Goal: Information Seeking & Learning: Learn about a topic

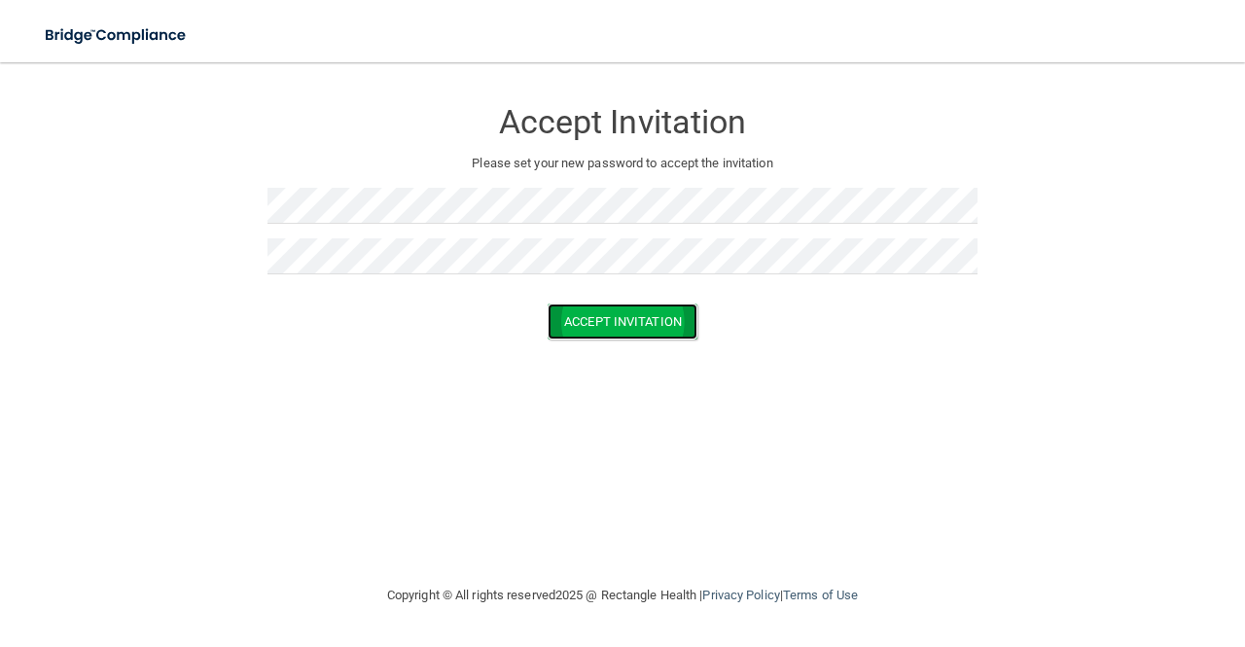
click at [643, 328] on button "Accept Invitation" at bounding box center [623, 322] width 150 height 36
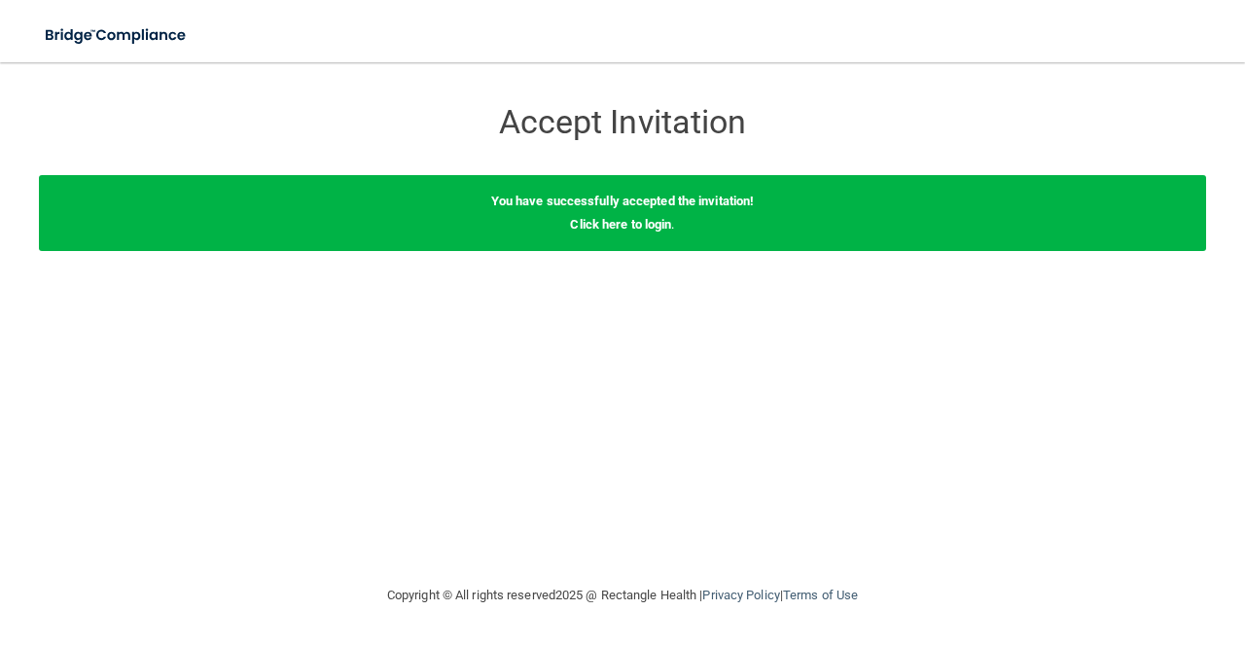
click at [910, 138] on h3 "Accept Invitation" at bounding box center [623, 122] width 710 height 36
click at [620, 215] on div "You have successfully accepted the invitation! Click here to login ." at bounding box center [623, 213] width 1168 height 76
click at [603, 234] on div "You have successfully accepted the invitation! Click here to login ." at bounding box center [623, 213] width 1168 height 76
click at [608, 224] on link "Click here to login" at bounding box center [620, 224] width 101 height 15
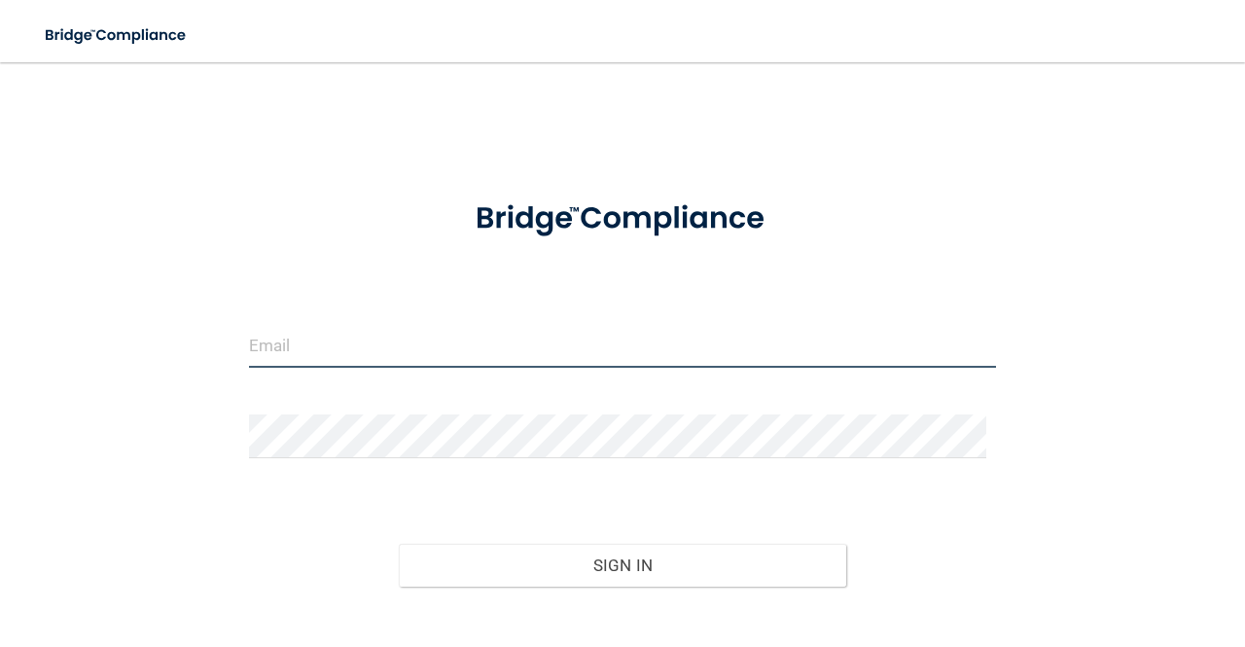
click at [514, 340] on input "email" at bounding box center [622, 346] width 747 height 44
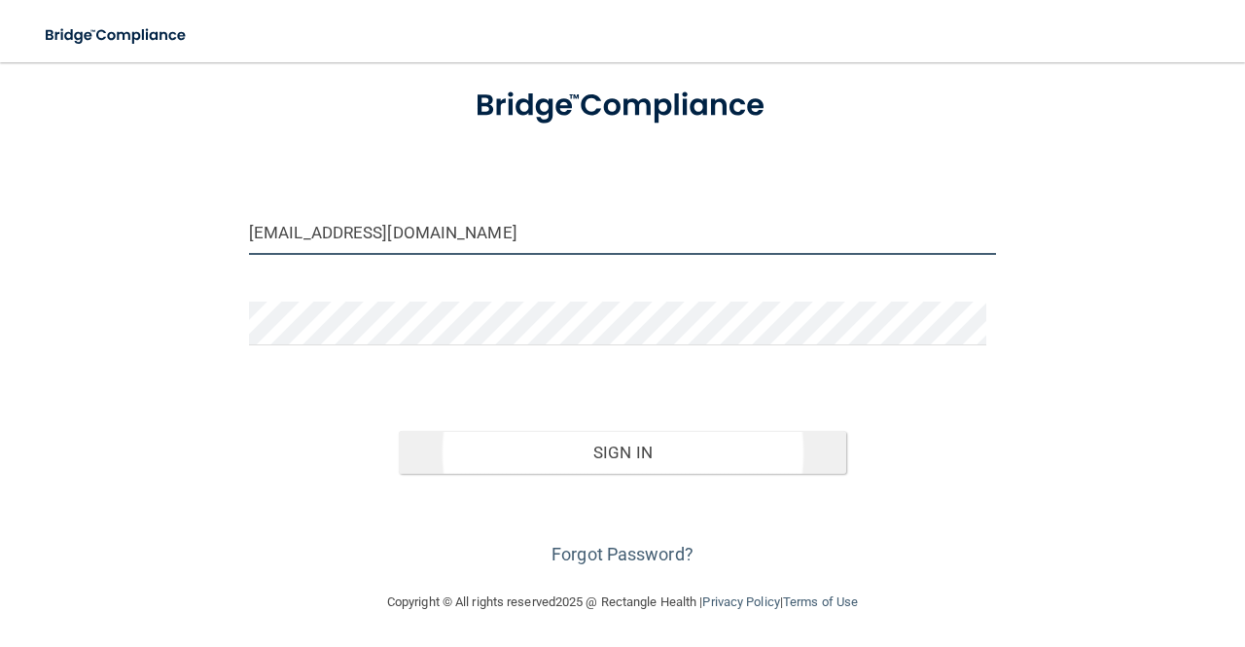
type input "[EMAIL_ADDRESS][DOMAIN_NAME]"
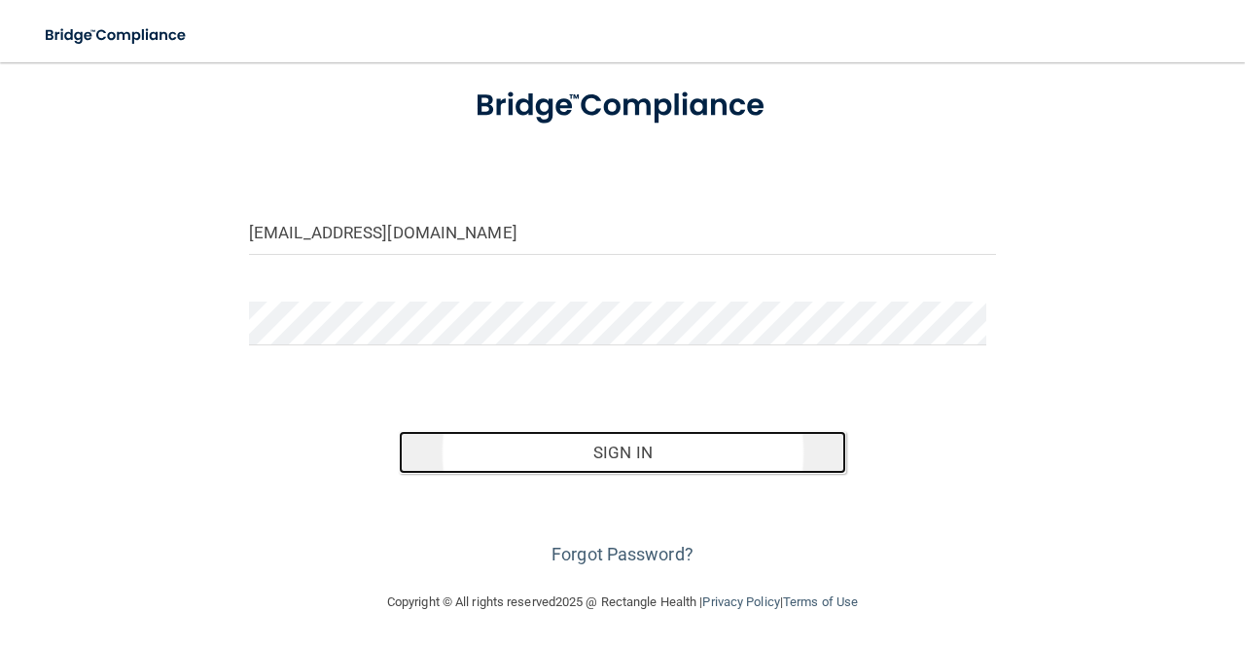
click at [558, 448] on button "Sign In" at bounding box center [623, 452] width 449 height 43
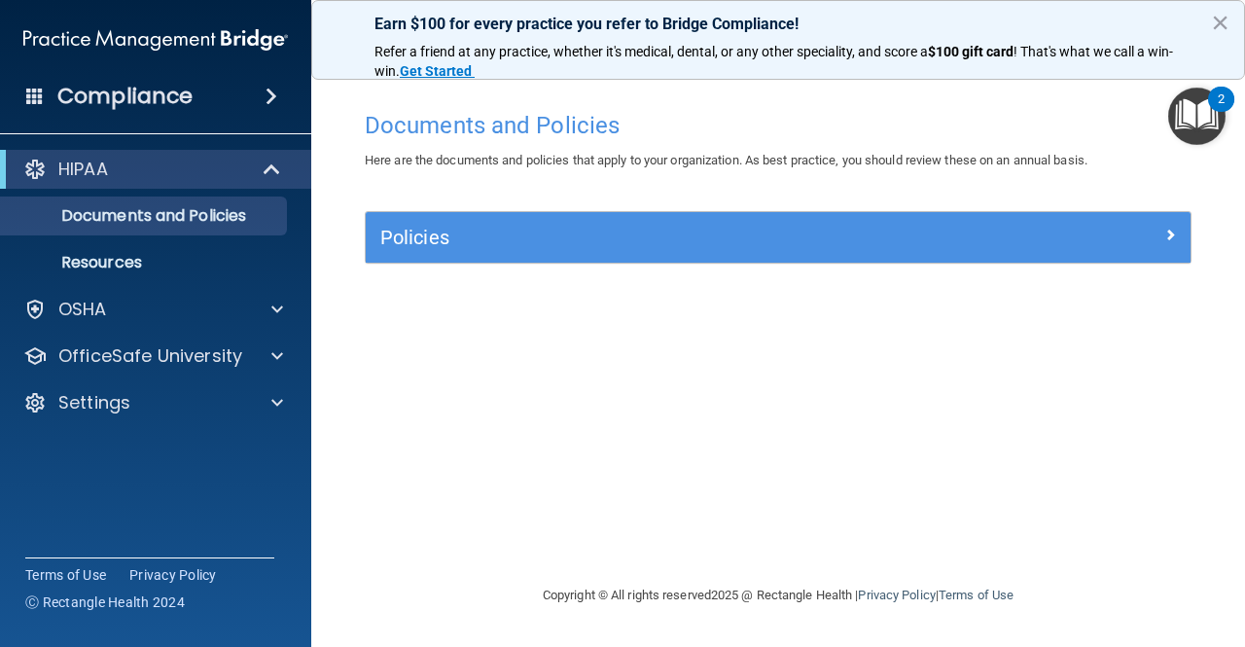
click at [955, 212] on div "Policies" at bounding box center [778, 237] width 825 height 51
click at [975, 220] on div "Policies" at bounding box center [778, 237] width 825 height 51
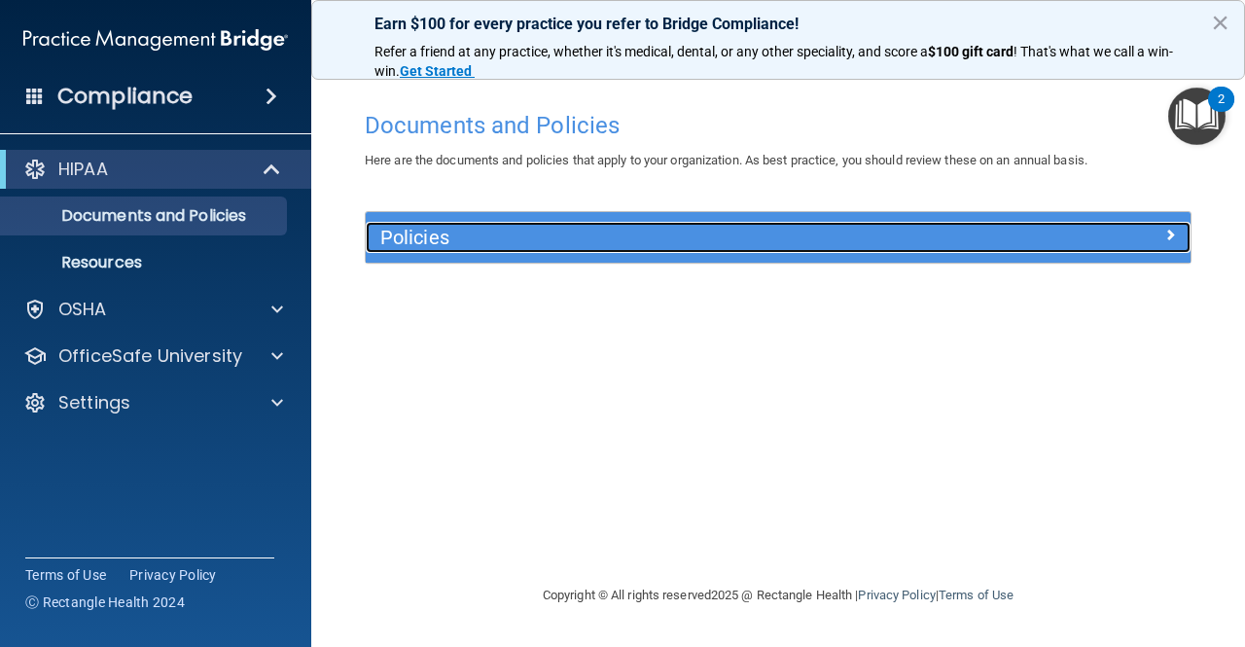
click at [1026, 239] on div at bounding box center [1088, 233] width 206 height 23
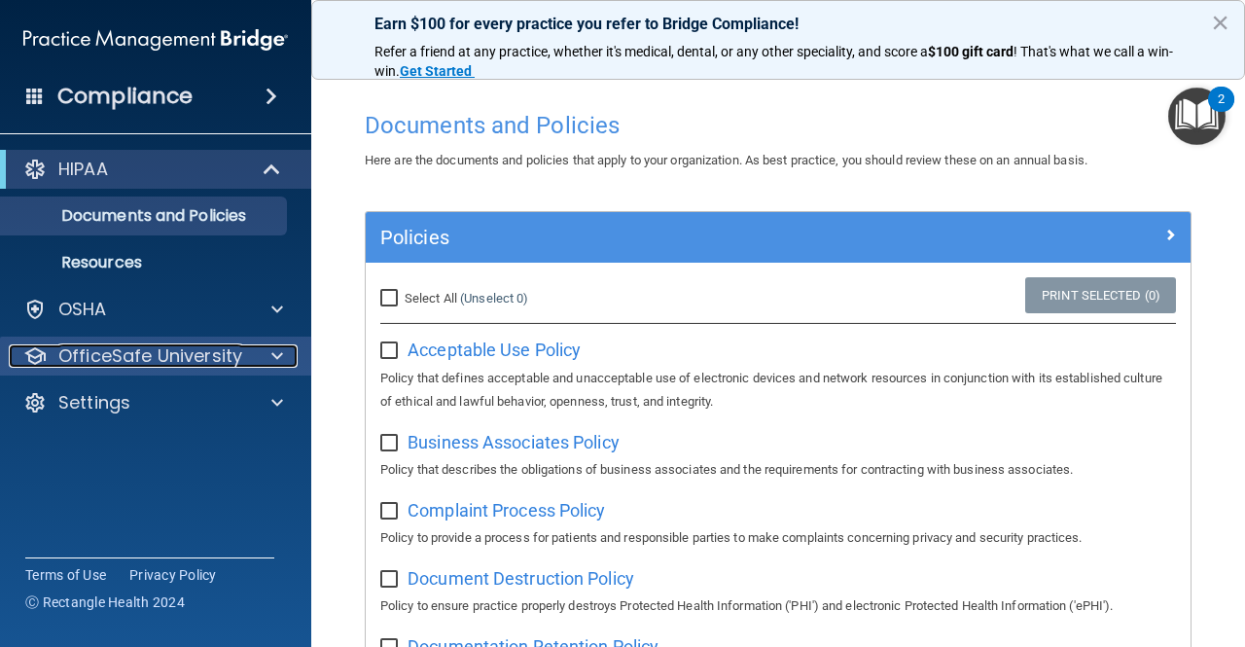
click at [271, 353] on span at bounding box center [277, 355] width 12 height 23
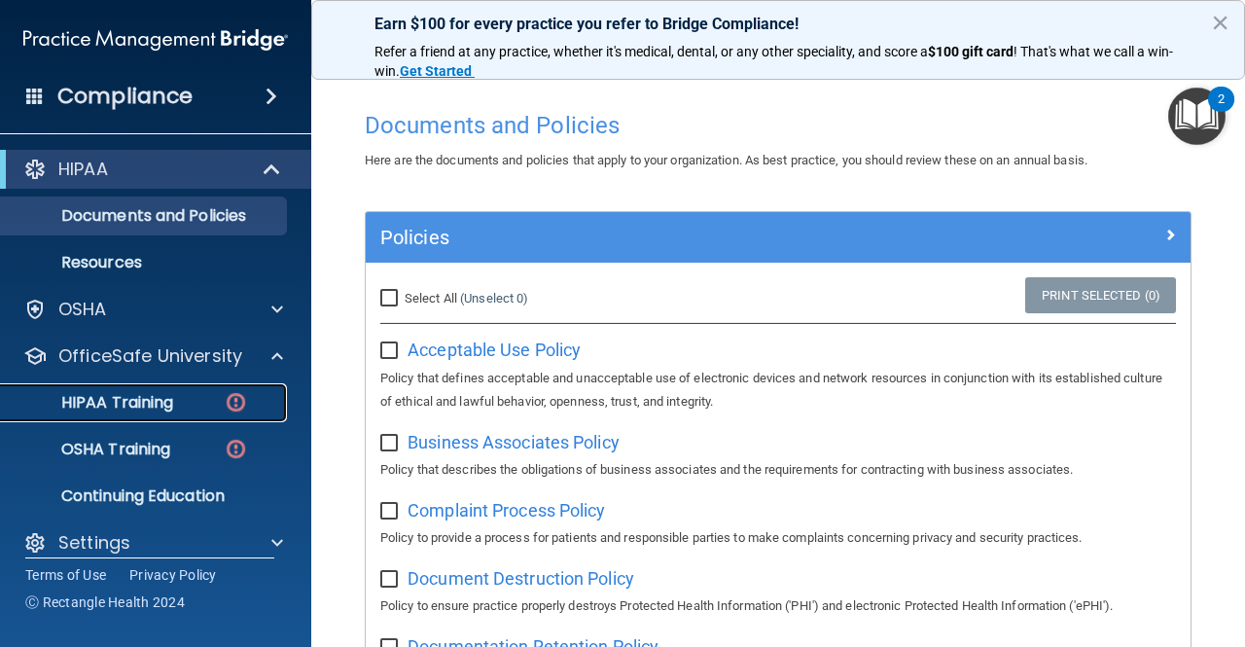
click at [168, 401] on p "HIPAA Training" at bounding box center [93, 402] width 161 height 19
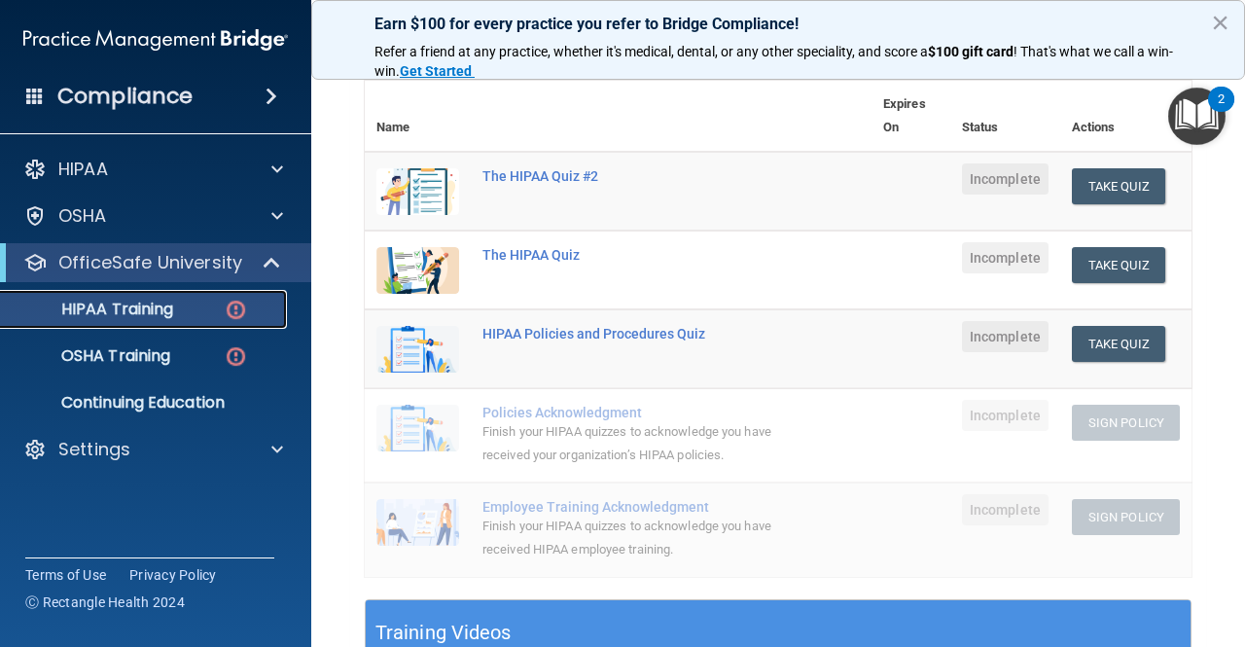
scroll to position [215, 0]
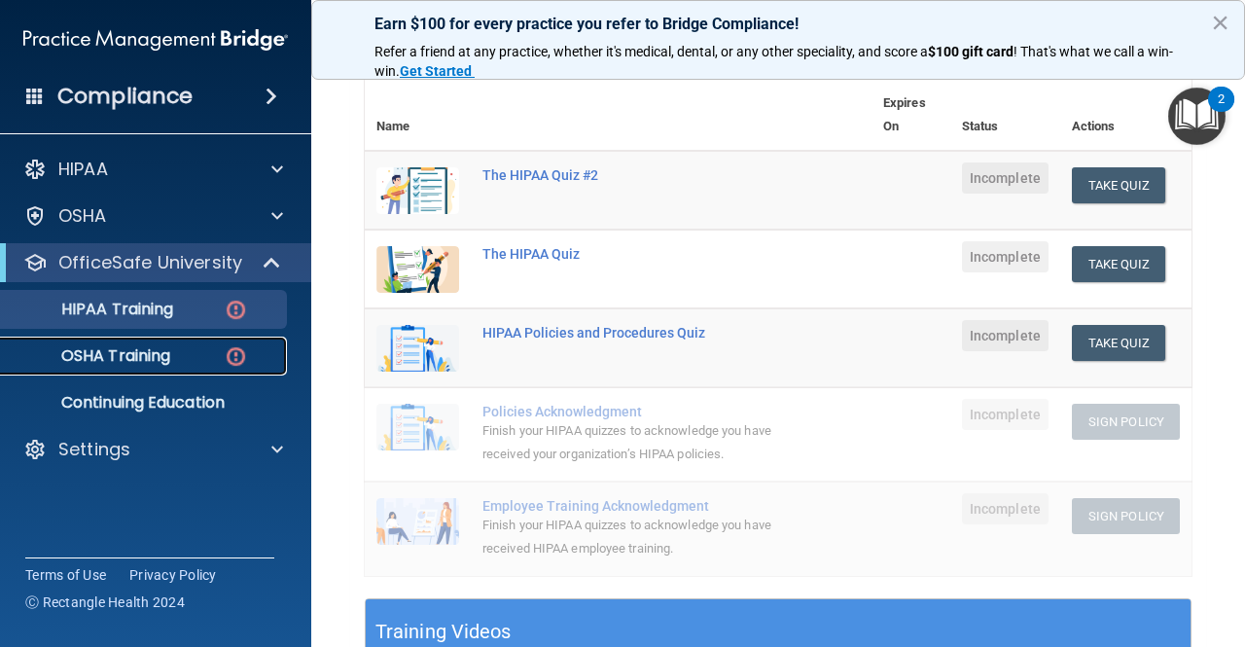
click at [176, 357] on div "OSHA Training" at bounding box center [146, 355] width 266 height 19
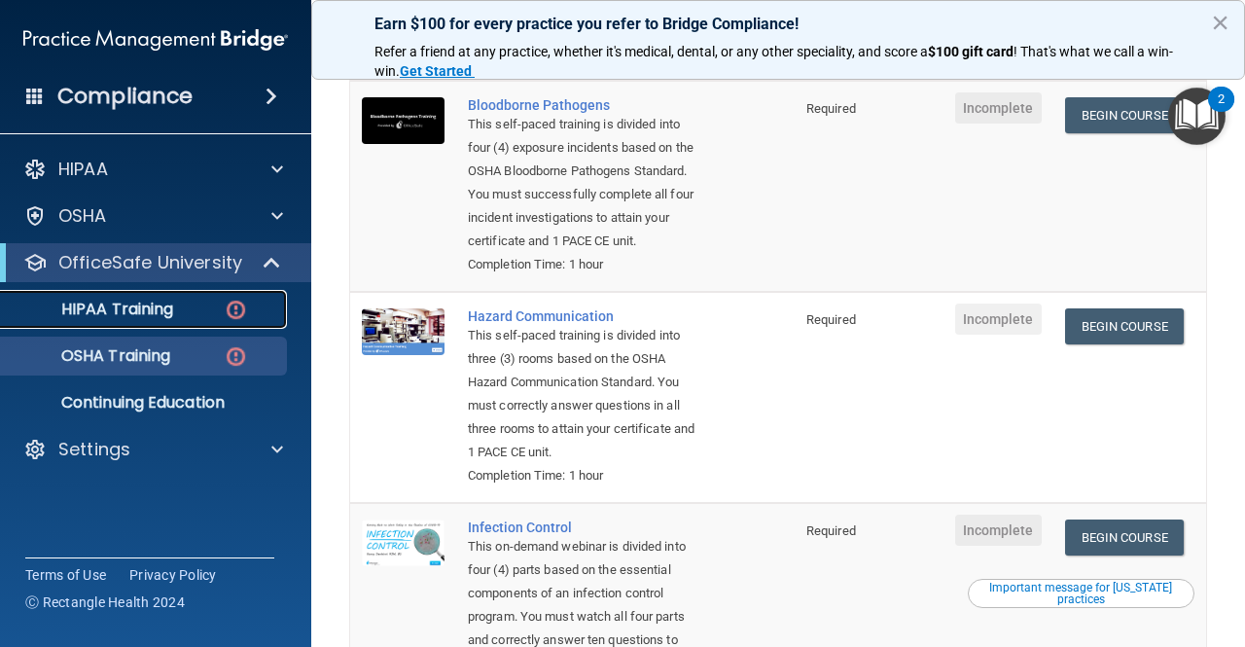
click at [187, 300] on div "HIPAA Training" at bounding box center [146, 309] width 266 height 19
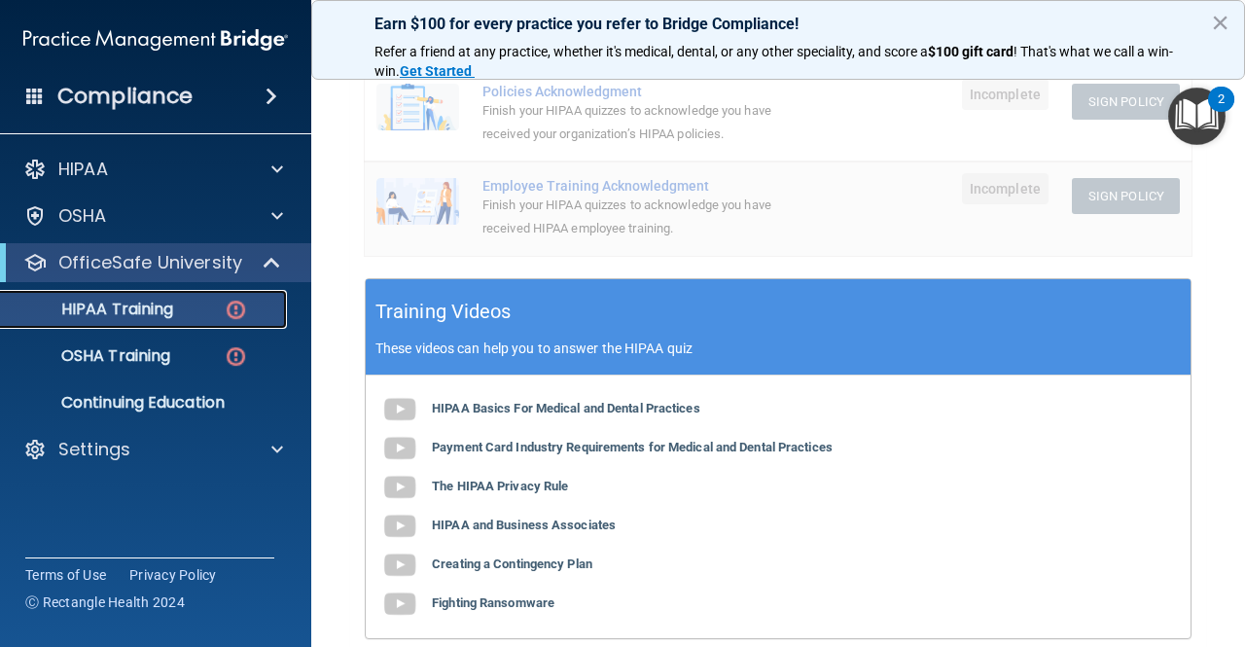
scroll to position [546, 0]
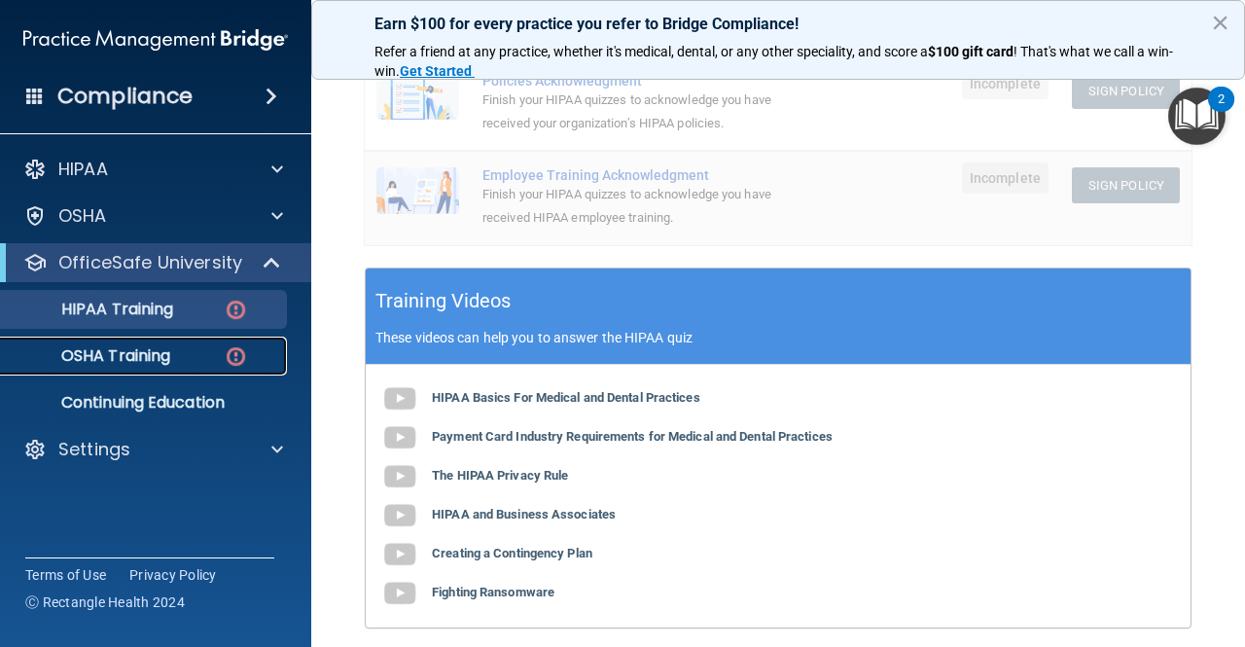
click at [128, 352] on p "OSHA Training" at bounding box center [92, 355] width 158 height 19
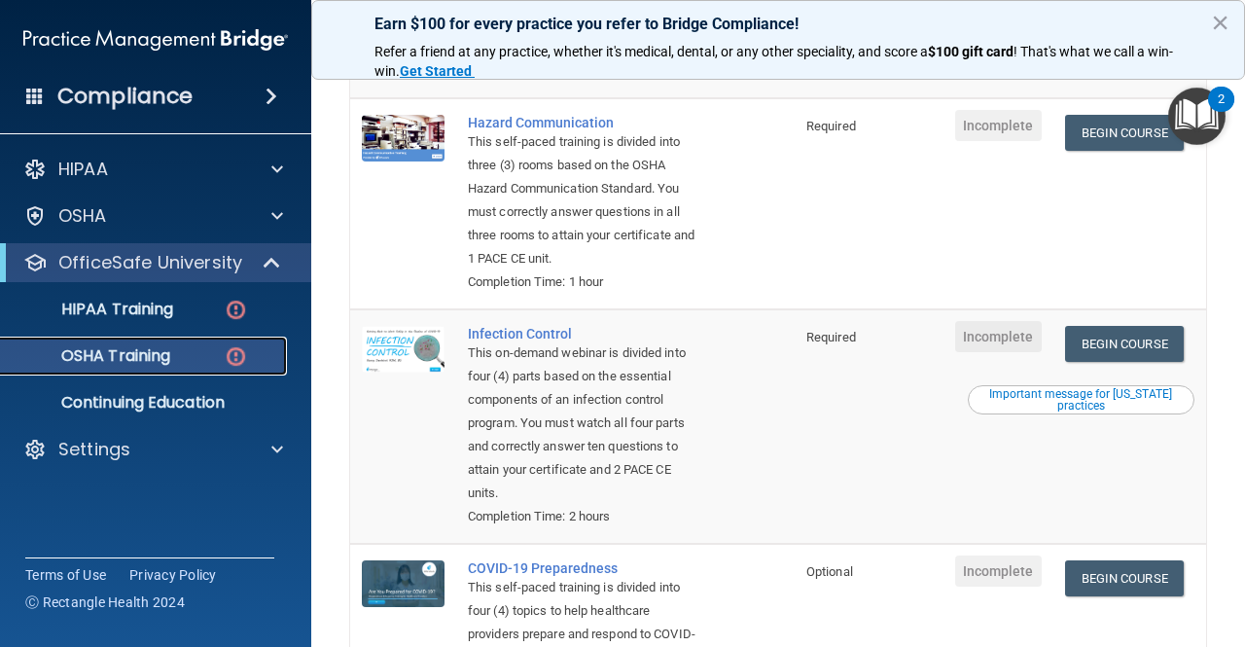
scroll to position [565, 0]
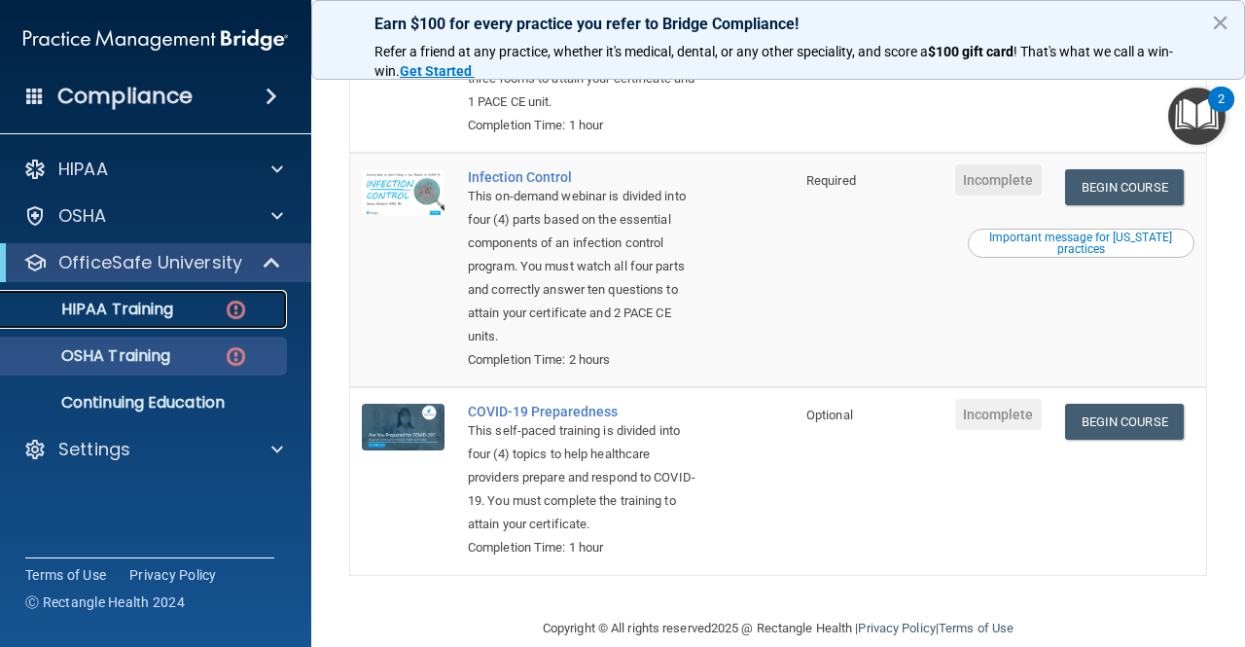
click at [127, 306] on p "HIPAA Training" at bounding box center [93, 309] width 161 height 19
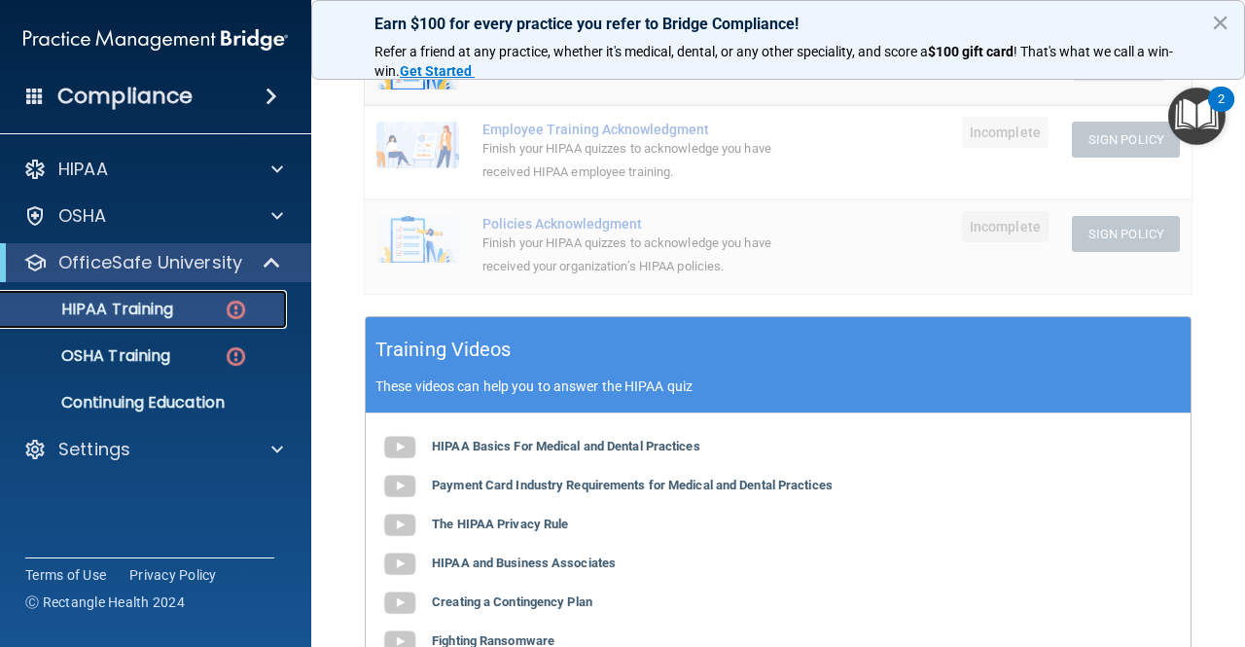
scroll to position [498, 0]
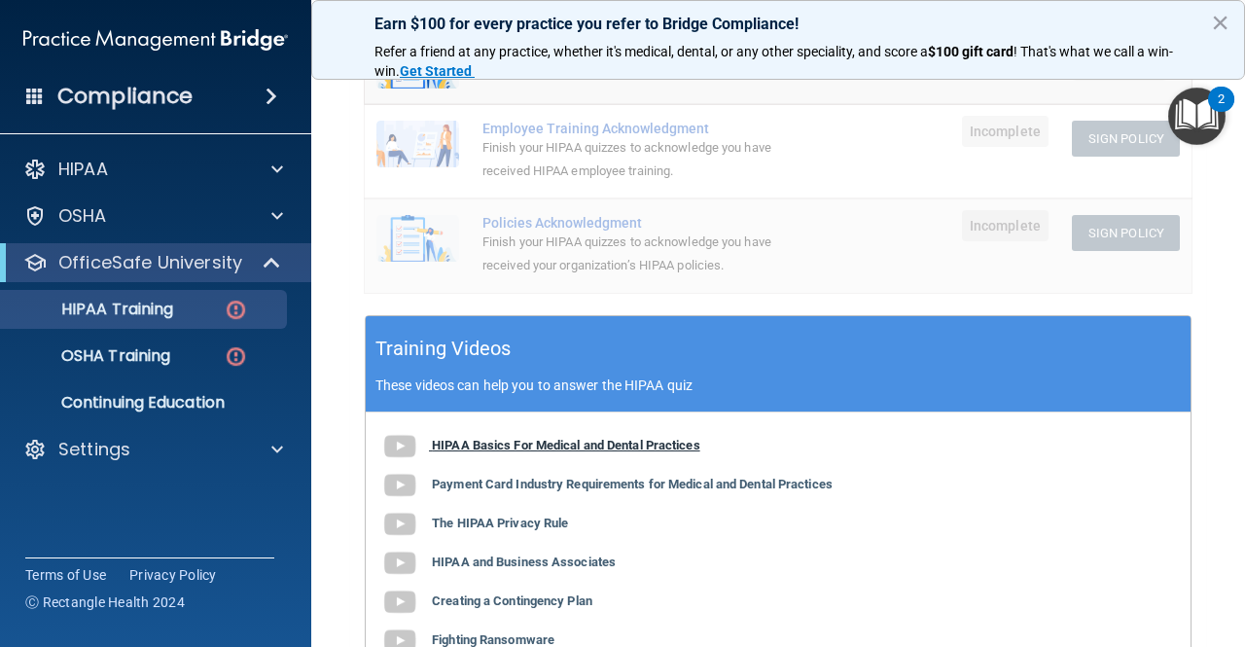
click at [464, 450] on b "HIPAA Basics For Medical and Dental Practices" at bounding box center [566, 445] width 269 height 15
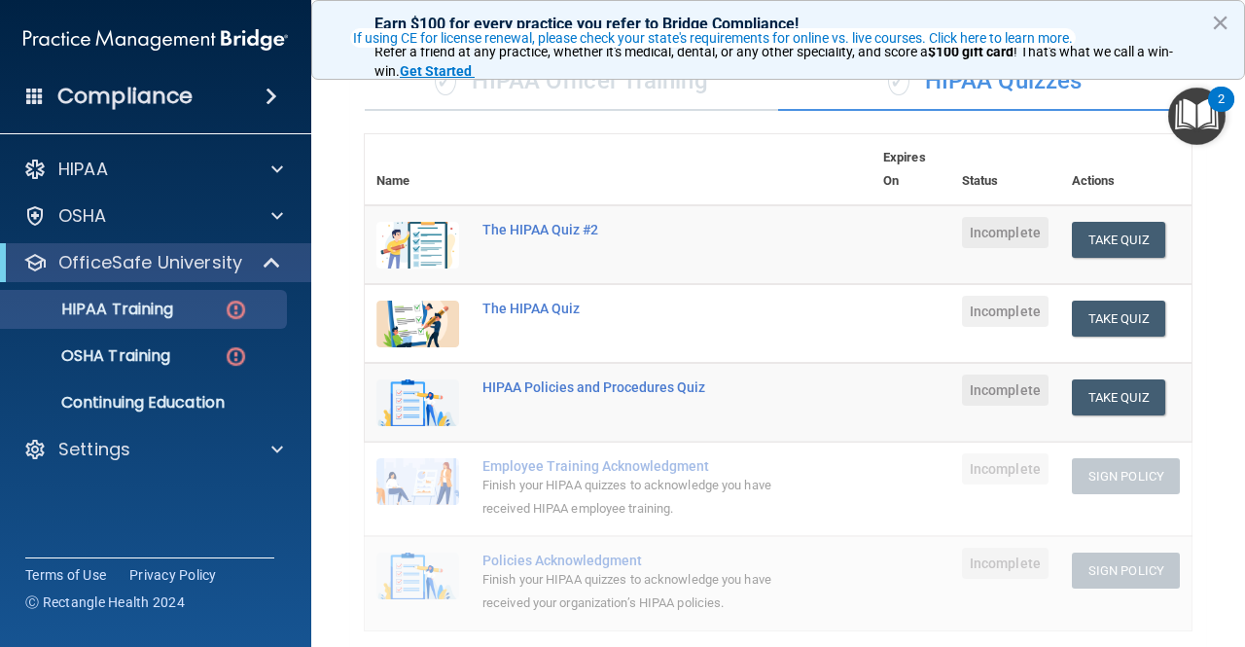
scroll to position [160, 0]
click at [543, 227] on div "The HIPAA Quiz #2" at bounding box center [629, 231] width 292 height 16
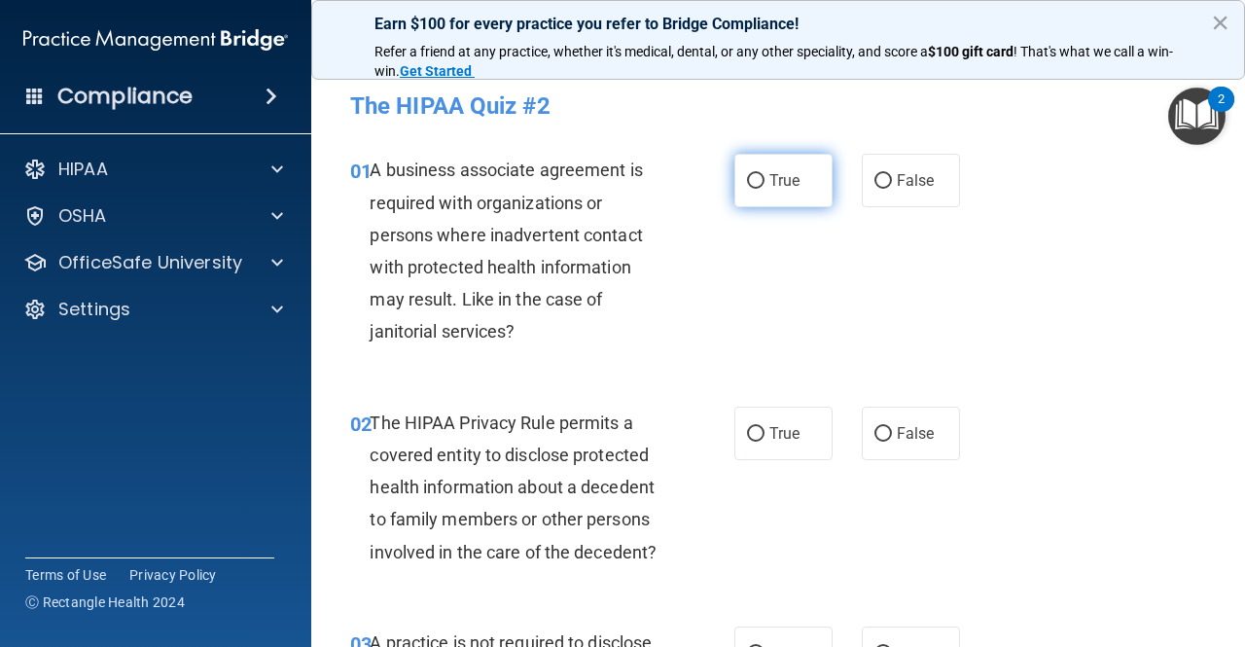
click at [744, 200] on label "True" at bounding box center [784, 181] width 98 height 54
click at [747, 189] on input "True" at bounding box center [756, 181] width 18 height 15
radio input "true"
click at [1206, 126] on img "Open Resource Center, 2 new notifications" at bounding box center [1197, 116] width 57 height 57
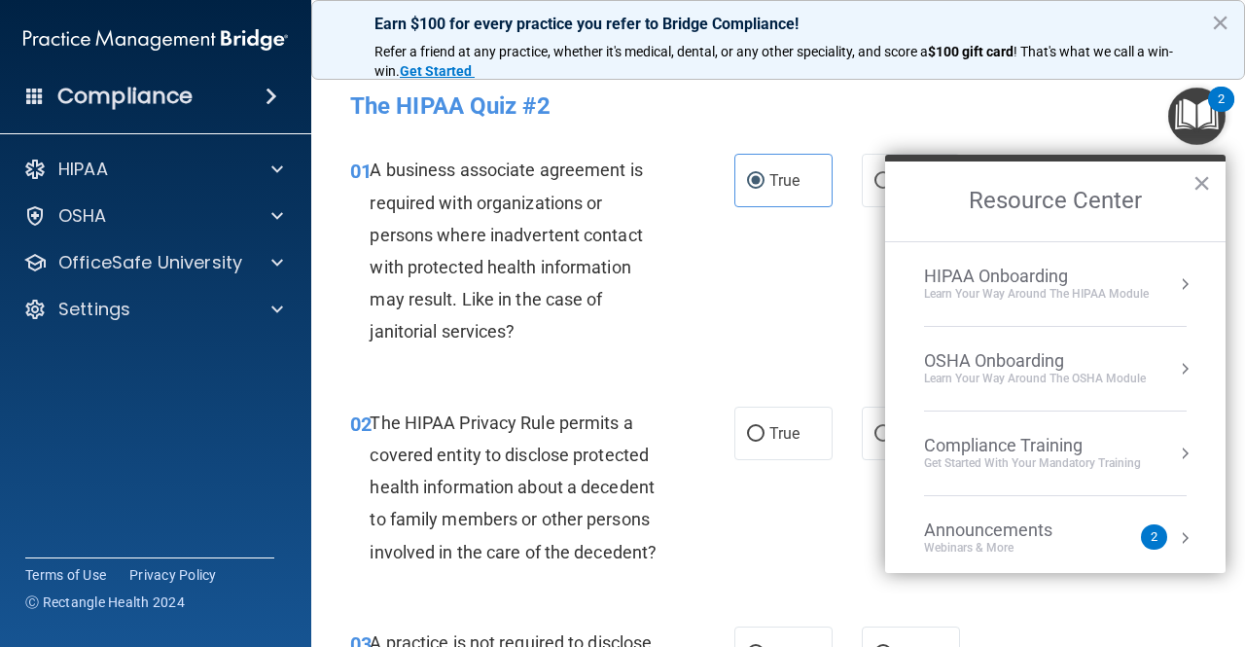
click at [1192, 173] on h2 "Resource Center" at bounding box center [1055, 202] width 341 height 80
click at [1197, 175] on button "×" at bounding box center [1202, 182] width 18 height 31
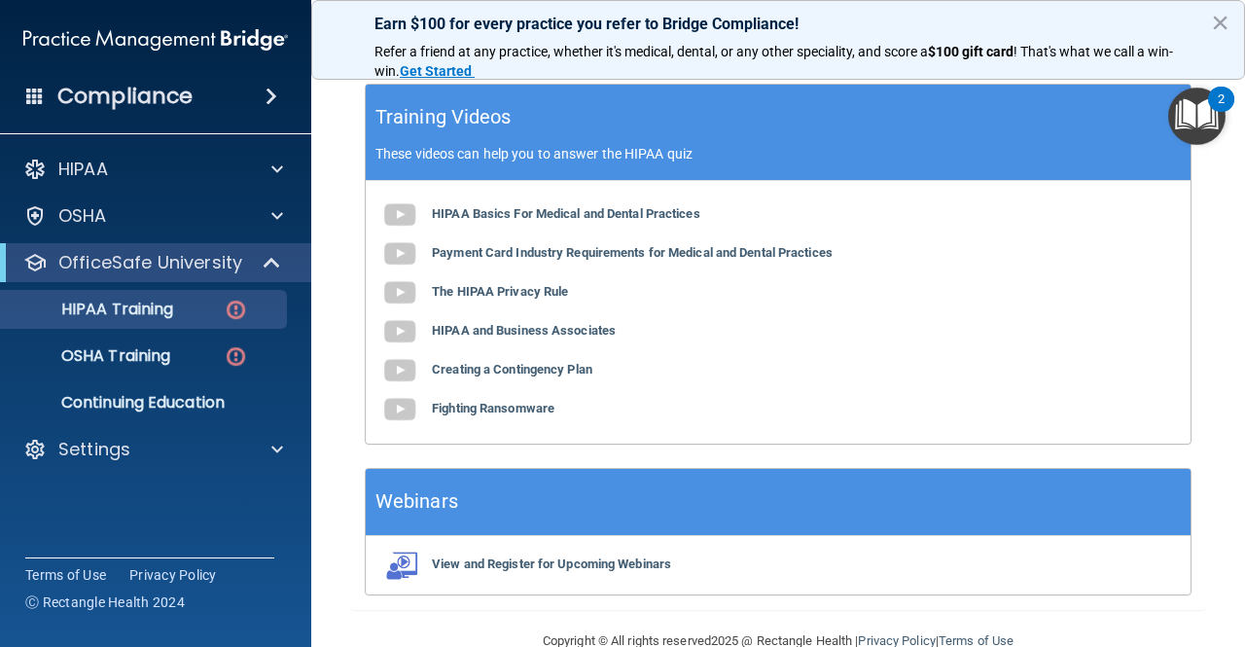
scroll to position [757, 0]
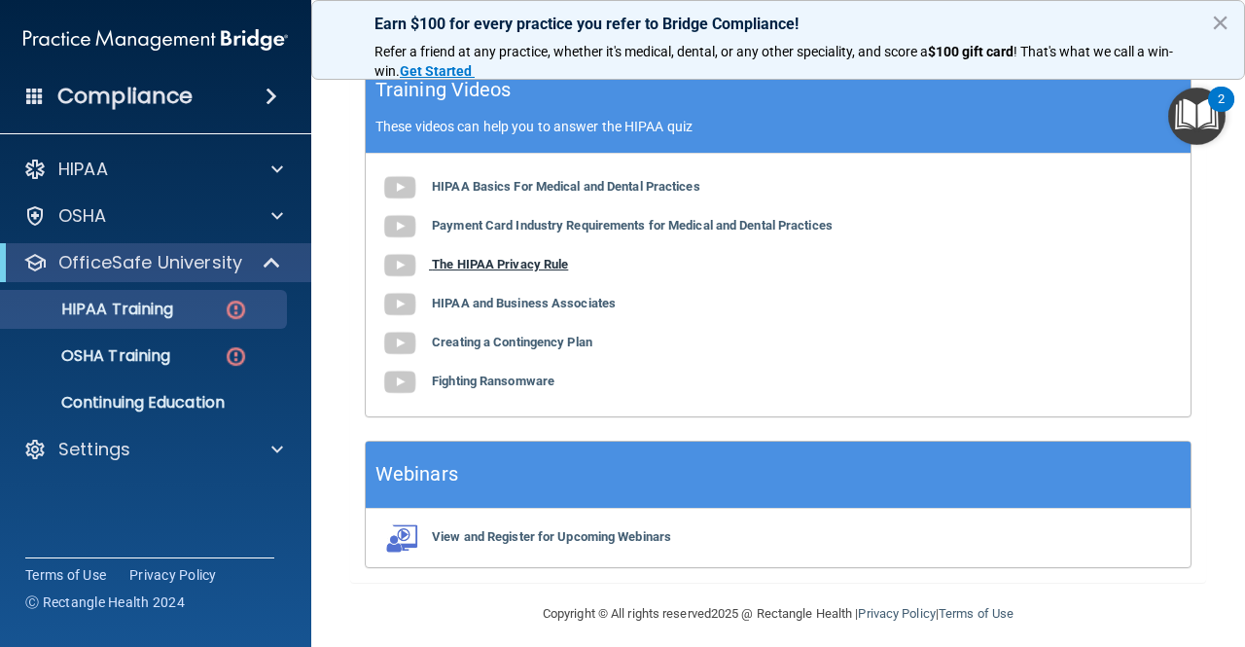
click at [548, 267] on b "The HIPAA Privacy Rule" at bounding box center [500, 264] width 136 height 15
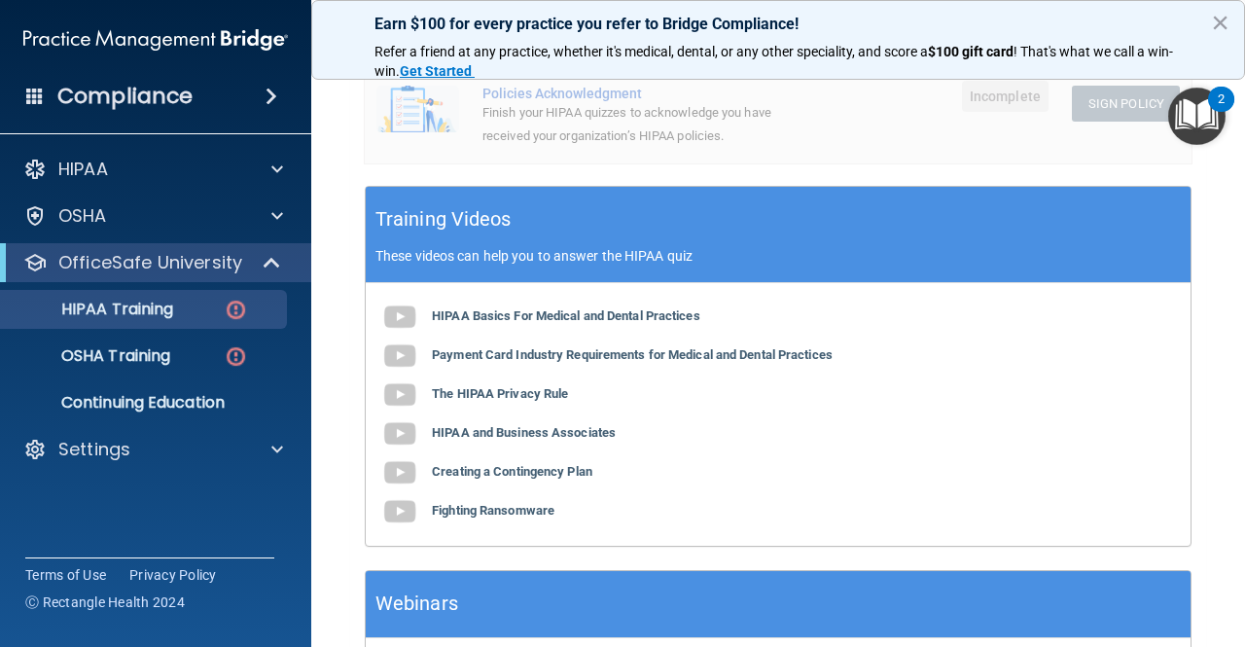
scroll to position [651, 0]
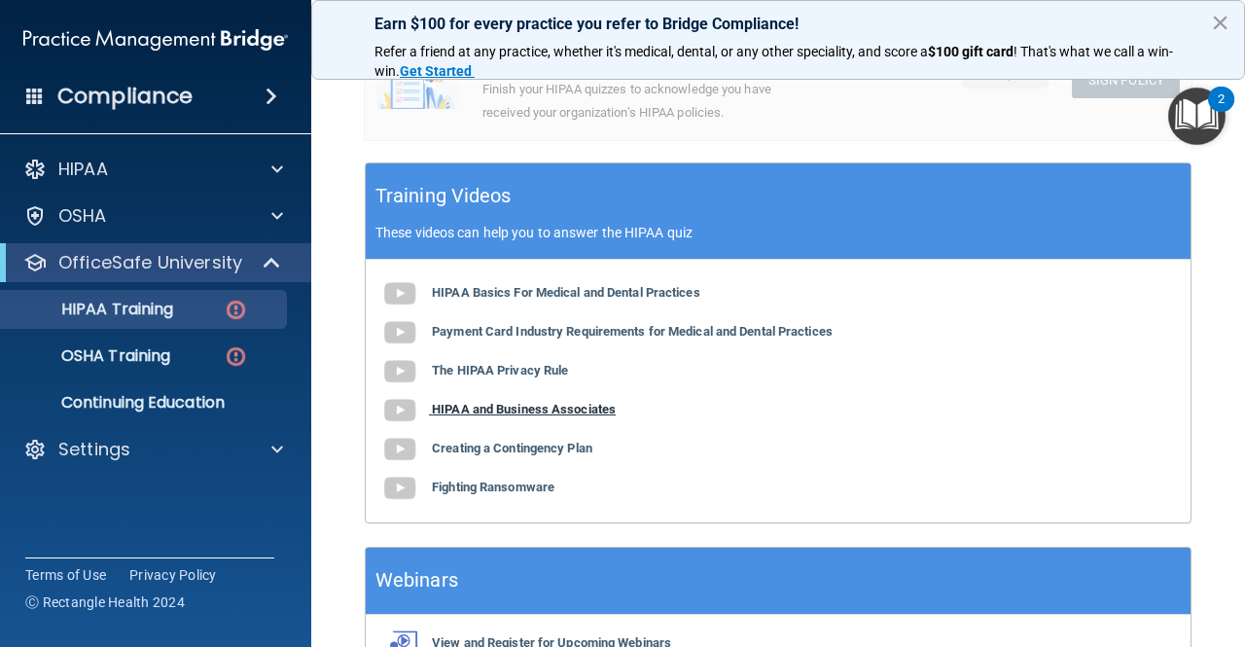
click at [556, 415] on b "HIPAA and Business Associates" at bounding box center [524, 409] width 184 height 15
click at [536, 492] on b "Fighting Ransomware" at bounding box center [493, 487] width 123 height 15
click at [549, 451] on b "Creating a Contingency Plan" at bounding box center [512, 448] width 161 height 15
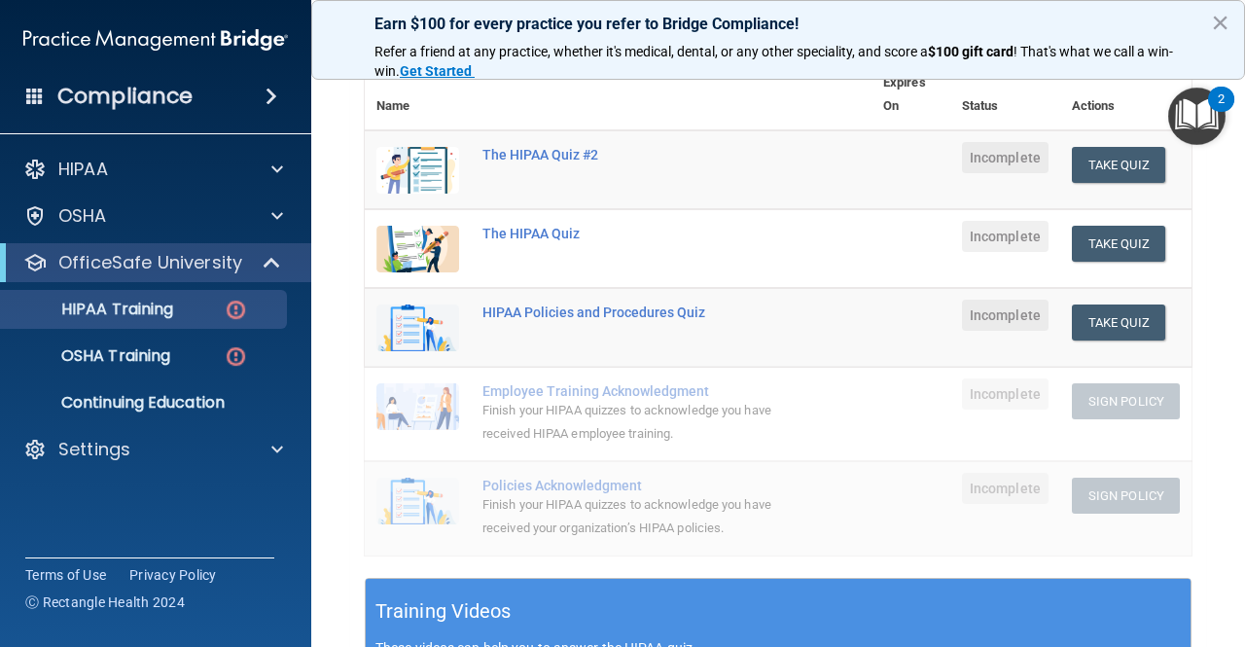
scroll to position [236, 0]
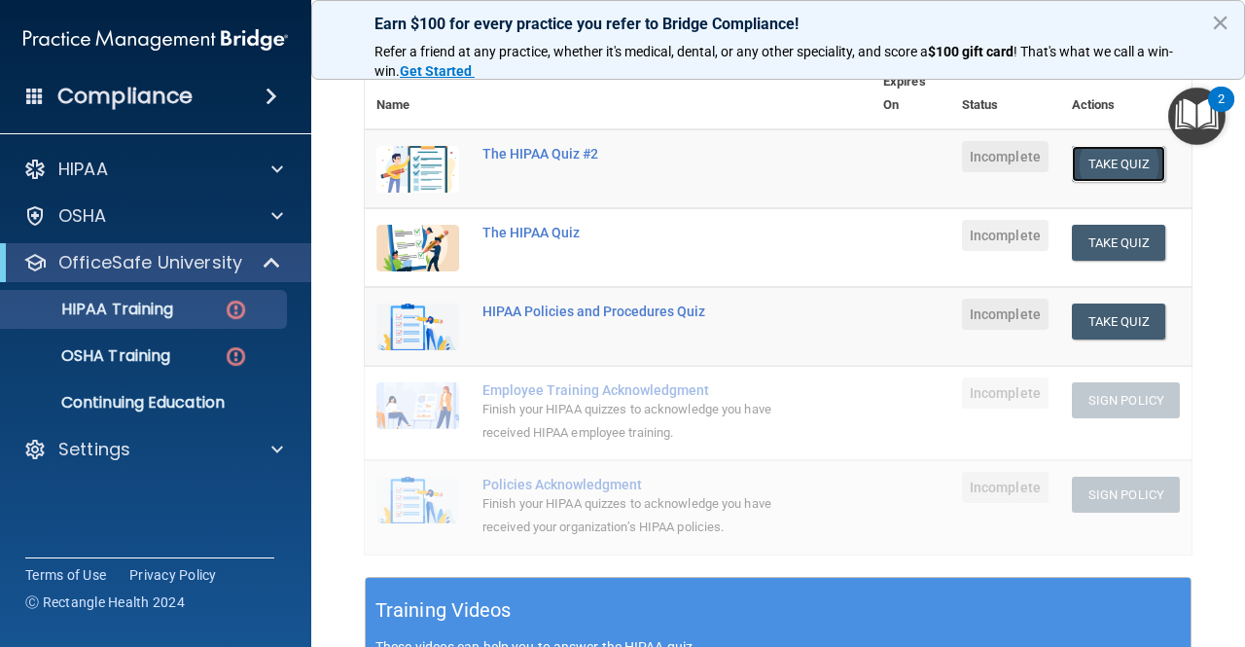
click at [1091, 162] on button "Take Quiz" at bounding box center [1118, 164] width 93 height 36
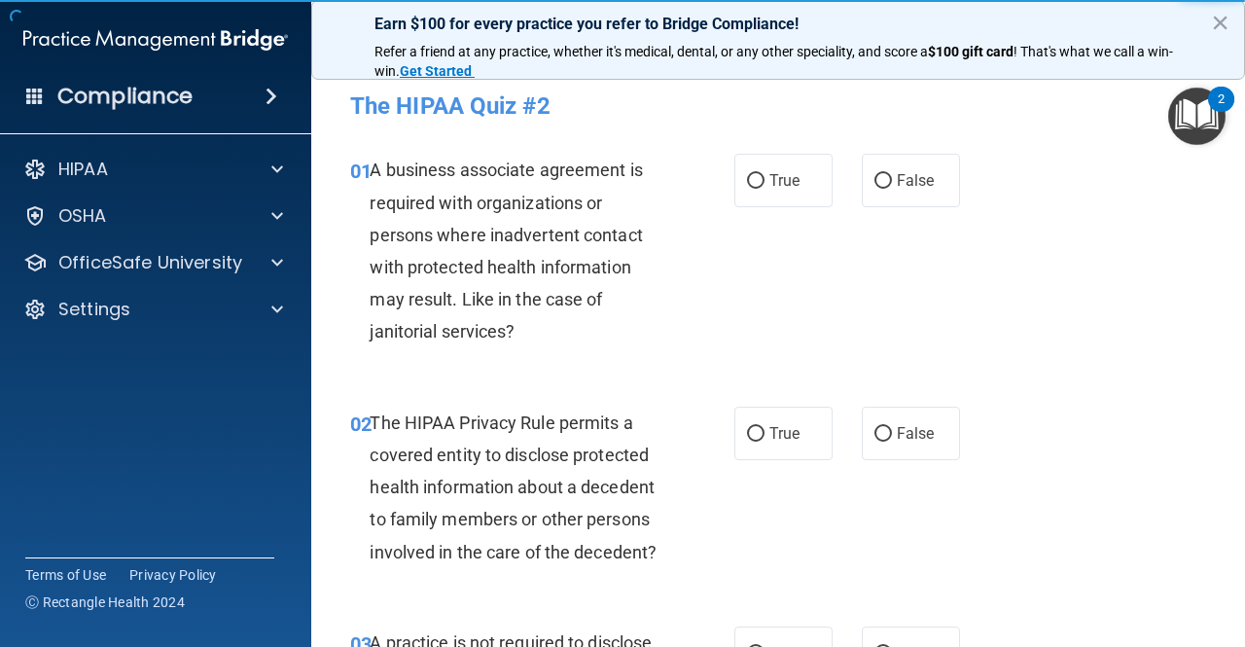
scroll to position [1, 0]
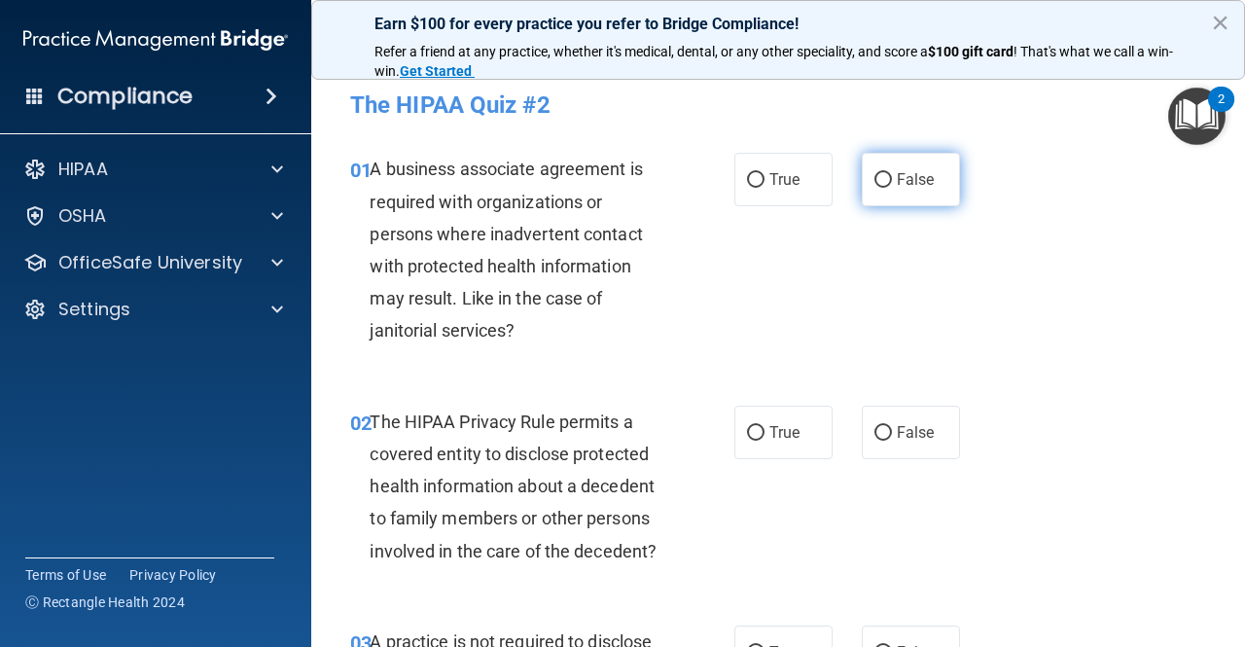
click at [883, 164] on label "False" at bounding box center [911, 180] width 98 height 54
click at [883, 173] on input "False" at bounding box center [884, 180] width 18 height 15
radio input "true"
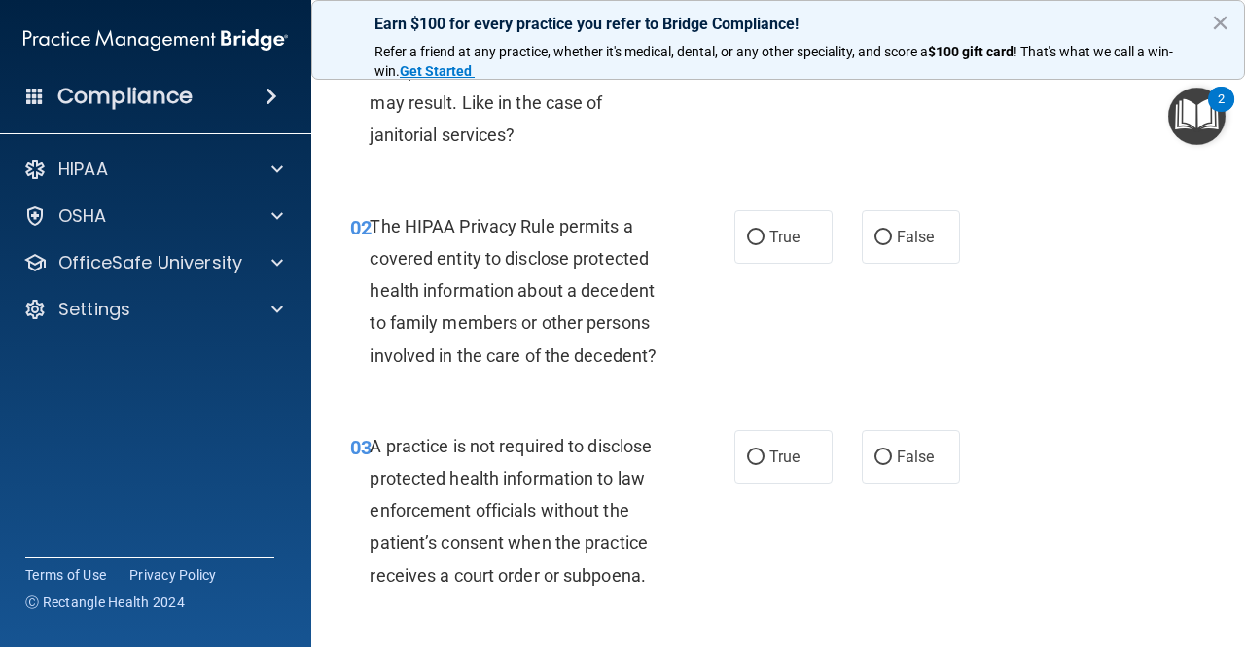
scroll to position [204, 0]
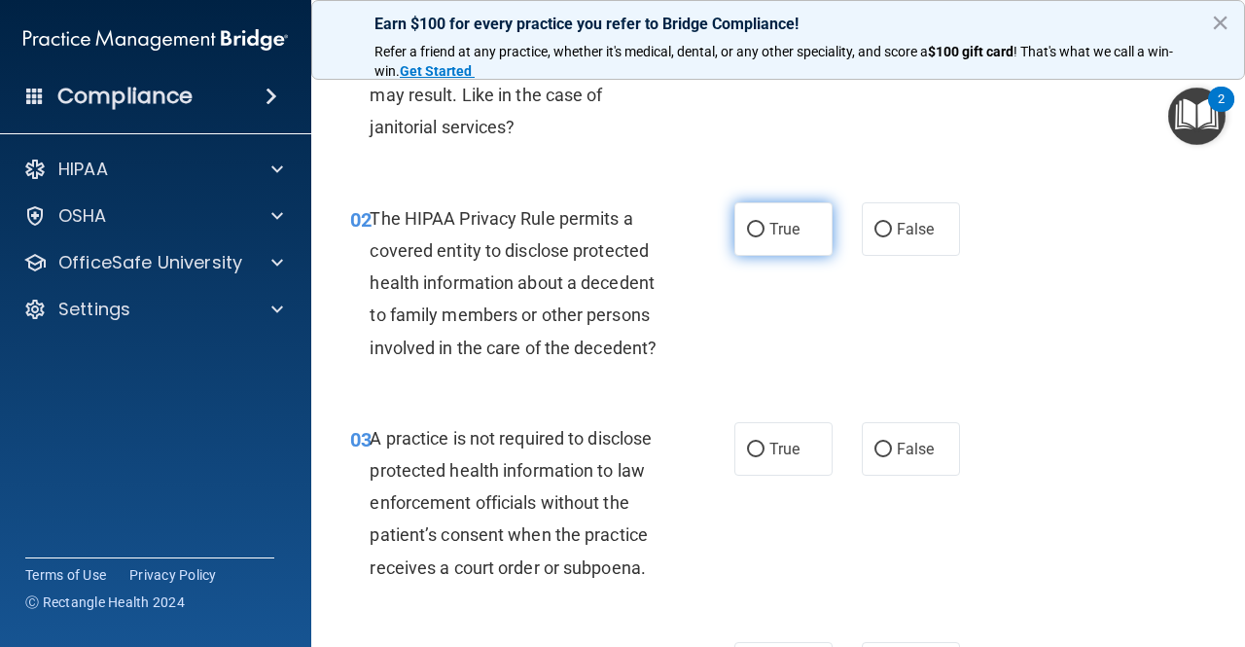
click at [770, 222] on span "True" at bounding box center [785, 229] width 30 height 18
click at [765, 223] on input "True" at bounding box center [756, 230] width 18 height 15
radio input "true"
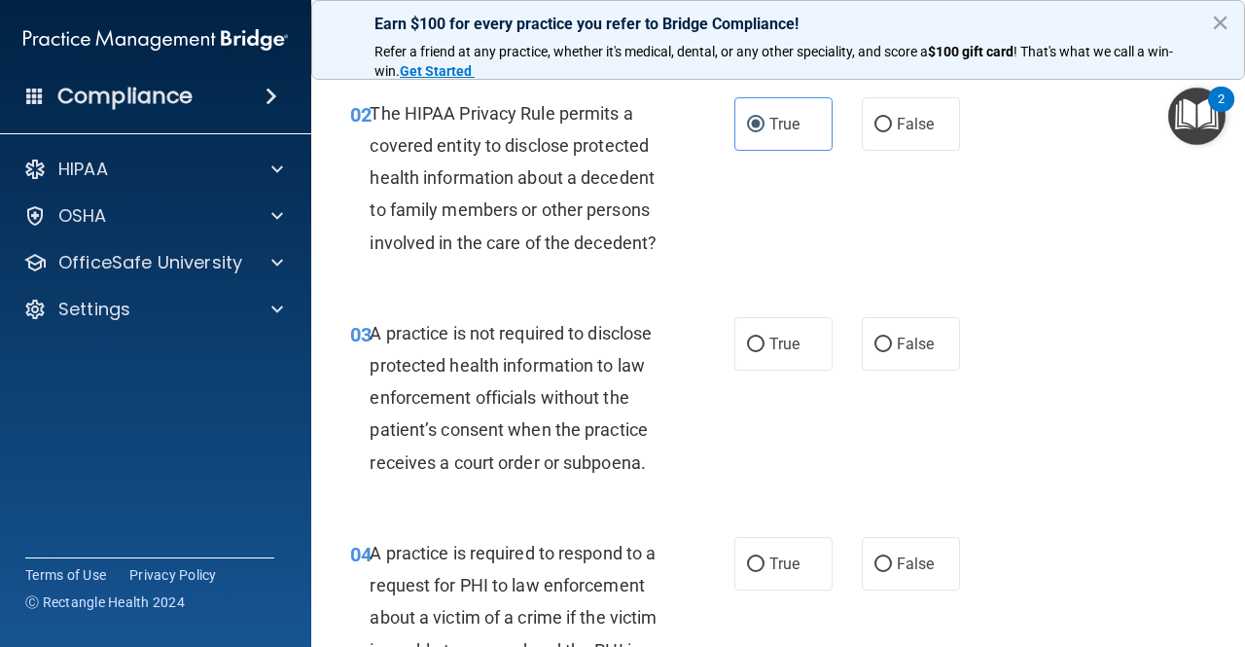
scroll to position [335, 0]
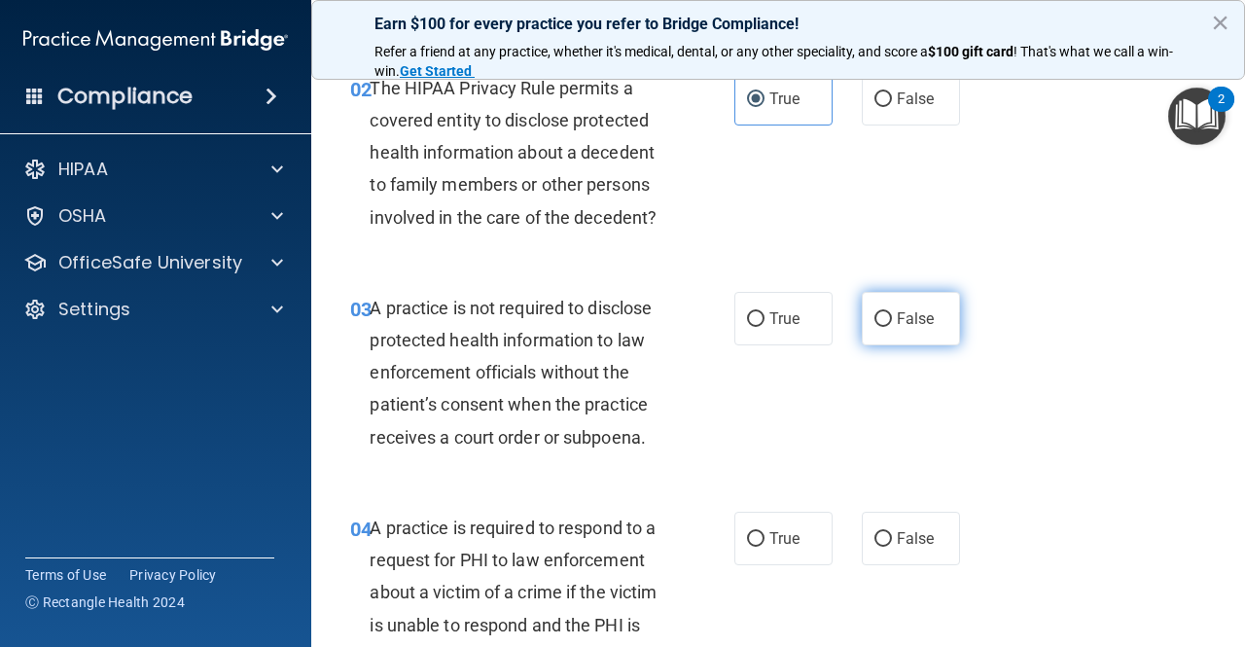
click at [872, 331] on label "False" at bounding box center [911, 319] width 98 height 54
click at [875, 327] on input "False" at bounding box center [884, 319] width 18 height 15
radio input "true"
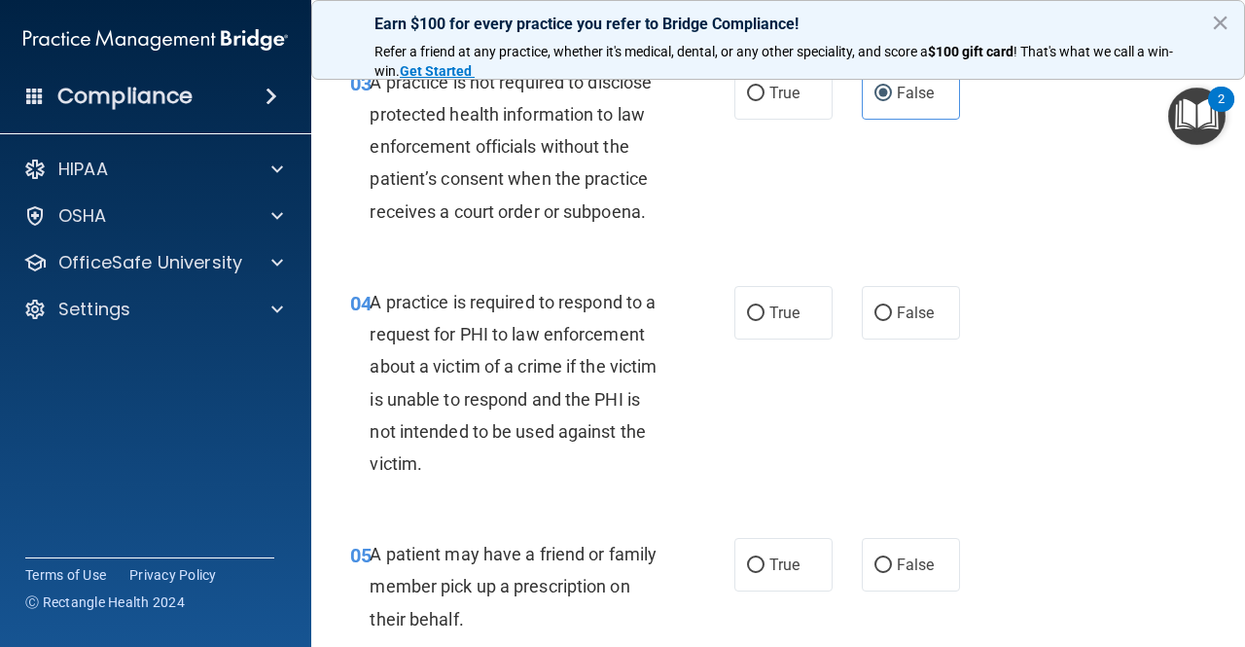
scroll to position [559, 0]
click at [747, 315] on input "True" at bounding box center [756, 314] width 18 height 15
radio input "true"
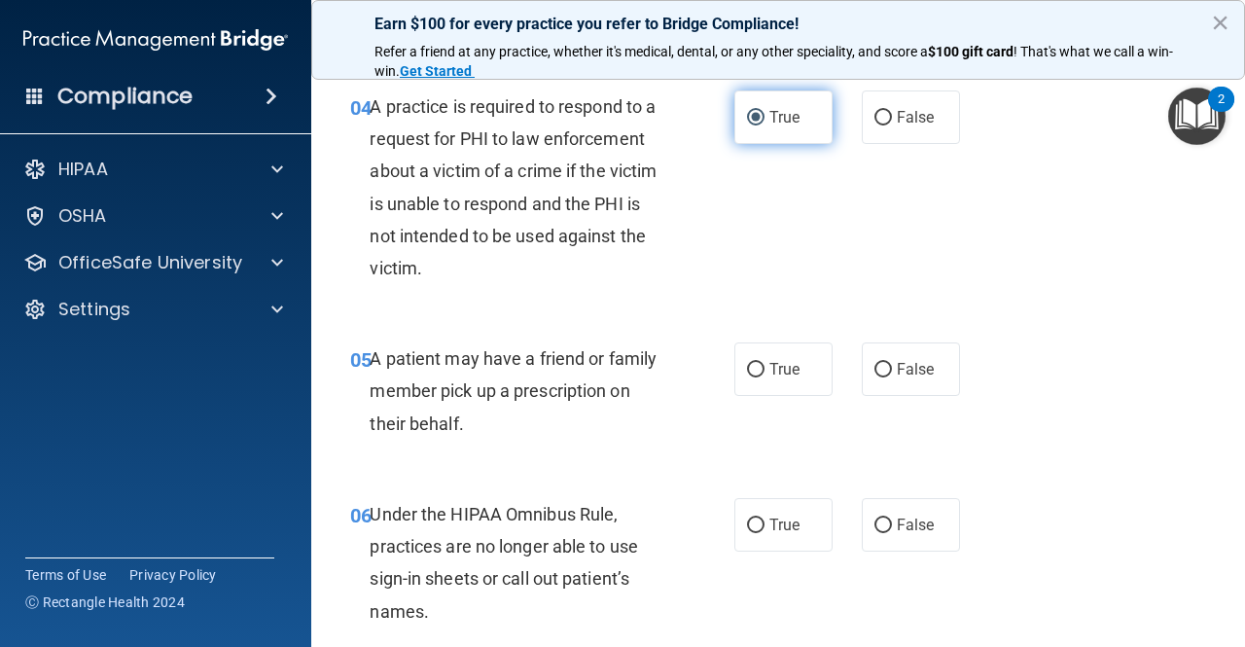
scroll to position [761, 0]
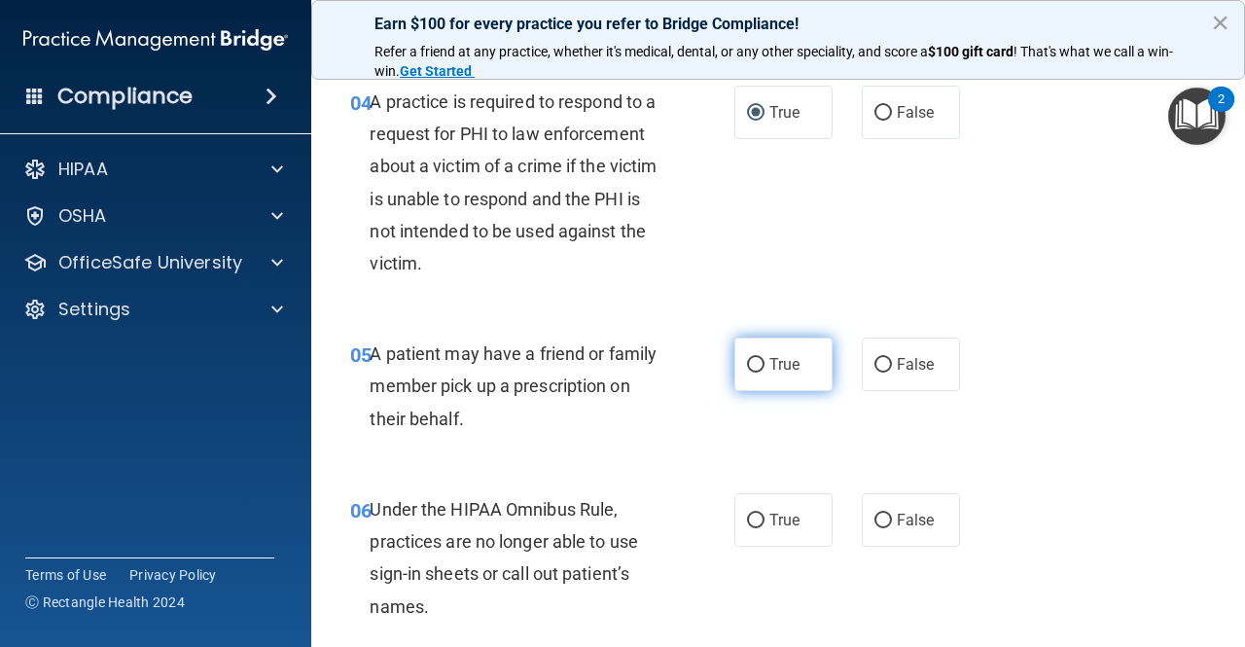
click at [747, 359] on input "True" at bounding box center [756, 365] width 18 height 15
radio input "true"
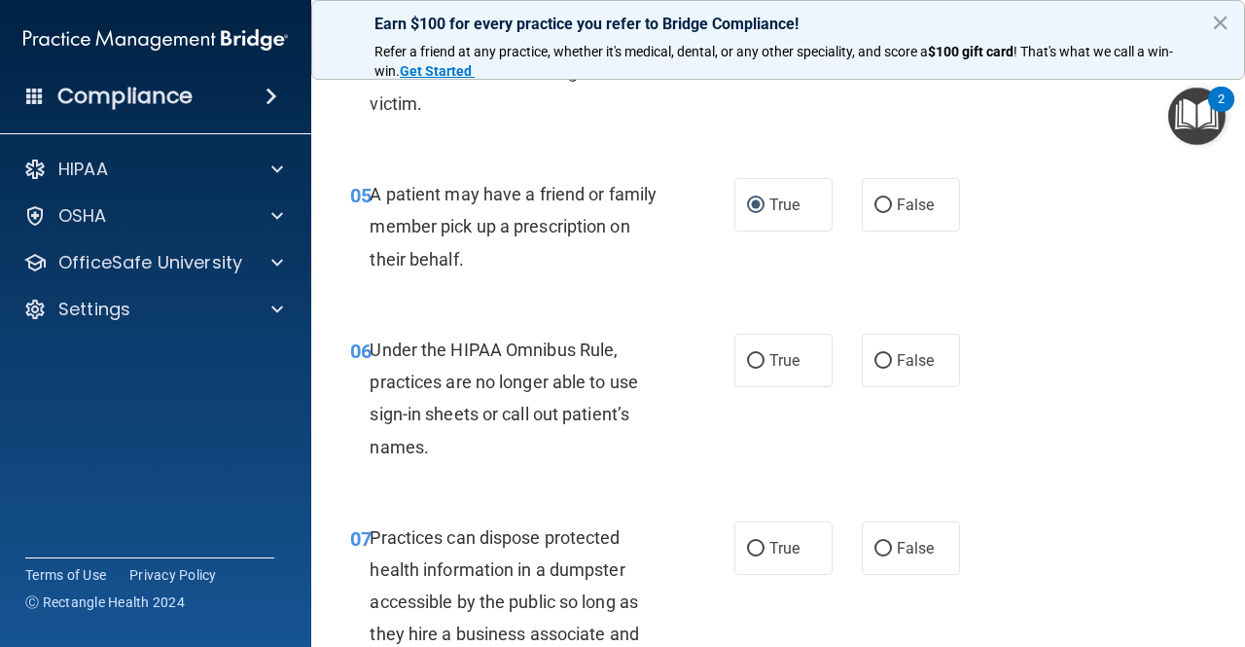
scroll to position [921, 0]
click at [886, 358] on label "False" at bounding box center [911, 360] width 98 height 54
click at [886, 358] on input "False" at bounding box center [884, 360] width 18 height 15
radio input "true"
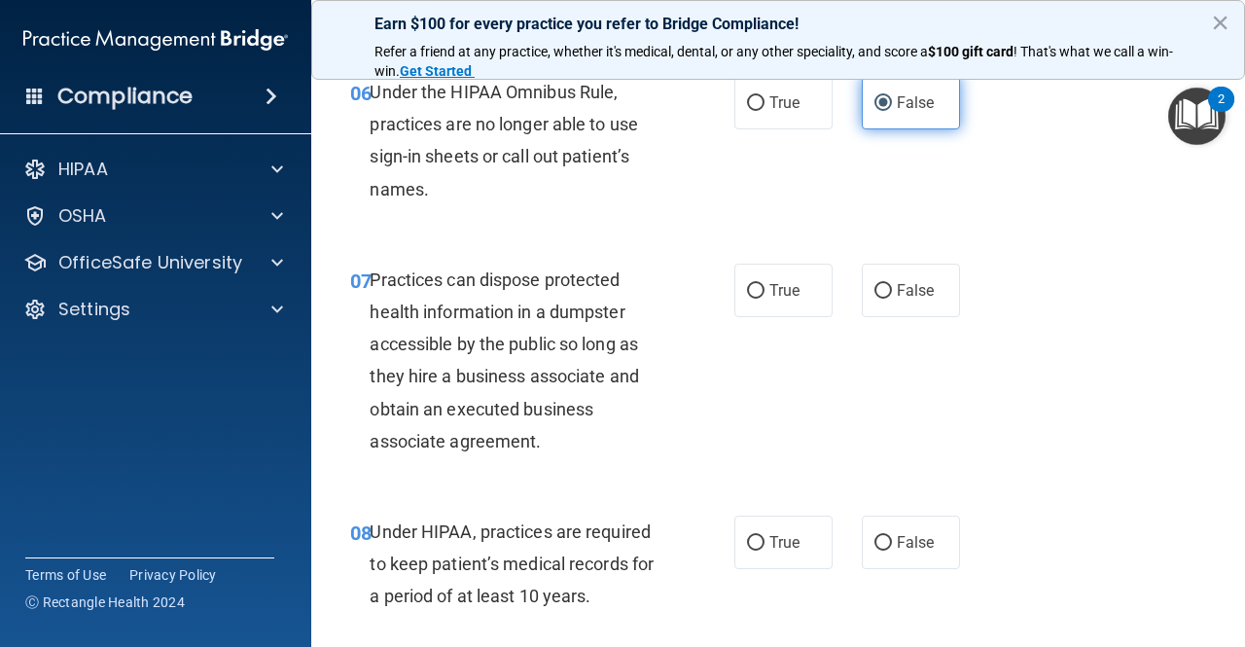
scroll to position [1179, 0]
click at [878, 289] on input "False" at bounding box center [884, 290] width 18 height 15
radio input "true"
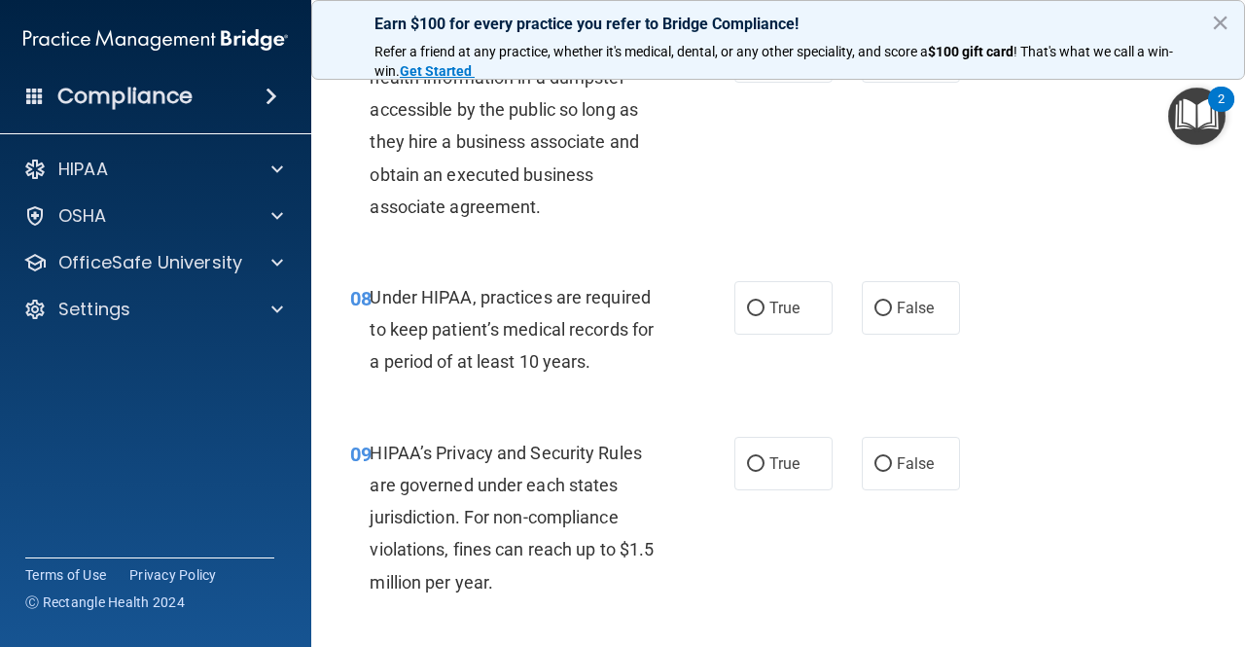
scroll to position [1416, 0]
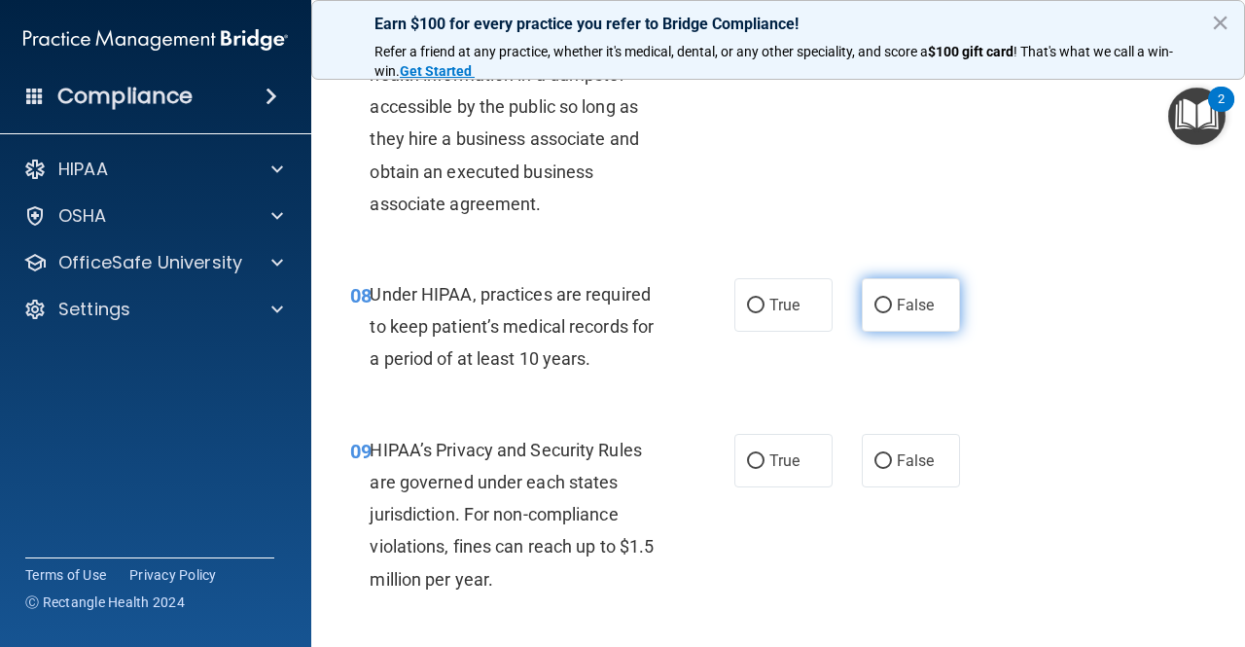
click at [875, 305] on input "False" at bounding box center [884, 306] width 18 height 15
radio input "true"
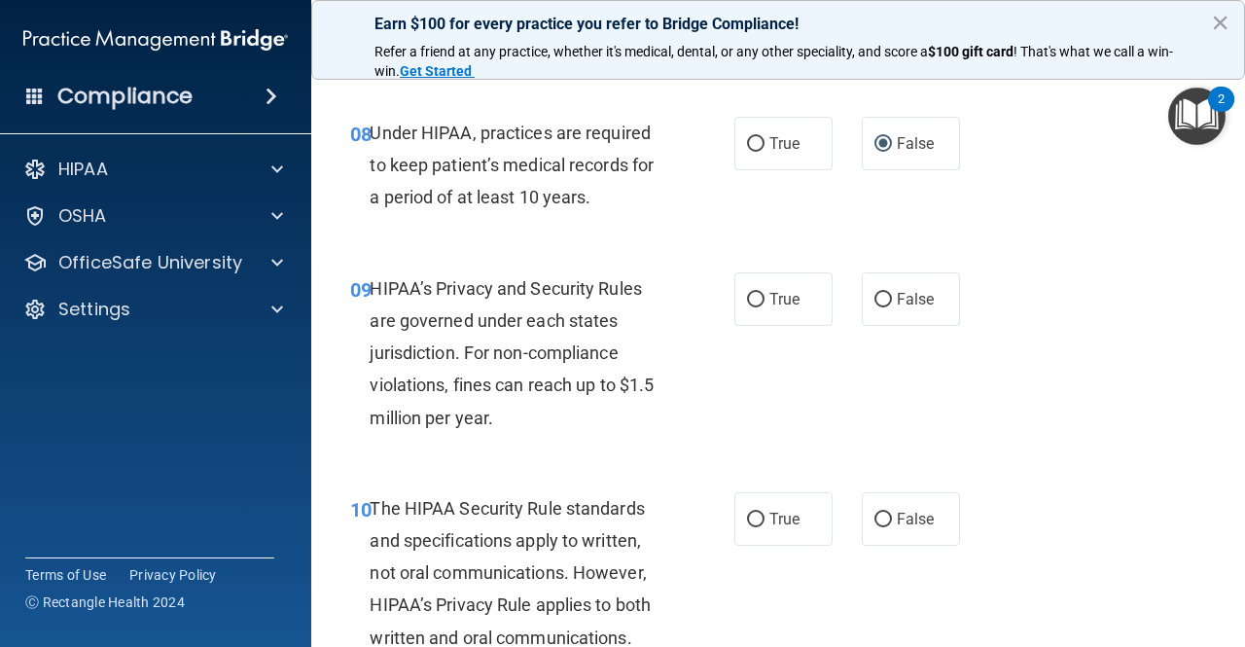
scroll to position [1577, 0]
click at [897, 294] on span "False" at bounding box center [916, 299] width 38 height 18
click at [889, 294] on input "False" at bounding box center [884, 300] width 18 height 15
radio input "true"
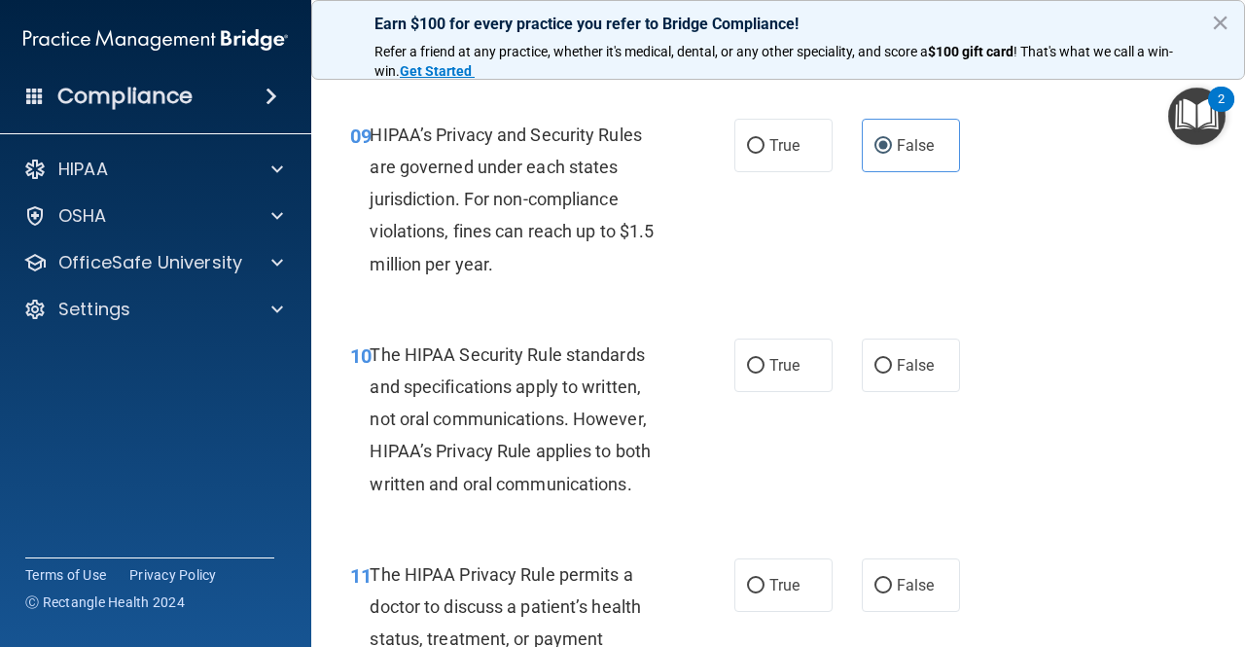
scroll to position [1732, 0]
click at [763, 381] on label "True" at bounding box center [784, 365] width 98 height 54
click at [763, 373] on input "True" at bounding box center [756, 365] width 18 height 15
radio input "true"
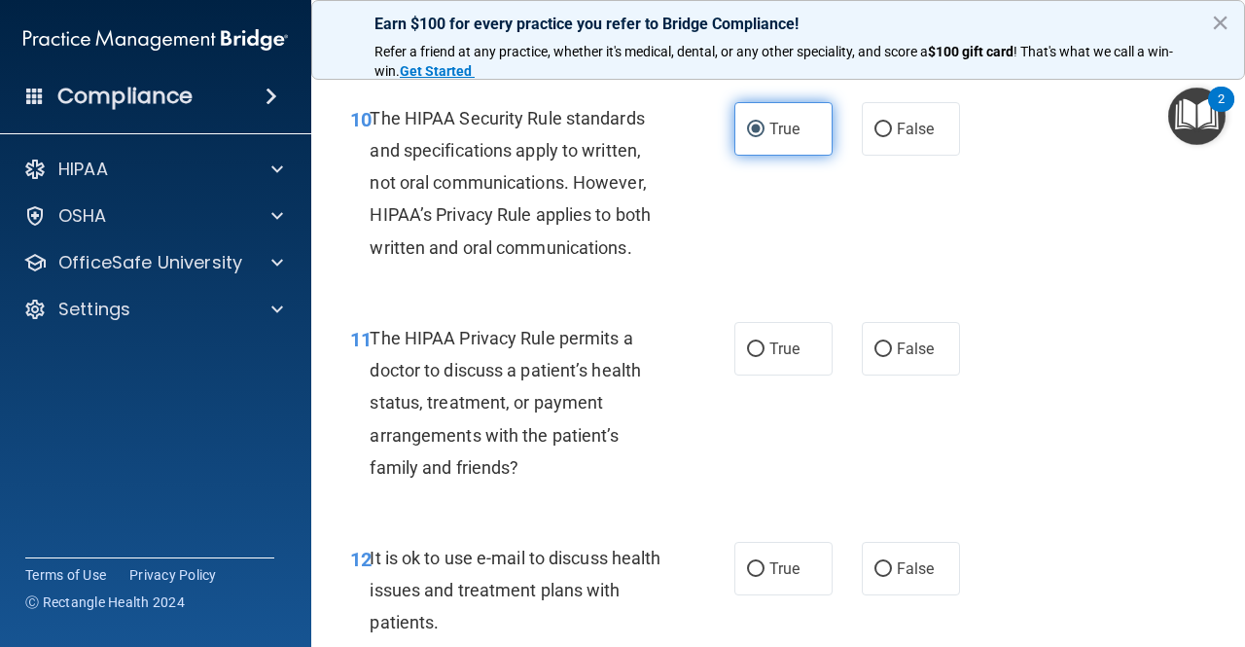
scroll to position [1969, 0]
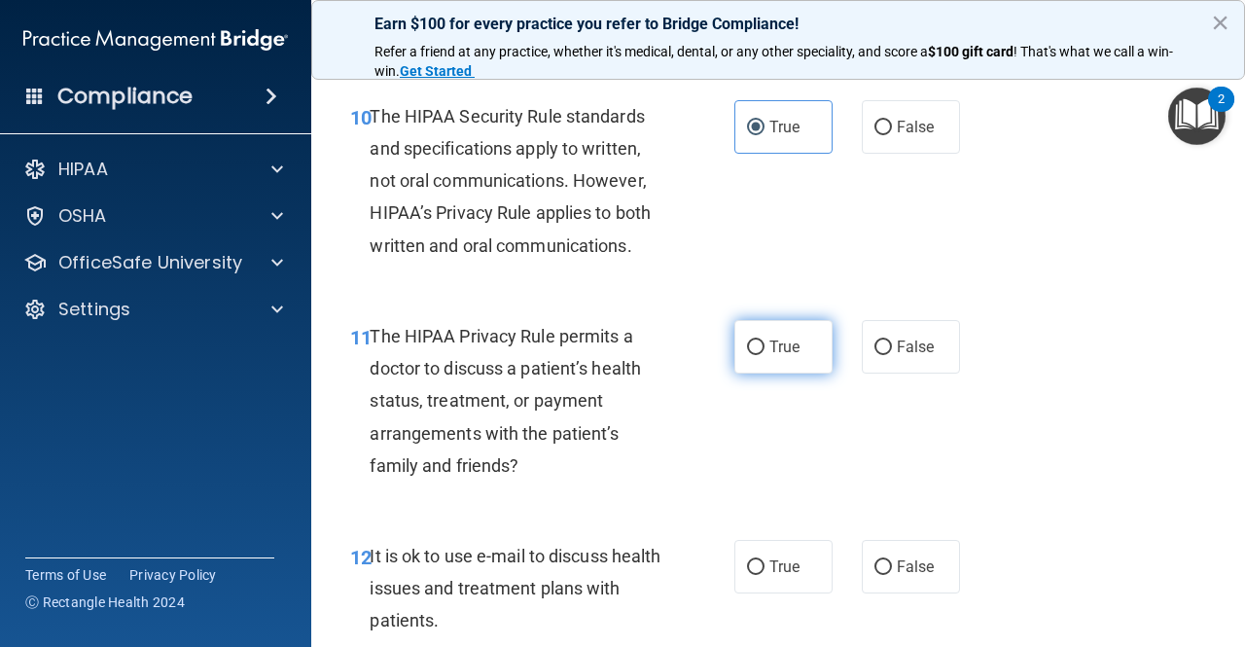
click at [753, 343] on input "True" at bounding box center [756, 348] width 18 height 15
radio input "true"
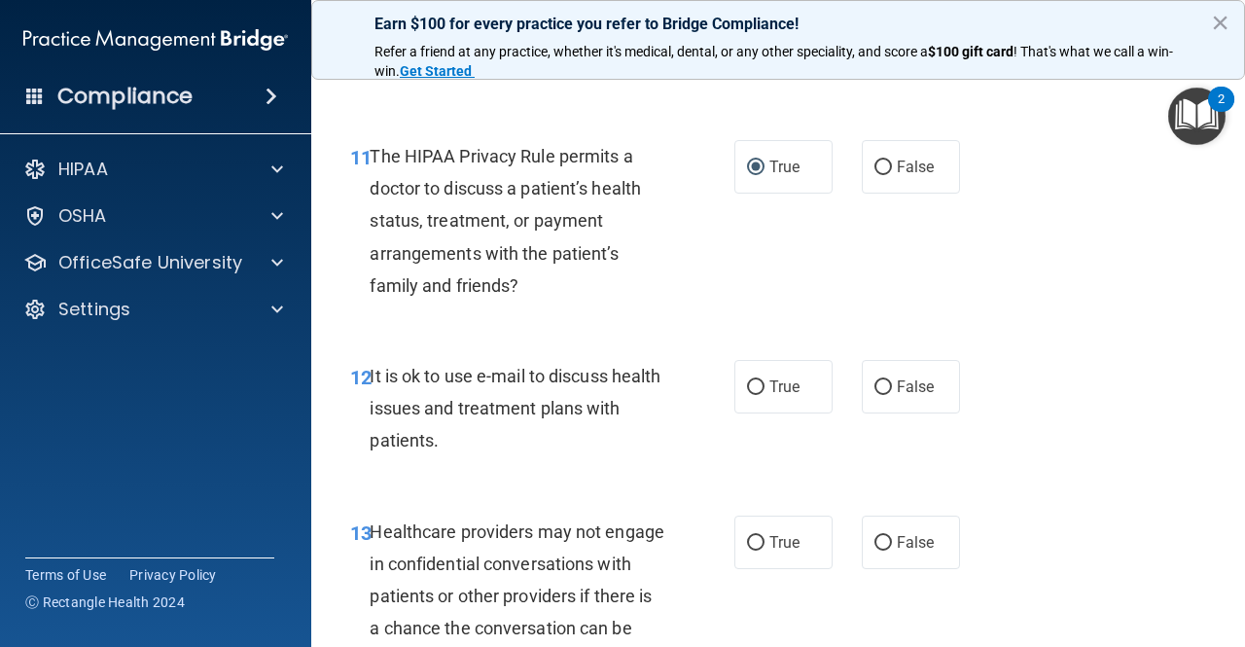
scroll to position [2172, 0]
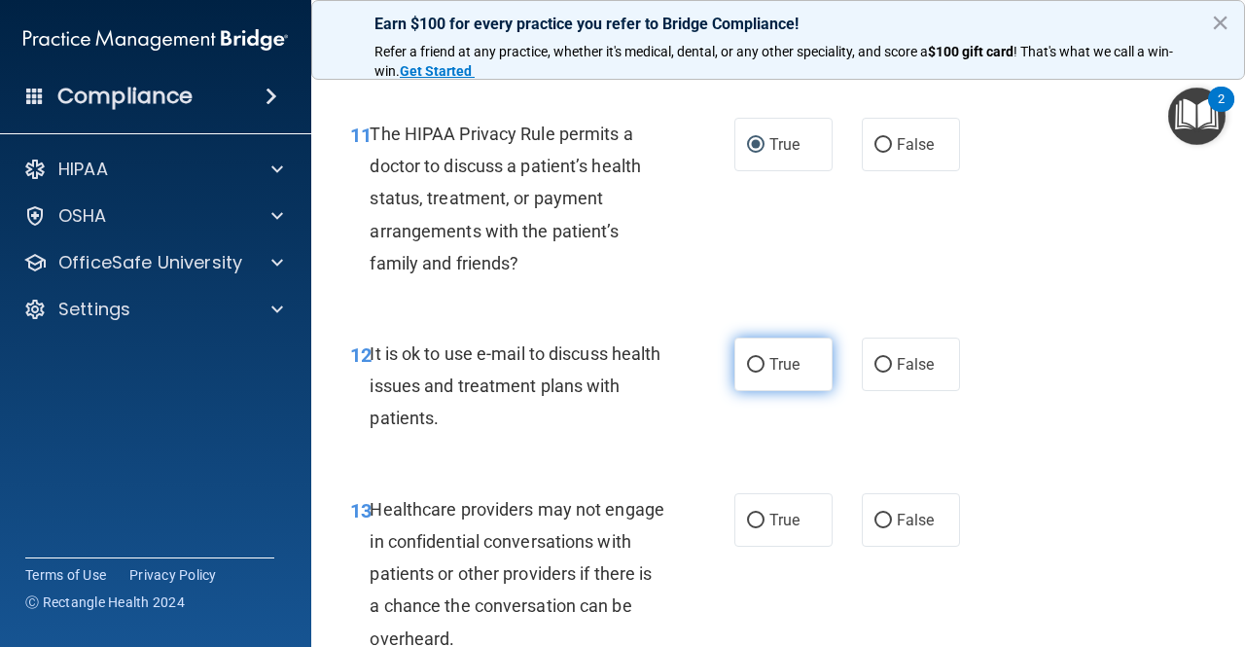
click at [770, 361] on span "True" at bounding box center [785, 364] width 30 height 18
click at [765, 361] on input "True" at bounding box center [756, 365] width 18 height 15
radio input "true"
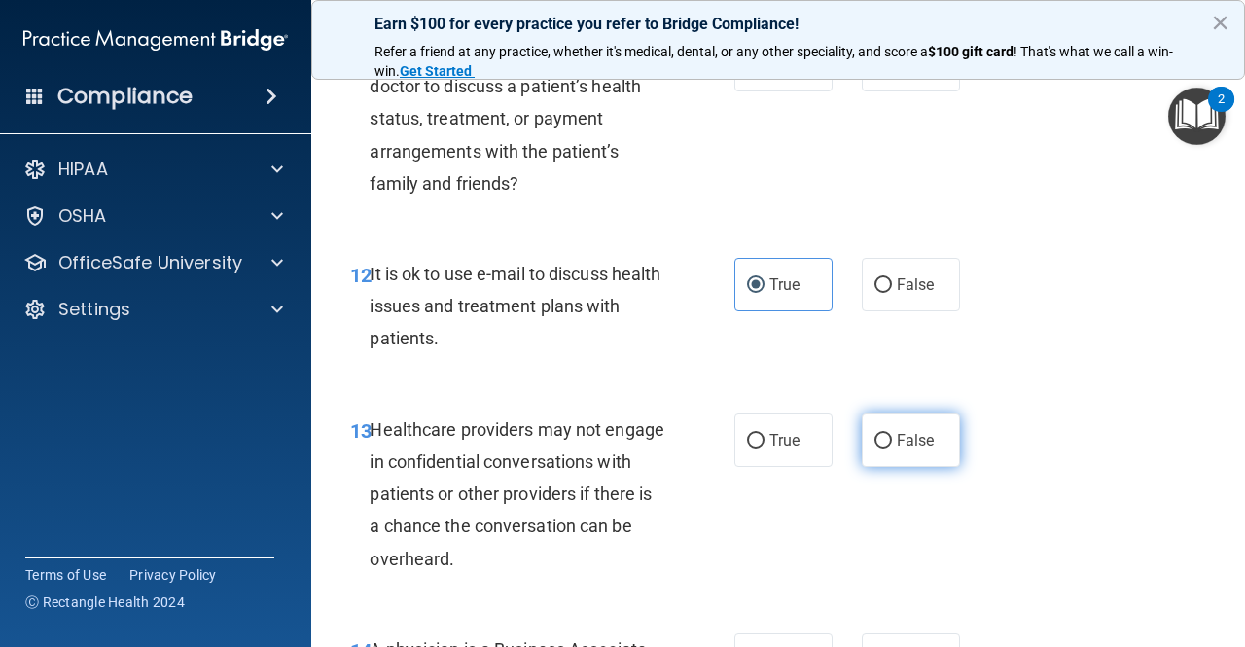
click at [872, 429] on label "False" at bounding box center [911, 441] width 98 height 54
click at [875, 434] on input "False" at bounding box center [884, 441] width 18 height 15
radio input "true"
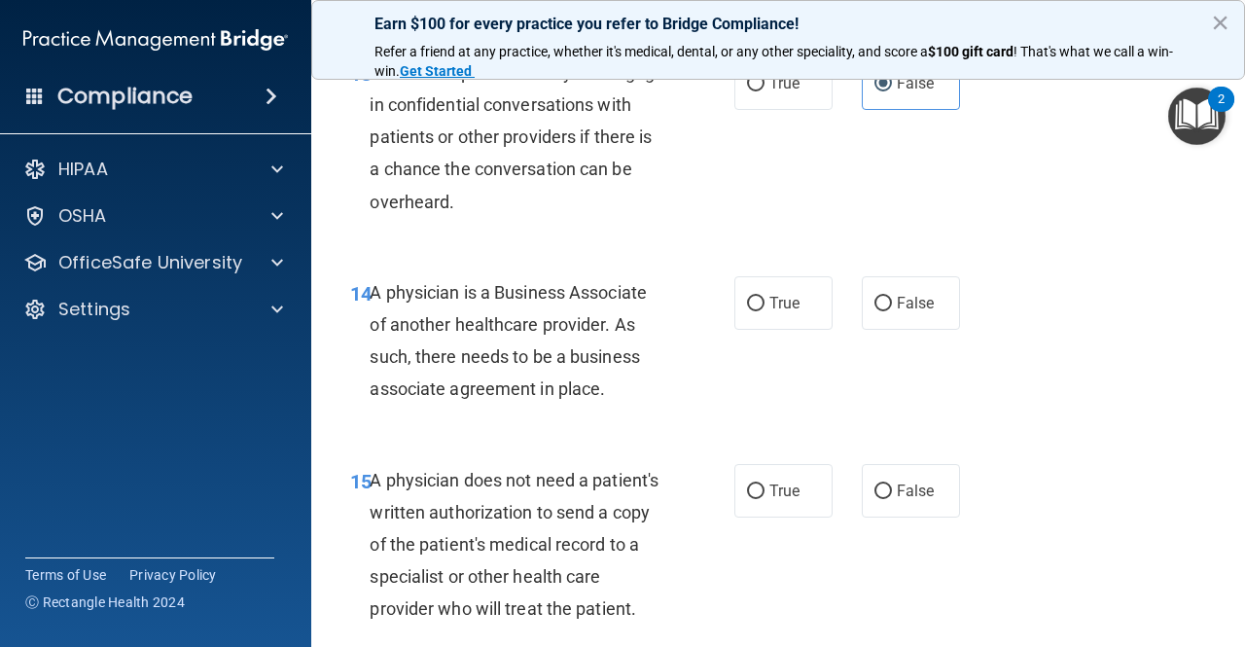
scroll to position [2624, 0]
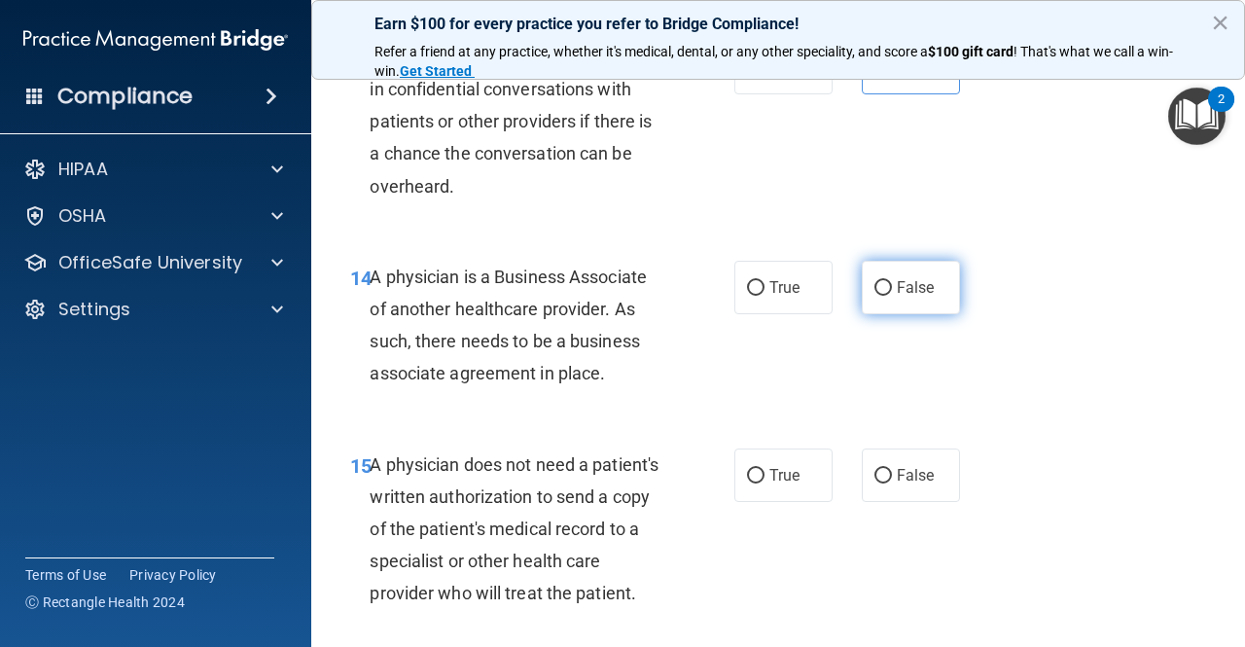
click at [862, 285] on label "False" at bounding box center [911, 288] width 98 height 54
click at [875, 285] on input "False" at bounding box center [884, 288] width 18 height 15
radio input "true"
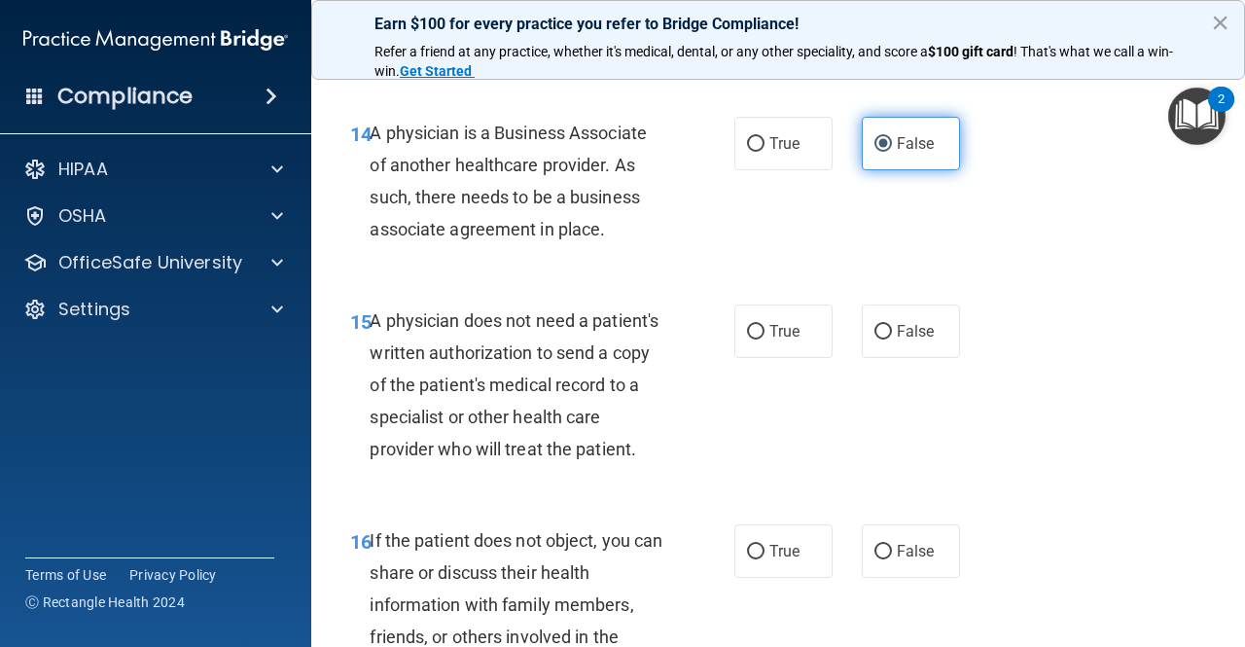
scroll to position [2796, 0]
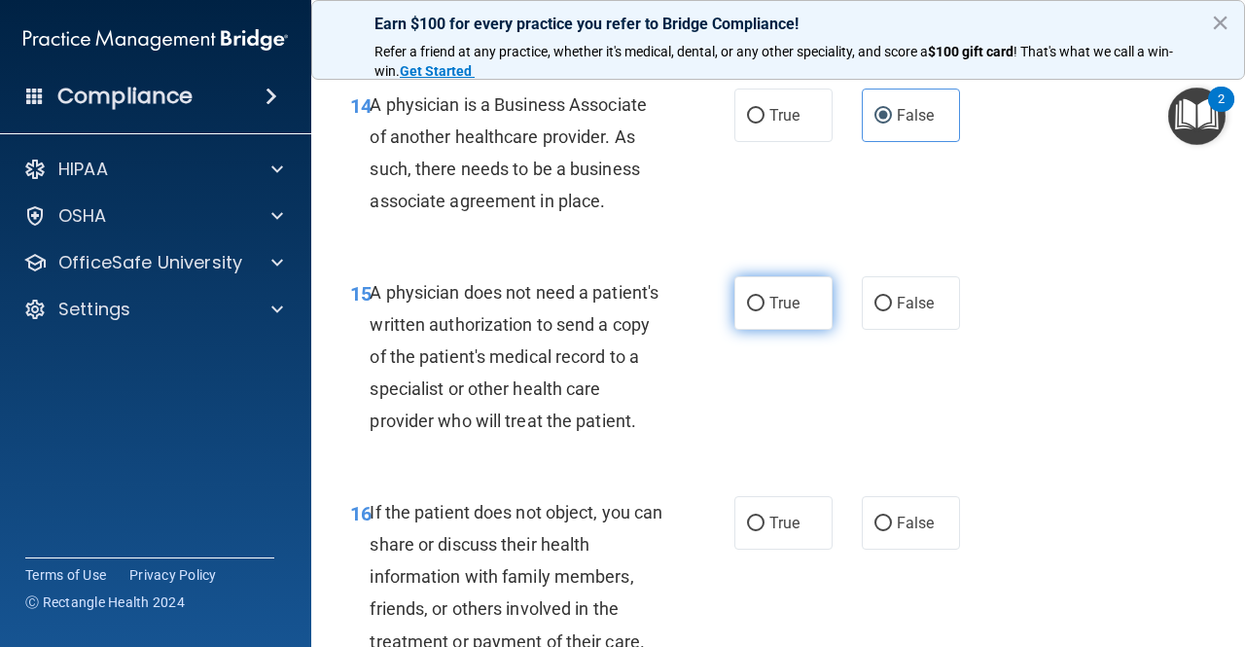
click at [761, 308] on label "True" at bounding box center [784, 303] width 98 height 54
click at [761, 308] on input "True" at bounding box center [756, 304] width 18 height 15
radio input "true"
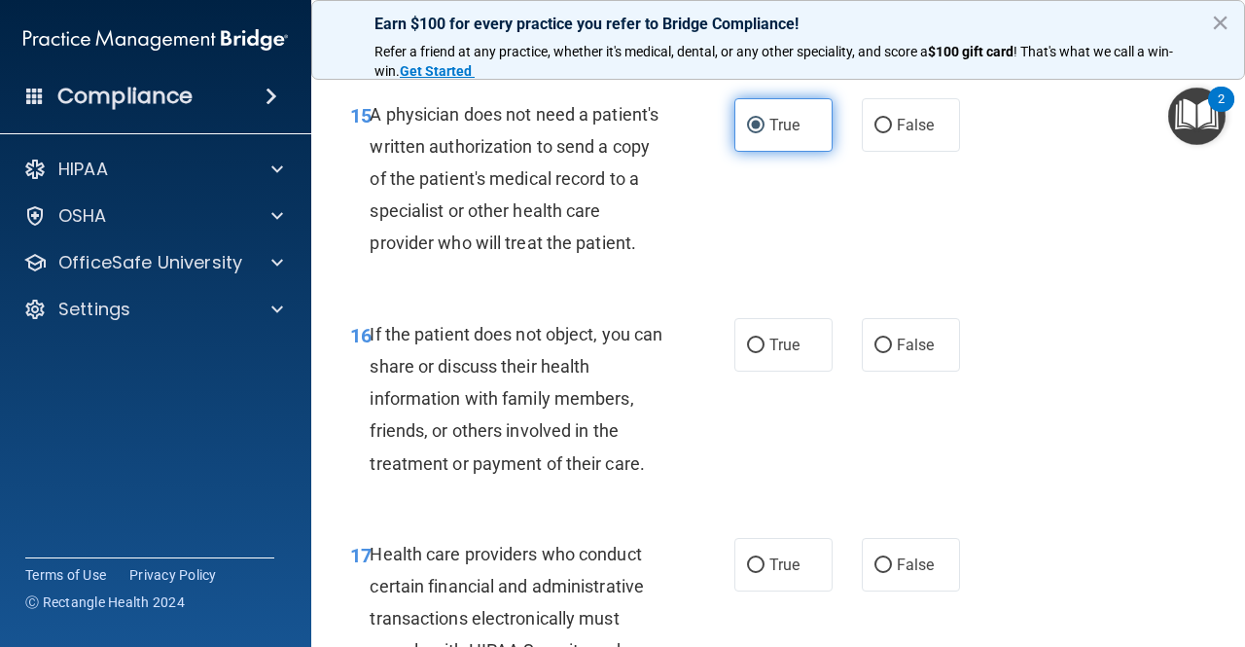
scroll to position [2977, 0]
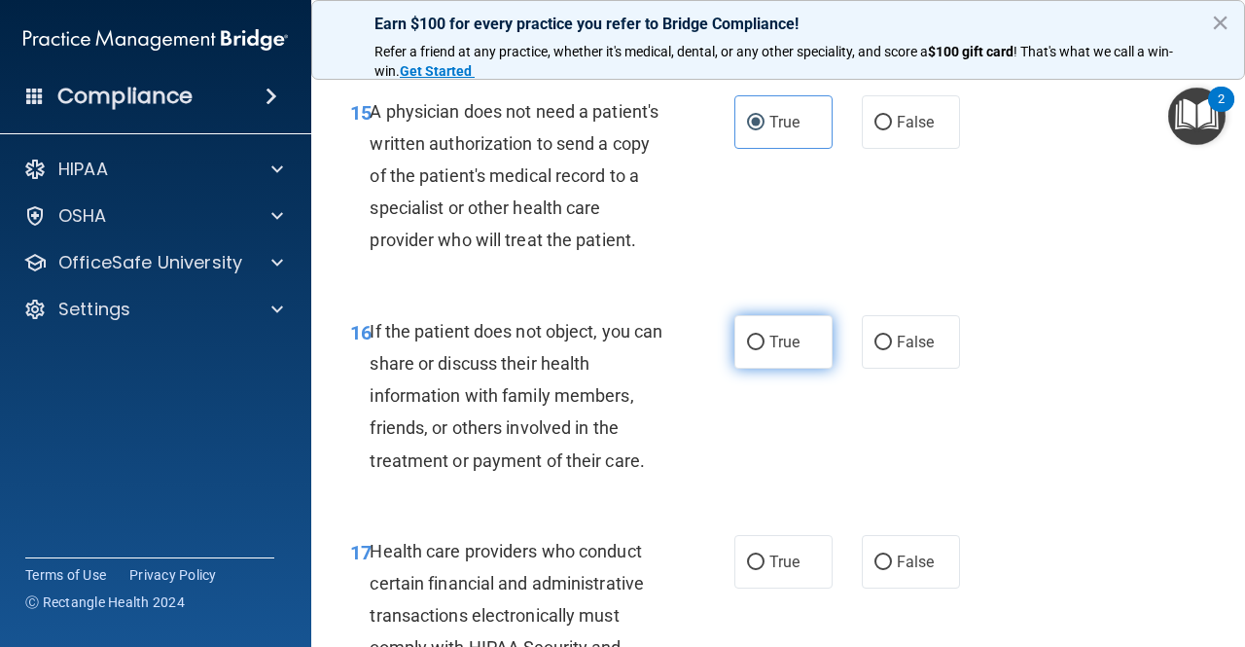
click at [763, 361] on label "True" at bounding box center [784, 342] width 98 height 54
click at [763, 350] on input "True" at bounding box center [756, 343] width 18 height 15
radio input "true"
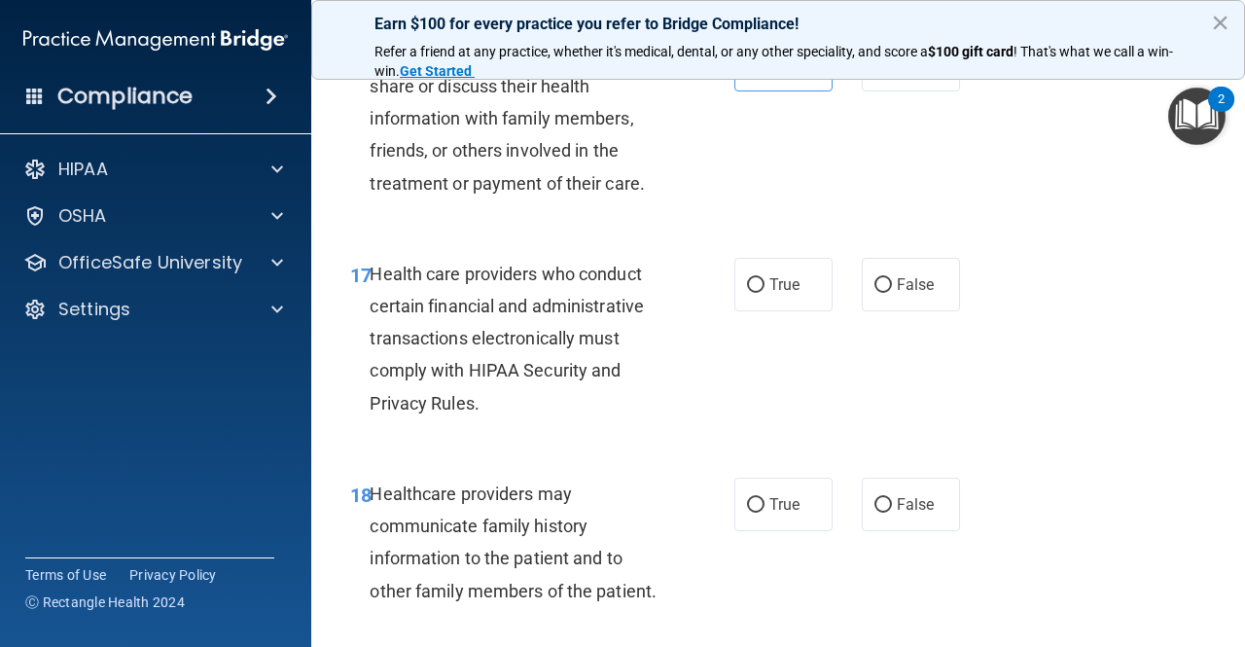
scroll to position [3240, 0]
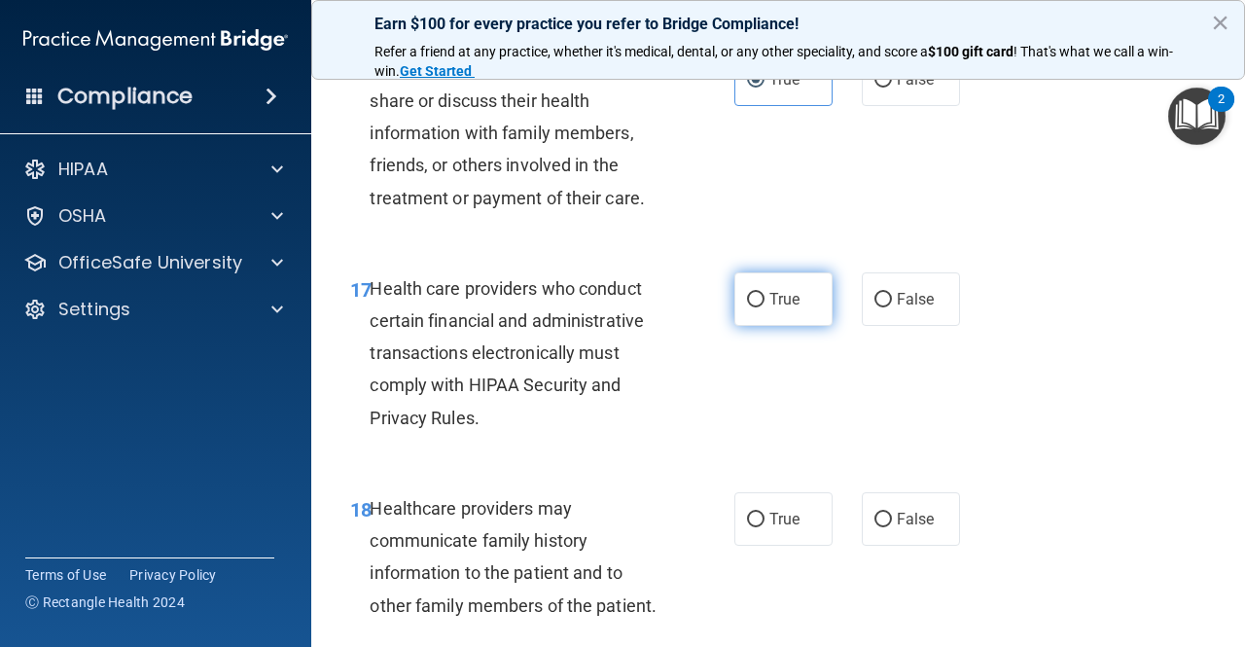
click at [770, 308] on span "True" at bounding box center [785, 299] width 30 height 18
click at [765, 307] on input "True" at bounding box center [756, 300] width 18 height 15
radio input "true"
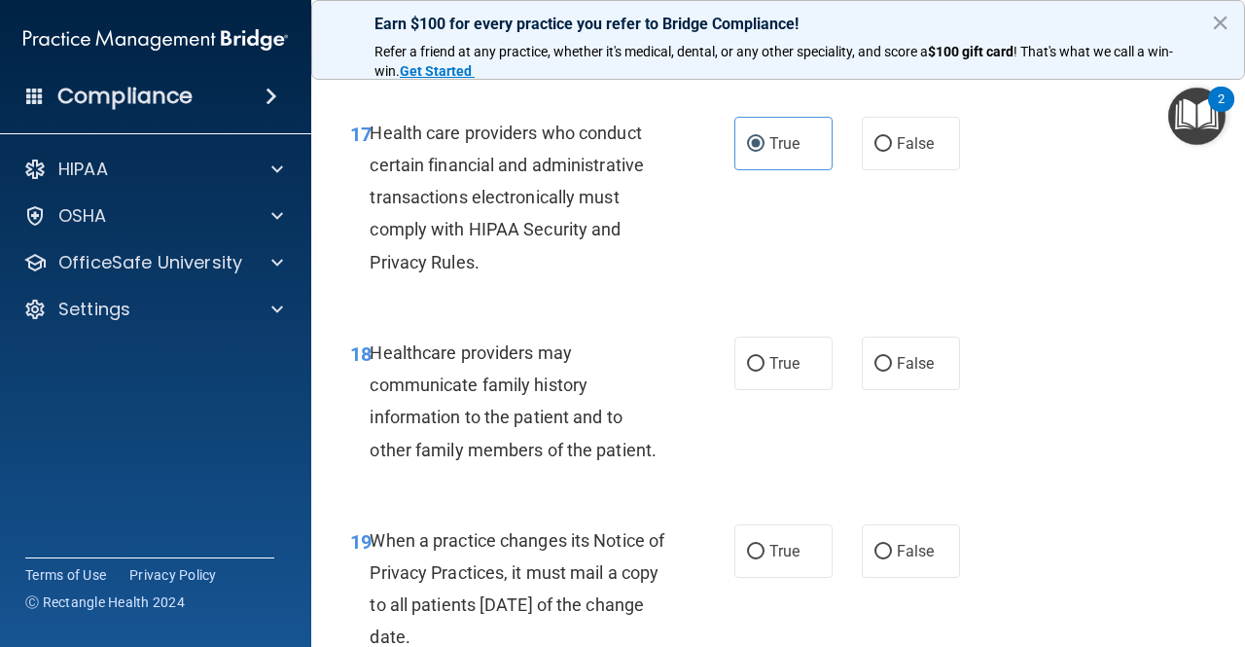
scroll to position [3401, 0]
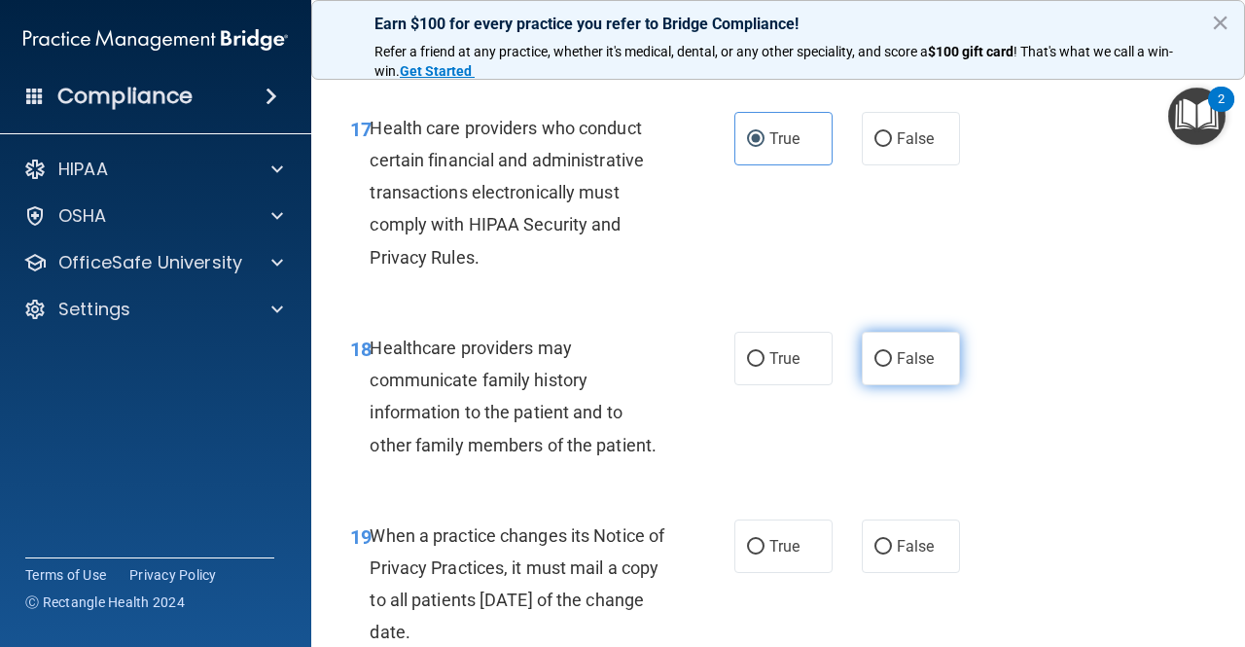
click at [889, 374] on label "False" at bounding box center [911, 359] width 98 height 54
click at [889, 367] on input "False" at bounding box center [884, 359] width 18 height 15
radio input "true"
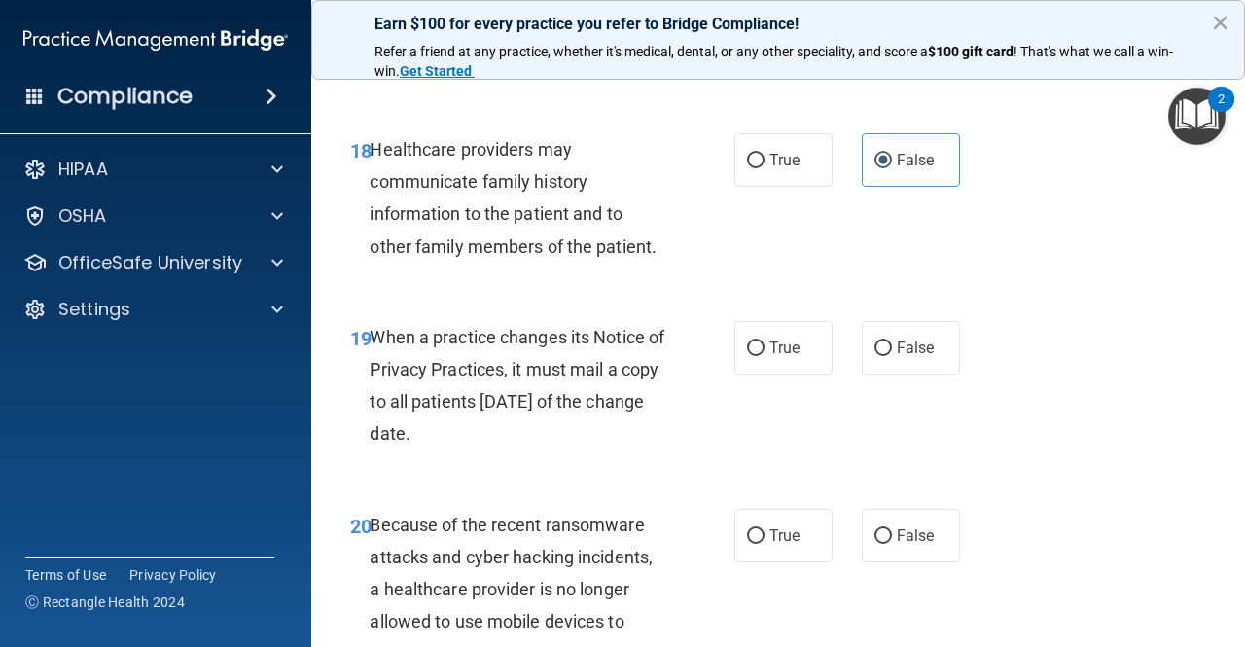
scroll to position [3604, 0]
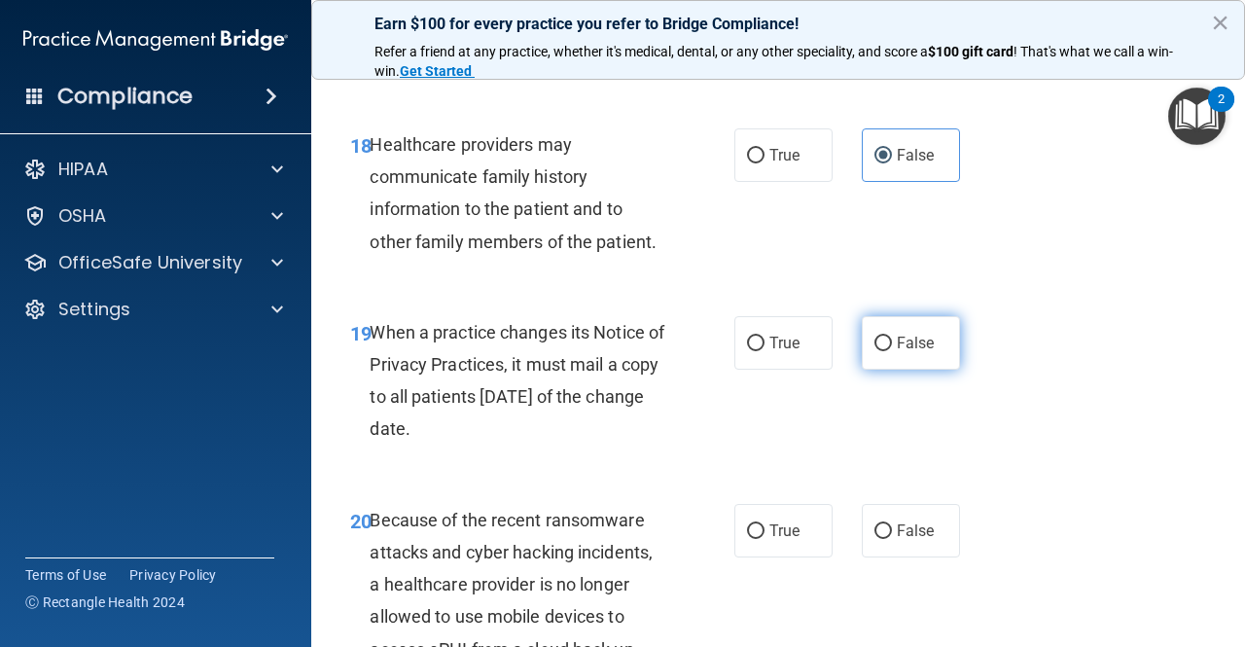
click at [875, 351] on input "False" at bounding box center [884, 344] width 18 height 15
radio input "true"
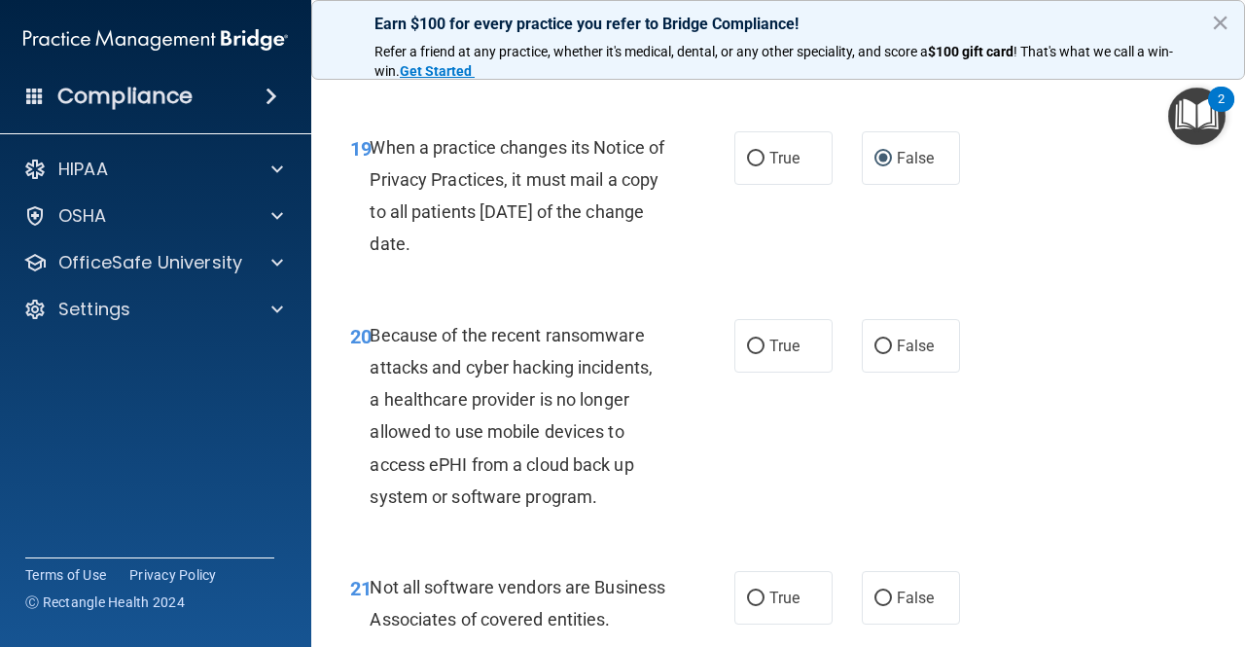
scroll to position [3790, 0]
click at [897, 354] on span "False" at bounding box center [916, 345] width 38 height 18
click at [888, 353] on input "False" at bounding box center [884, 346] width 18 height 15
radio input "true"
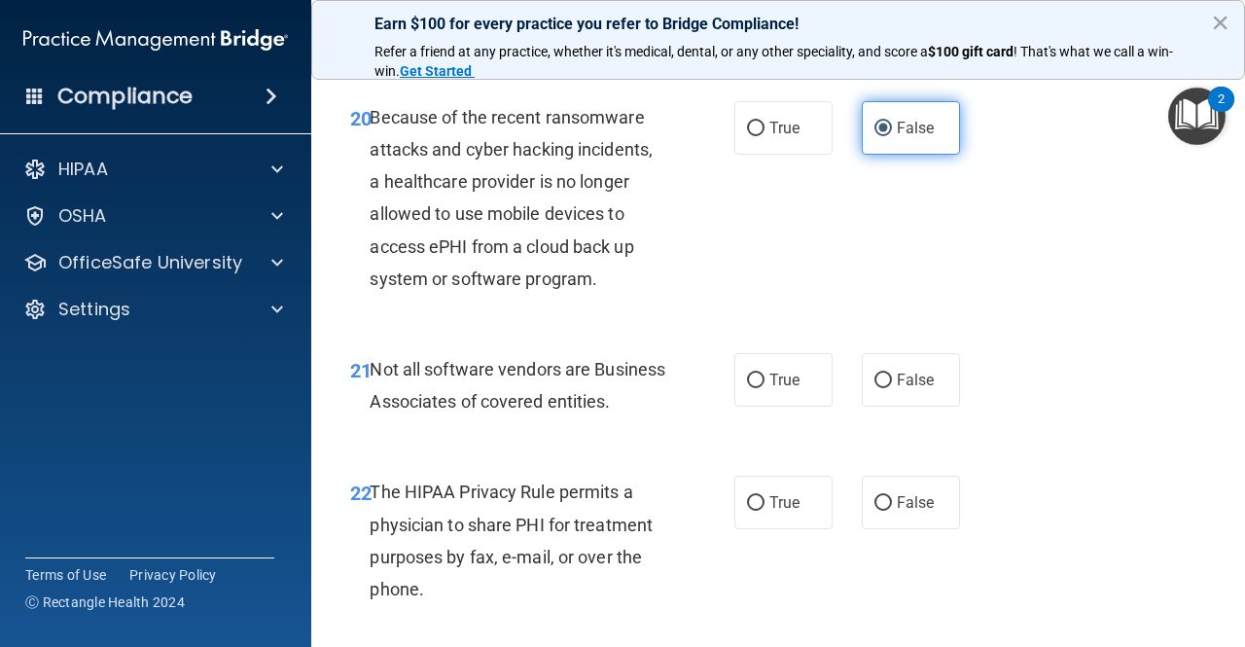
scroll to position [4009, 0]
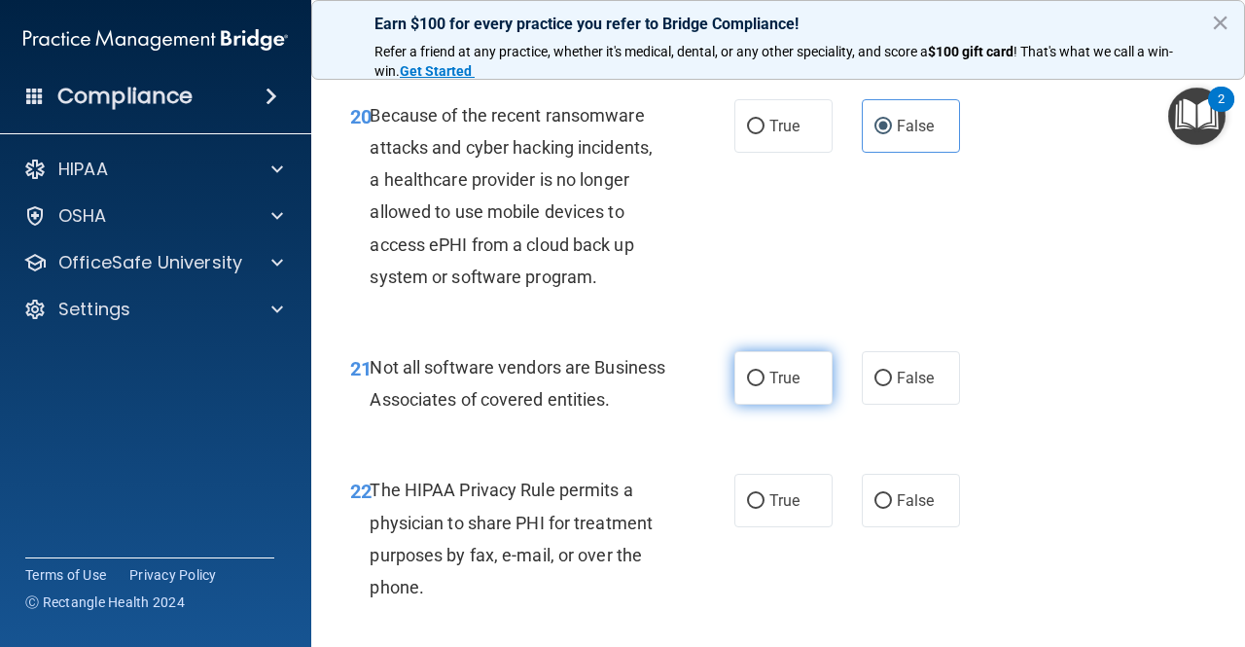
click at [770, 387] on span "True" at bounding box center [785, 378] width 30 height 18
click at [765, 386] on input "True" at bounding box center [756, 379] width 18 height 15
radio input "true"
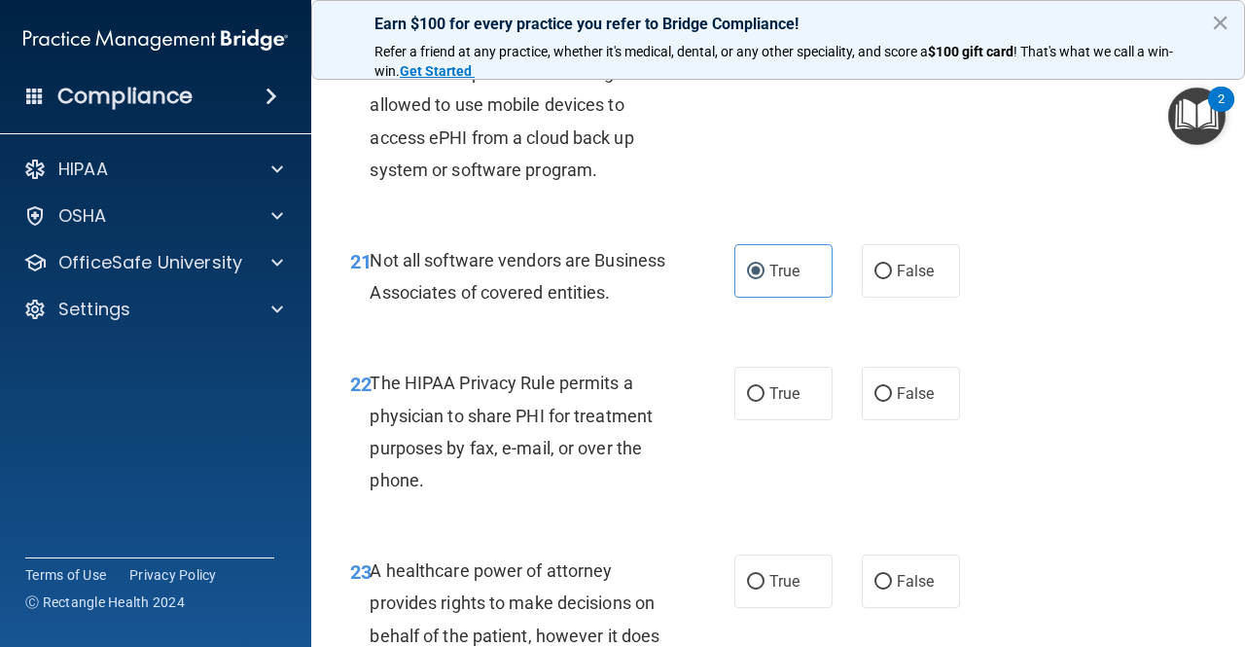
scroll to position [4163, 0]
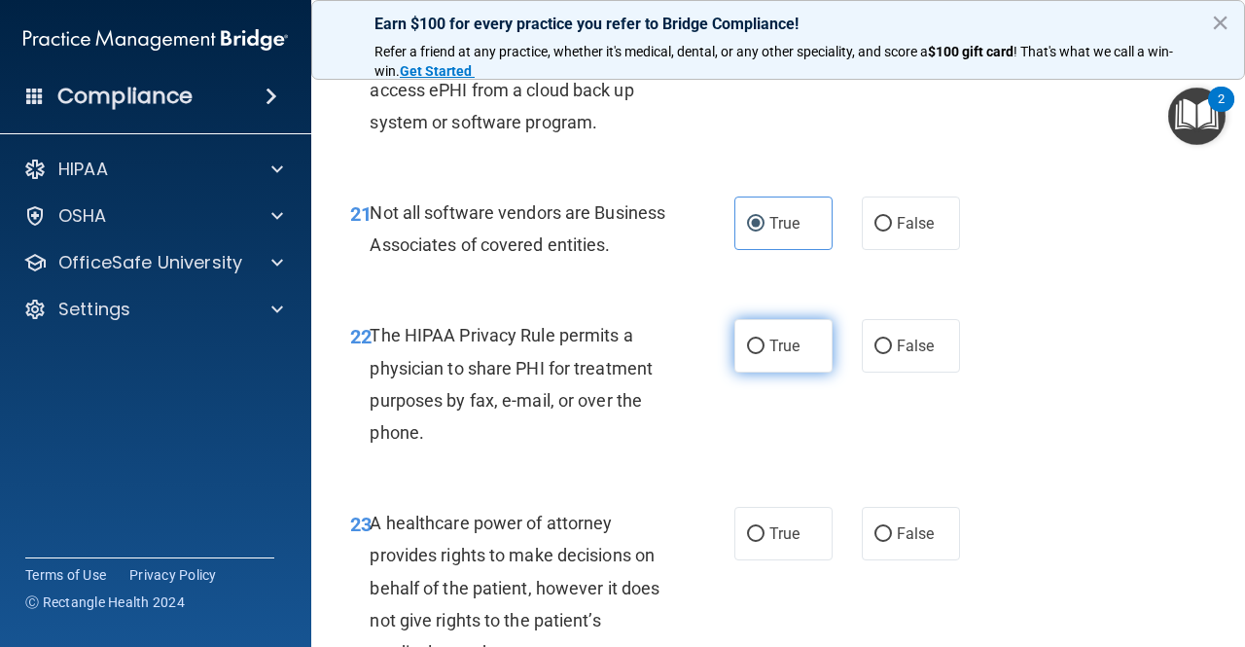
click at [749, 373] on label "True" at bounding box center [784, 346] width 98 height 54
click at [749, 354] on input "True" at bounding box center [756, 347] width 18 height 15
radio input "true"
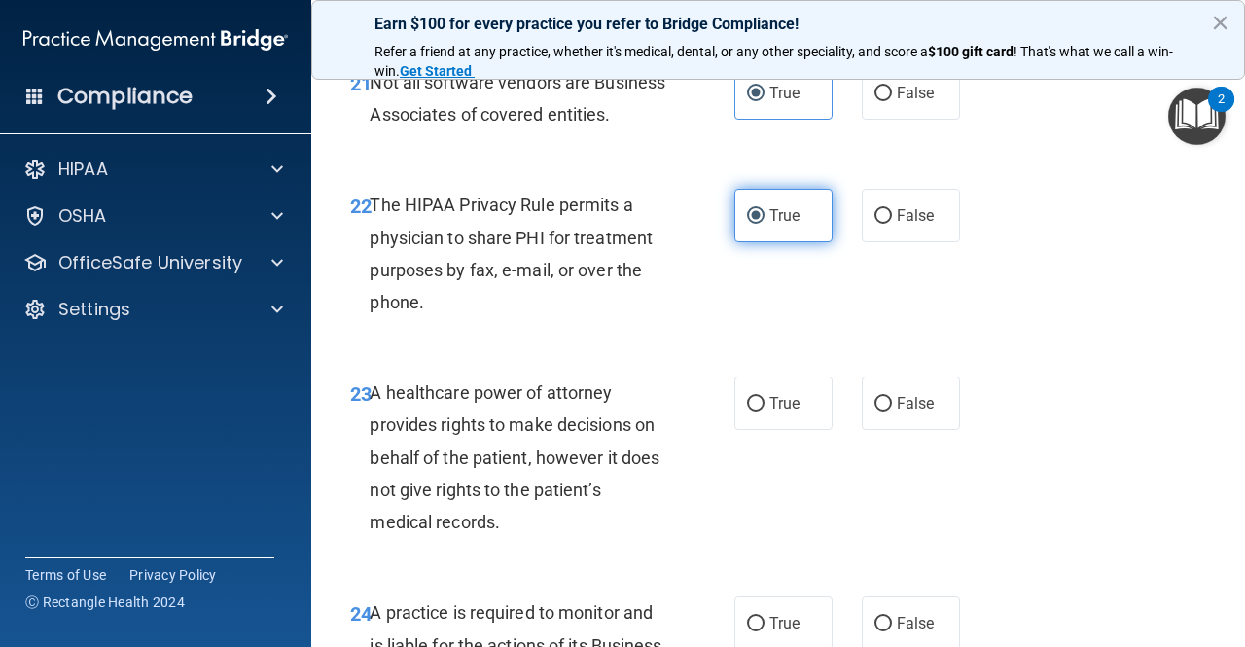
scroll to position [4334, 0]
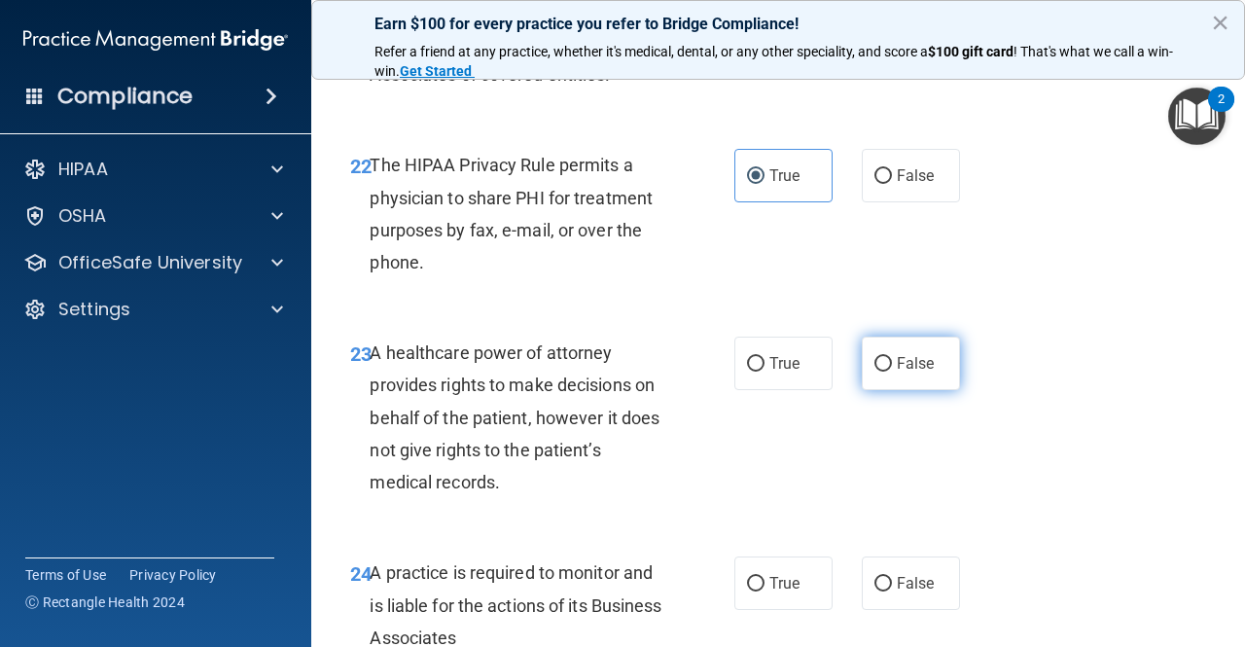
click at [890, 390] on label "False" at bounding box center [911, 364] width 98 height 54
click at [890, 372] on input "False" at bounding box center [884, 364] width 18 height 15
radio input "true"
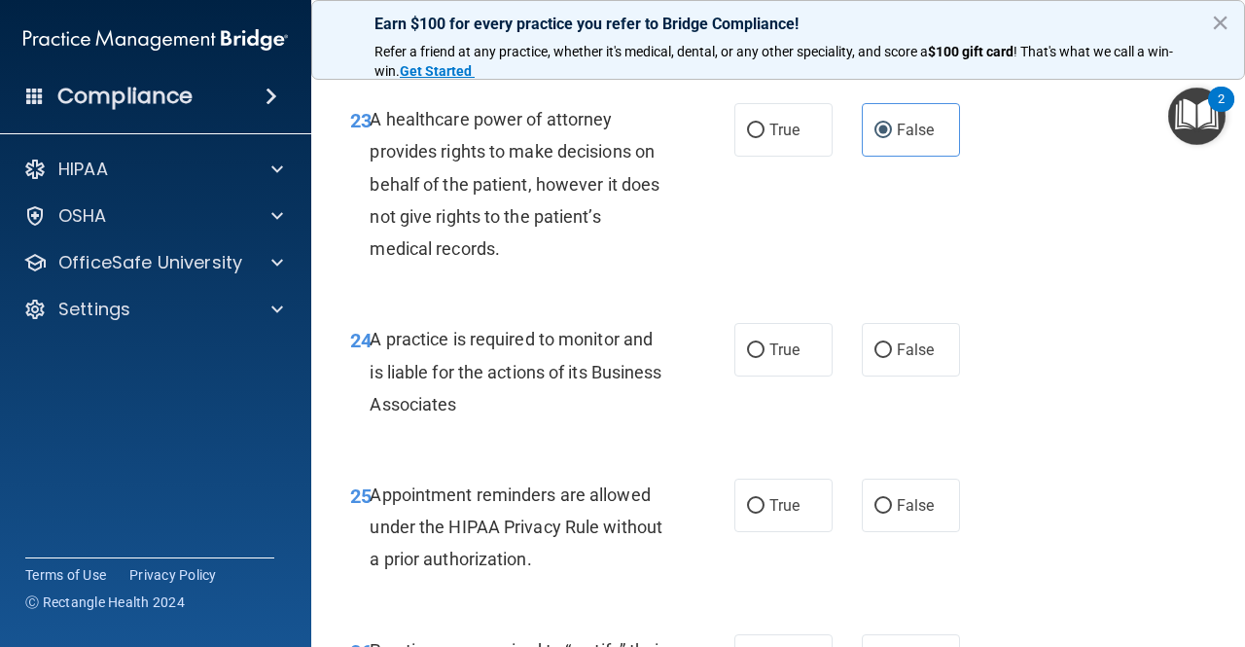
scroll to position [4572, 0]
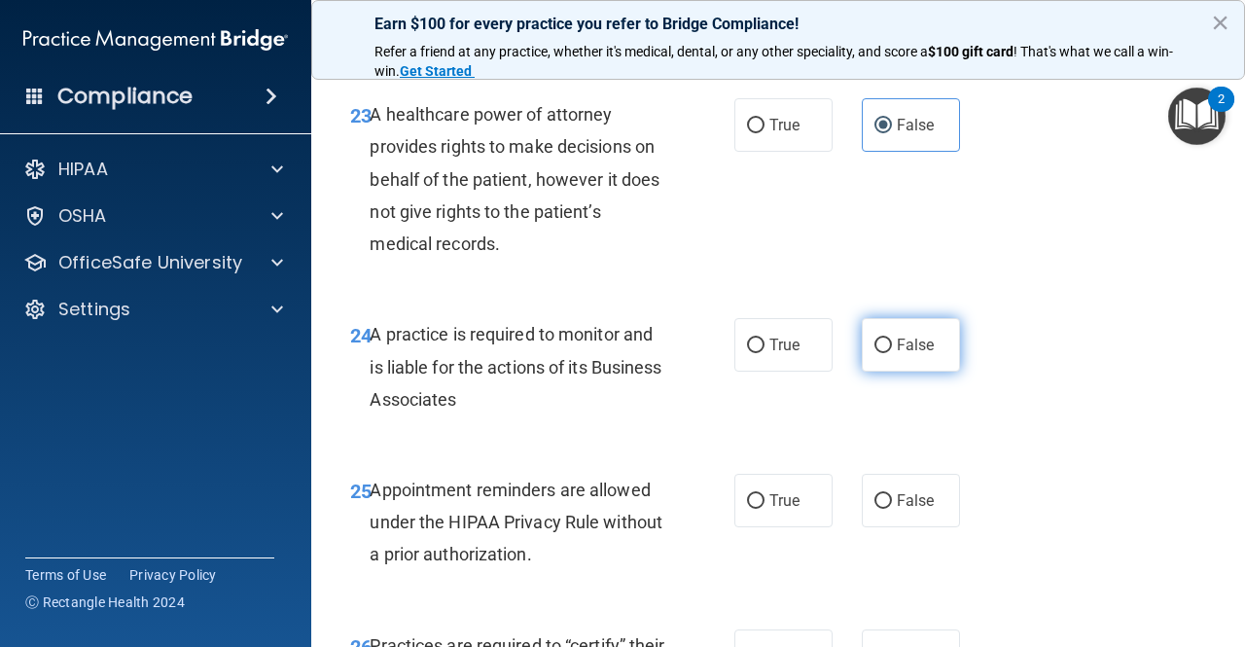
click at [913, 354] on span "False" at bounding box center [916, 345] width 38 height 18
click at [892, 353] on input "False" at bounding box center [884, 346] width 18 height 15
radio input "true"
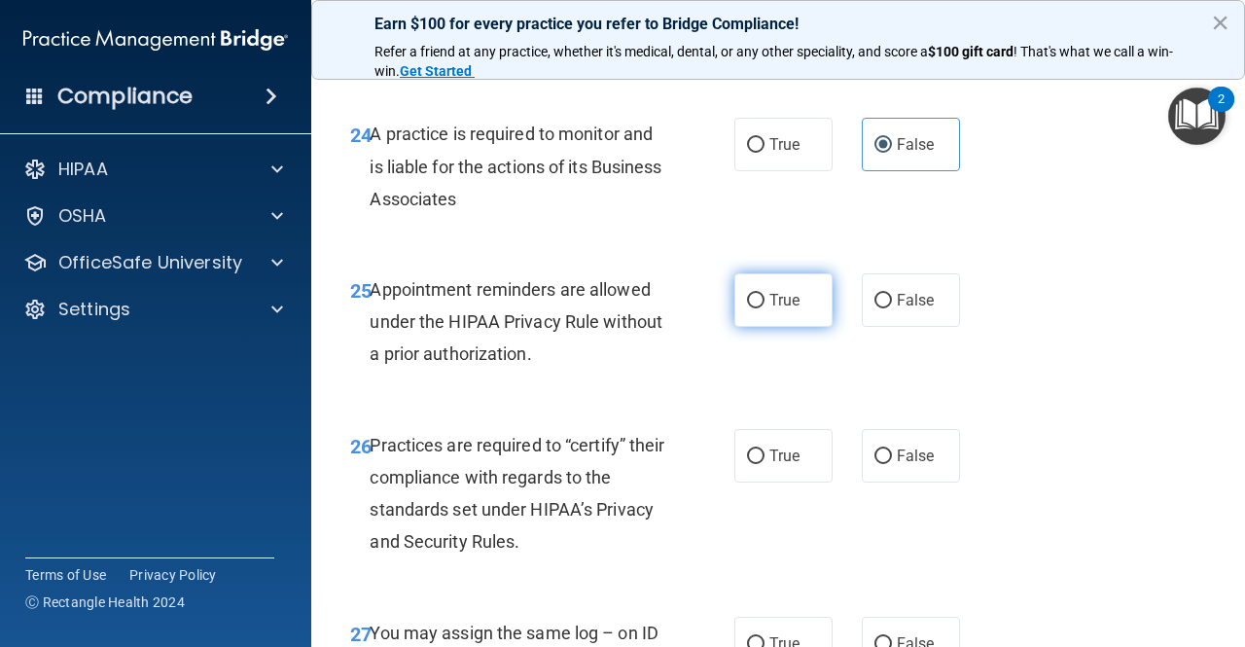
click at [772, 327] on label "True" at bounding box center [784, 300] width 98 height 54
click at [765, 308] on input "True" at bounding box center [756, 301] width 18 height 15
radio input "true"
click at [883, 483] on label "False" at bounding box center [911, 456] width 98 height 54
click at [883, 464] on input "False" at bounding box center [884, 457] width 18 height 15
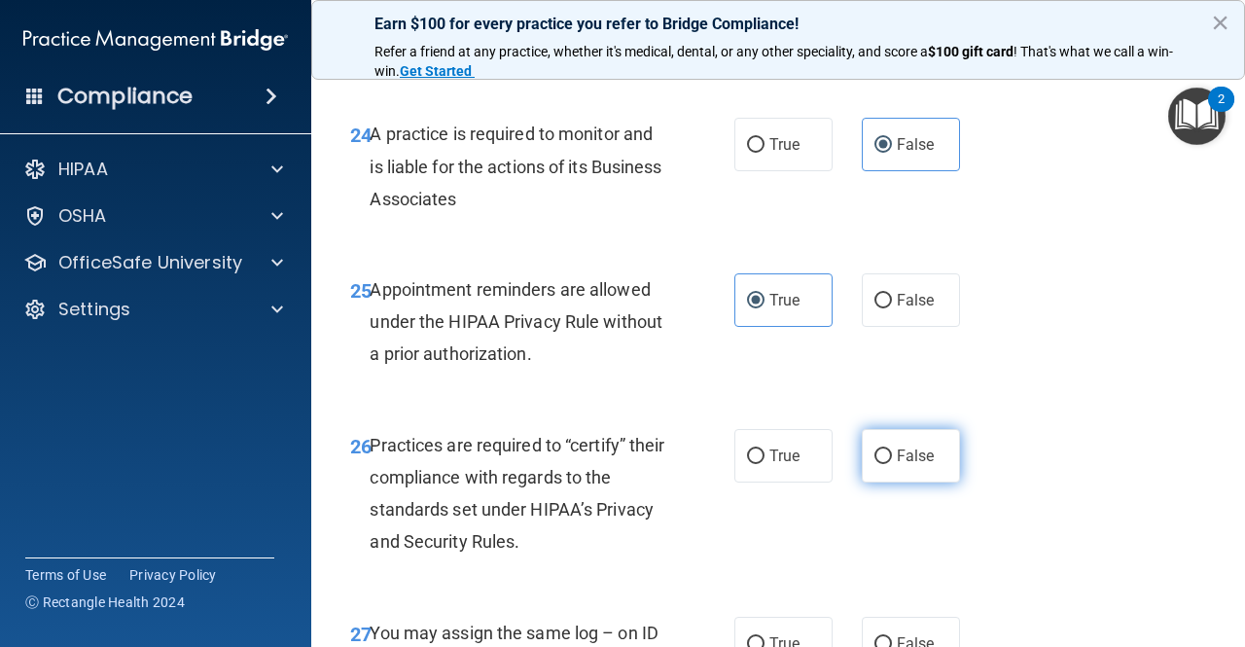
radio input "true"
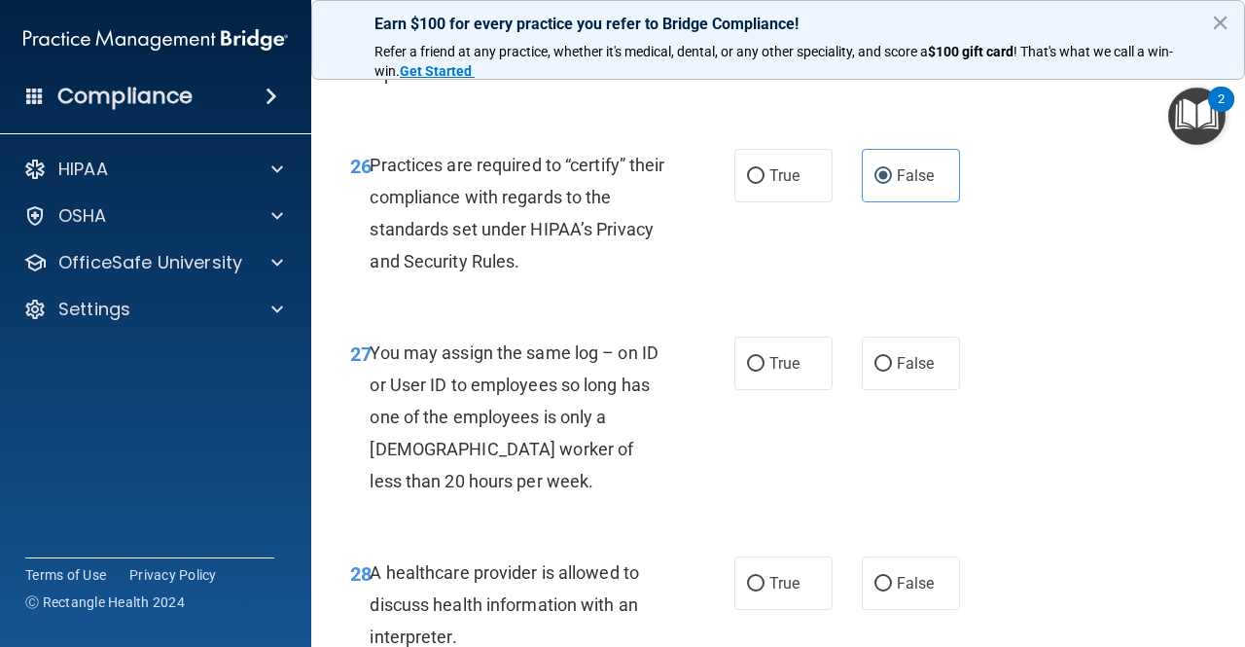
scroll to position [5693, 0]
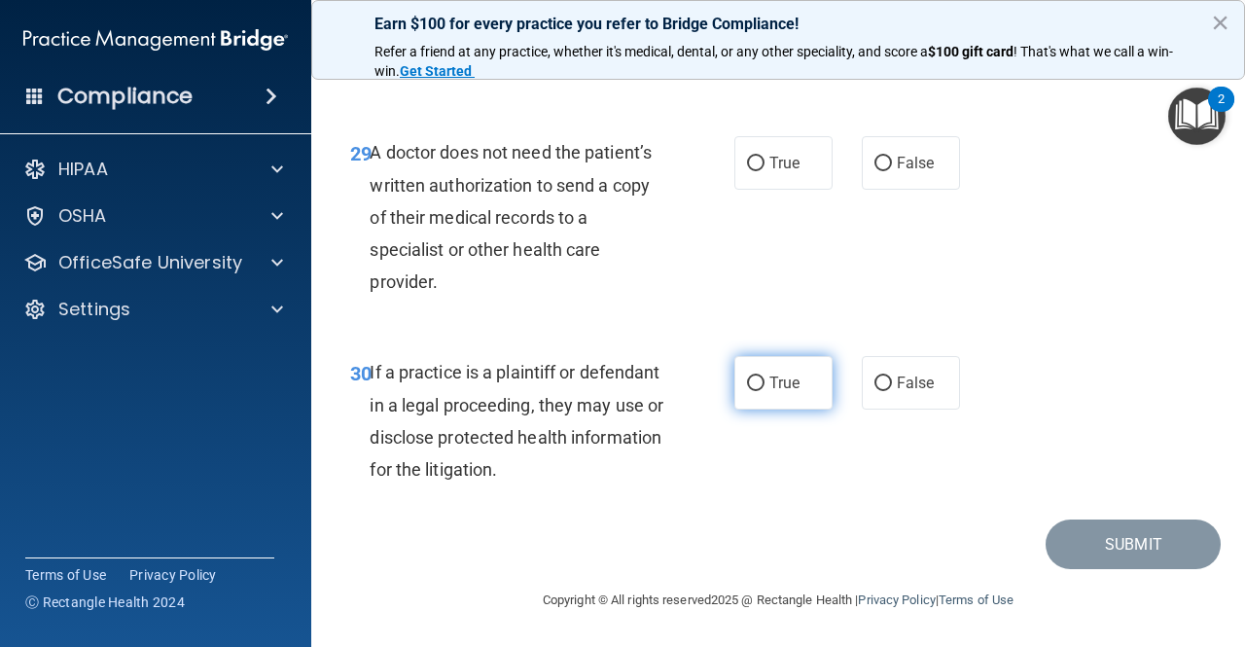
click at [752, 393] on label "True" at bounding box center [784, 383] width 98 height 54
click at [752, 391] on input "True" at bounding box center [756, 384] width 18 height 15
radio input "true"
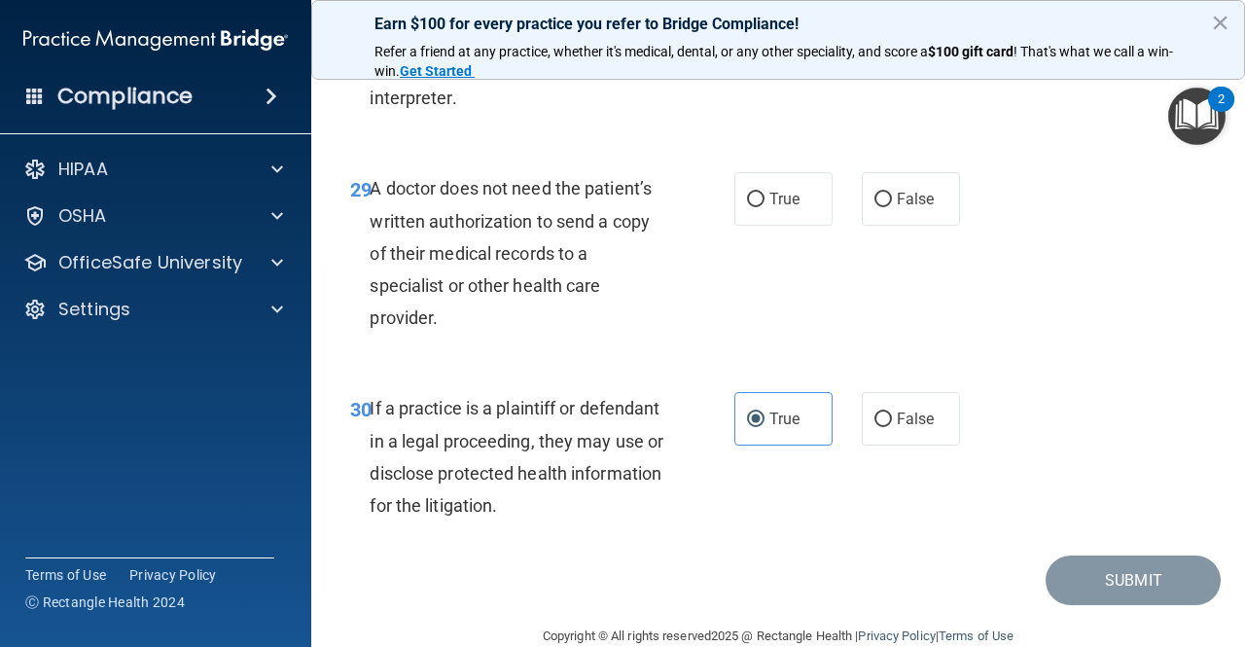
scroll to position [5590, 0]
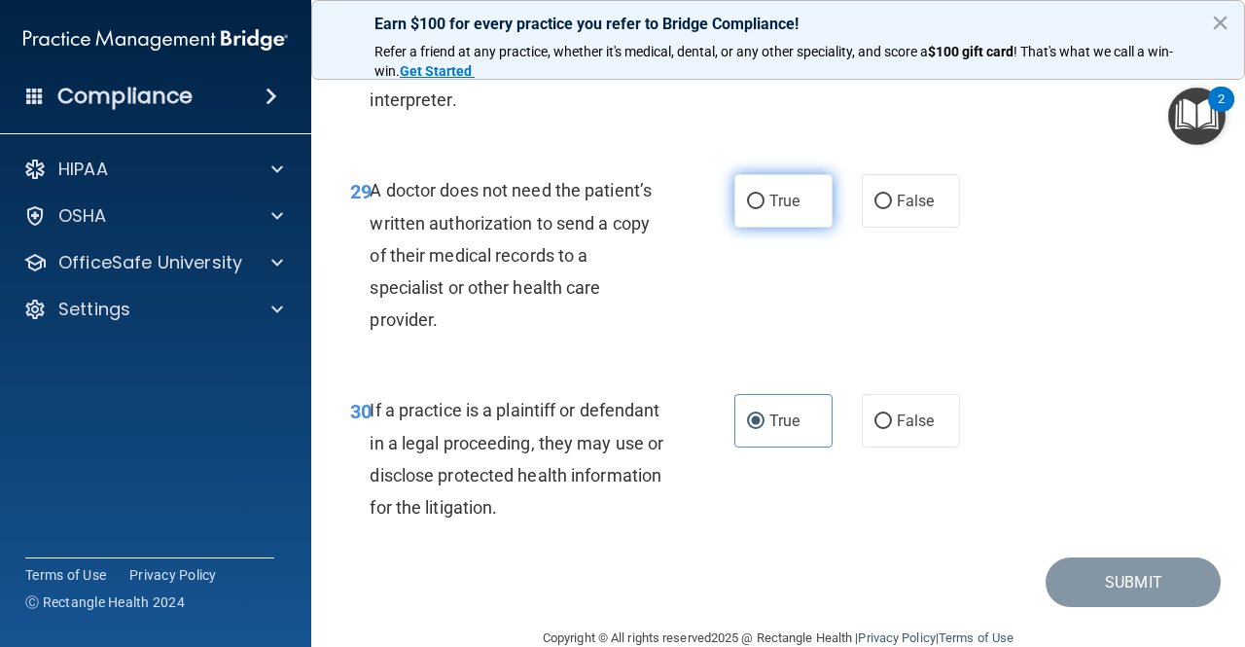
click at [738, 228] on label "True" at bounding box center [784, 201] width 98 height 54
click at [747, 209] on input "True" at bounding box center [756, 202] width 18 height 15
radio input "true"
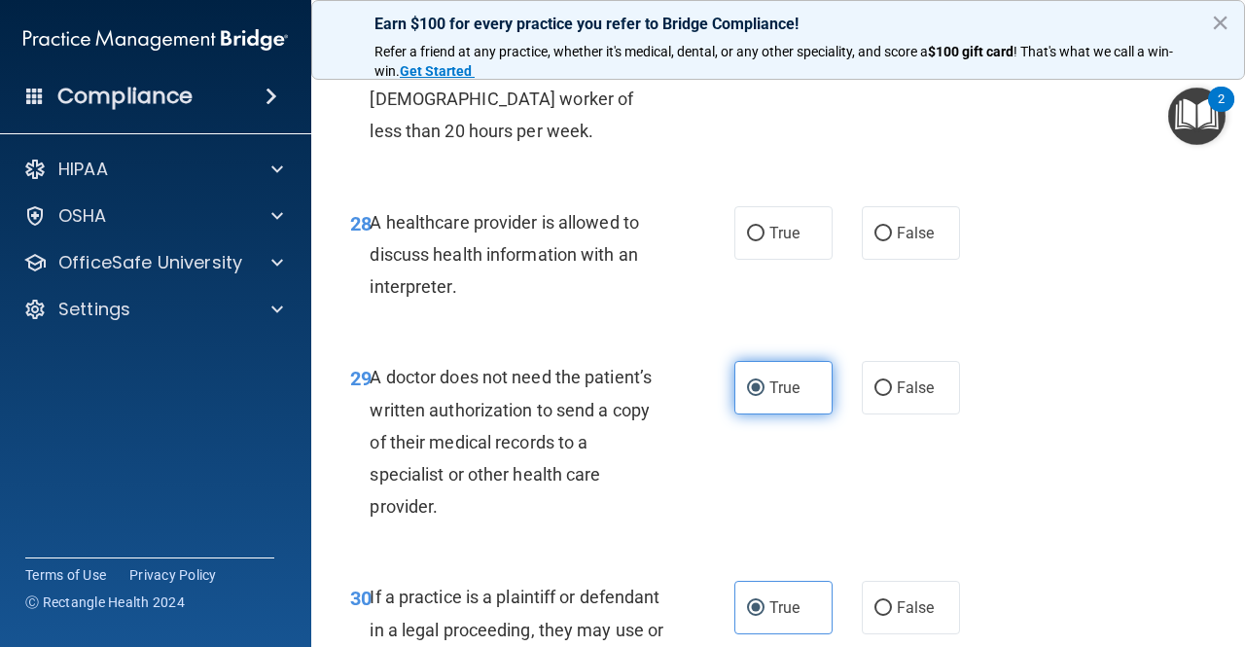
scroll to position [5400, 0]
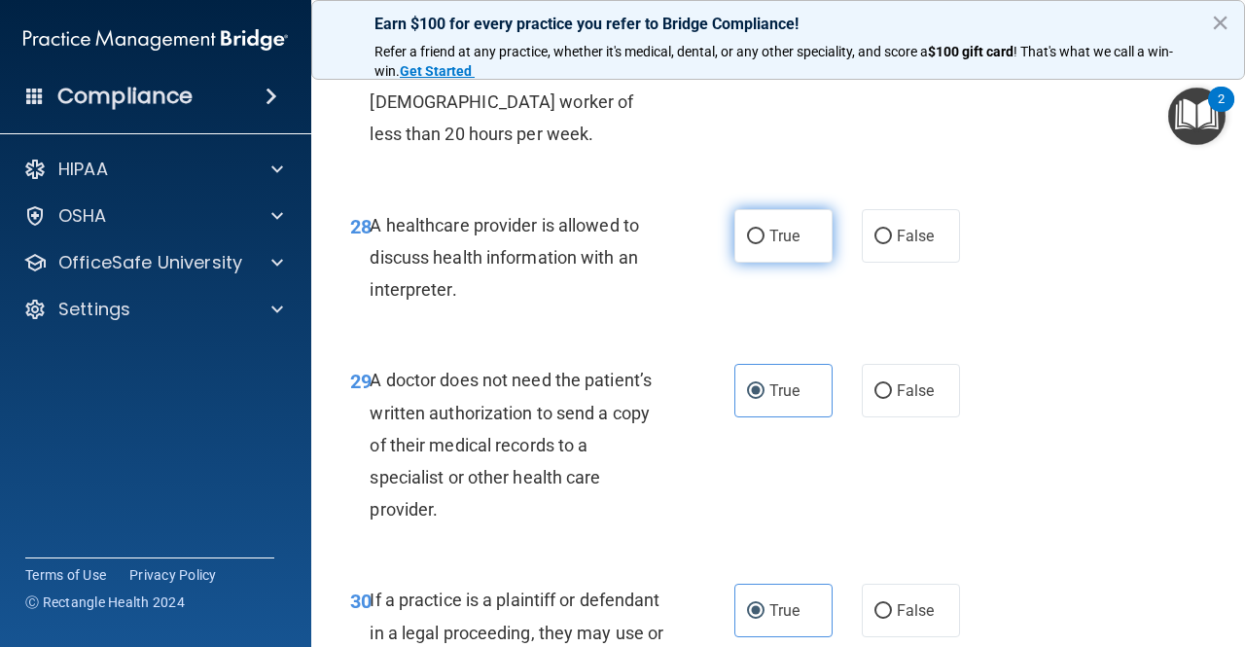
click at [757, 263] on label "True" at bounding box center [784, 236] width 98 height 54
click at [757, 244] on input "True" at bounding box center [756, 237] width 18 height 15
radio input "true"
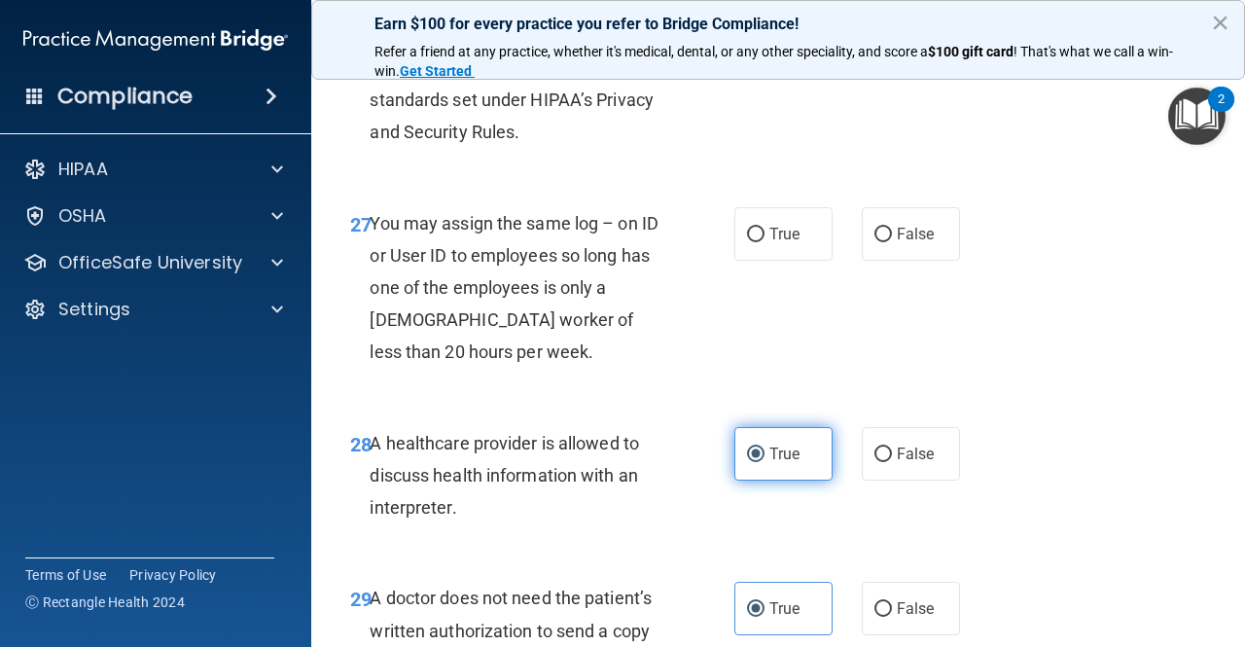
scroll to position [5152, 0]
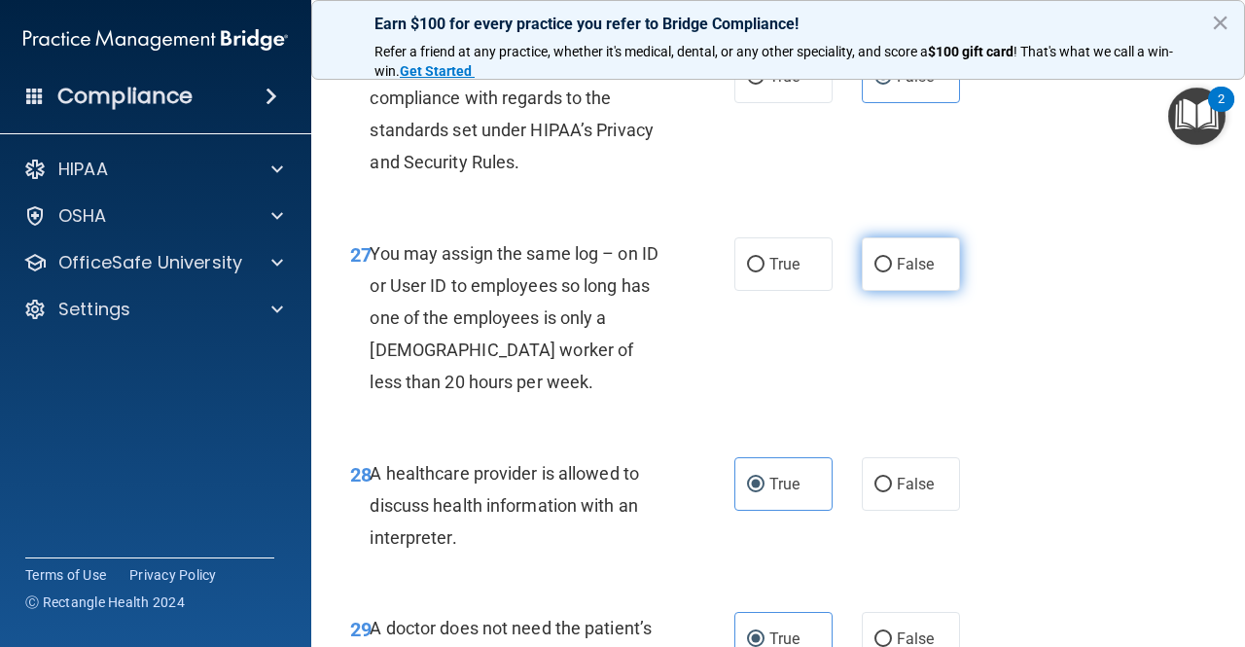
click at [869, 291] on label "False" at bounding box center [911, 264] width 98 height 54
click at [875, 272] on input "False" at bounding box center [884, 265] width 18 height 15
radio input "true"
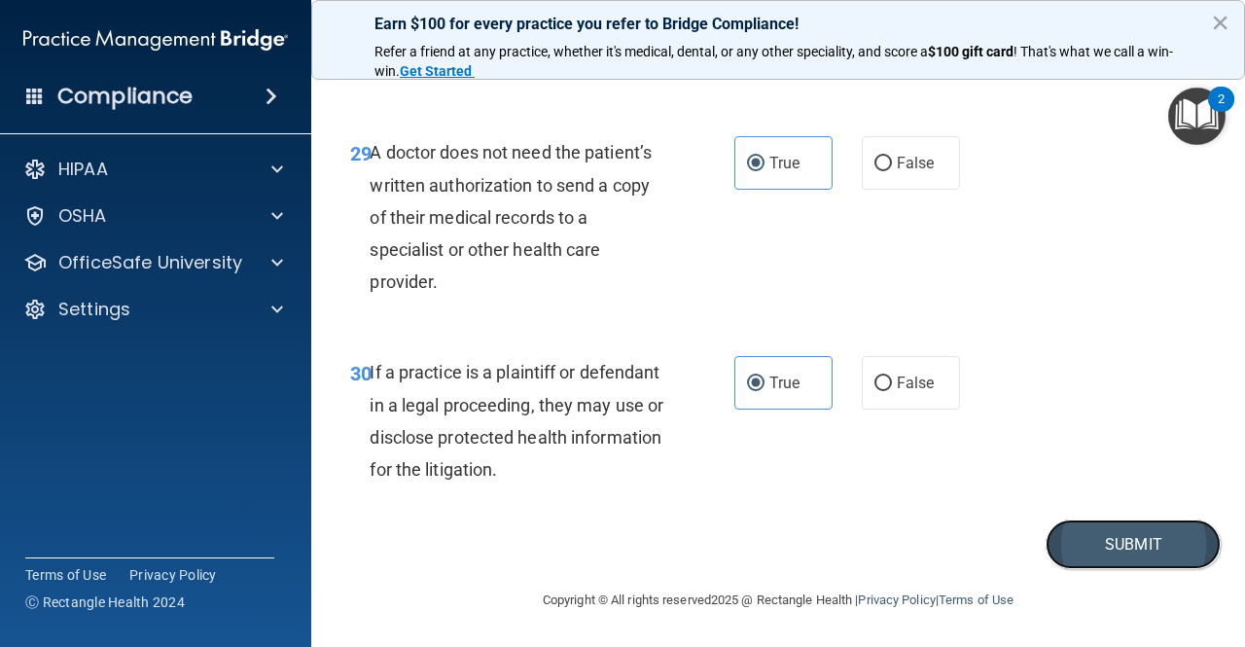
click at [1083, 546] on button "Submit" at bounding box center [1133, 545] width 175 height 50
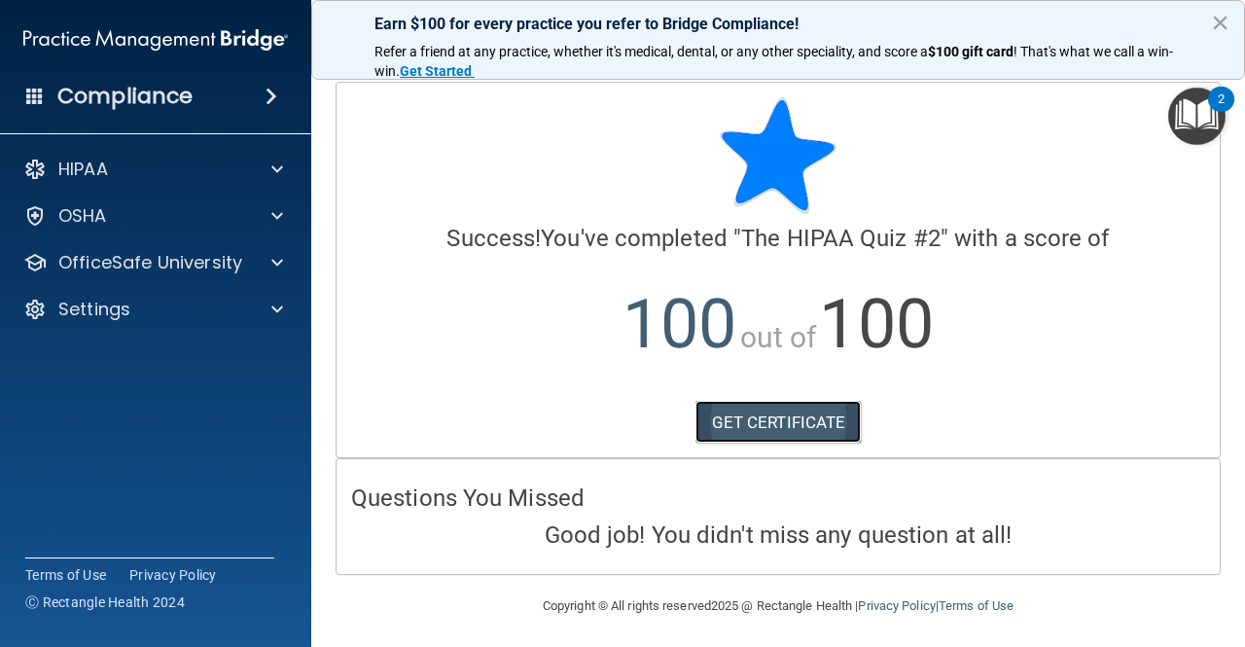
click at [740, 421] on link "GET CERTIFICATE" at bounding box center [779, 422] width 166 height 43
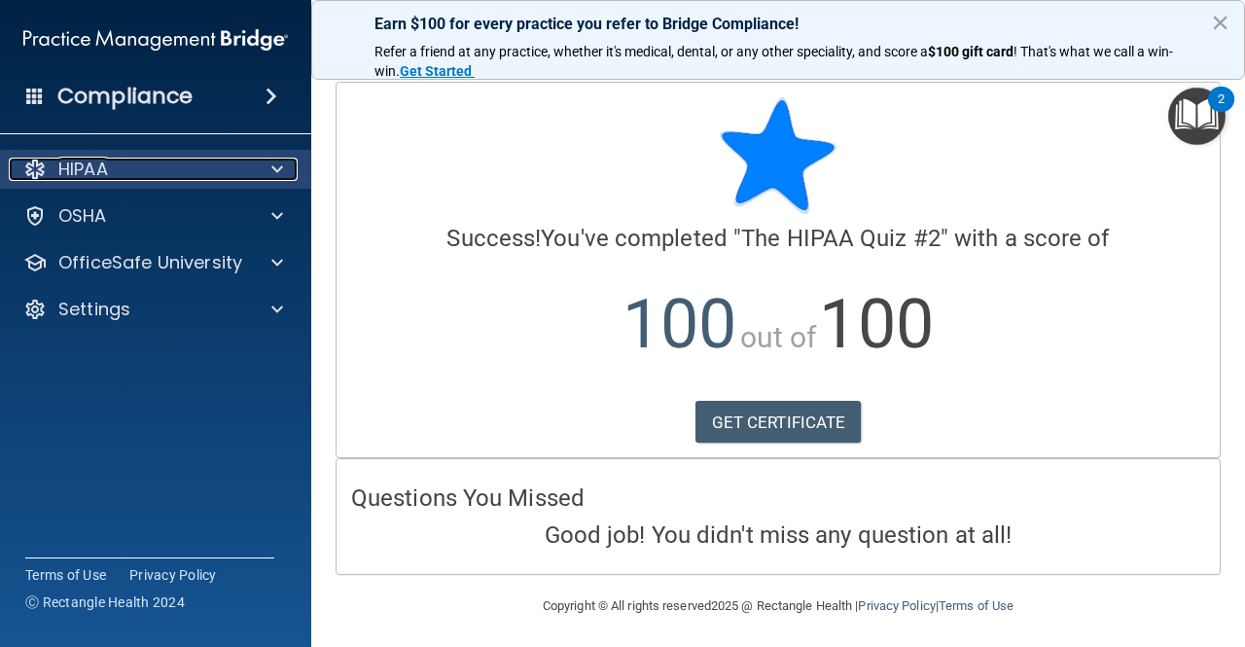
click at [275, 171] on span at bounding box center [277, 169] width 12 height 23
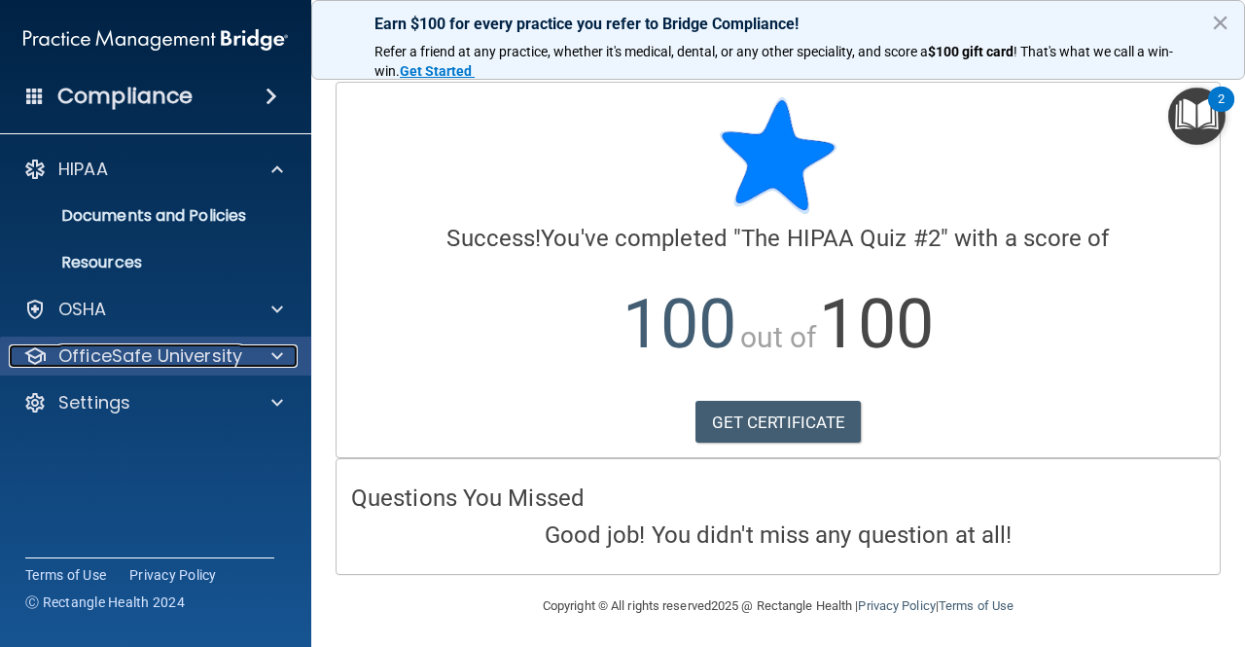
click at [270, 351] on div at bounding box center [274, 355] width 49 height 23
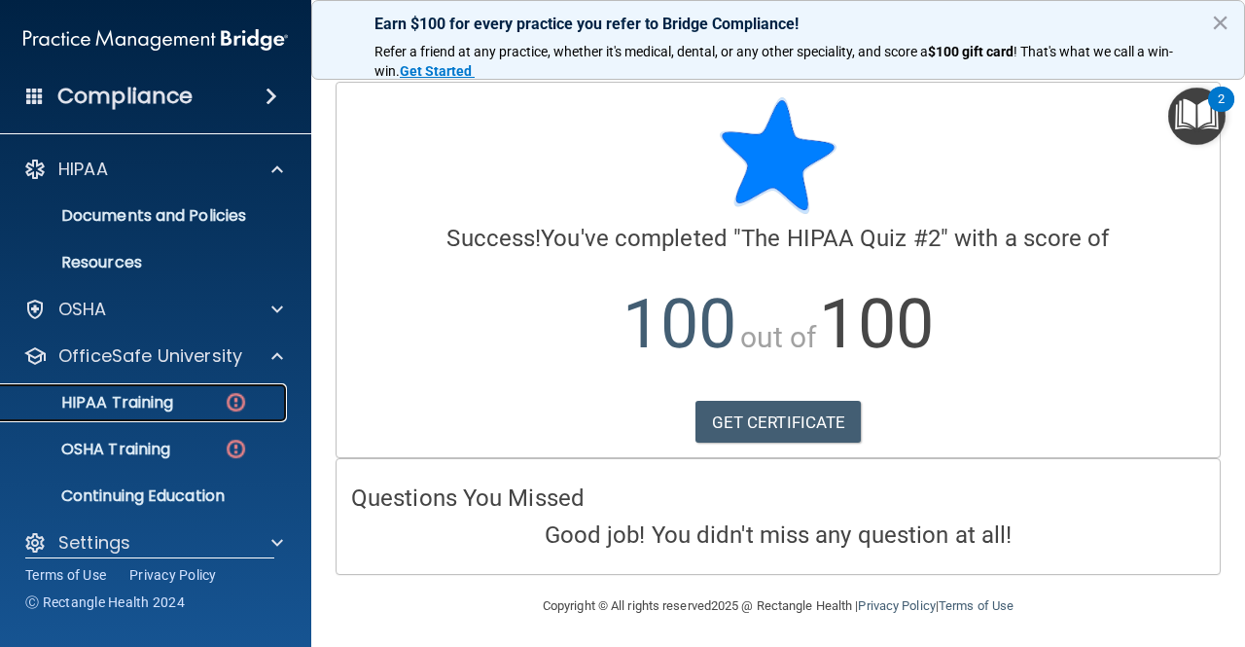
click at [162, 384] on link "HIPAA Training" at bounding box center [134, 402] width 306 height 39
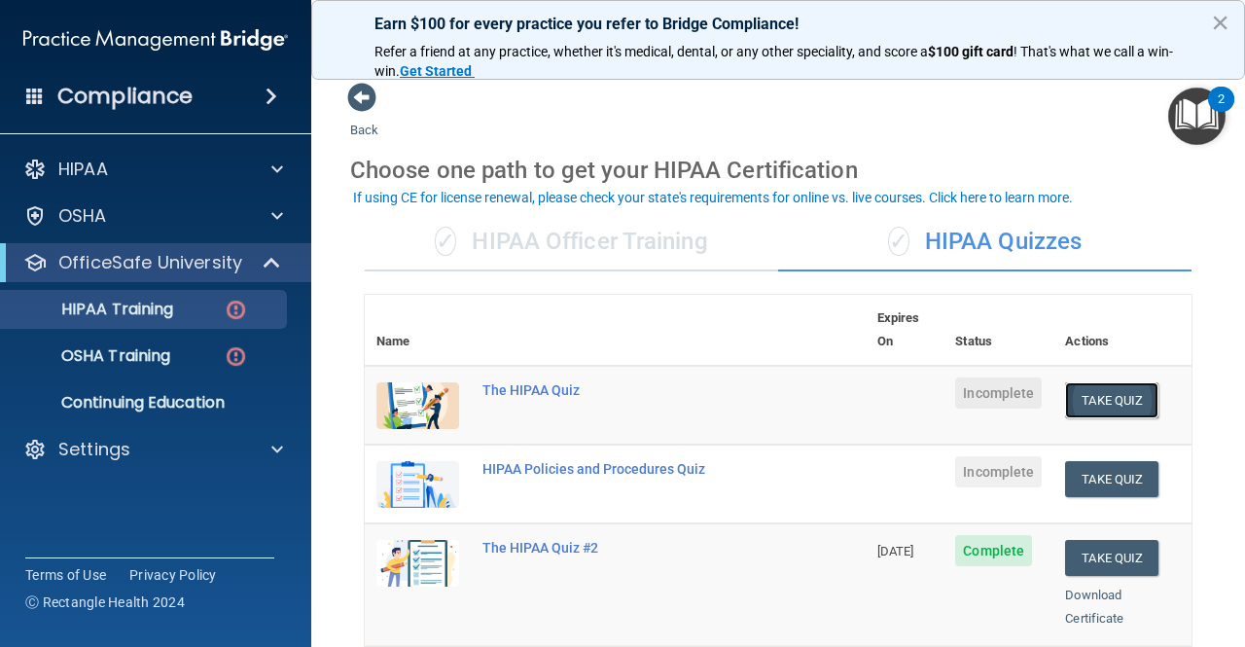
click at [1101, 390] on button "Take Quiz" at bounding box center [1111, 400] width 93 height 36
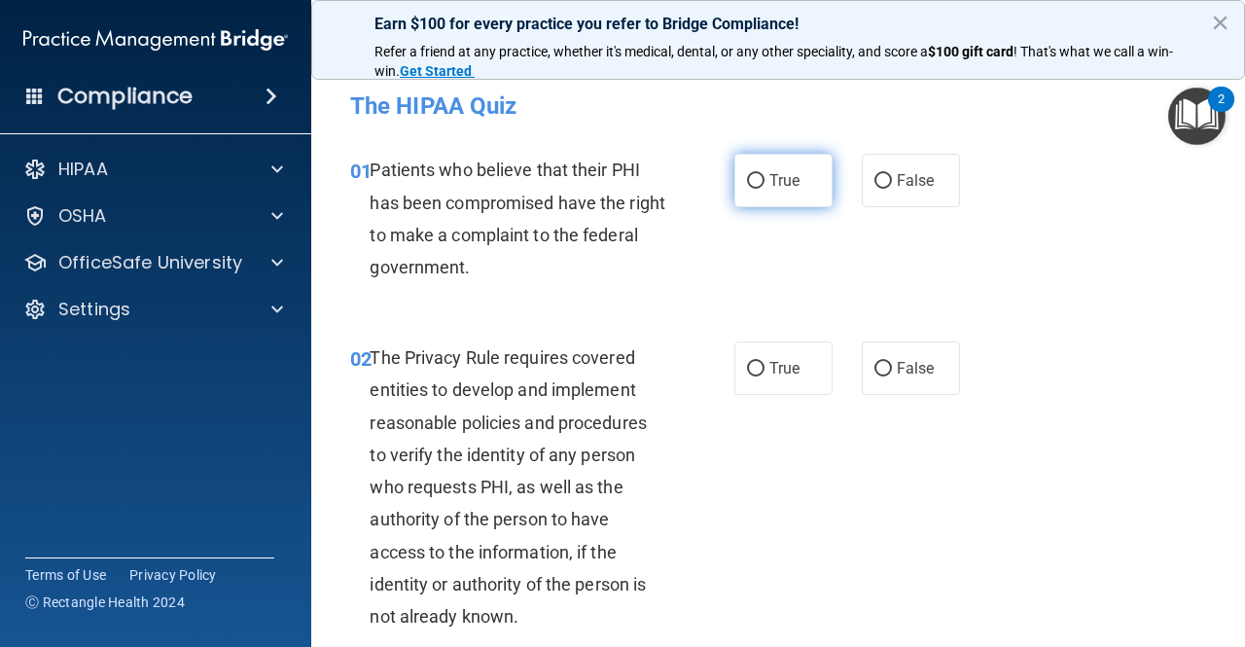
click at [770, 181] on span "True" at bounding box center [785, 180] width 30 height 18
click at [764, 181] on input "True" at bounding box center [756, 181] width 18 height 15
radio input "true"
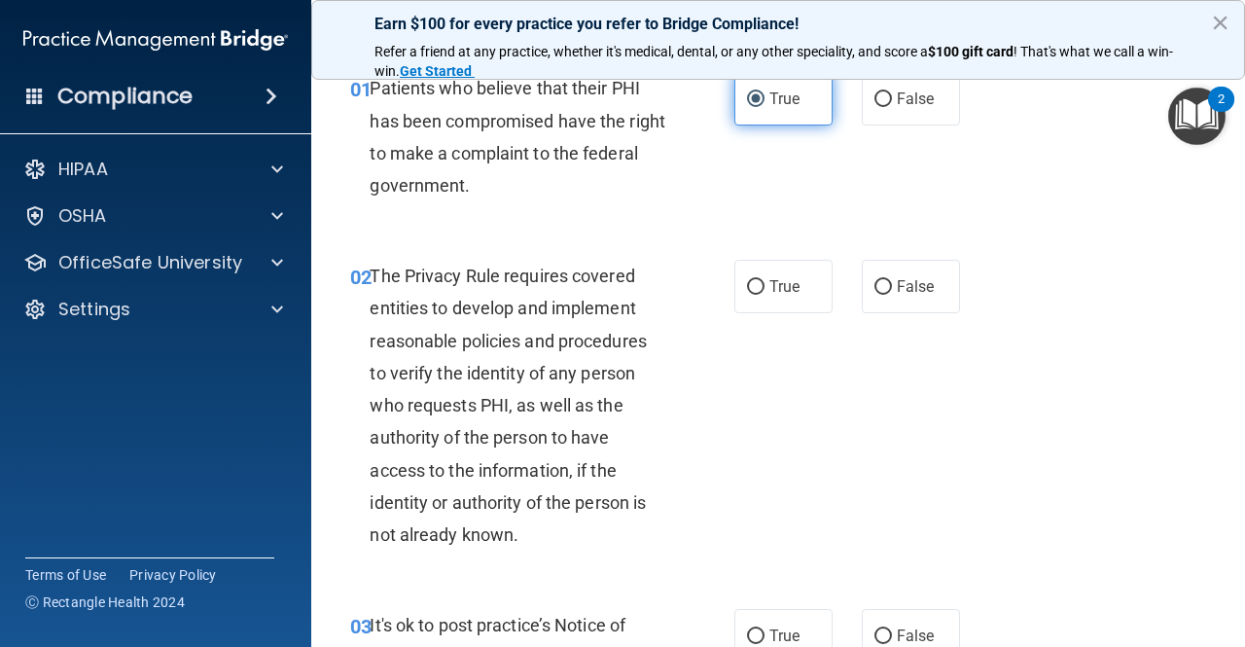
scroll to position [103, 0]
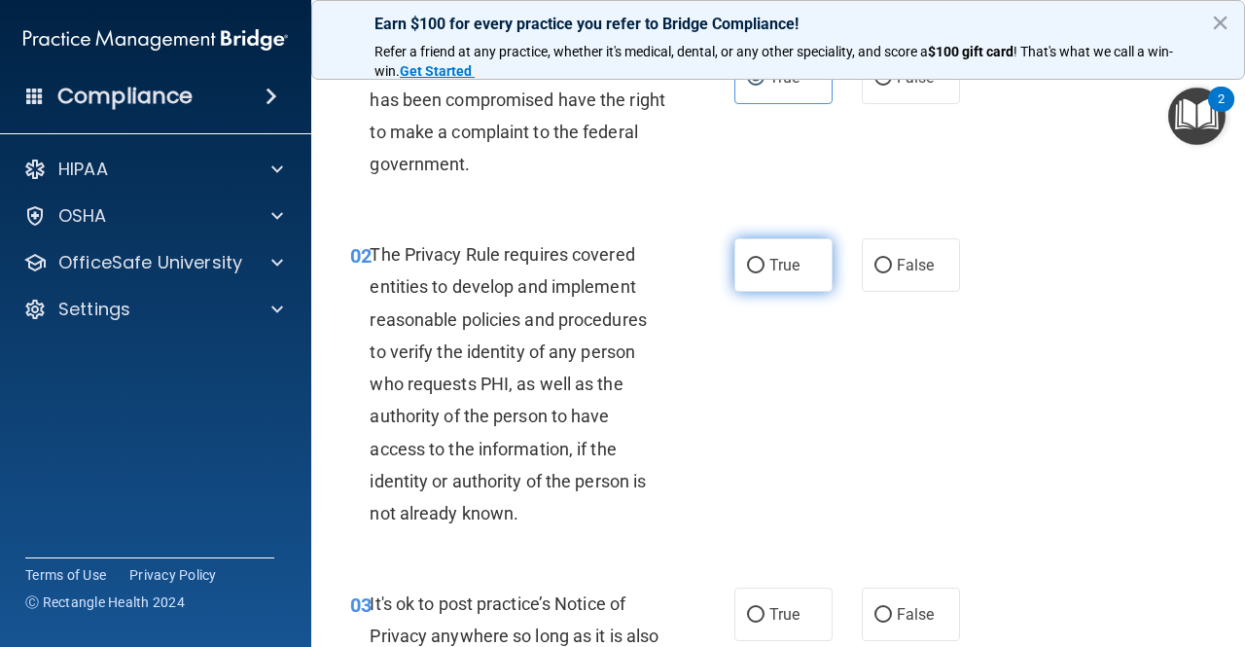
click at [761, 252] on label "True" at bounding box center [784, 265] width 98 height 54
click at [761, 259] on input "True" at bounding box center [756, 266] width 18 height 15
radio input "true"
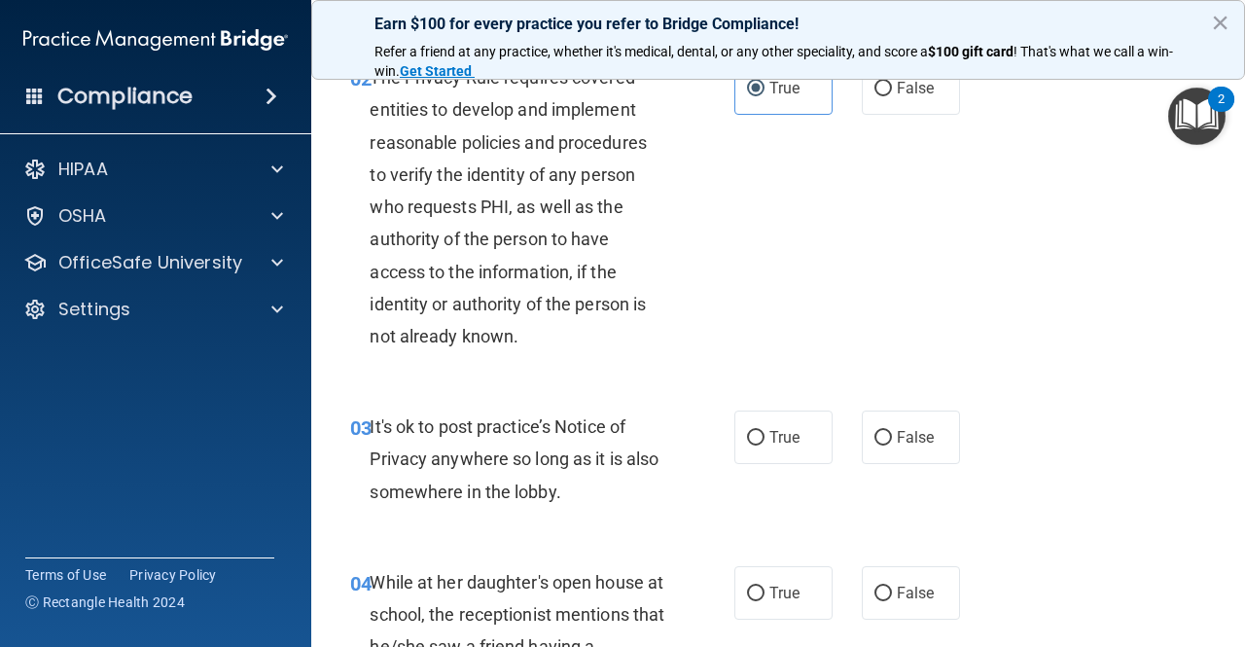
scroll to position [281, 0]
click at [889, 424] on label "False" at bounding box center [911, 437] width 98 height 54
click at [889, 430] on input "False" at bounding box center [884, 437] width 18 height 15
radio input "true"
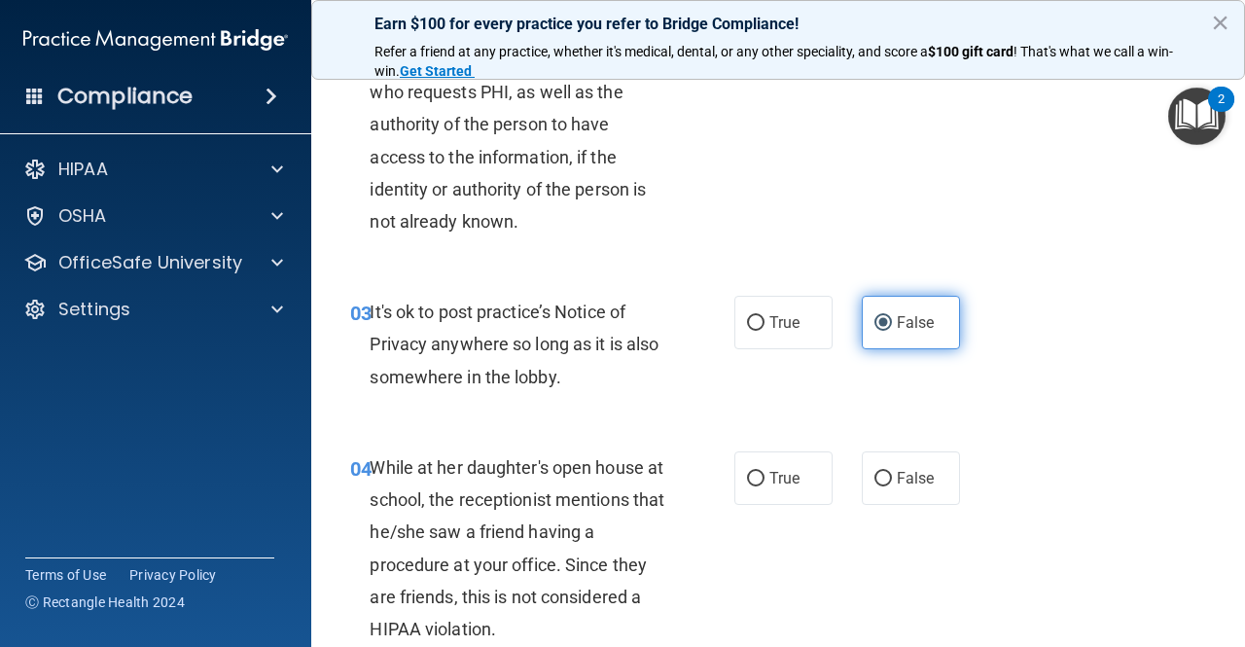
scroll to position [441, 0]
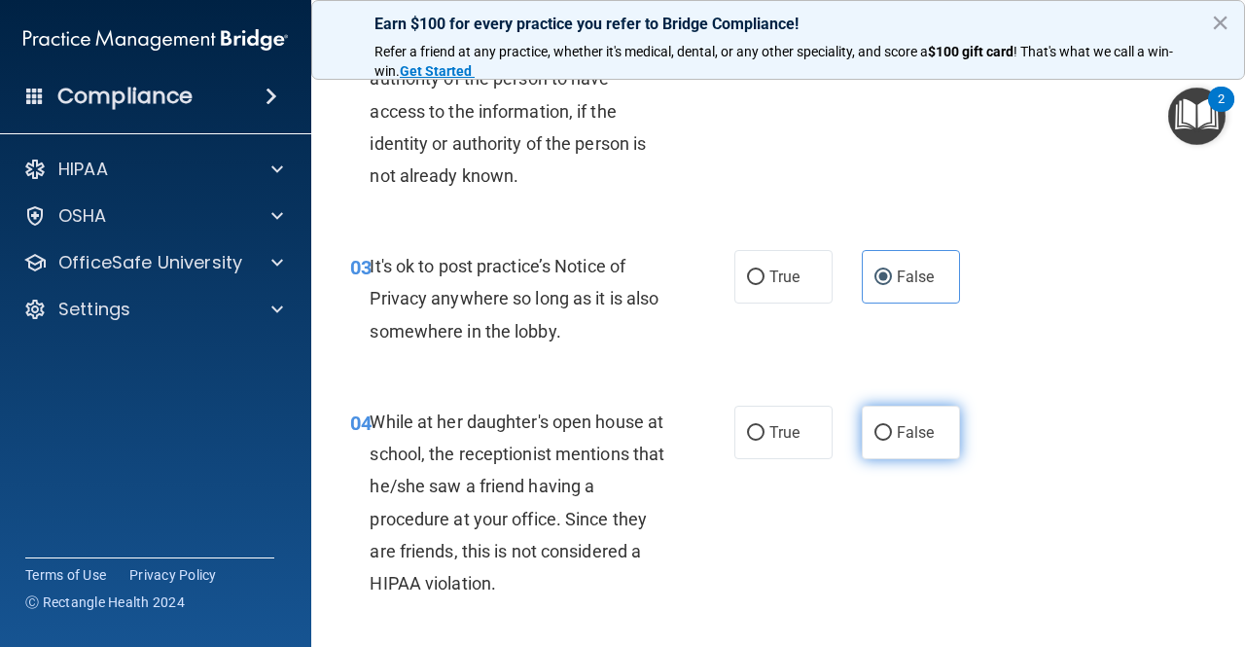
click at [882, 422] on label "False" at bounding box center [911, 433] width 98 height 54
click at [882, 426] on input "False" at bounding box center [884, 433] width 18 height 15
radio input "true"
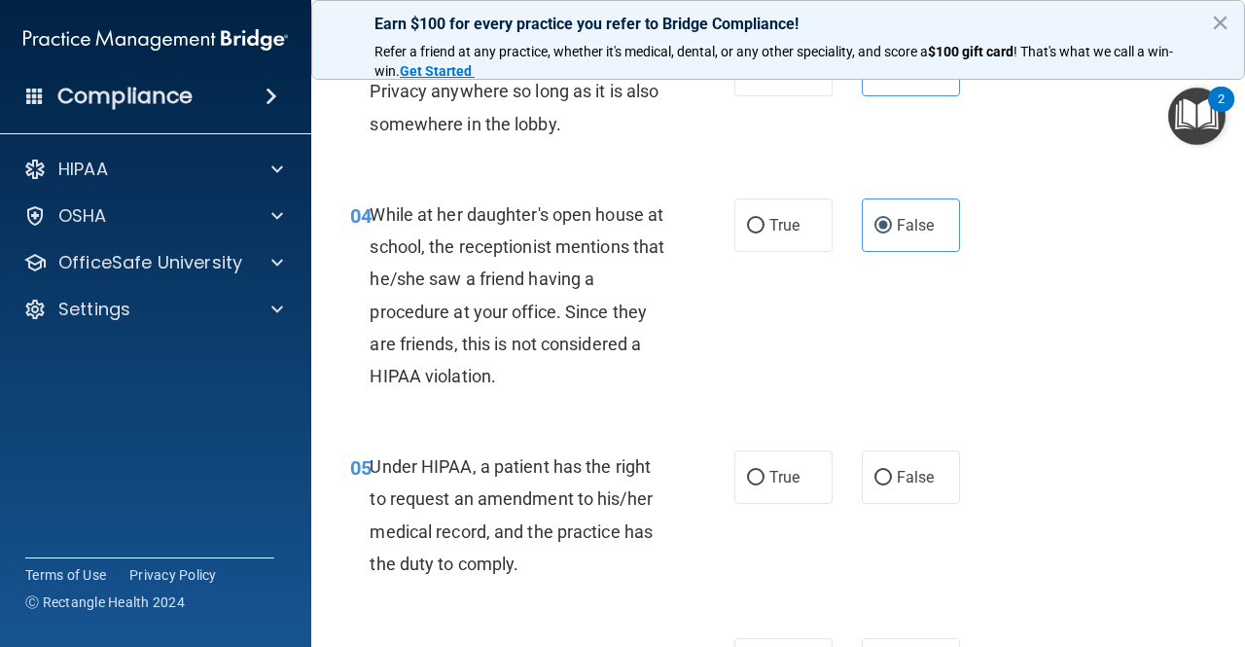
scroll to position [663, 0]
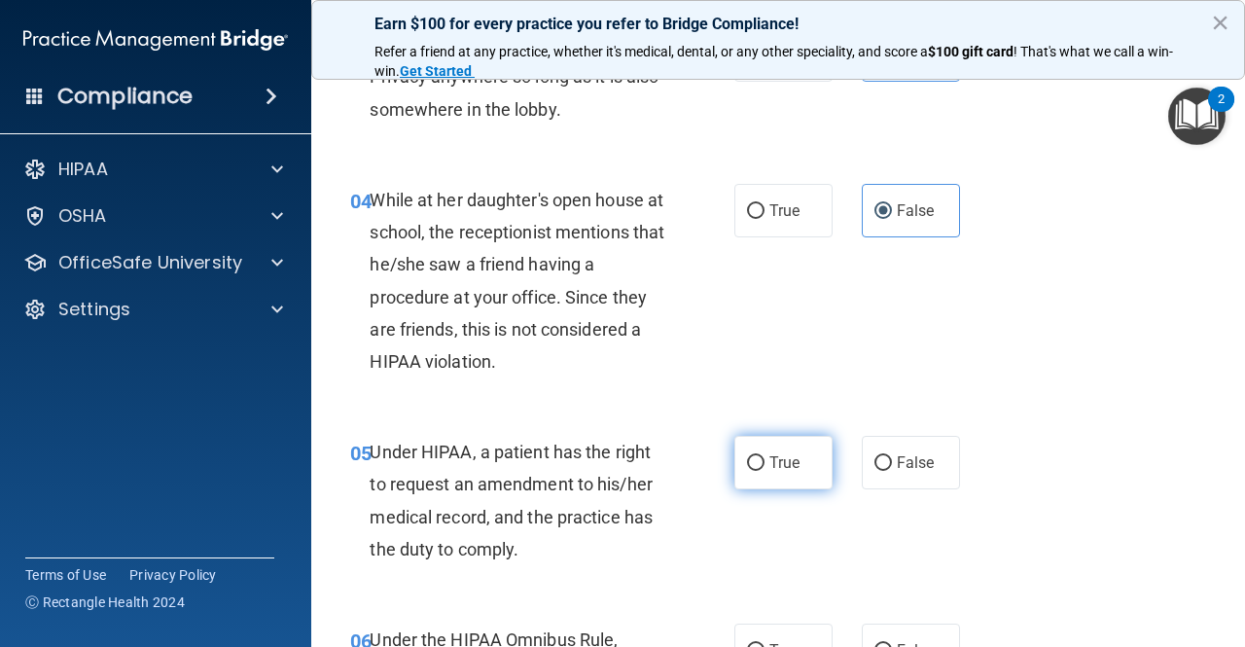
click at [742, 453] on label "True" at bounding box center [784, 463] width 98 height 54
click at [747, 456] on input "True" at bounding box center [756, 463] width 18 height 15
radio input "true"
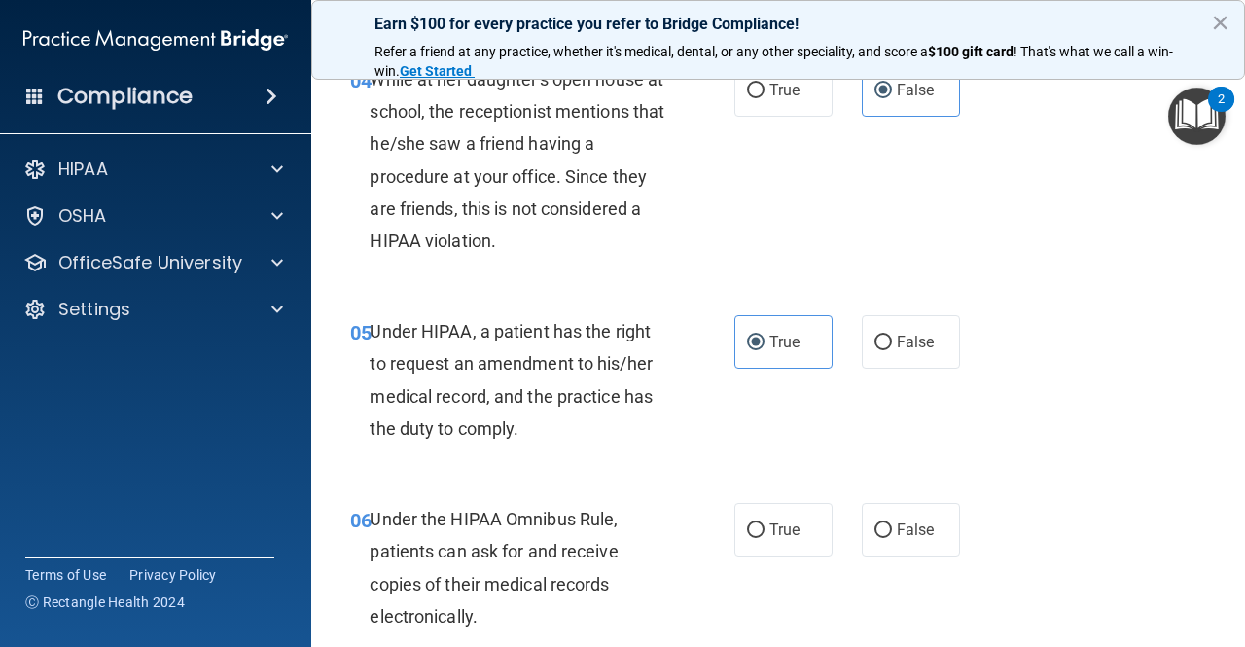
click at [702, 468] on div "05 Under HIPAA, a patient has the right to request an amendment to his/her medi…" at bounding box center [778, 385] width 885 height 188
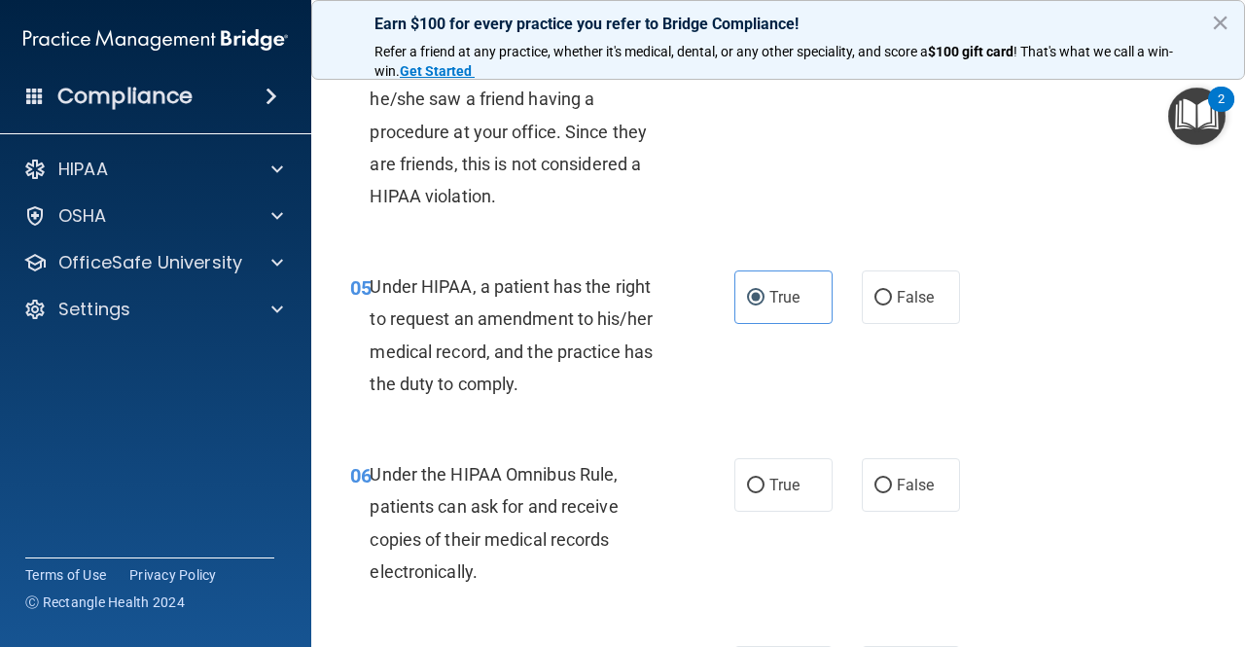
scroll to position [830, 0]
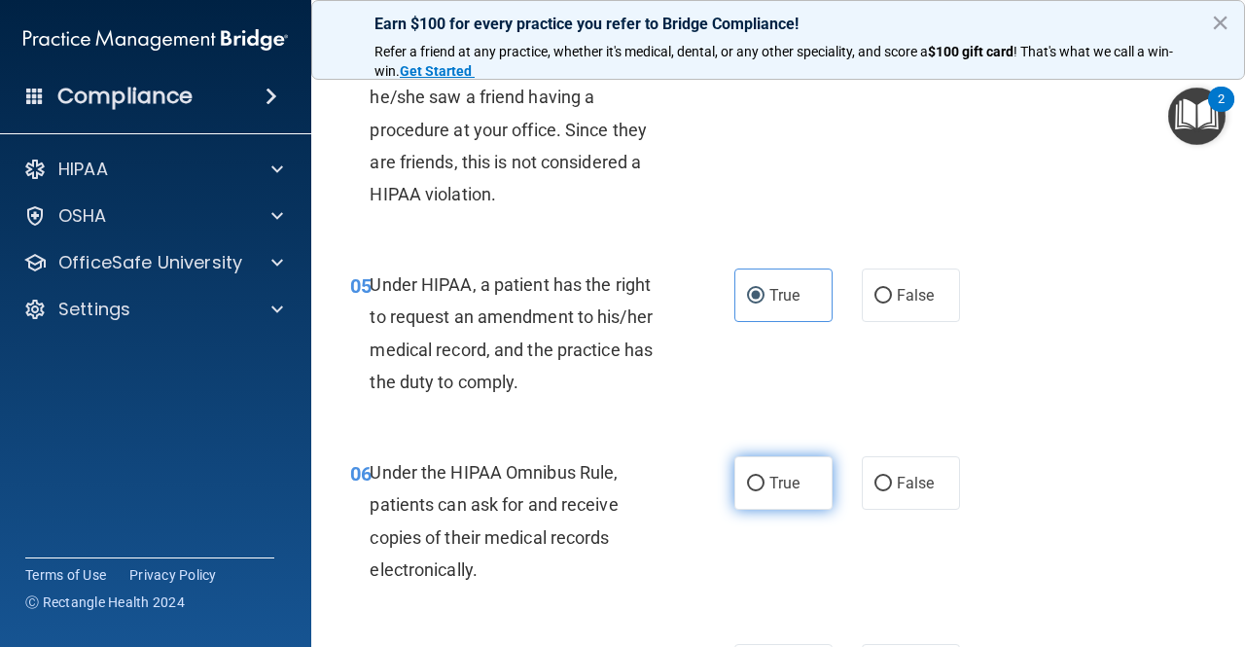
click at [760, 478] on label "True" at bounding box center [784, 483] width 98 height 54
click at [760, 478] on input "True" at bounding box center [756, 484] width 18 height 15
radio input "true"
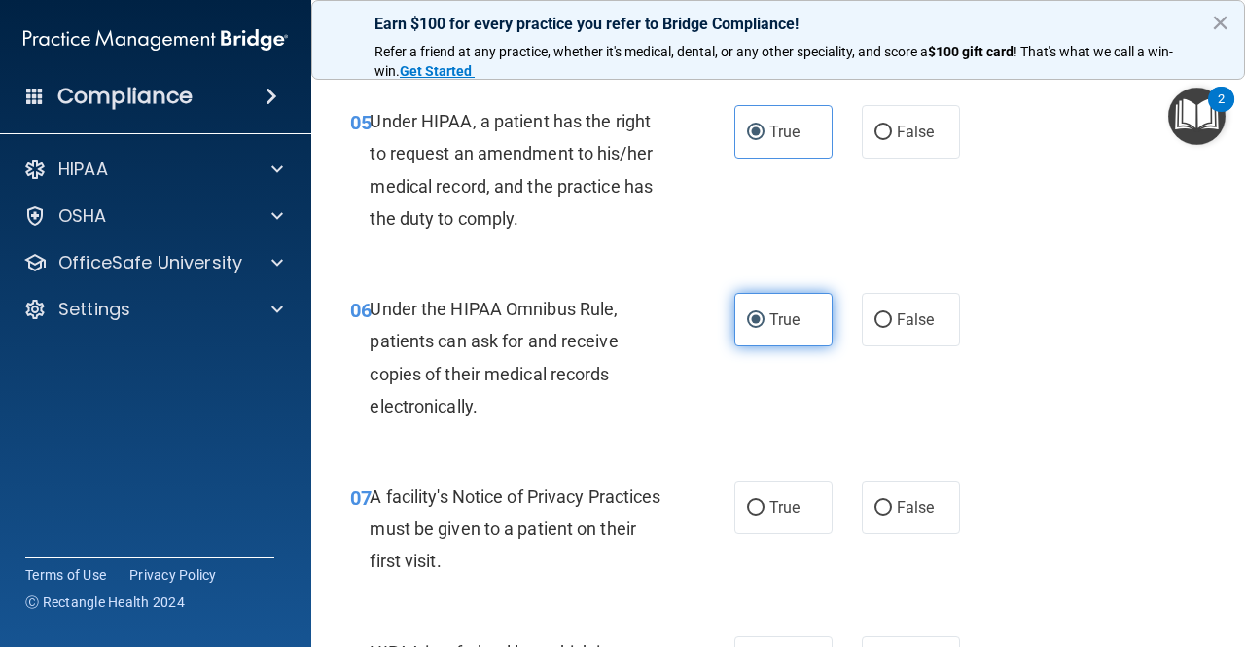
scroll to position [1015, 0]
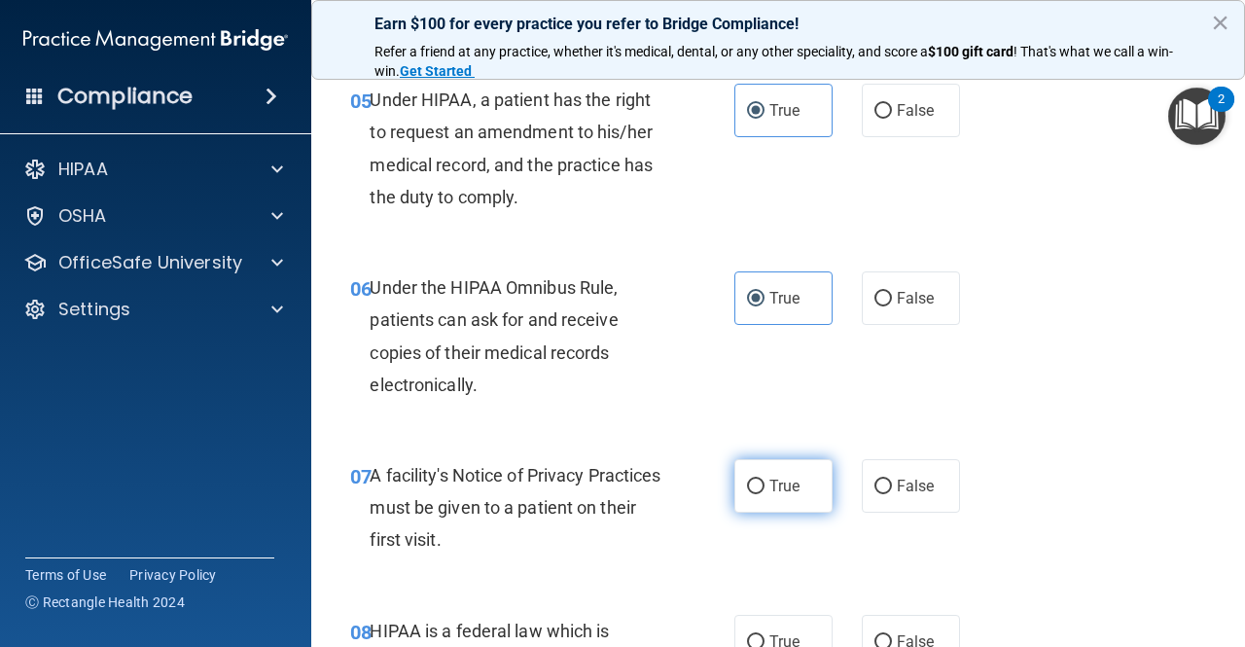
click at [770, 486] on span "True" at bounding box center [785, 486] width 30 height 18
click at [765, 486] on input "True" at bounding box center [756, 487] width 18 height 15
radio input "true"
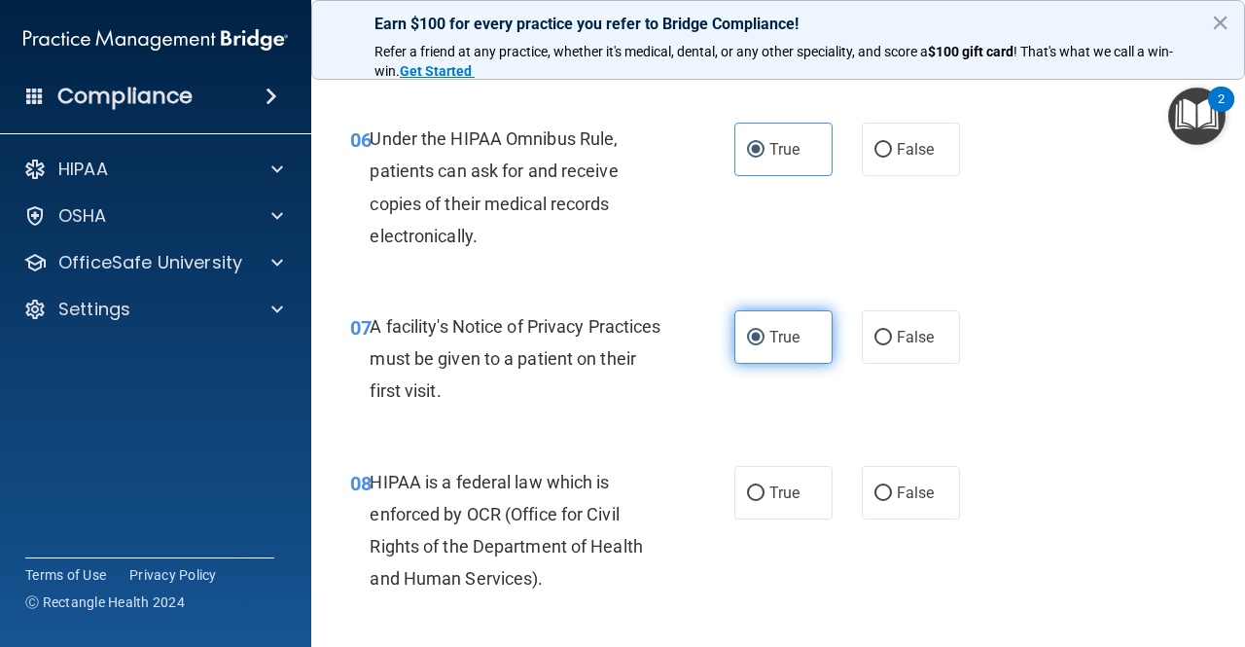
scroll to position [1166, 0]
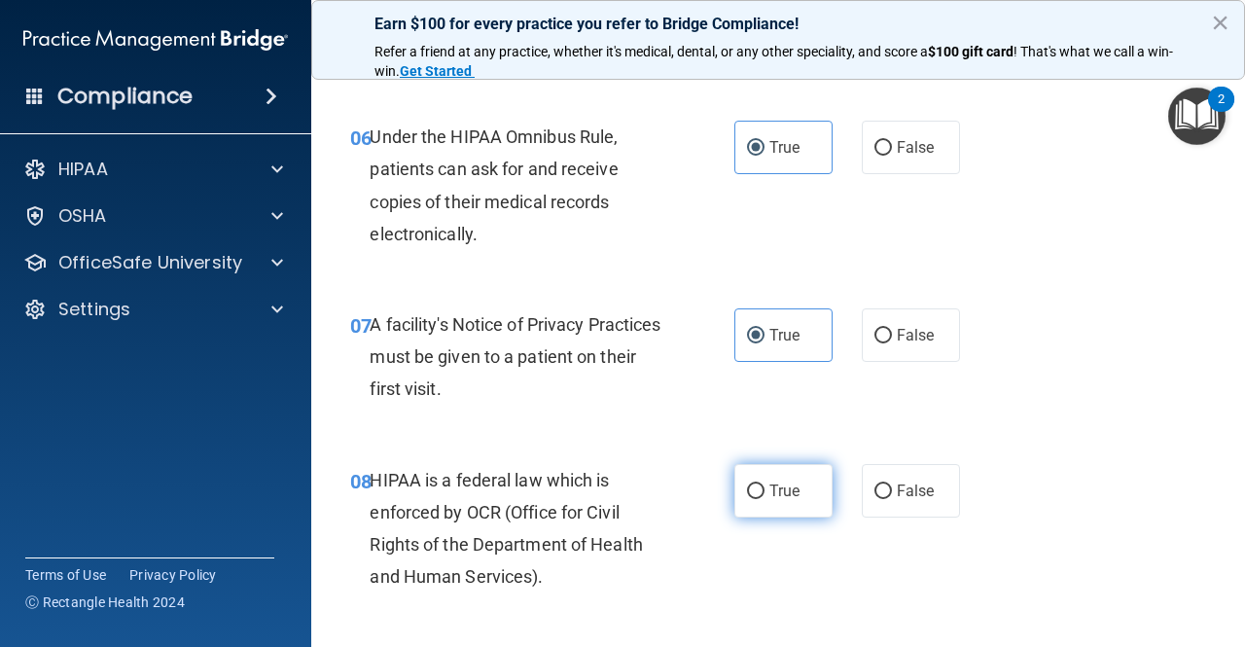
click at [747, 485] on input "True" at bounding box center [756, 492] width 18 height 15
radio input "true"
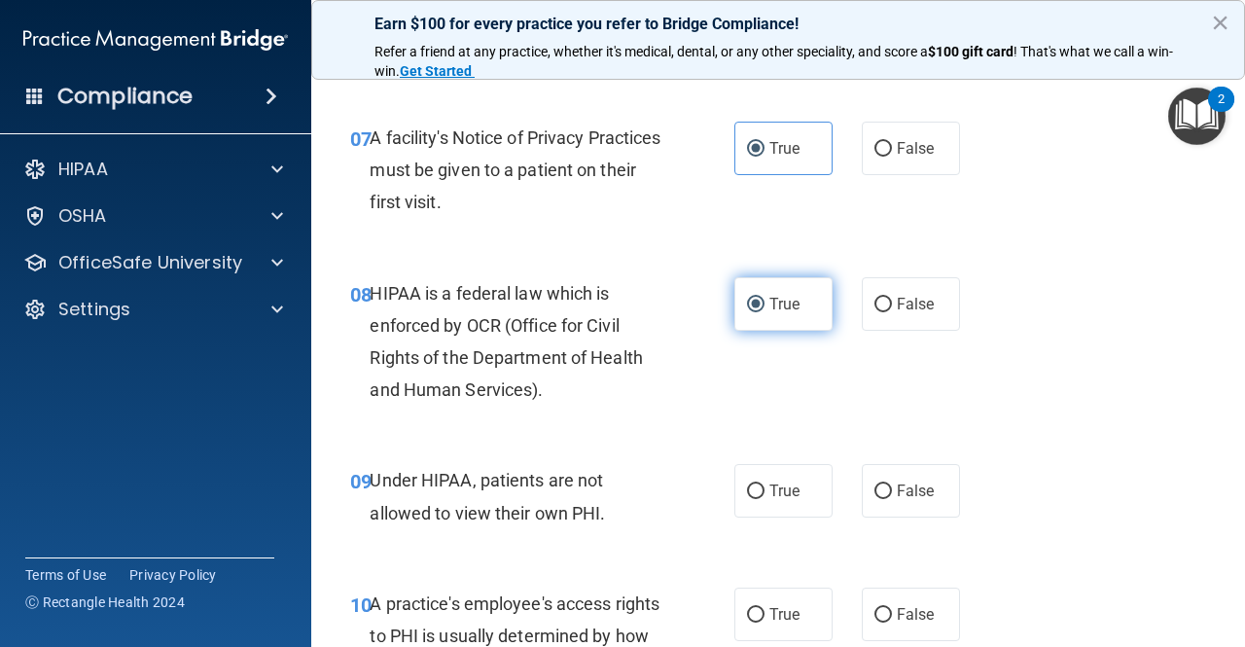
scroll to position [1365, 0]
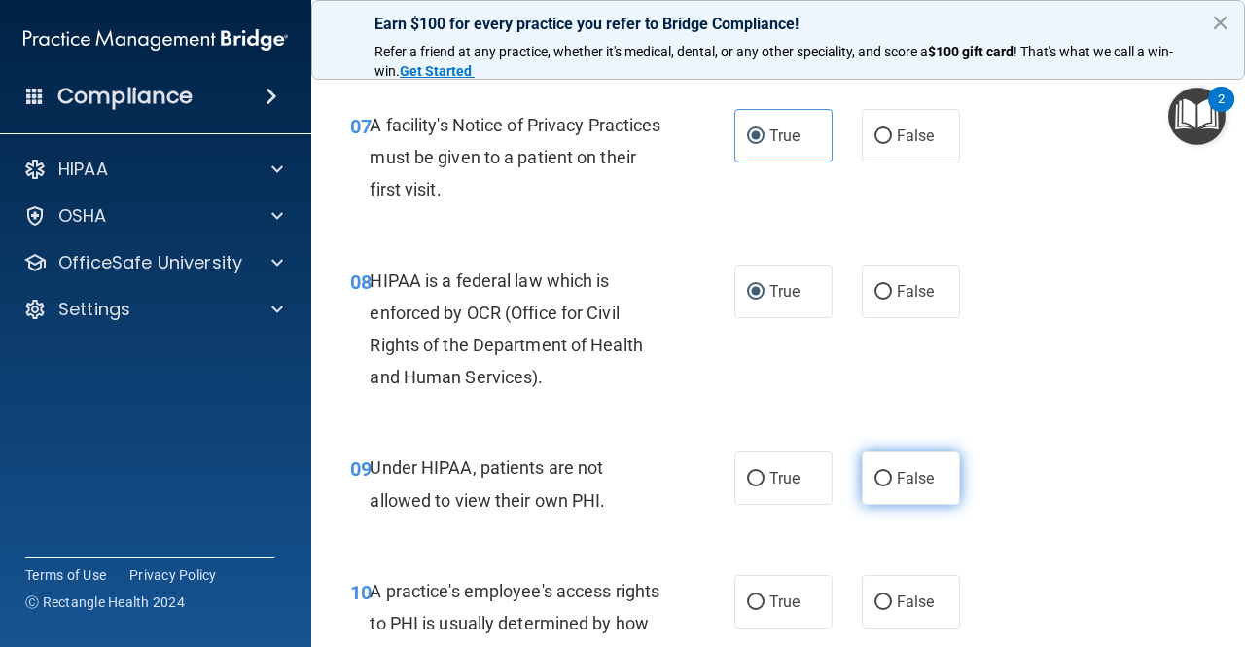
click at [863, 472] on label "False" at bounding box center [911, 478] width 98 height 54
click at [875, 472] on input "False" at bounding box center [884, 479] width 18 height 15
radio input "true"
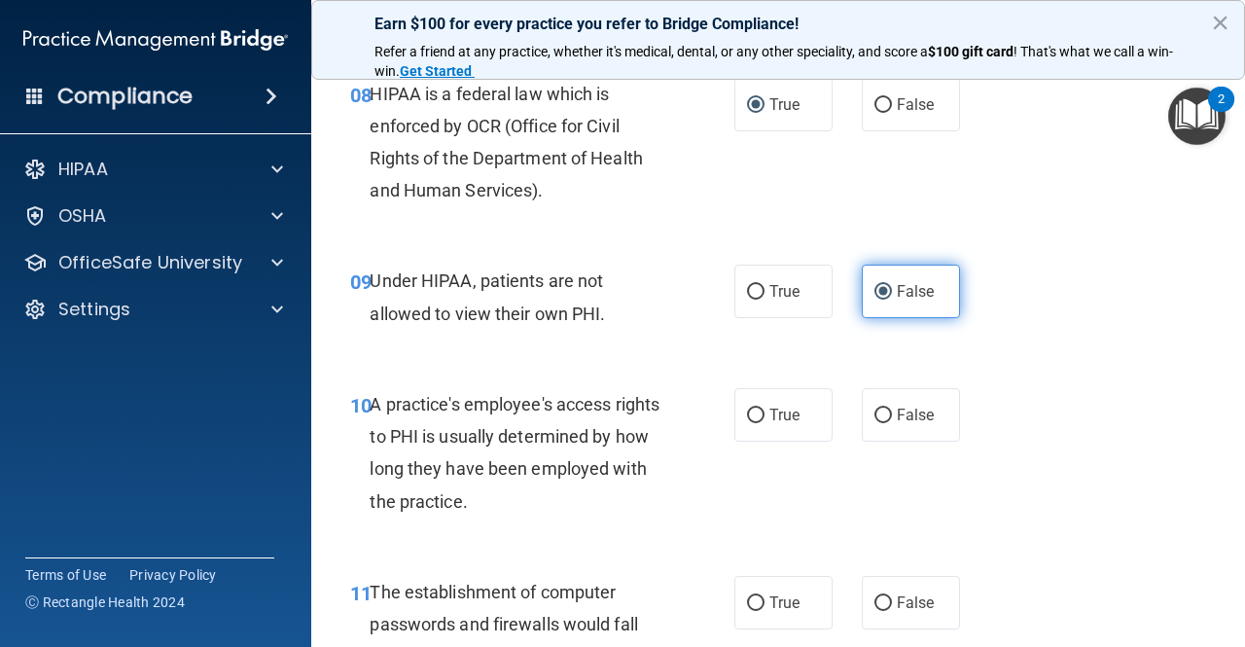
scroll to position [1553, 0]
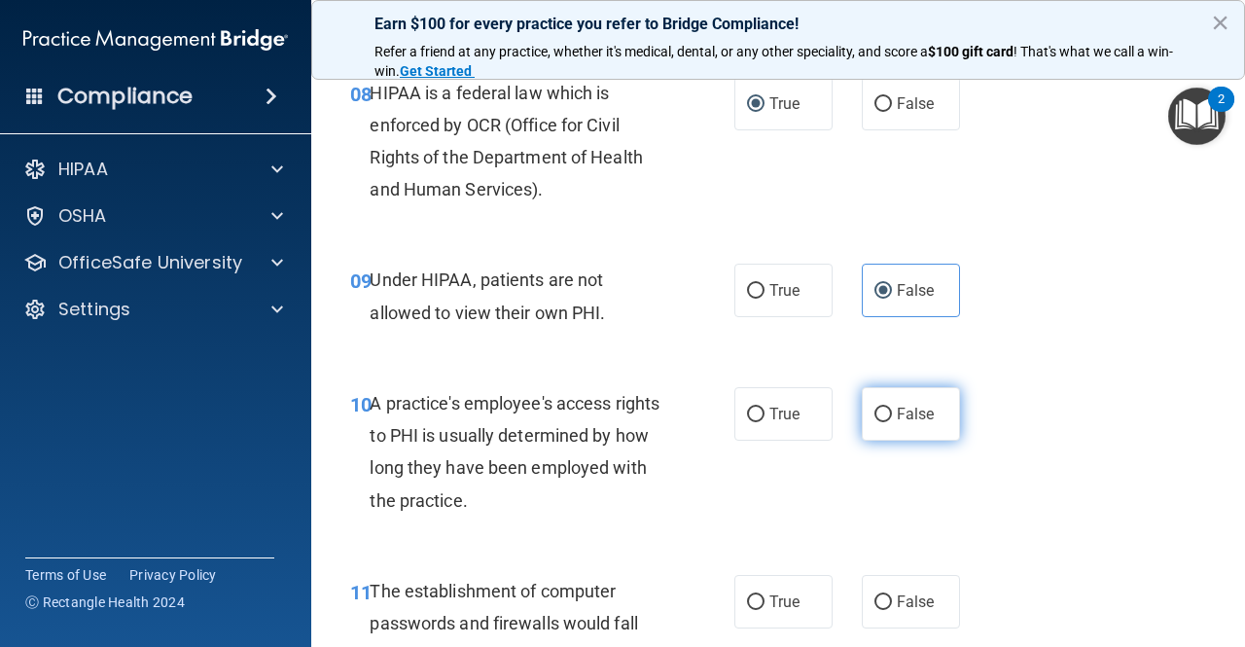
click at [906, 411] on span "False" at bounding box center [916, 414] width 38 height 18
click at [892, 411] on input "False" at bounding box center [884, 415] width 18 height 15
radio input "true"
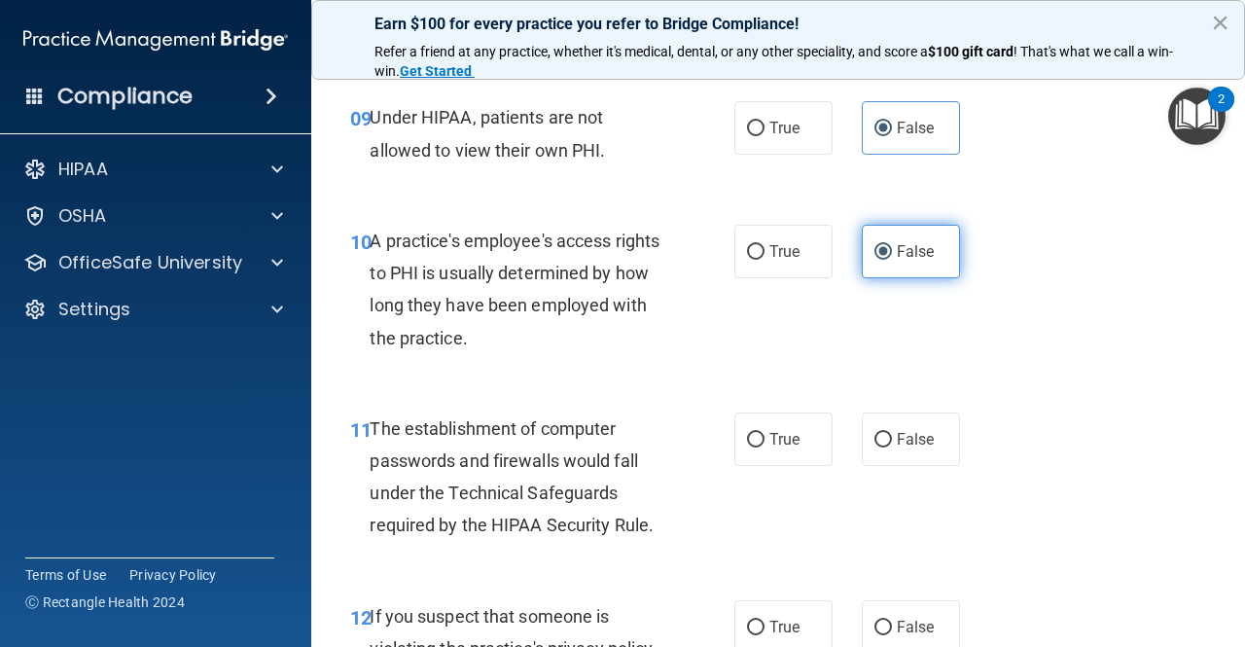
scroll to position [1716, 0]
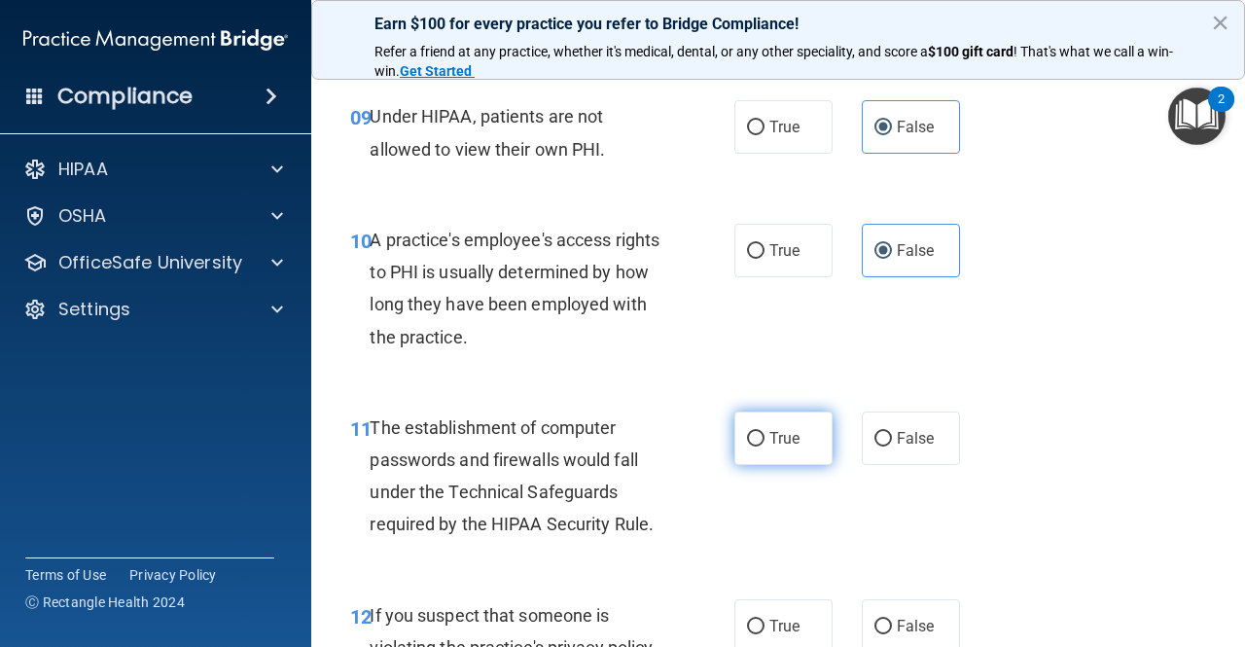
click at [747, 444] on input "True" at bounding box center [756, 439] width 18 height 15
radio input "true"
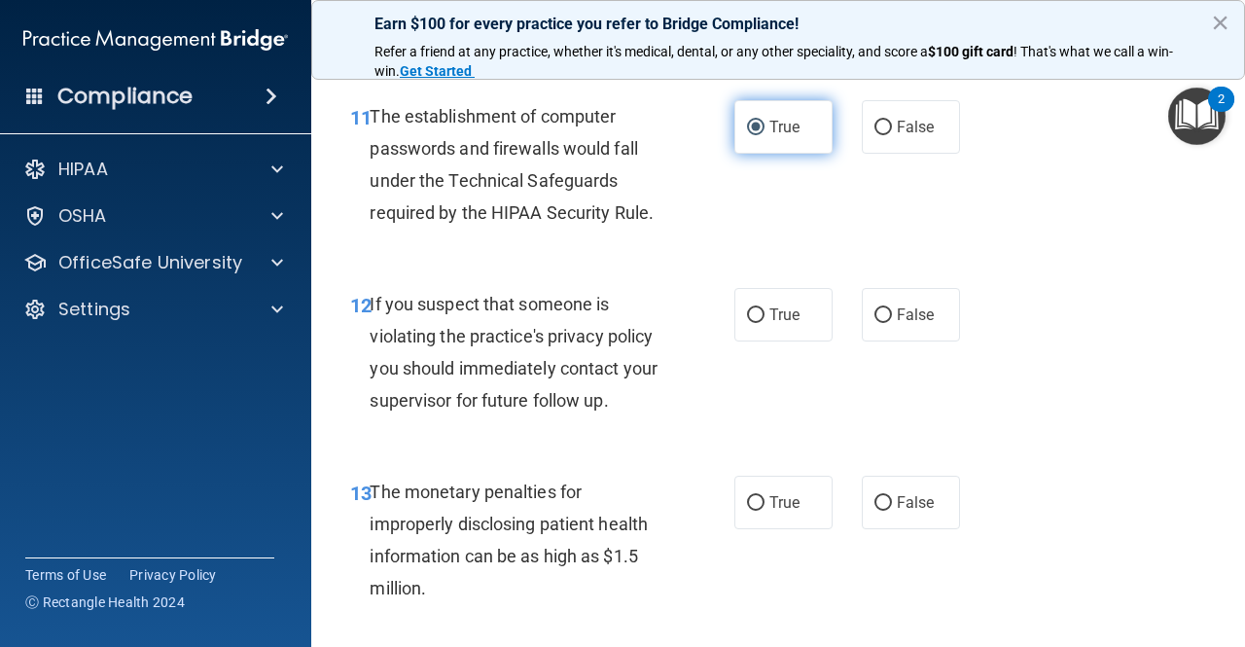
scroll to position [2027, 0]
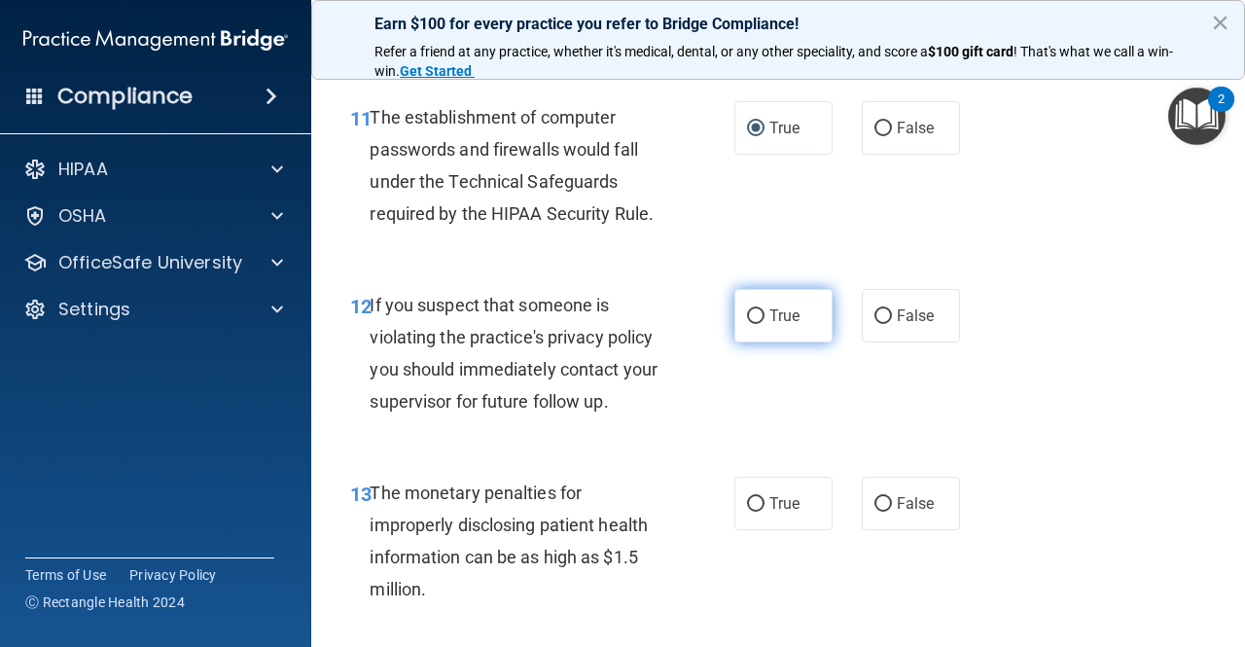
click at [779, 315] on span "True" at bounding box center [785, 315] width 30 height 18
click at [765, 315] on input "True" at bounding box center [756, 316] width 18 height 15
radio input "true"
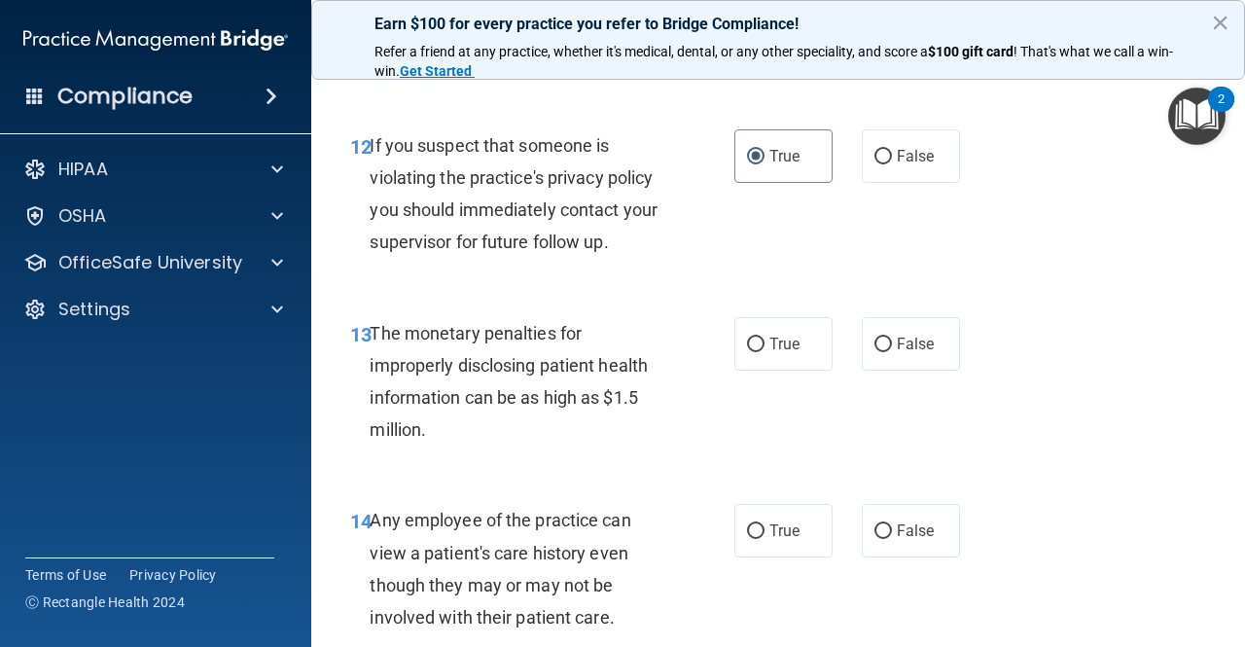
scroll to position [2189, 0]
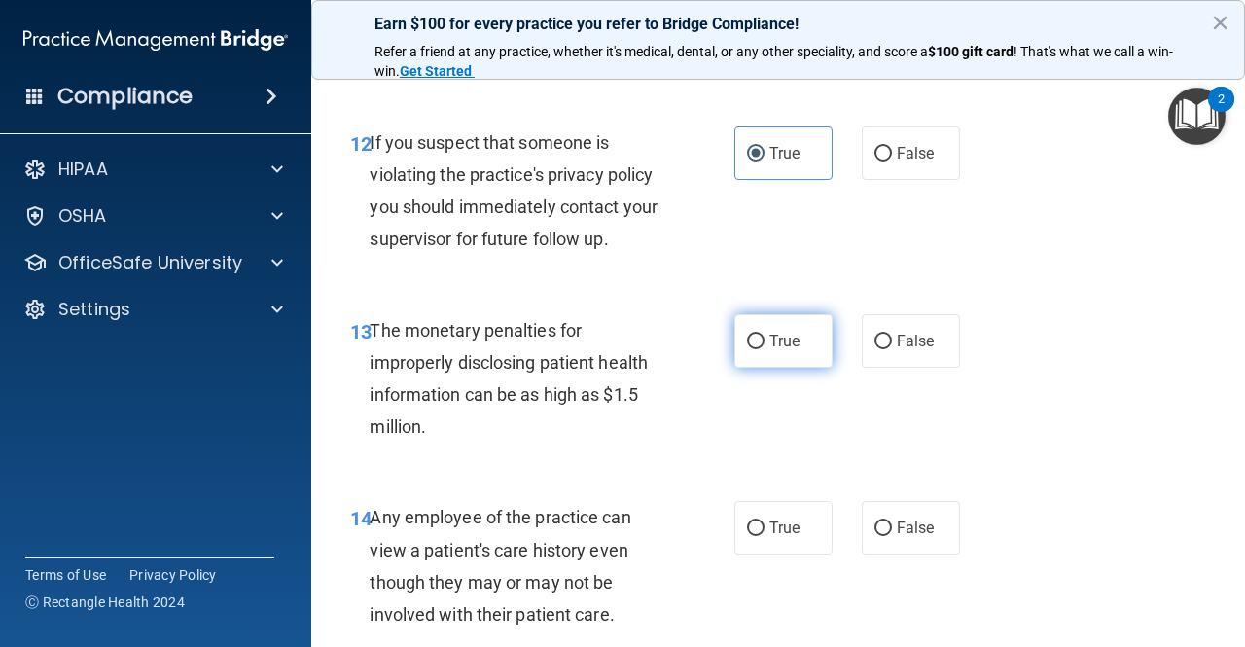
click at [753, 335] on input "True" at bounding box center [756, 342] width 18 height 15
radio input "true"
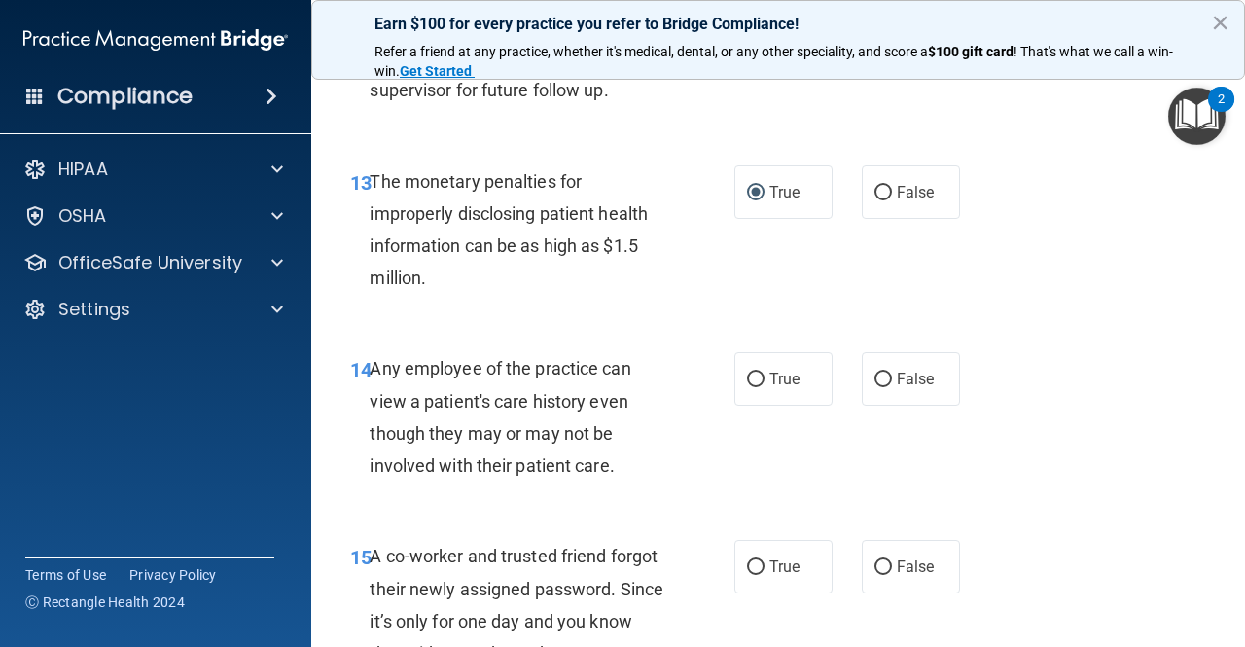
scroll to position [2339, 0]
click at [899, 385] on span "False" at bounding box center [916, 378] width 38 height 18
click at [892, 385] on input "False" at bounding box center [884, 379] width 18 height 15
radio input "true"
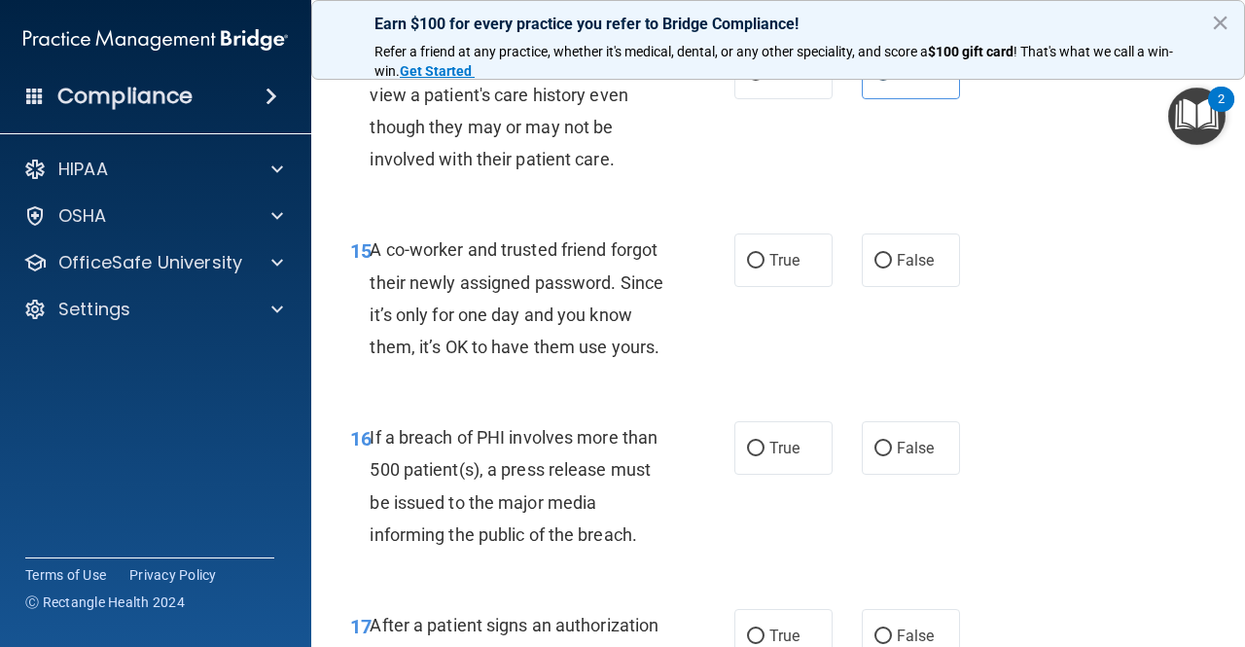
scroll to position [2646, 0]
click at [897, 262] on span "False" at bounding box center [916, 259] width 38 height 18
click at [892, 262] on input "False" at bounding box center [884, 260] width 18 height 15
radio input "true"
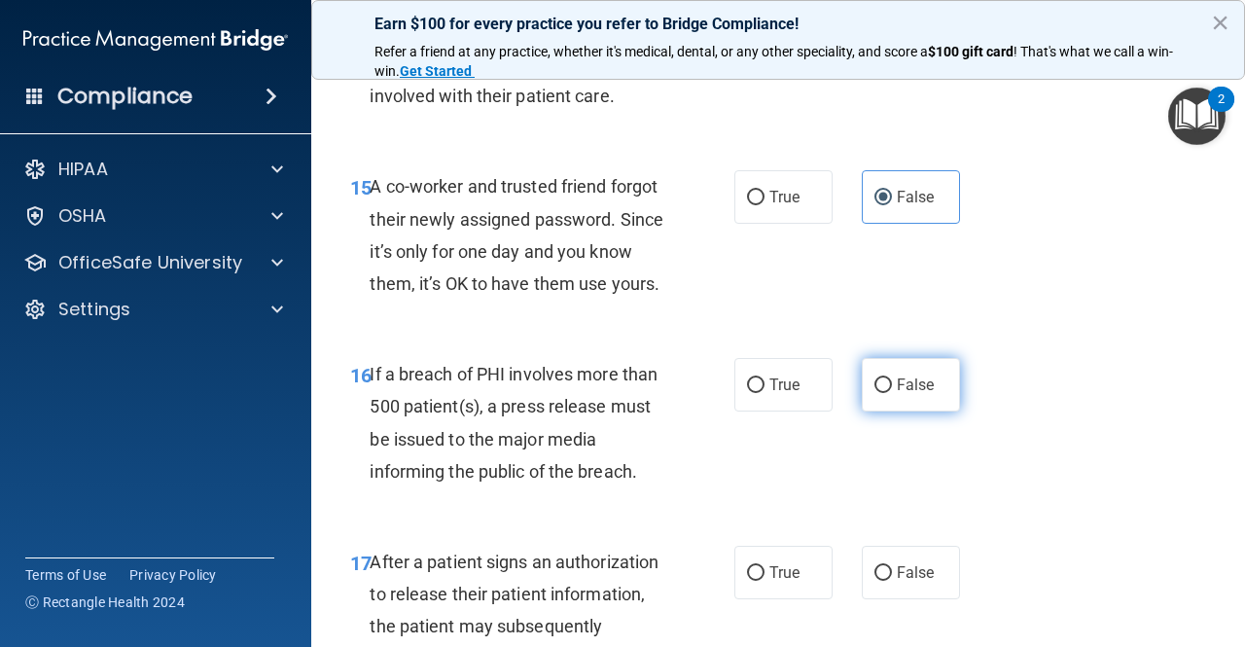
click at [862, 412] on label "False" at bounding box center [911, 385] width 98 height 54
click at [875, 393] on input "False" at bounding box center [884, 385] width 18 height 15
radio input "true"
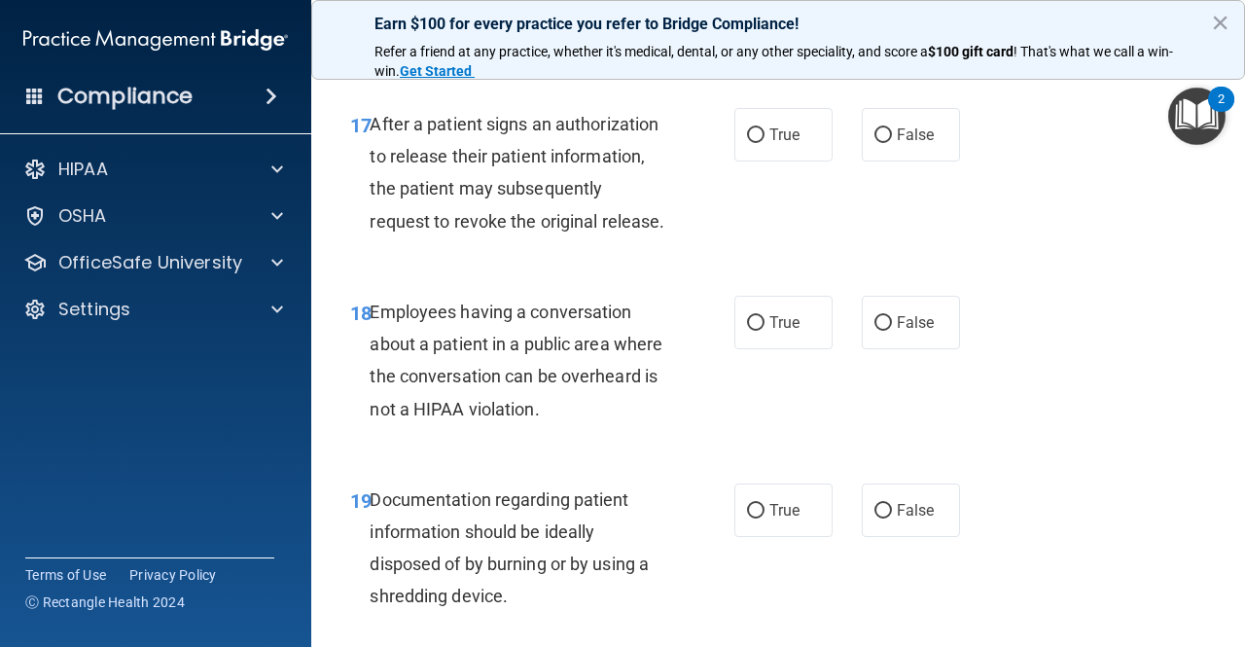
scroll to position [3156, 0]
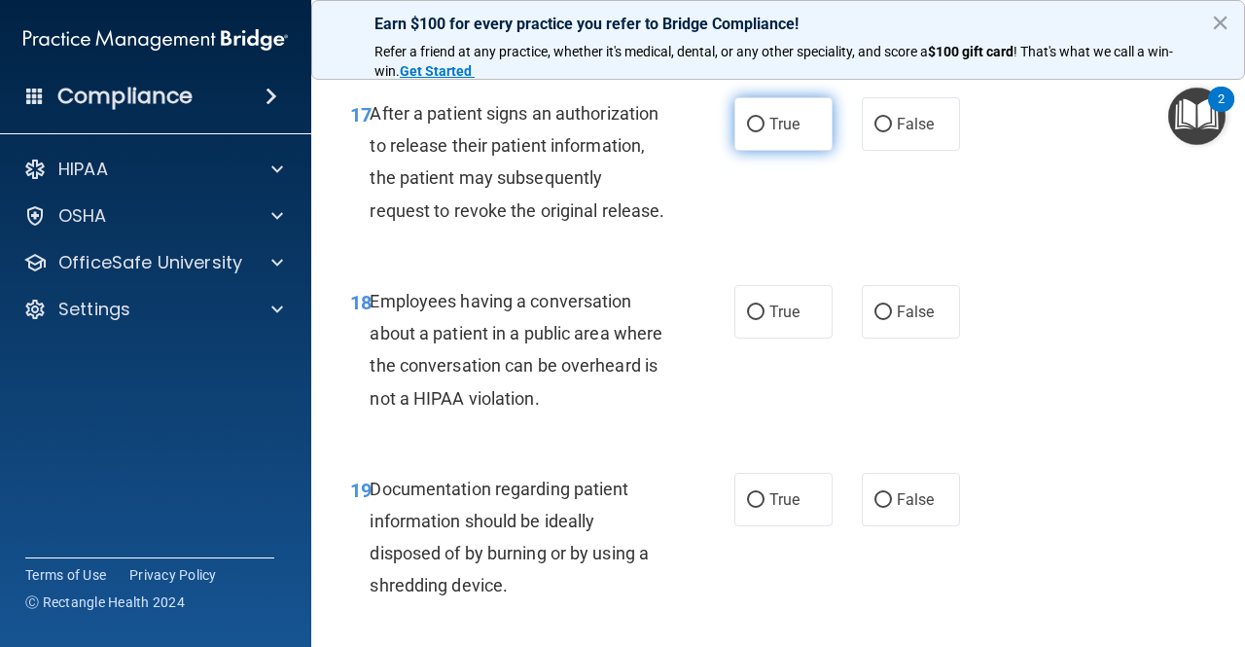
click at [781, 133] on span "True" at bounding box center [785, 124] width 30 height 18
click at [765, 132] on input "True" at bounding box center [756, 125] width 18 height 15
radio input "true"
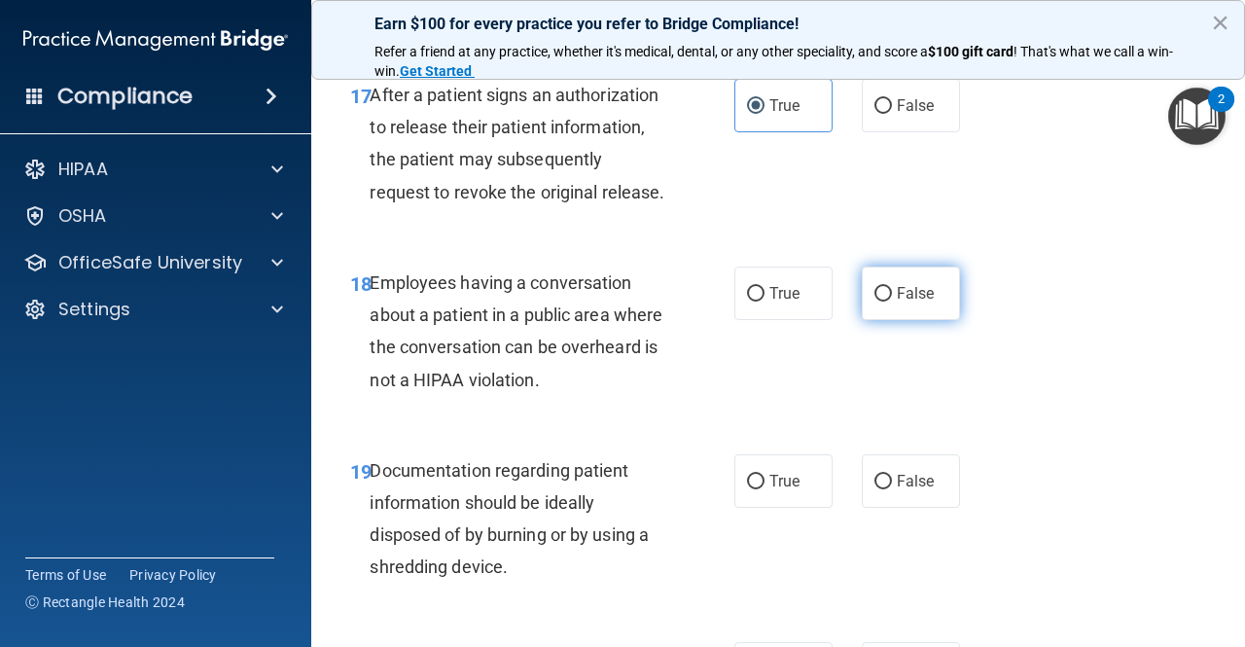
click at [898, 303] on span "False" at bounding box center [916, 293] width 38 height 18
click at [892, 302] on input "False" at bounding box center [884, 294] width 18 height 15
radio input "true"
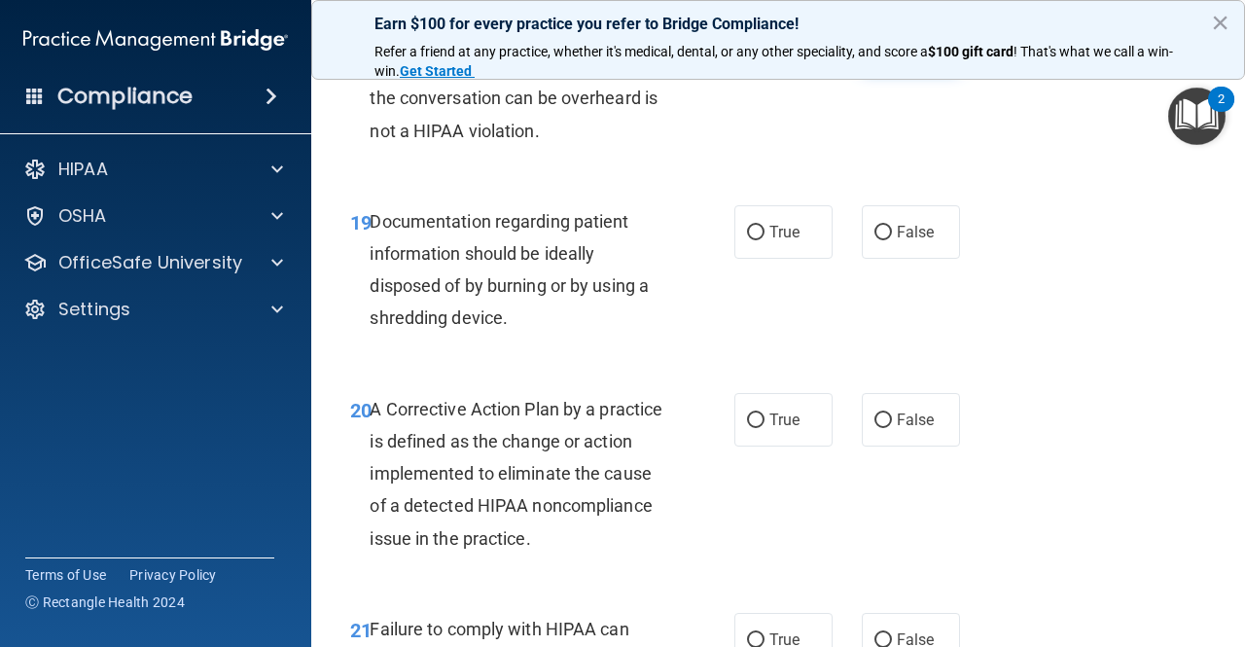
scroll to position [3428, 0]
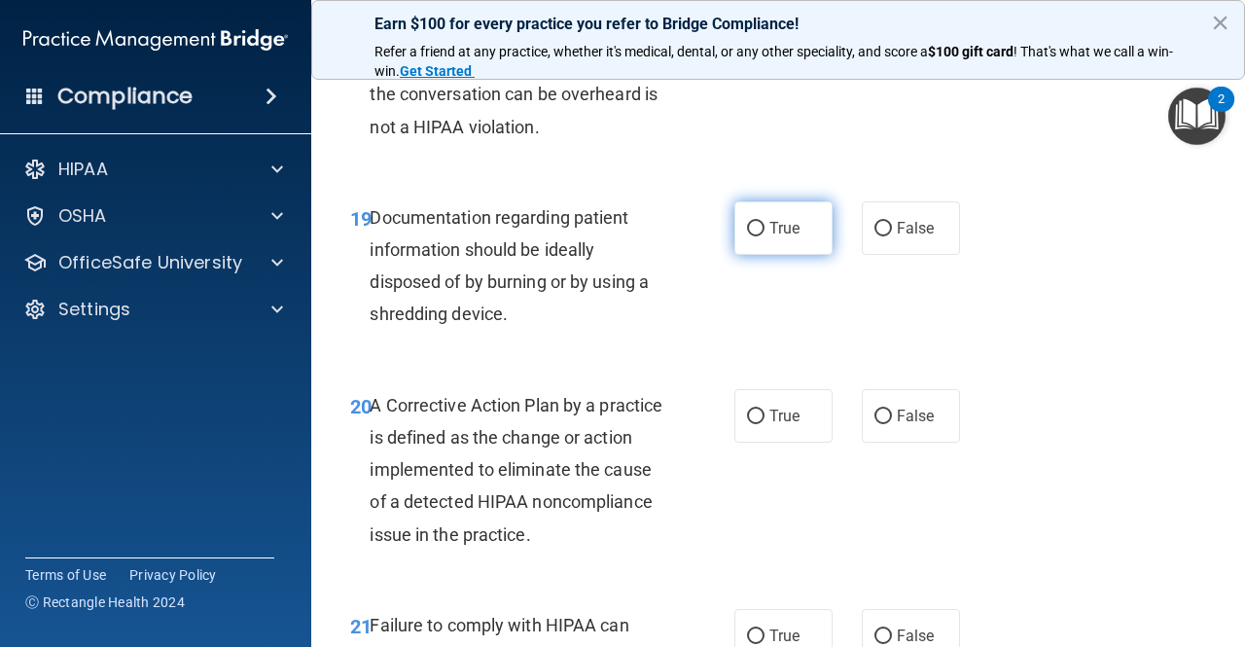
click at [735, 255] on label "True" at bounding box center [784, 228] width 98 height 54
click at [747, 236] on input "True" at bounding box center [756, 229] width 18 height 15
radio input "true"
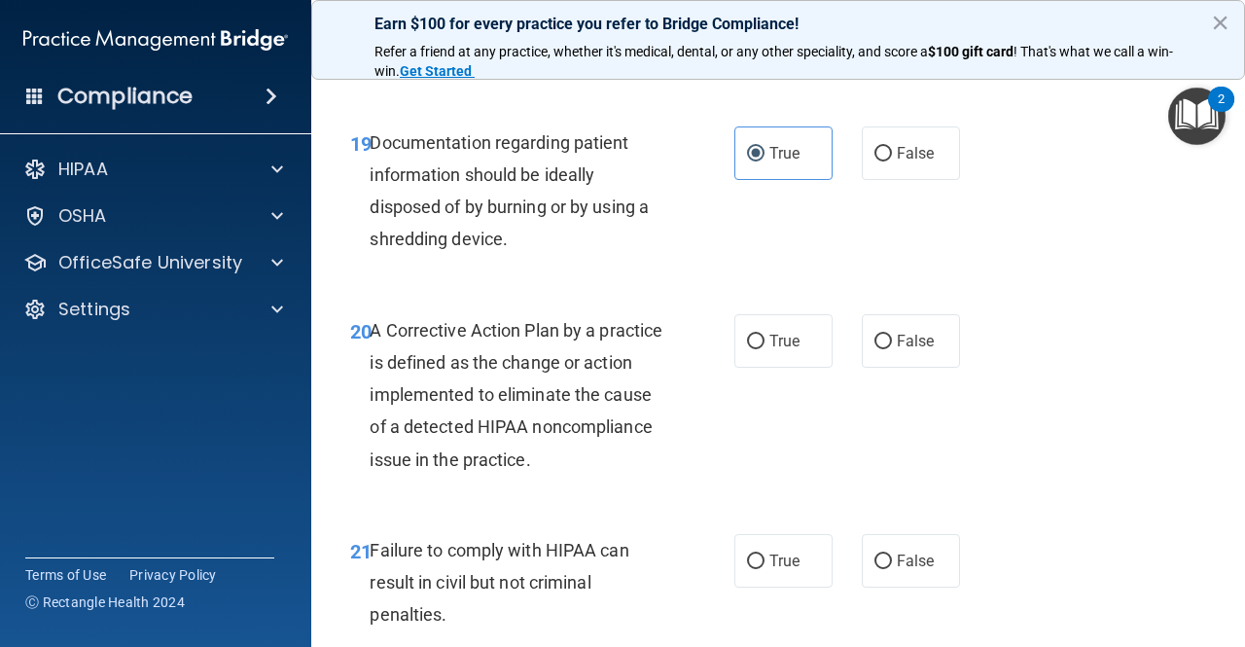
scroll to position [3519, 0]
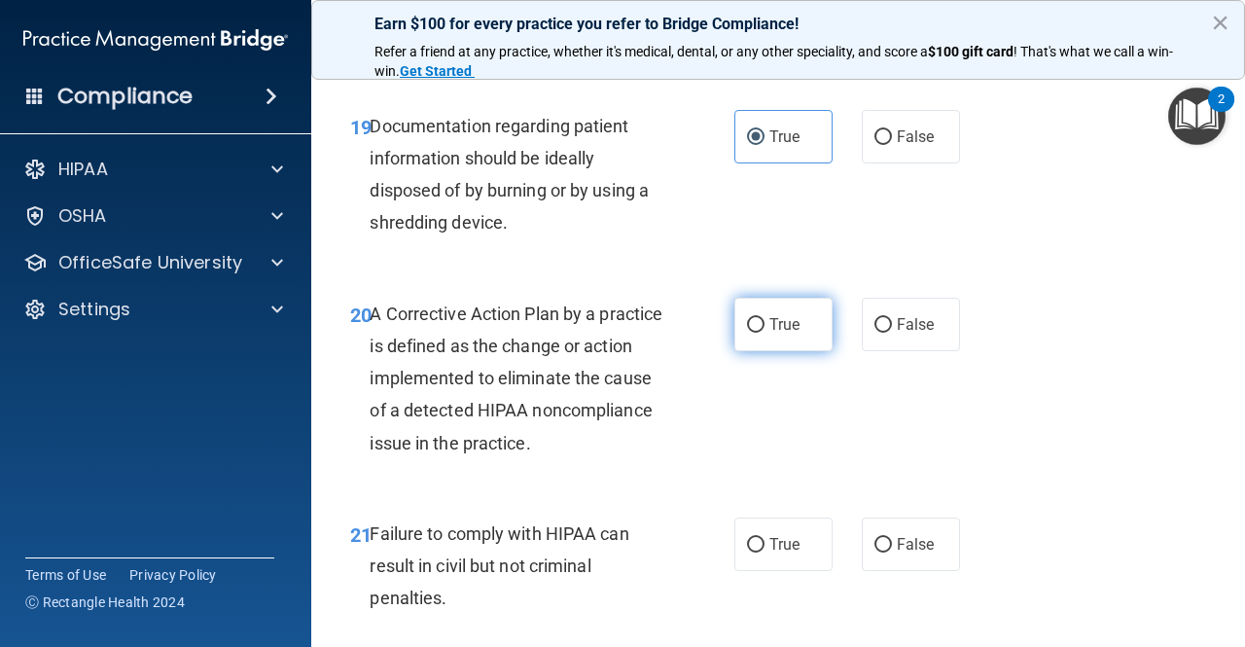
click at [747, 333] on input "True" at bounding box center [756, 325] width 18 height 15
radio input "true"
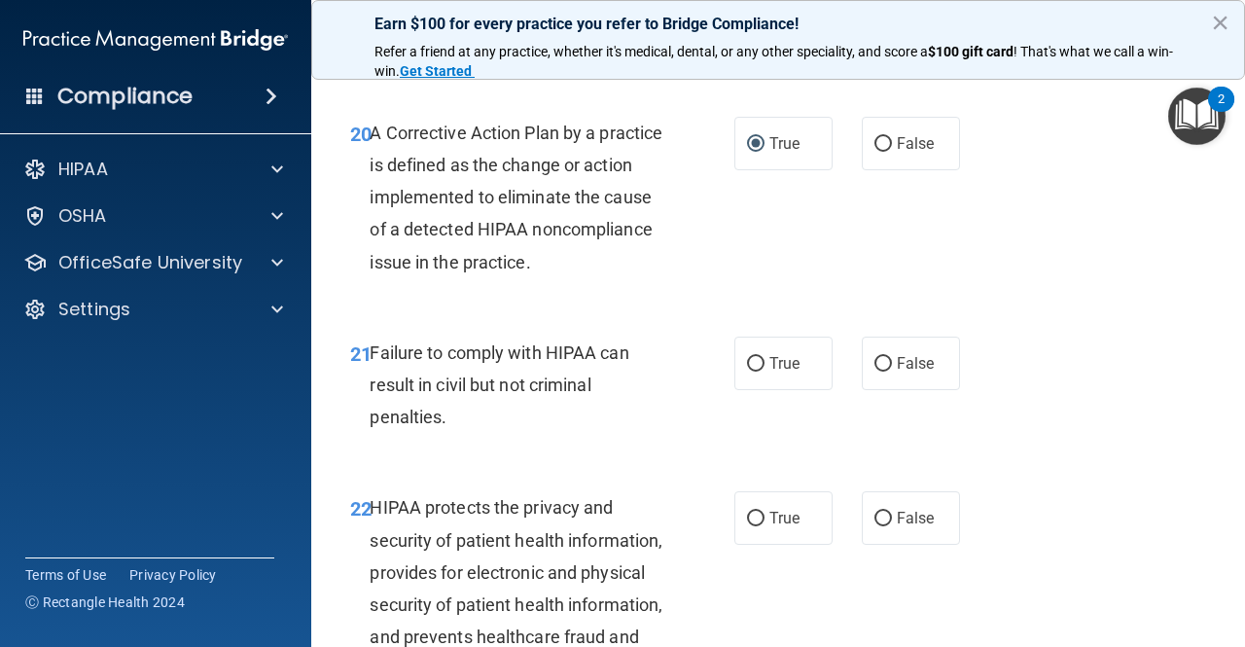
scroll to position [3701, 0]
click at [753, 371] on input "True" at bounding box center [756, 363] width 18 height 15
radio input "true"
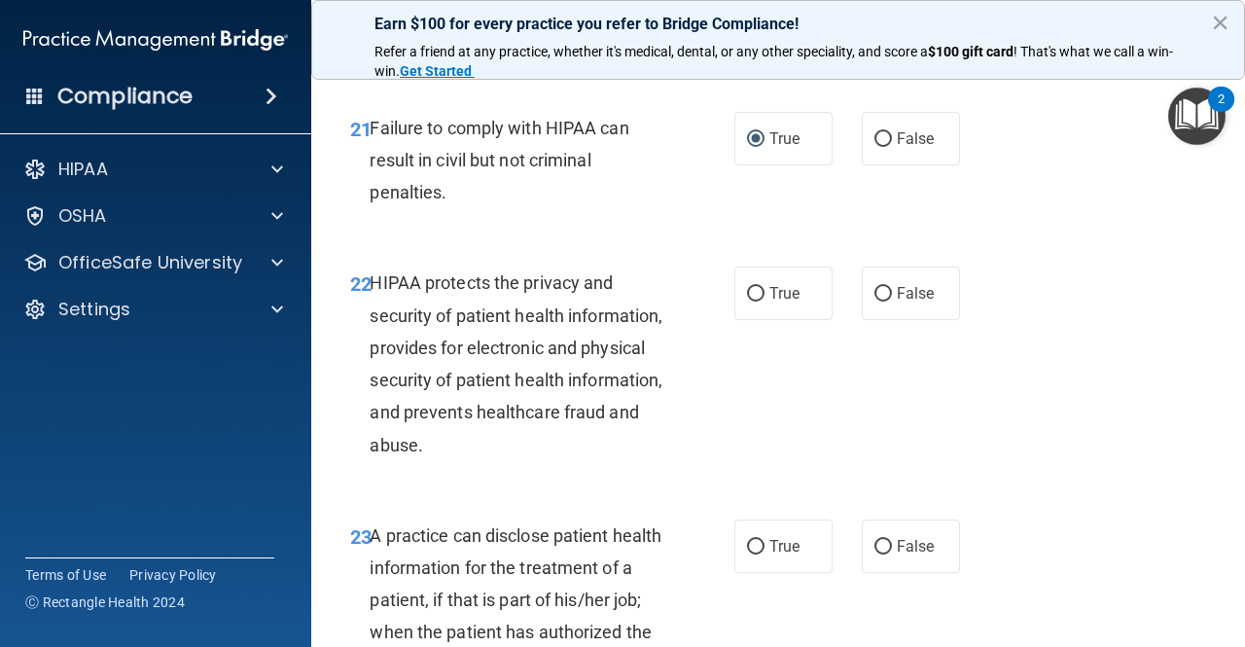
scroll to position [3925, 0]
click at [767, 320] on label "True" at bounding box center [784, 294] width 98 height 54
click at [765, 302] on input "True" at bounding box center [756, 294] width 18 height 15
radio input "true"
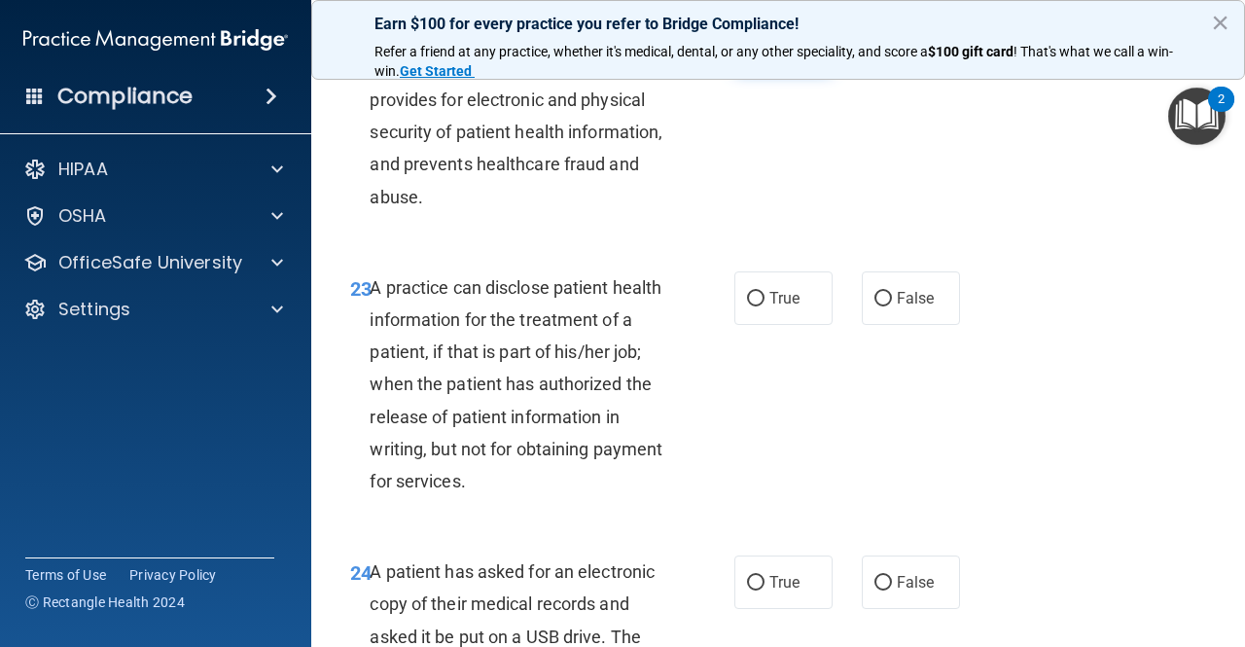
scroll to position [4178, 0]
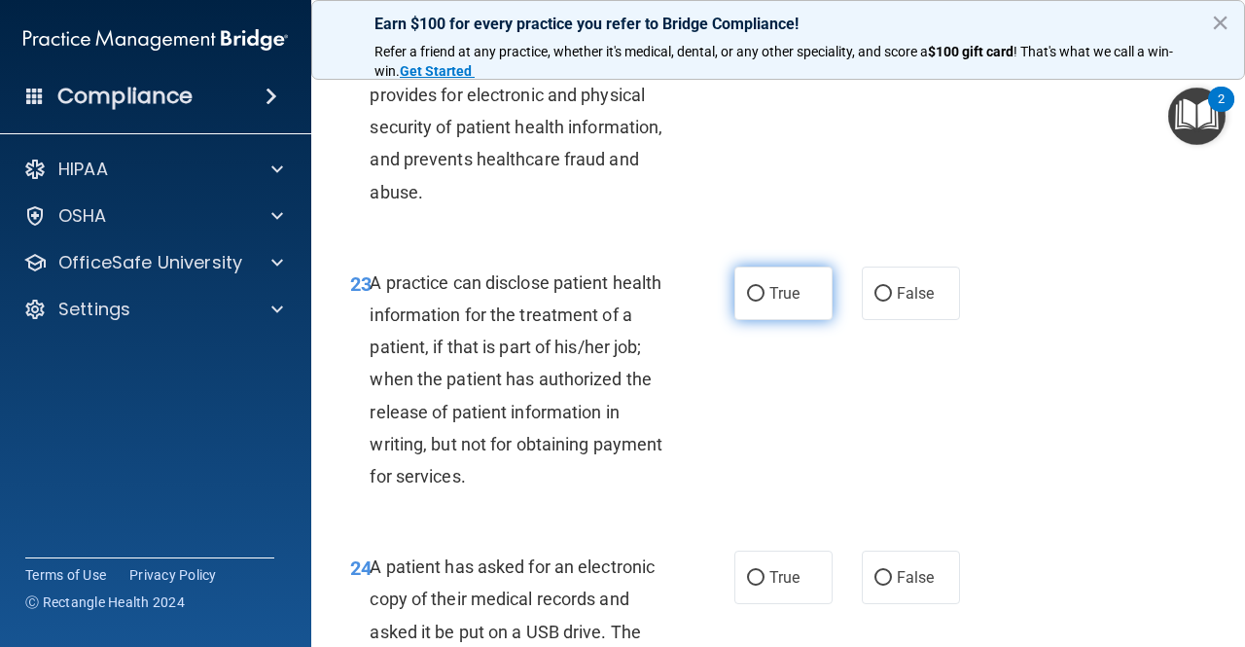
click at [770, 303] on span "True" at bounding box center [785, 293] width 30 height 18
click at [765, 302] on input "True" at bounding box center [756, 294] width 18 height 15
radio input "true"
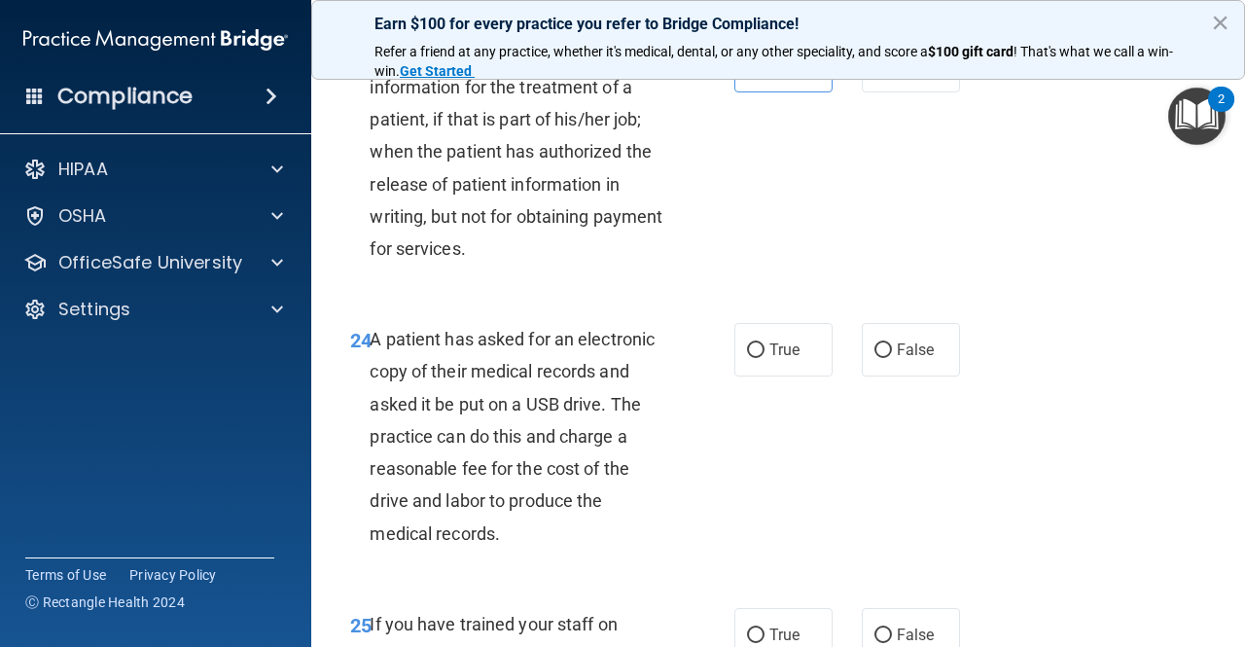
scroll to position [4407, 0]
click at [747, 357] on input "True" at bounding box center [756, 349] width 18 height 15
radio input "true"
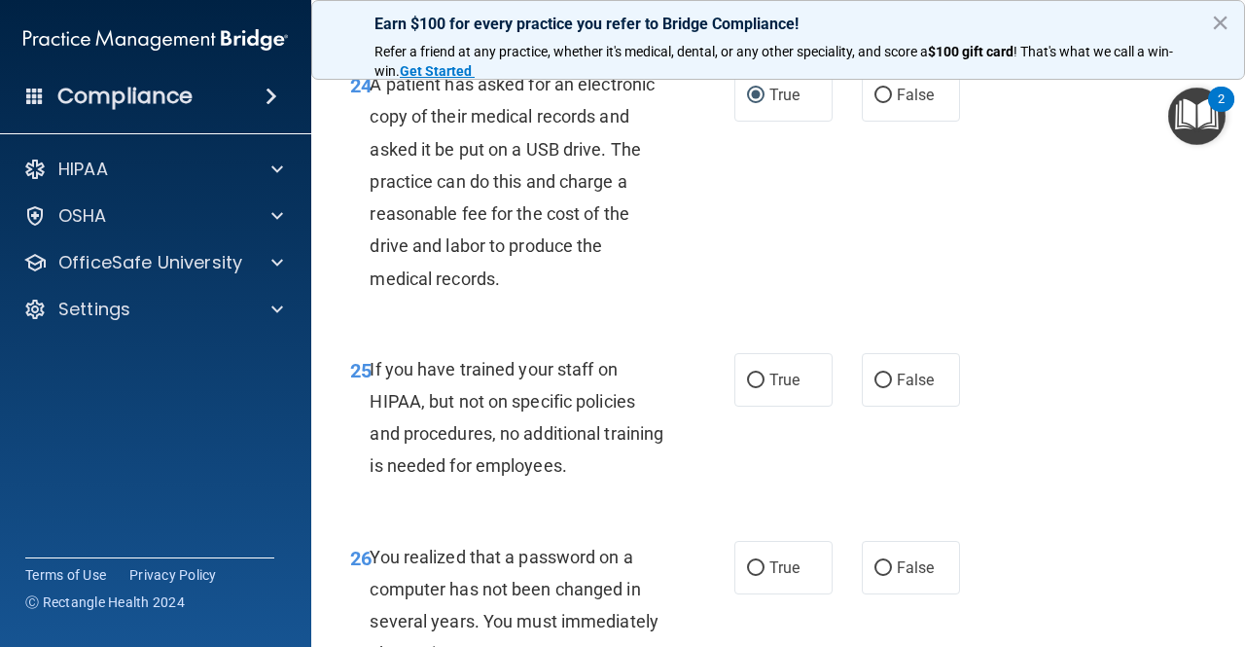
scroll to position [4683, 0]
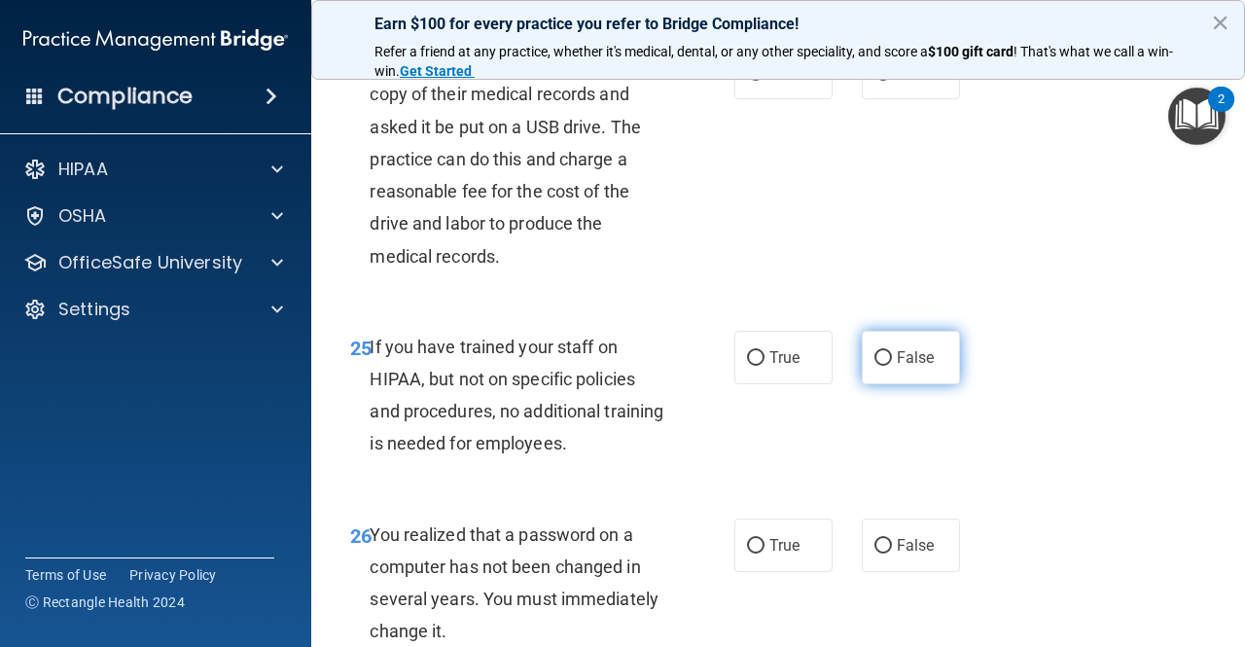
click at [875, 366] on input "False" at bounding box center [884, 358] width 18 height 15
radio input "true"
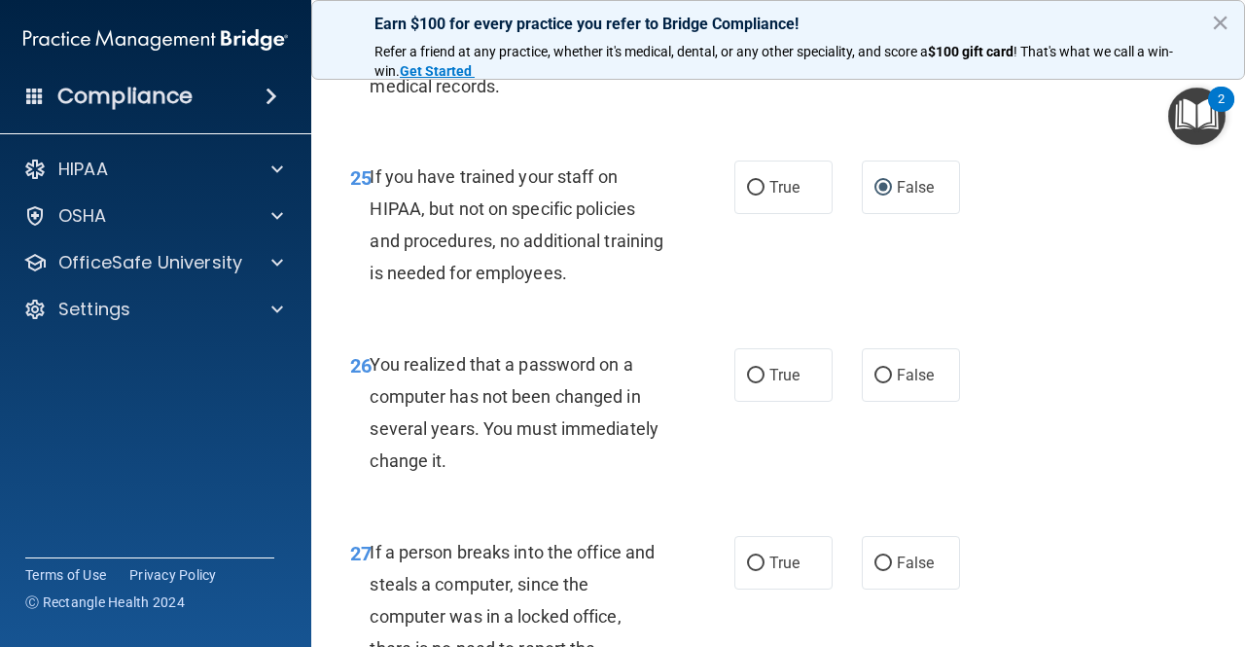
scroll to position [4906, 0]
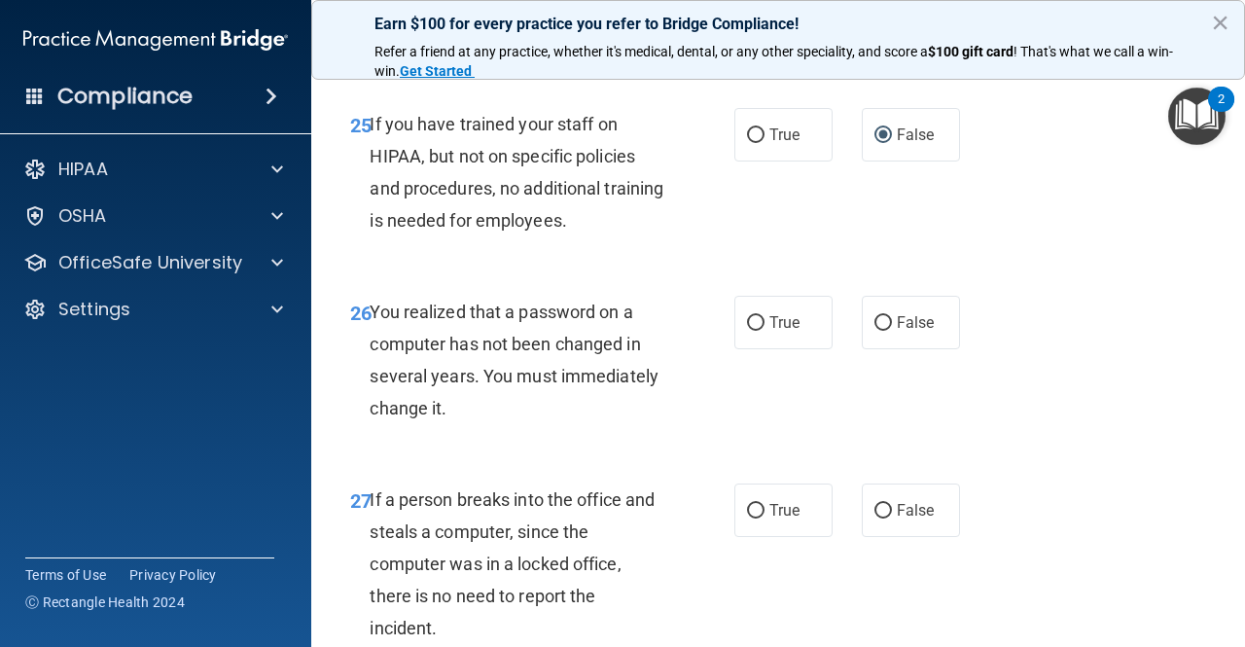
click at [753, 359] on div "26 You realized that a password on a computer has not been changed in several y…" at bounding box center [778, 365] width 885 height 188
click at [748, 349] on label "True" at bounding box center [784, 323] width 98 height 54
click at [748, 331] on input "True" at bounding box center [756, 323] width 18 height 15
radio input "true"
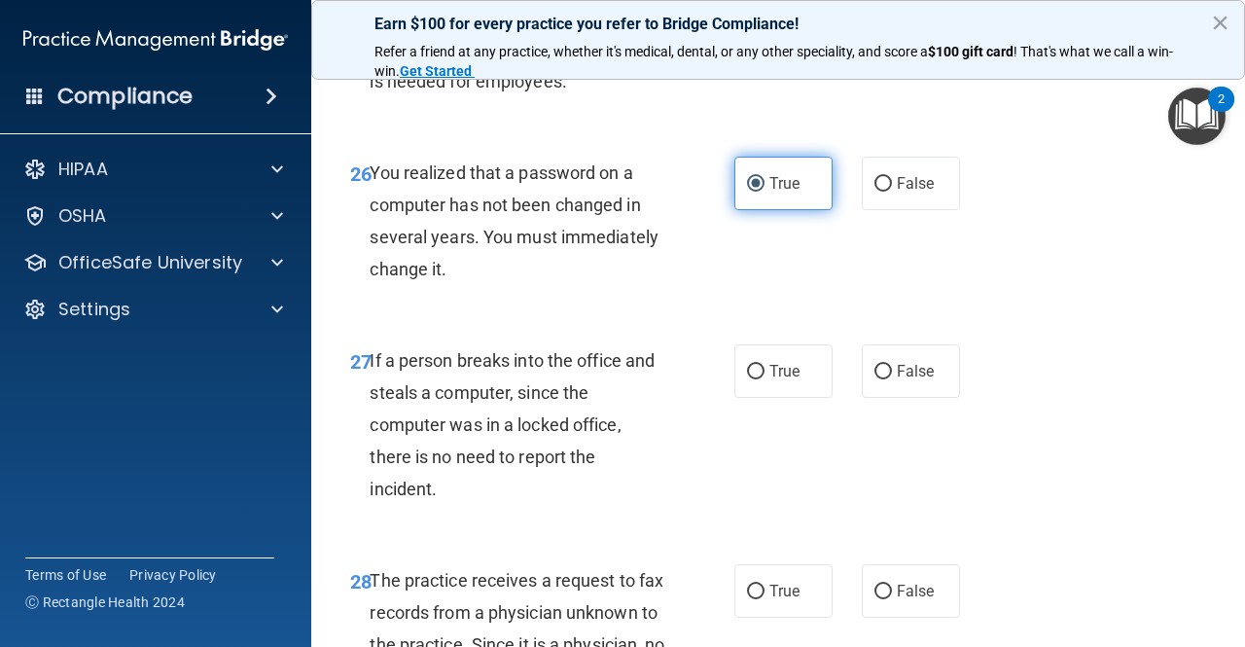
scroll to position [5052, 0]
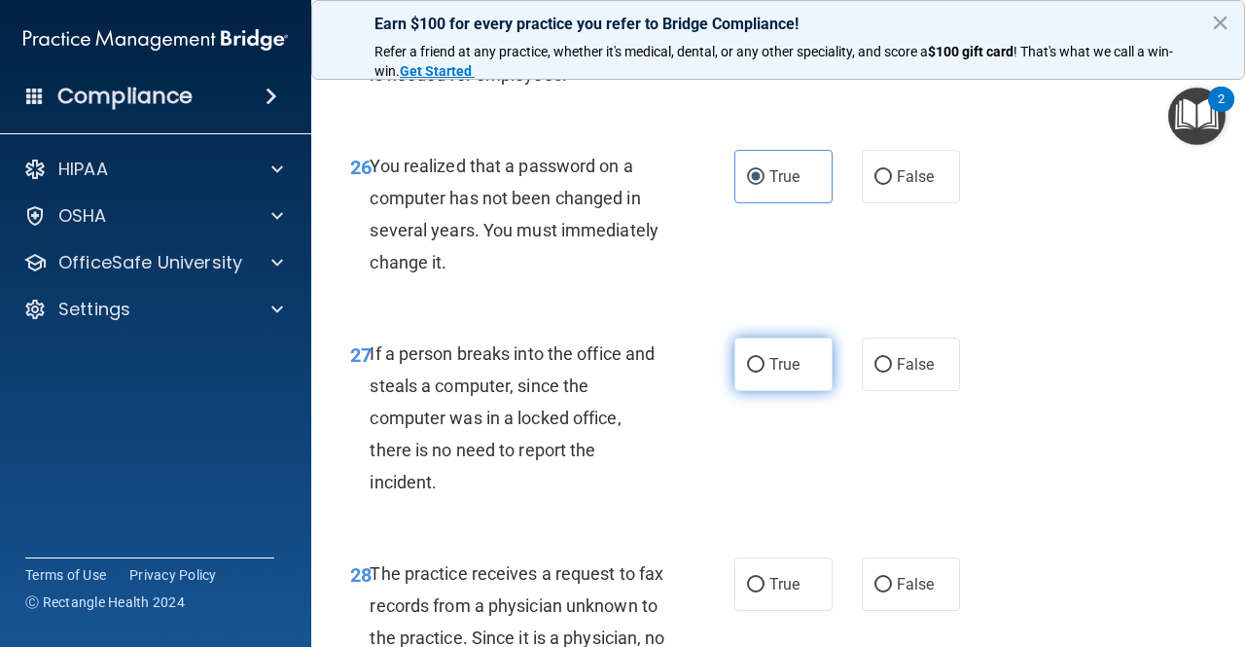
click at [747, 373] on input "True" at bounding box center [756, 365] width 18 height 15
radio input "true"
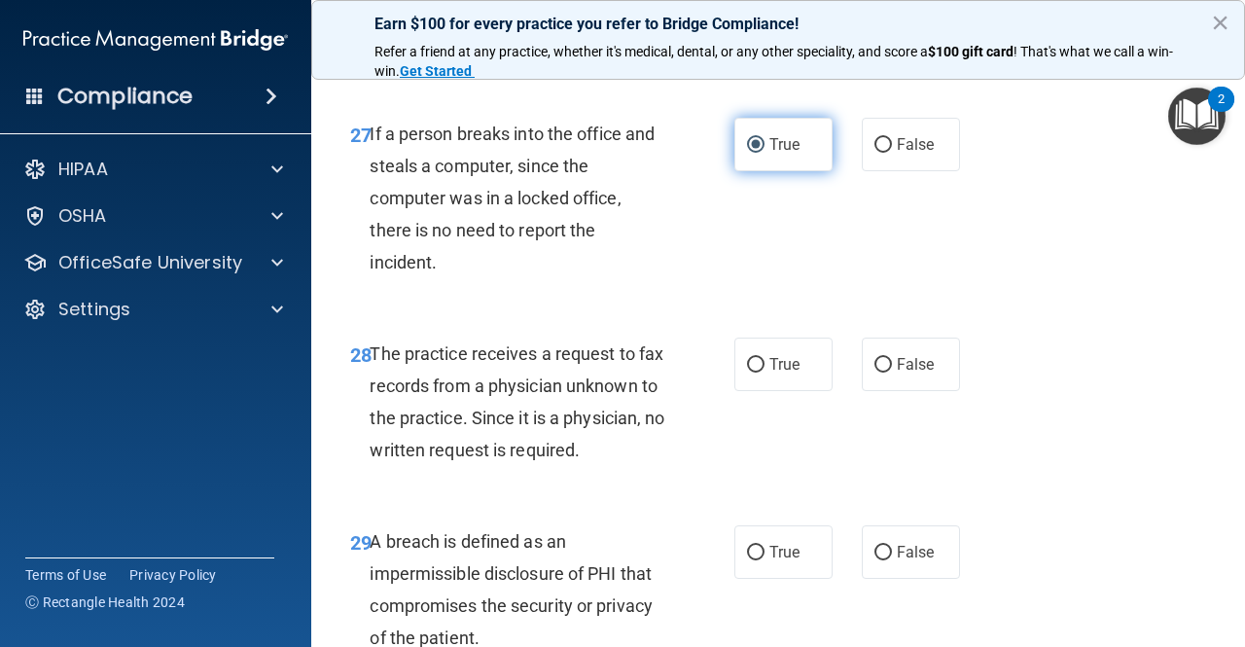
scroll to position [5273, 0]
click at [864, 170] on label "False" at bounding box center [911, 144] width 98 height 54
click at [875, 152] on input "False" at bounding box center [884, 144] width 18 height 15
radio input "true"
radio input "false"
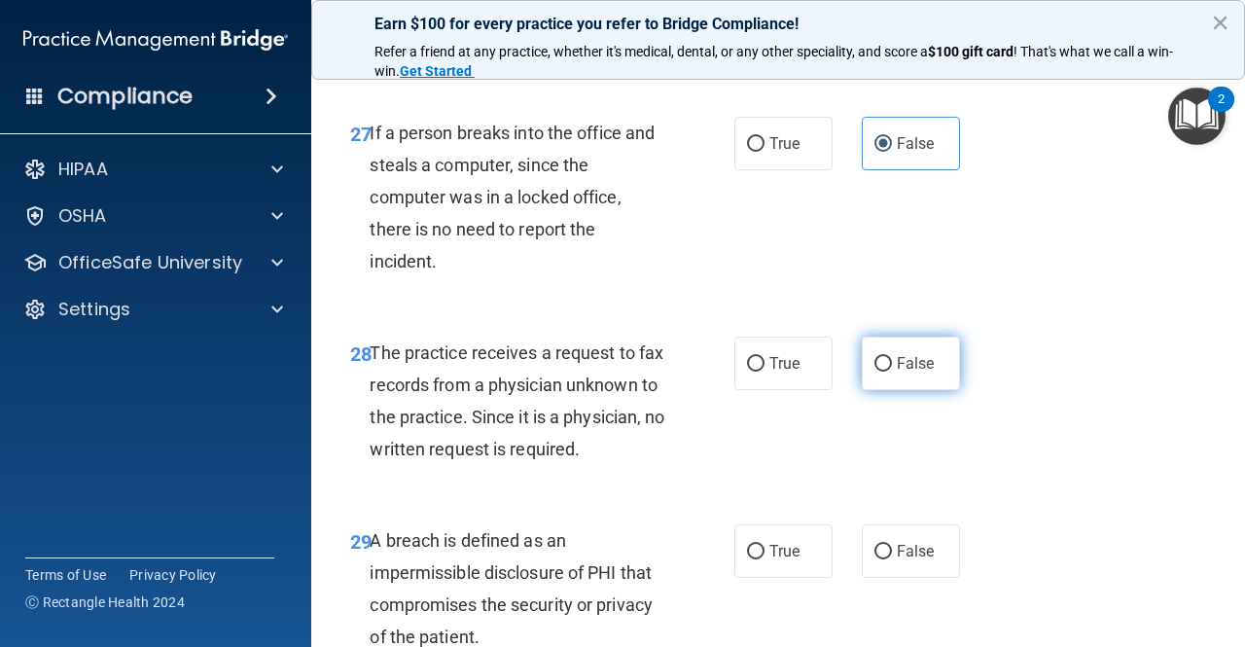
click at [875, 372] on input "False" at bounding box center [884, 364] width 18 height 15
radio input "true"
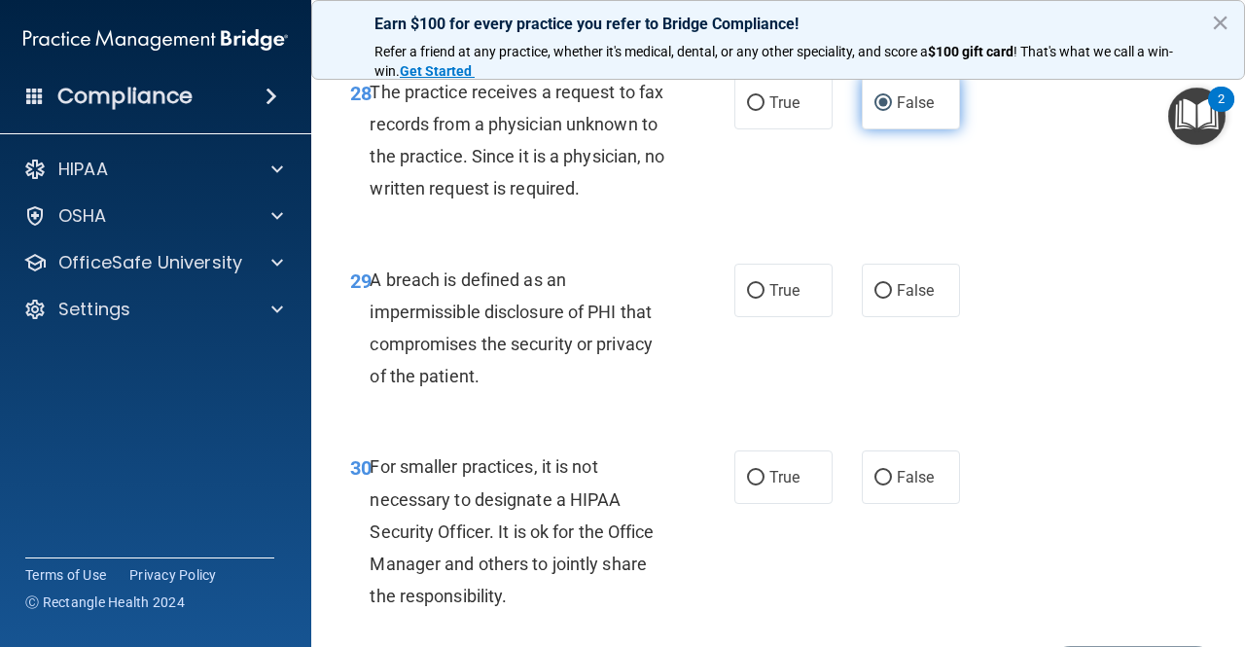
scroll to position [5534, 0]
click at [753, 298] on input "True" at bounding box center [756, 290] width 18 height 15
radio input "true"
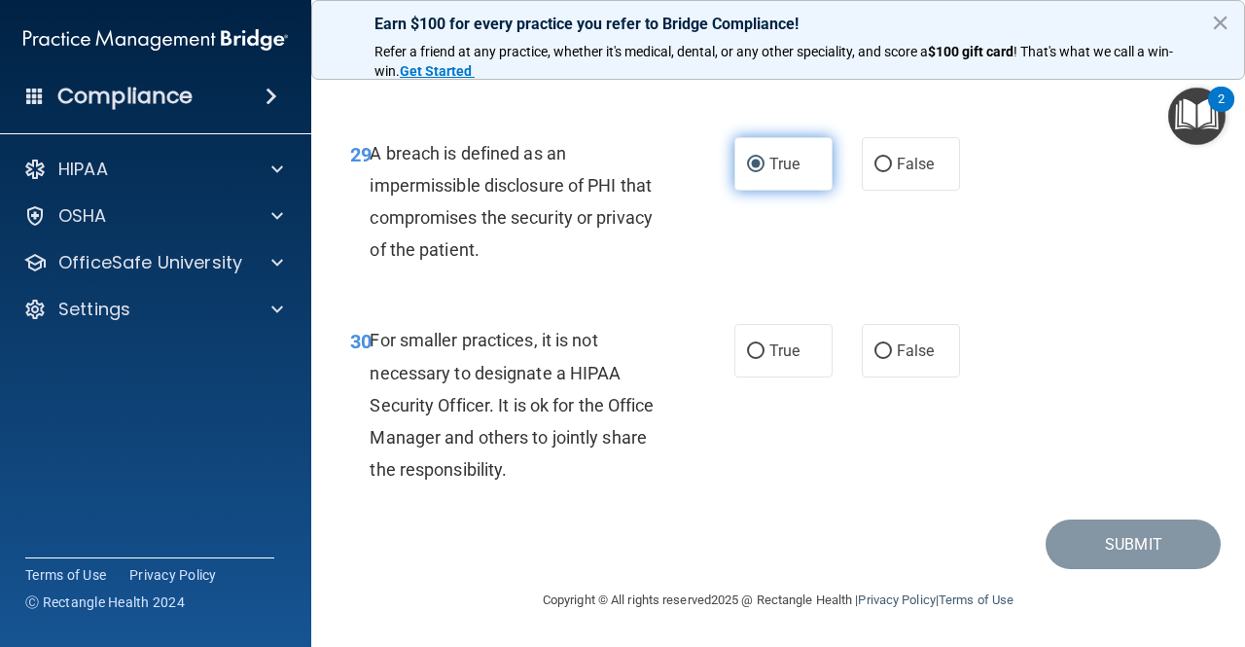
scroll to position [5742, 0]
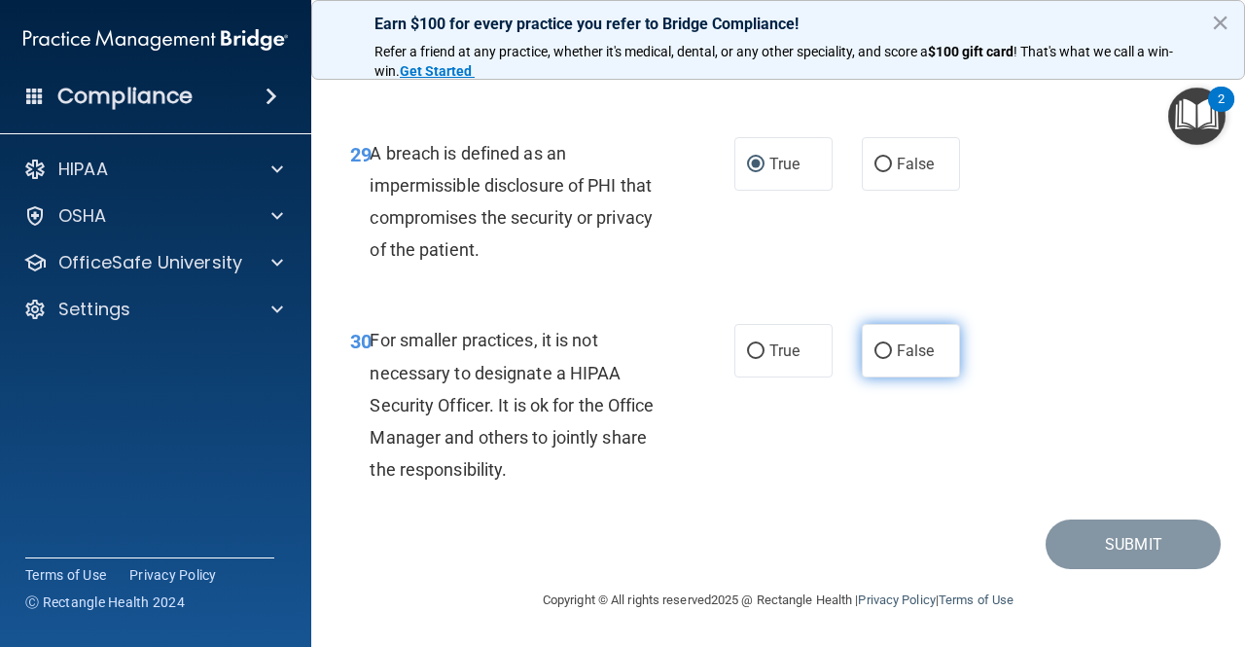
click at [909, 359] on span "False" at bounding box center [916, 351] width 38 height 18
click at [892, 359] on input "False" at bounding box center [884, 351] width 18 height 15
radio input "true"
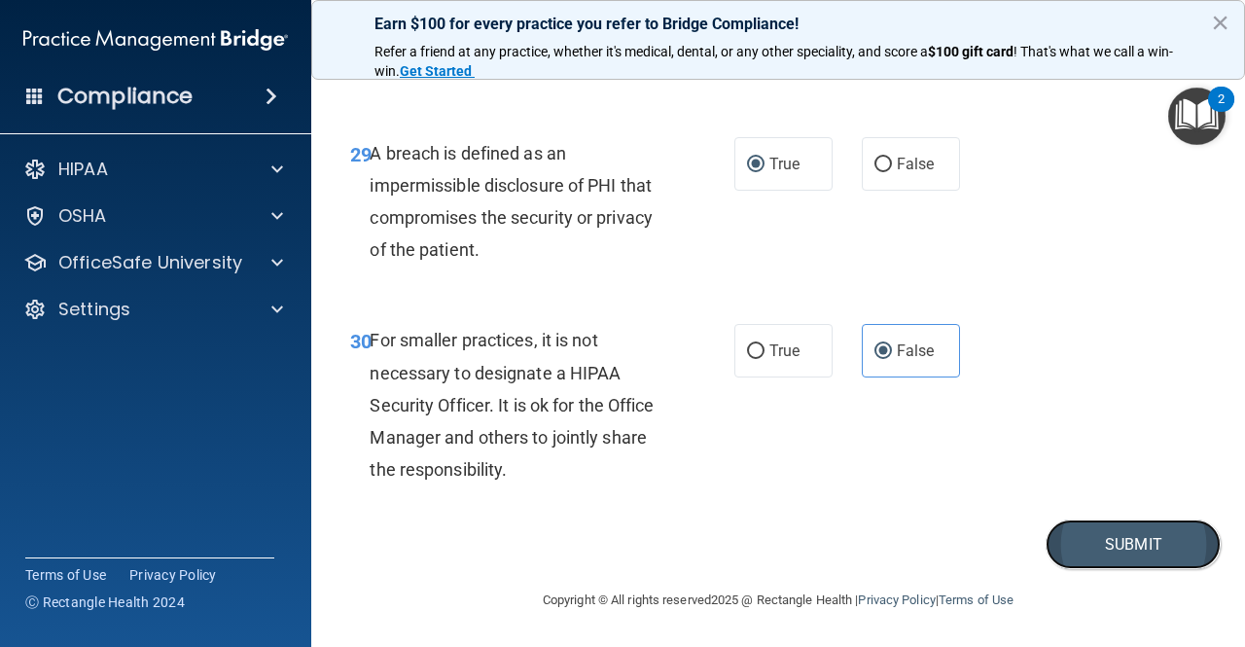
click at [1068, 553] on button "Submit" at bounding box center [1133, 545] width 175 height 50
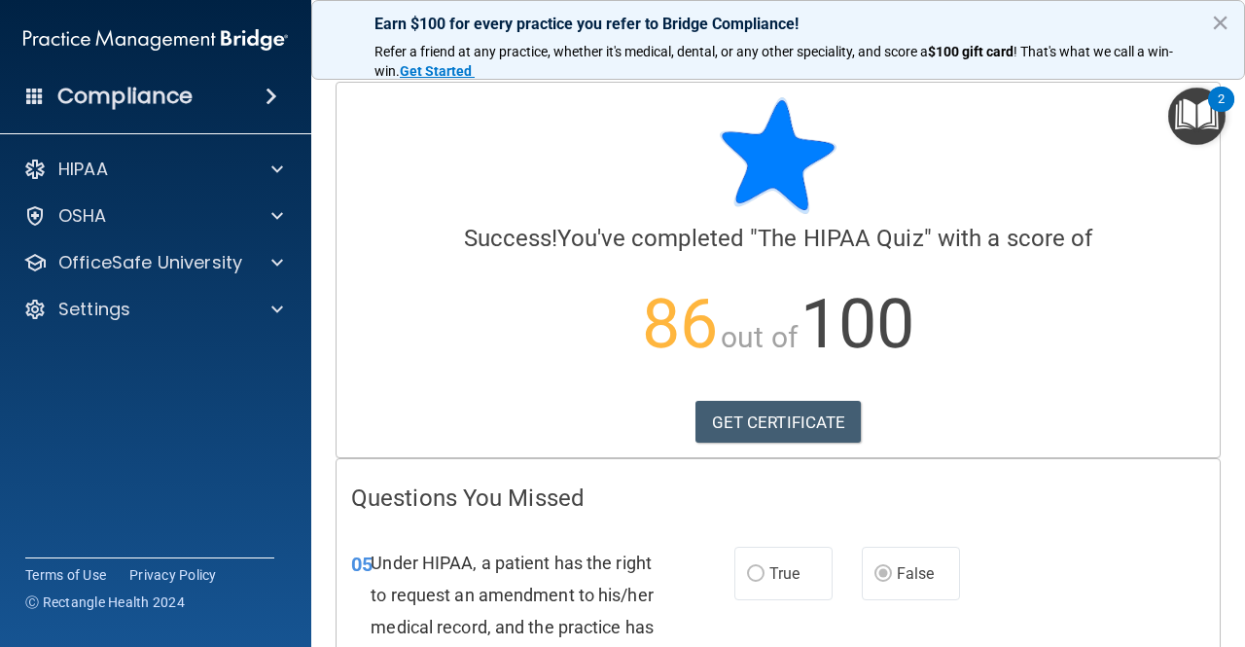
drag, startPoint x: 450, startPoint y: 12, endPoint x: 319, endPoint y: 193, distance: 223.0
click at [319, 193] on main "Calculating your score.... Success! You've completed " The HIPAA Quiz " with a …" at bounding box center [778, 354] width 934 height 585
click at [779, 427] on link "GET CERTIFICATE" at bounding box center [779, 422] width 166 height 43
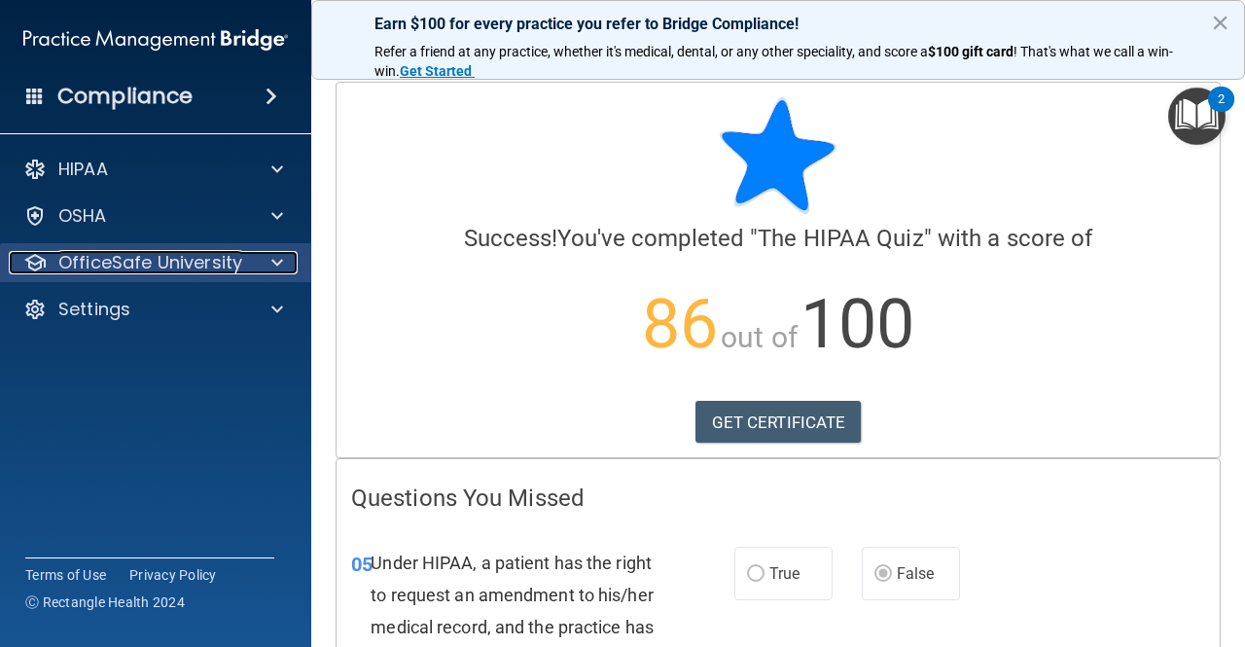
click at [288, 270] on div at bounding box center [274, 262] width 49 height 23
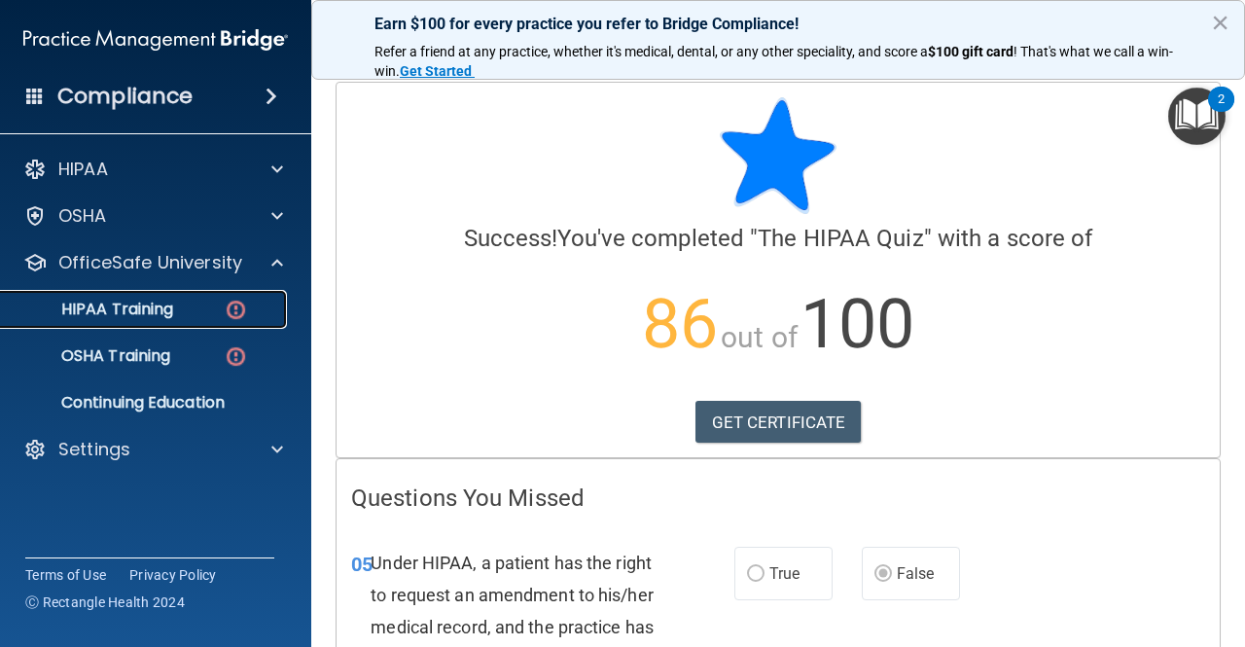
click at [150, 307] on p "HIPAA Training" at bounding box center [93, 309] width 161 height 19
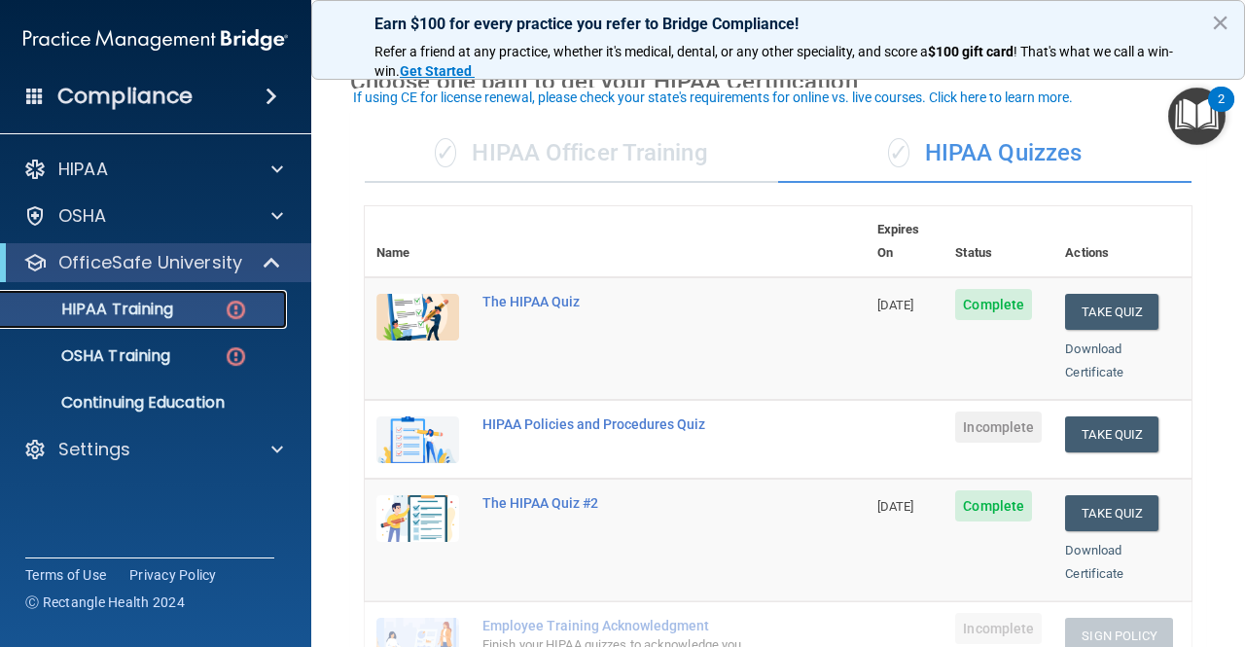
scroll to position [107, 0]
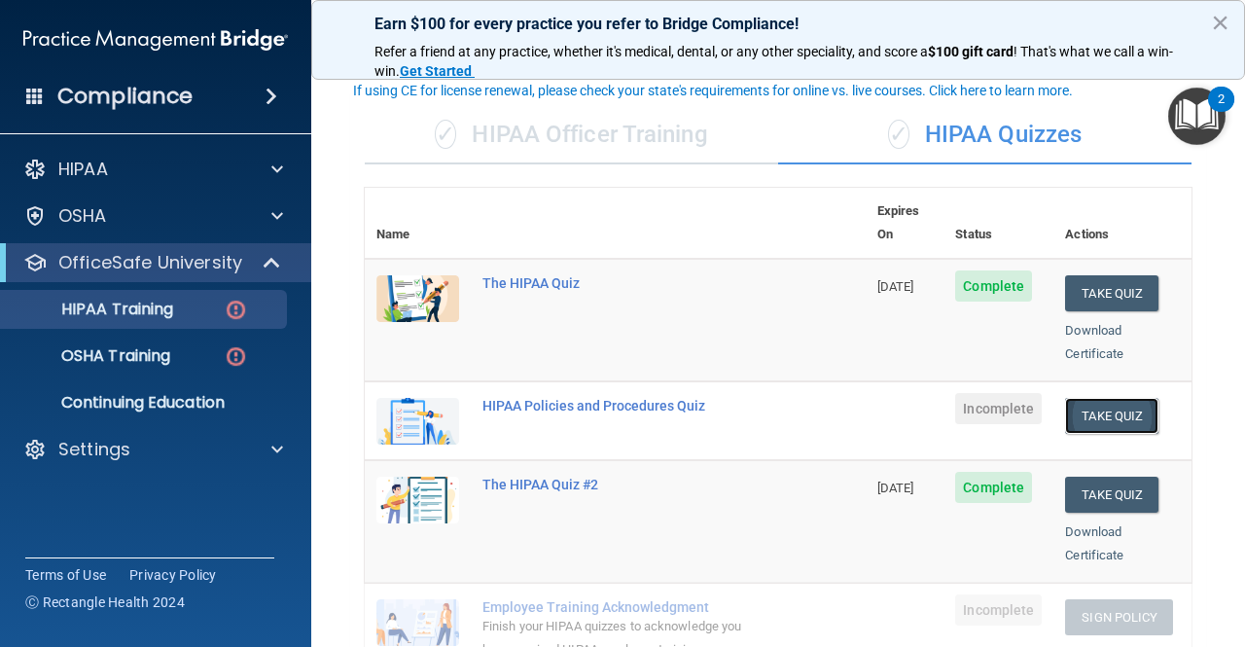
click at [1100, 398] on button "Take Quiz" at bounding box center [1111, 416] width 93 height 36
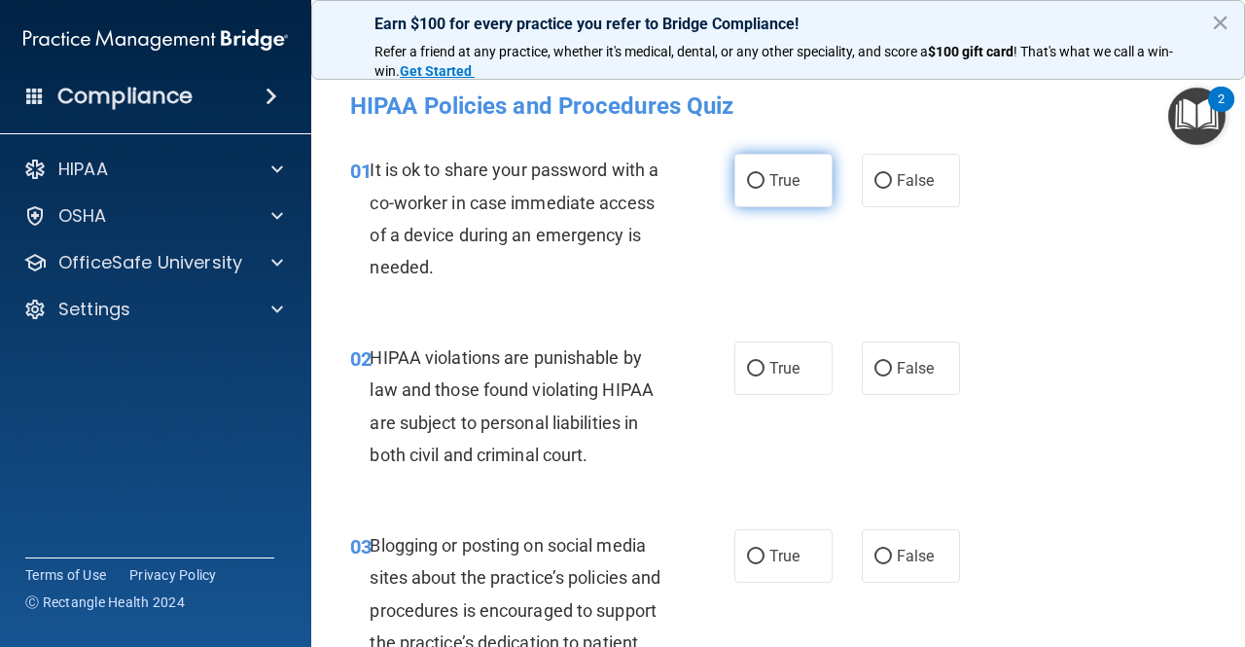
click at [774, 181] on span "True" at bounding box center [785, 180] width 30 height 18
click at [765, 181] on input "True" at bounding box center [756, 181] width 18 height 15
radio input "true"
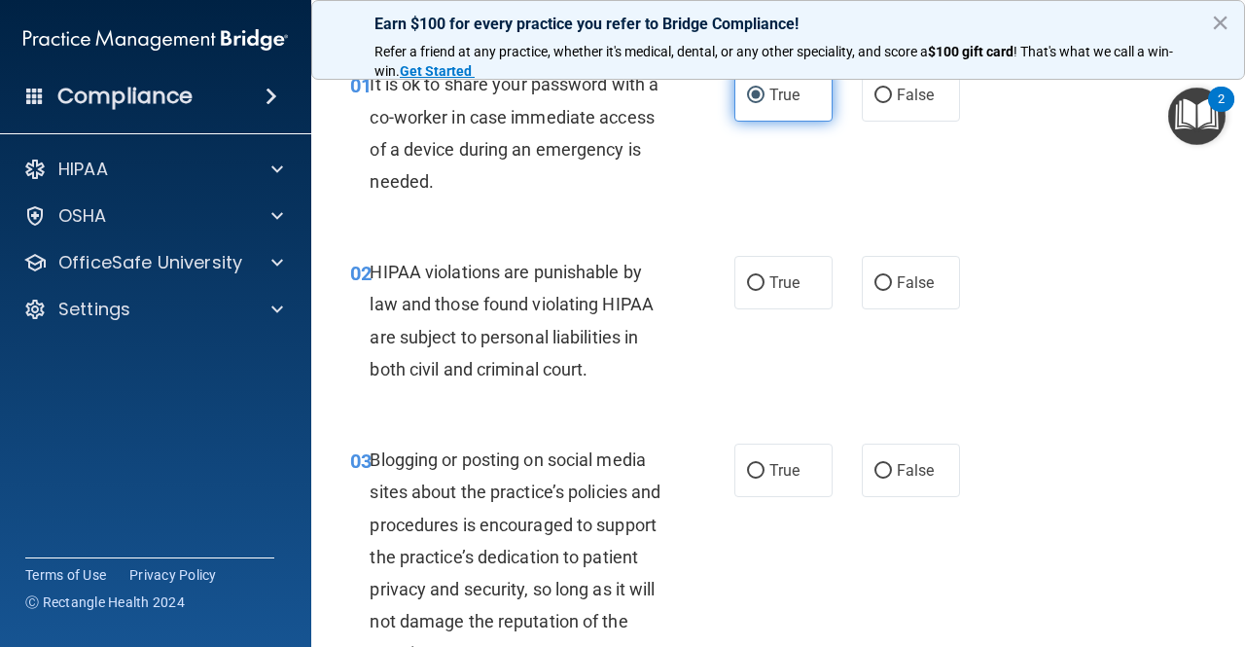
scroll to position [87, 0]
click at [762, 277] on label "True" at bounding box center [784, 282] width 98 height 54
click at [762, 277] on input "True" at bounding box center [756, 282] width 18 height 15
radio input "true"
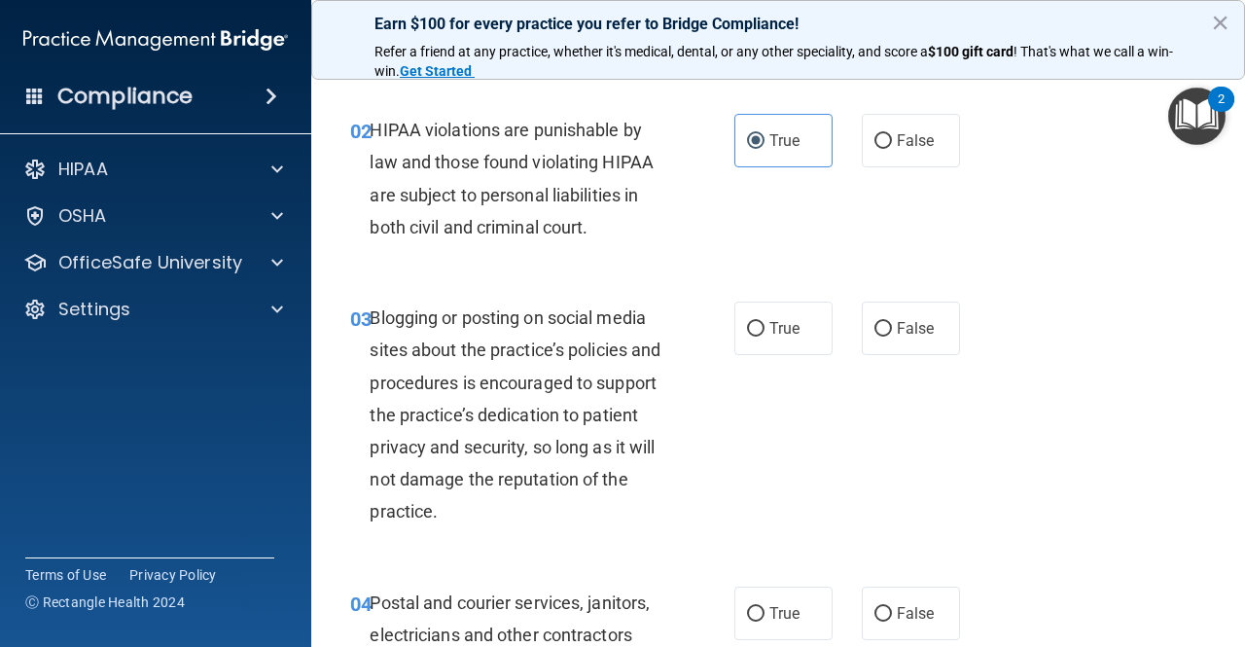
scroll to position [231, 0]
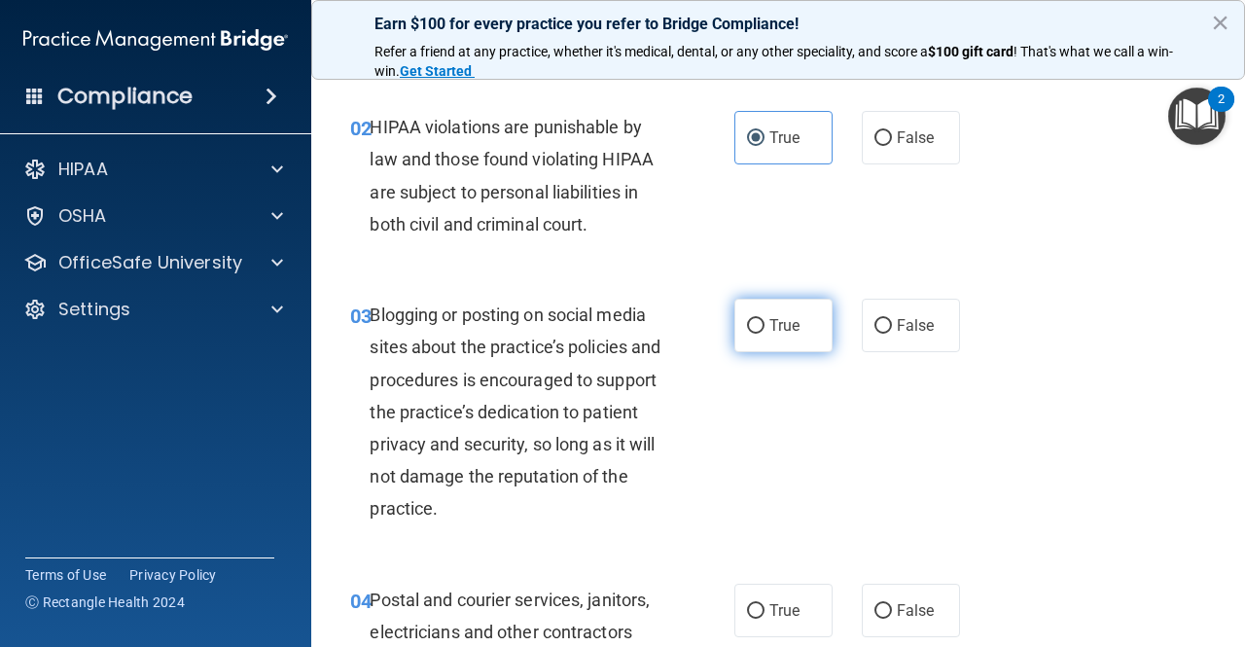
click at [735, 321] on label "True" at bounding box center [784, 326] width 98 height 54
click at [747, 321] on input "True" at bounding box center [756, 326] width 18 height 15
radio input "true"
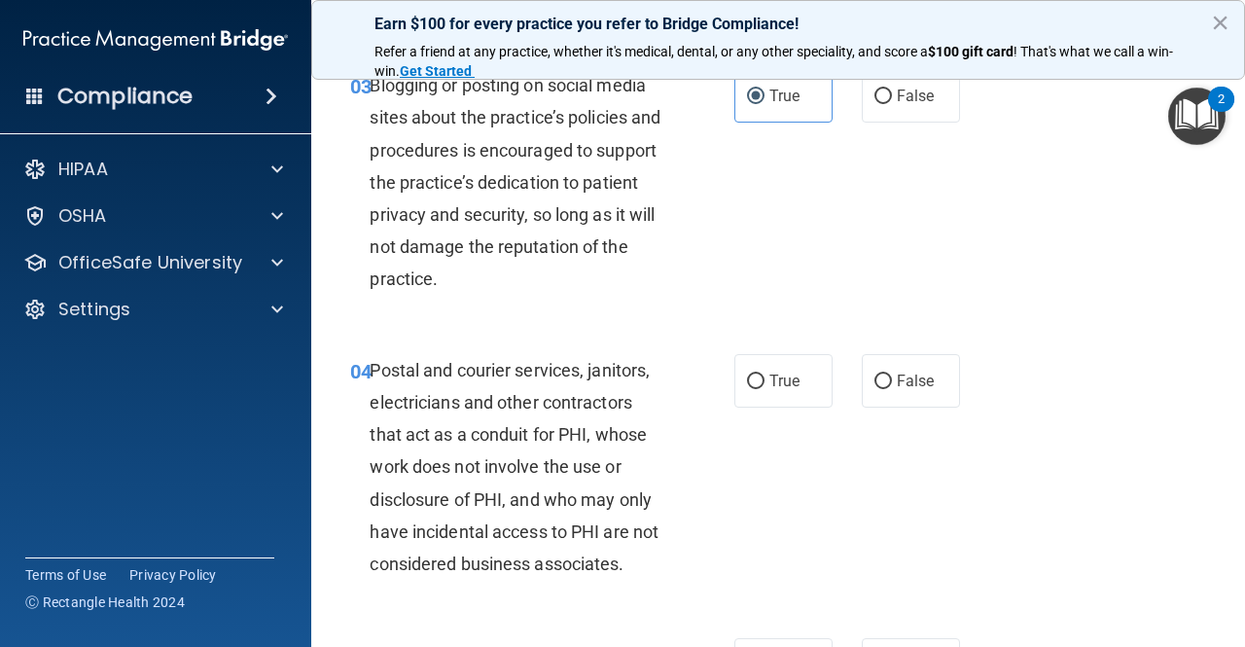
scroll to position [462, 0]
click at [735, 387] on label "True" at bounding box center [784, 379] width 98 height 54
click at [747, 387] on input "True" at bounding box center [756, 380] width 18 height 15
radio input "true"
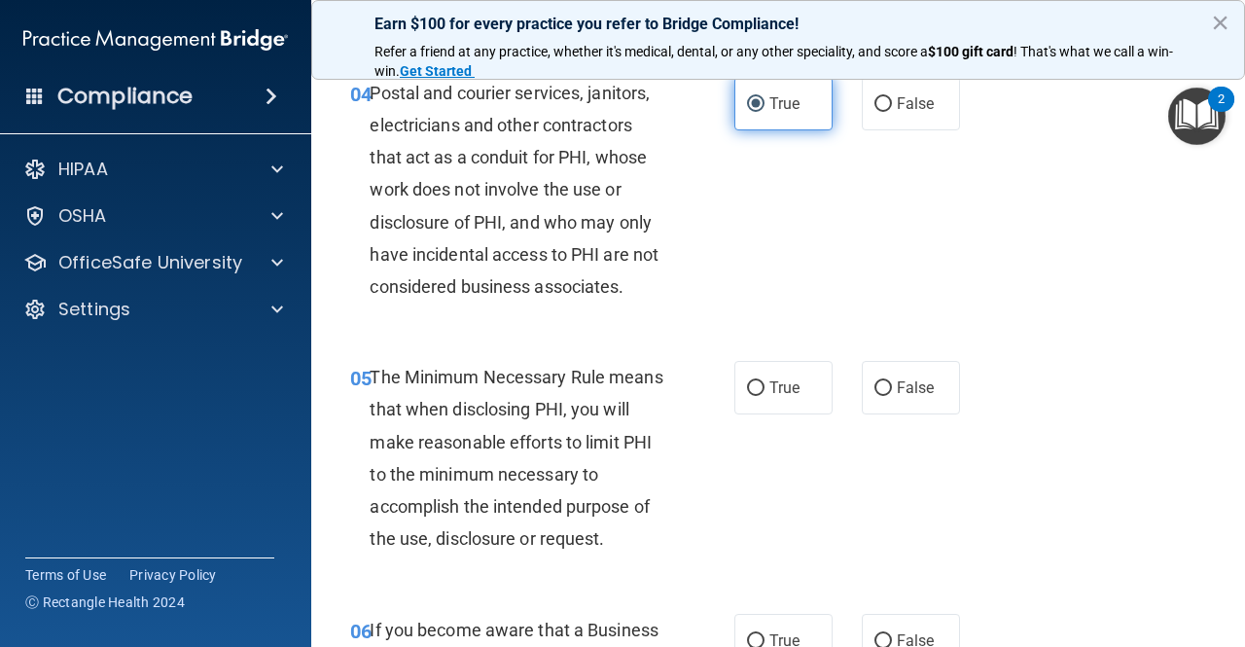
scroll to position [747, 0]
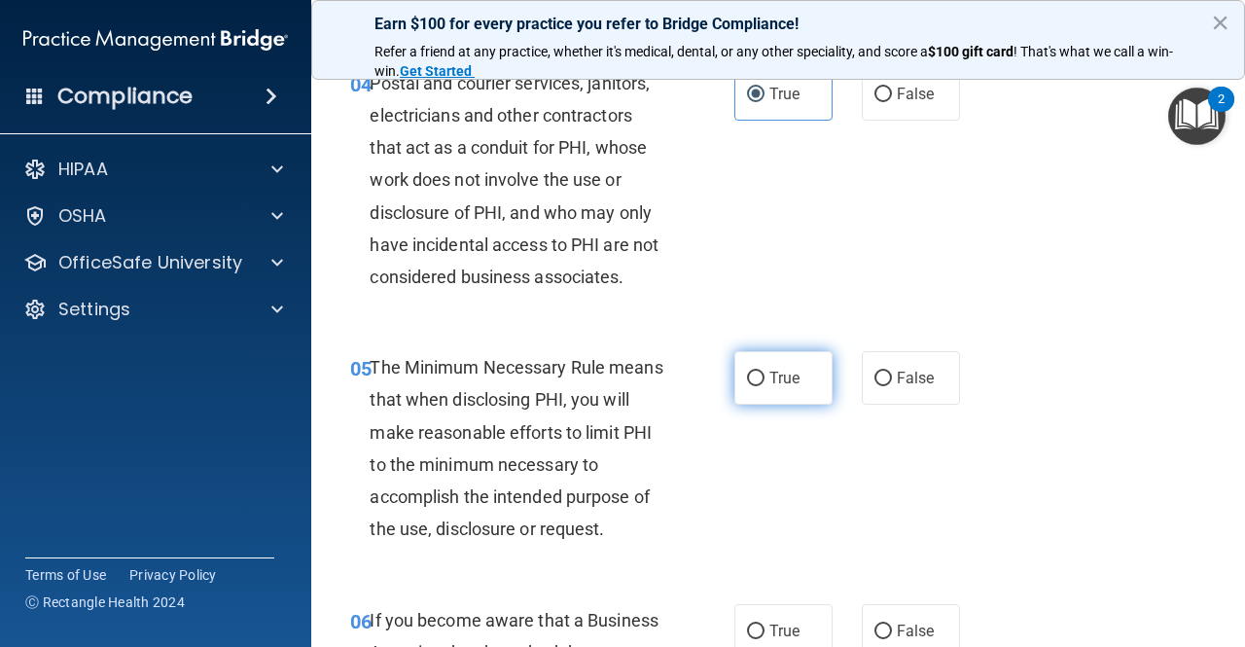
click at [747, 372] on input "True" at bounding box center [756, 379] width 18 height 15
radio input "true"
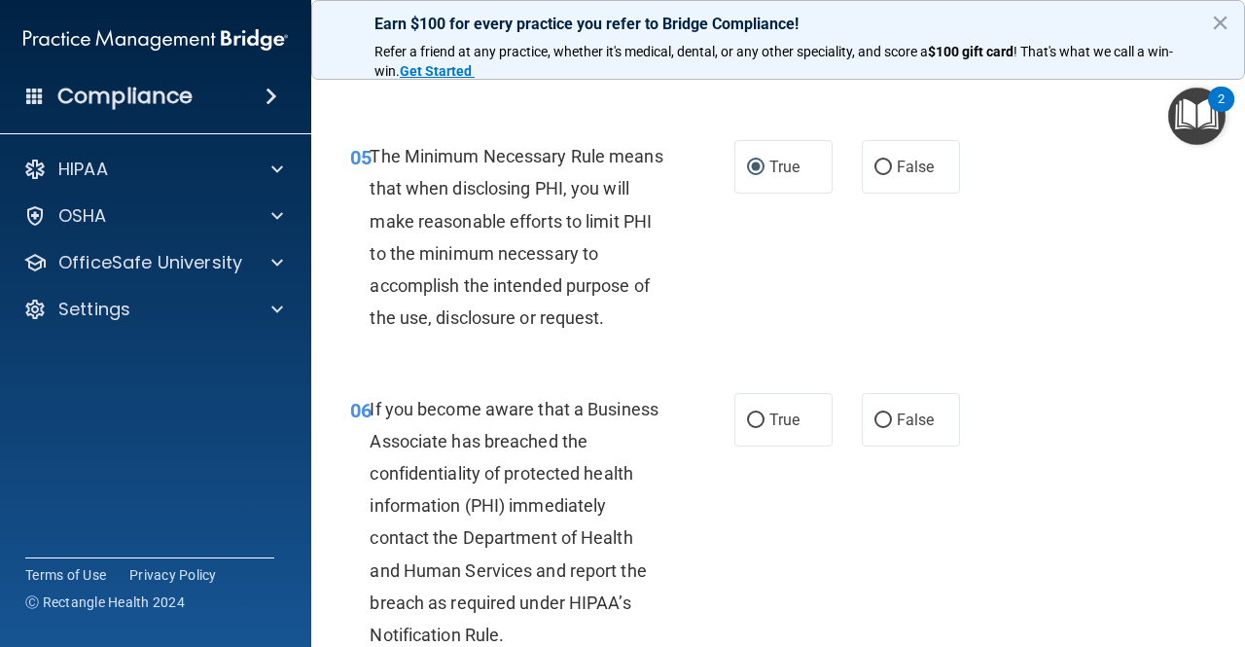
scroll to position [981, 0]
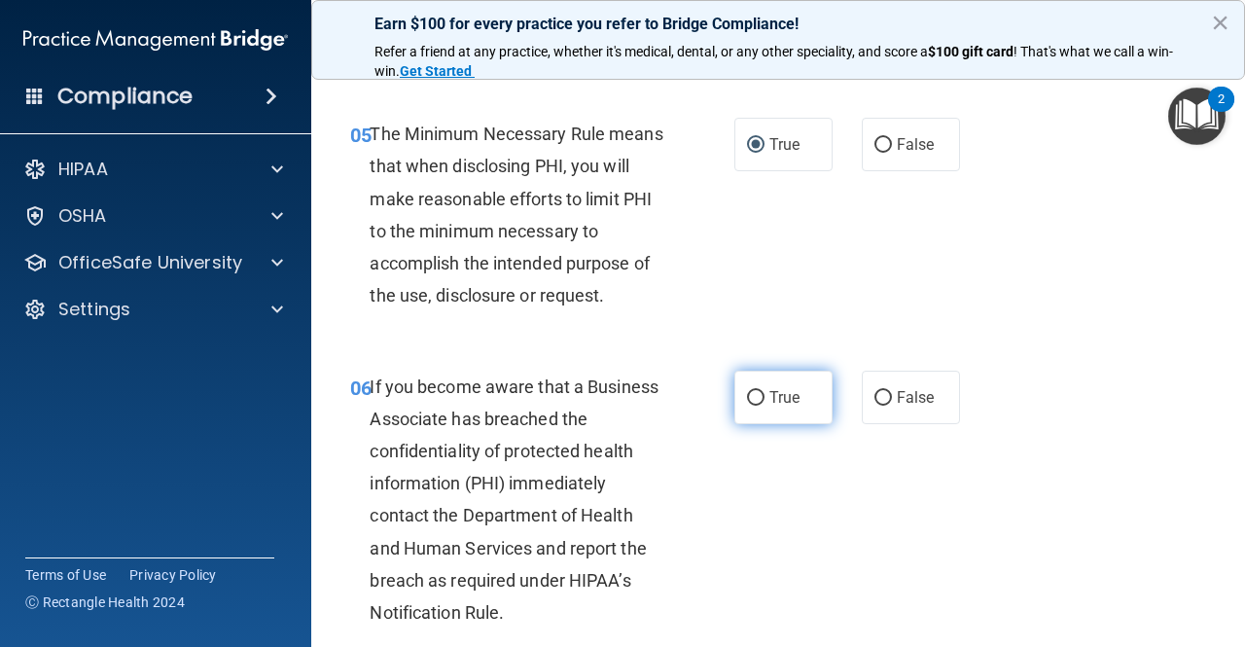
click at [738, 397] on label "True" at bounding box center [784, 398] width 98 height 54
click at [747, 397] on input "True" at bounding box center [756, 398] width 18 height 15
radio input "true"
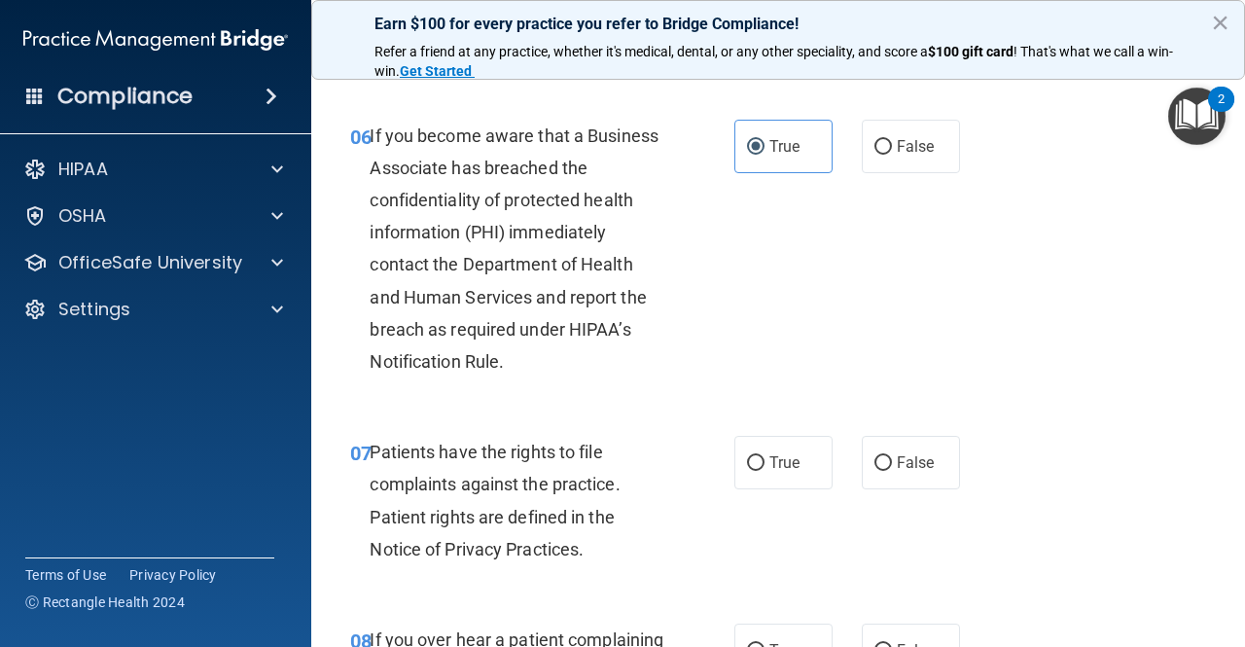
scroll to position [1233, 0]
click at [804, 461] on label "True" at bounding box center [784, 462] width 98 height 54
click at [765, 461] on input "True" at bounding box center [756, 462] width 18 height 15
radio input "true"
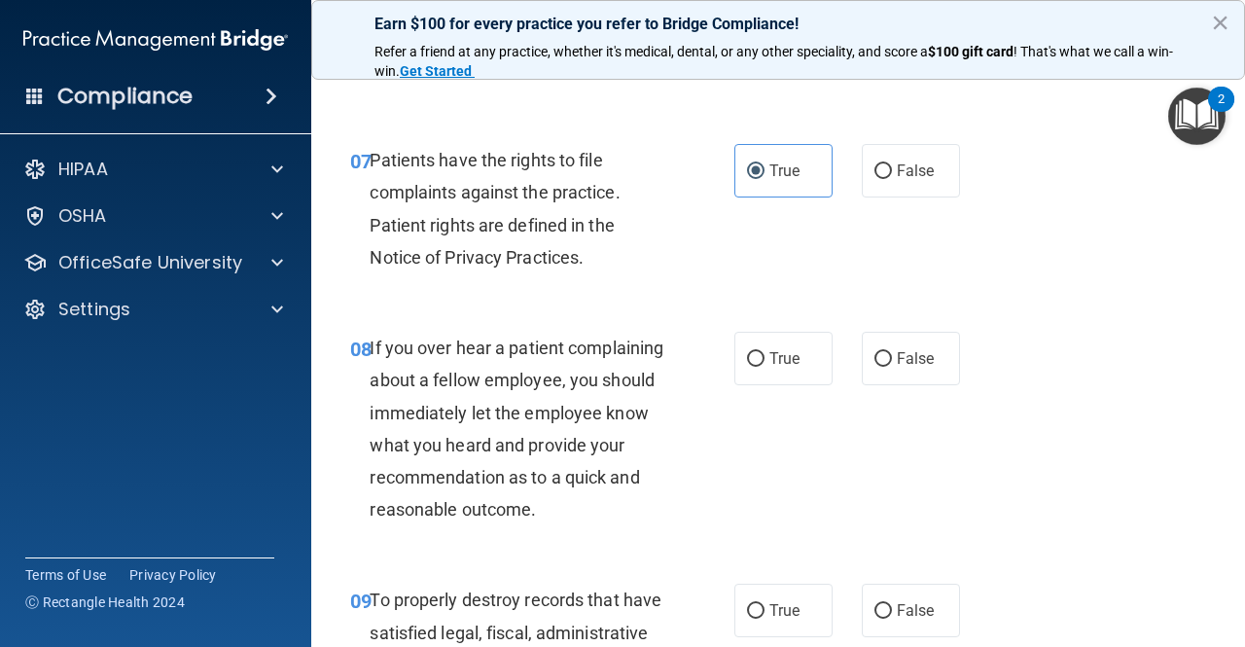
scroll to position [1525, 0]
click at [810, 364] on label "True" at bounding box center [784, 358] width 98 height 54
click at [765, 364] on input "True" at bounding box center [756, 358] width 18 height 15
radio input "true"
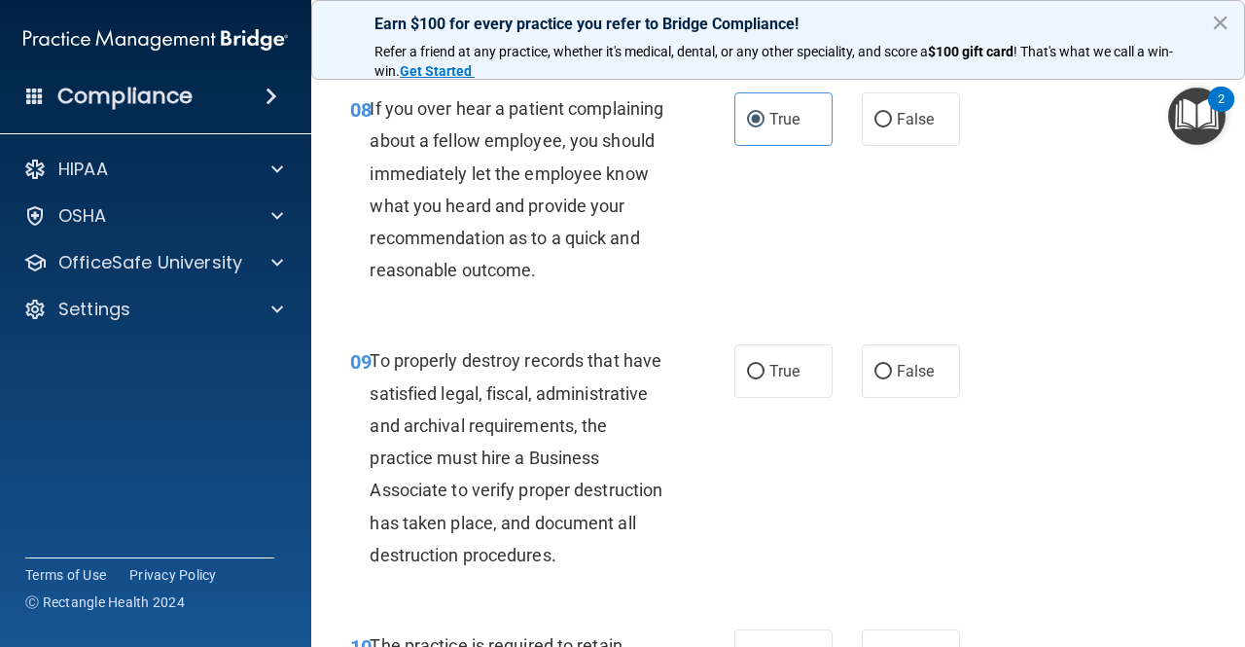
scroll to position [1766, 0]
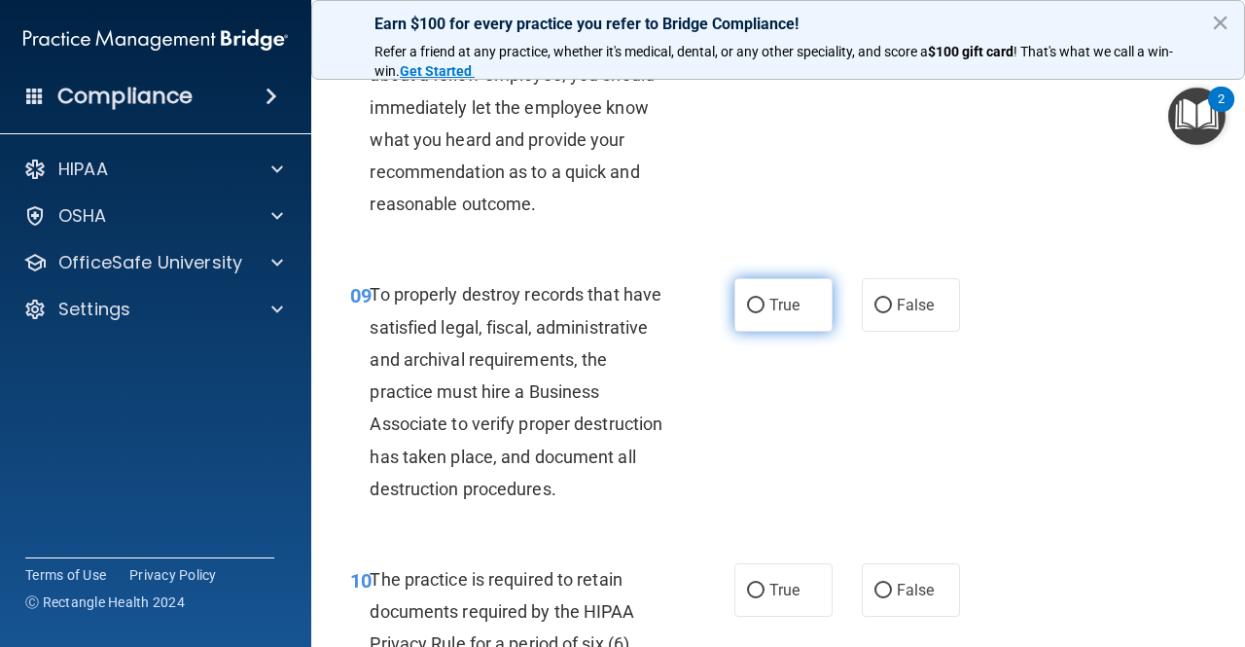
click at [747, 313] on input "True" at bounding box center [756, 306] width 18 height 15
radio input "true"
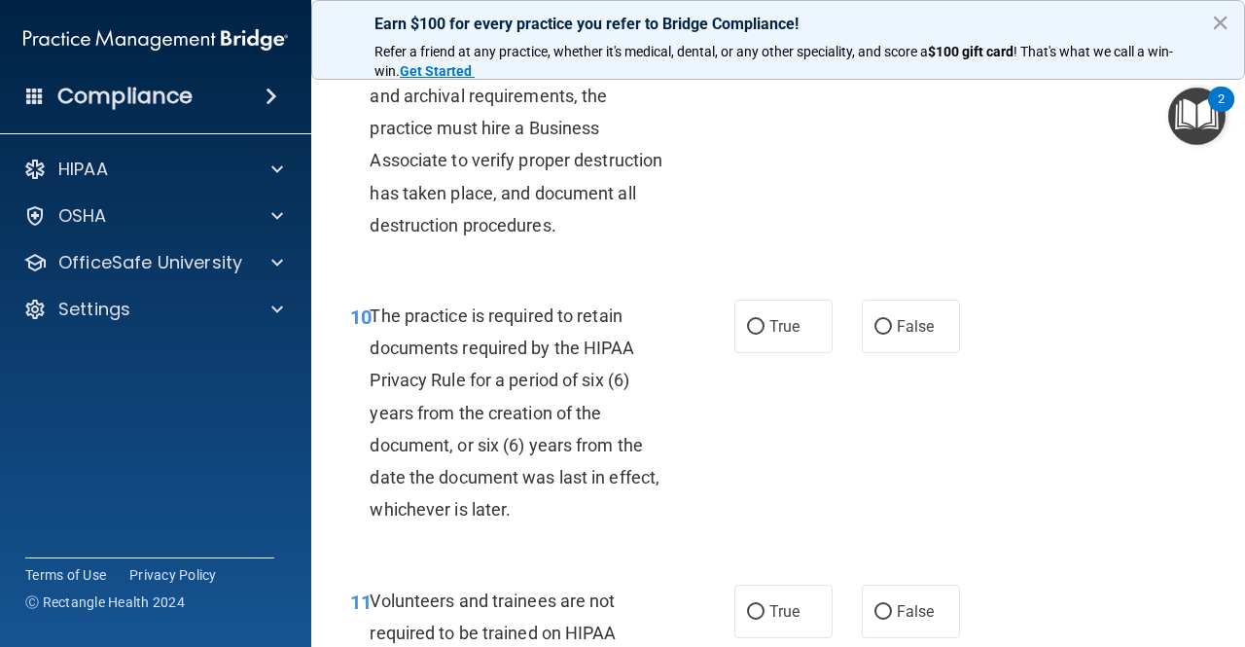
scroll to position [2094, 0]
click at [883, 352] on label "False" at bounding box center [911, 326] width 98 height 54
click at [883, 334] on input "False" at bounding box center [884, 326] width 18 height 15
radio input "true"
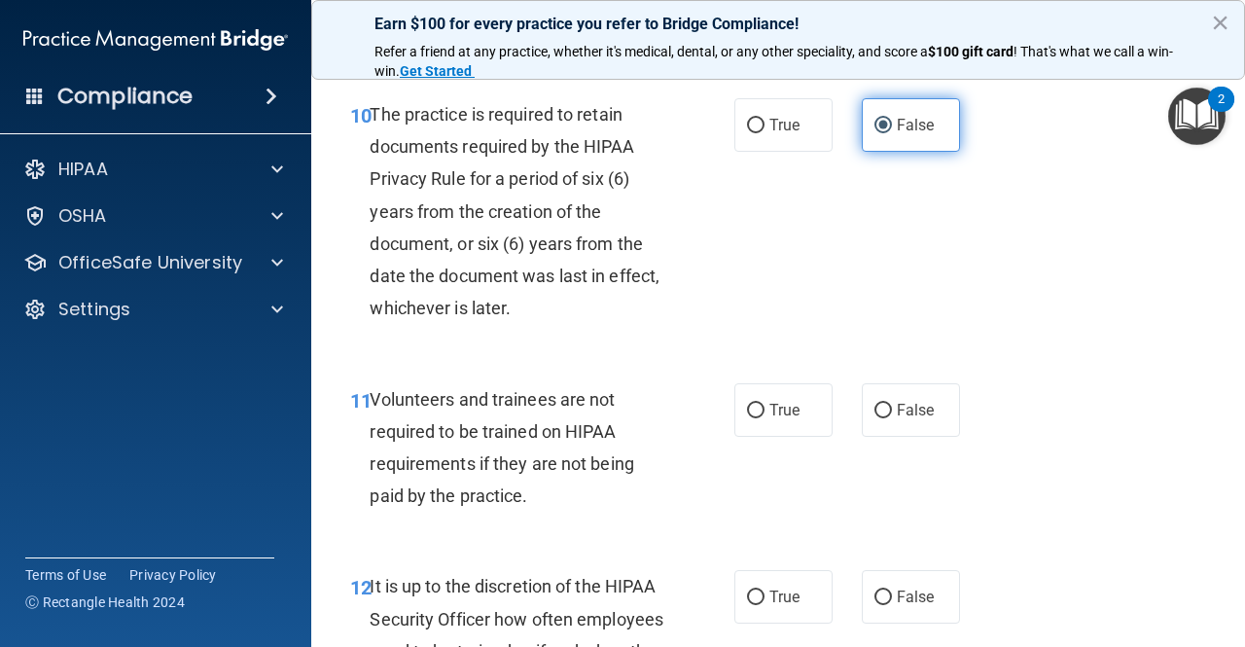
scroll to position [2296, 0]
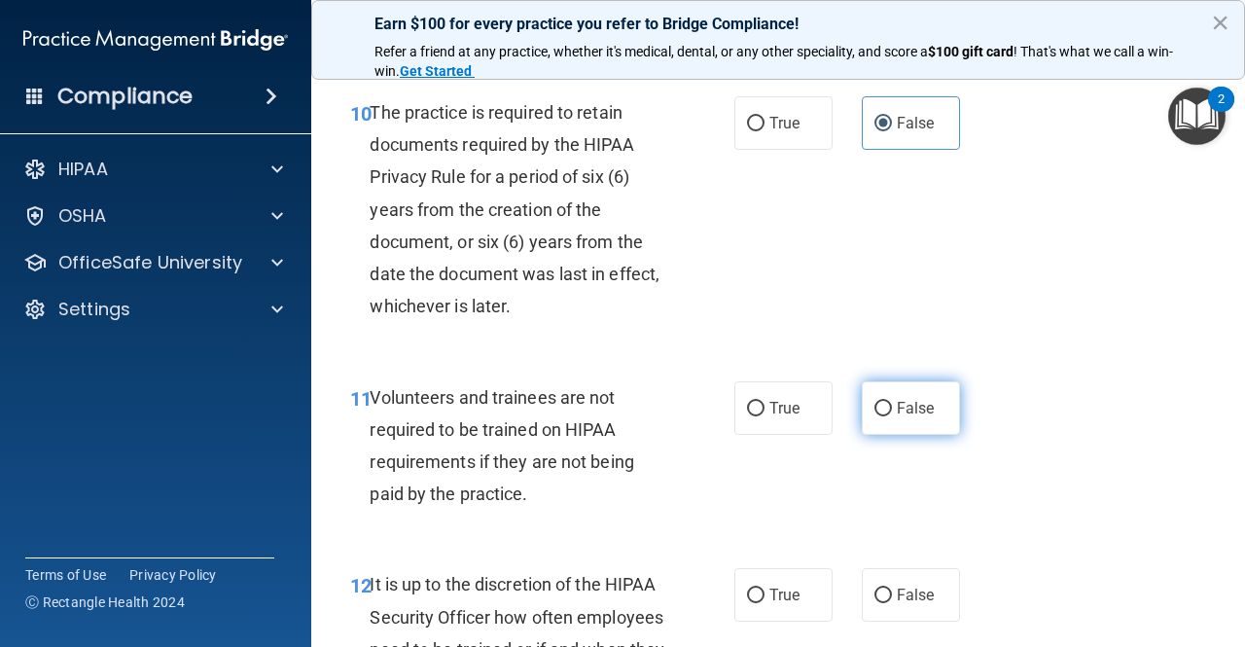
click at [885, 435] on label "False" at bounding box center [911, 408] width 98 height 54
click at [885, 416] on input "False" at bounding box center [884, 409] width 18 height 15
radio input "true"
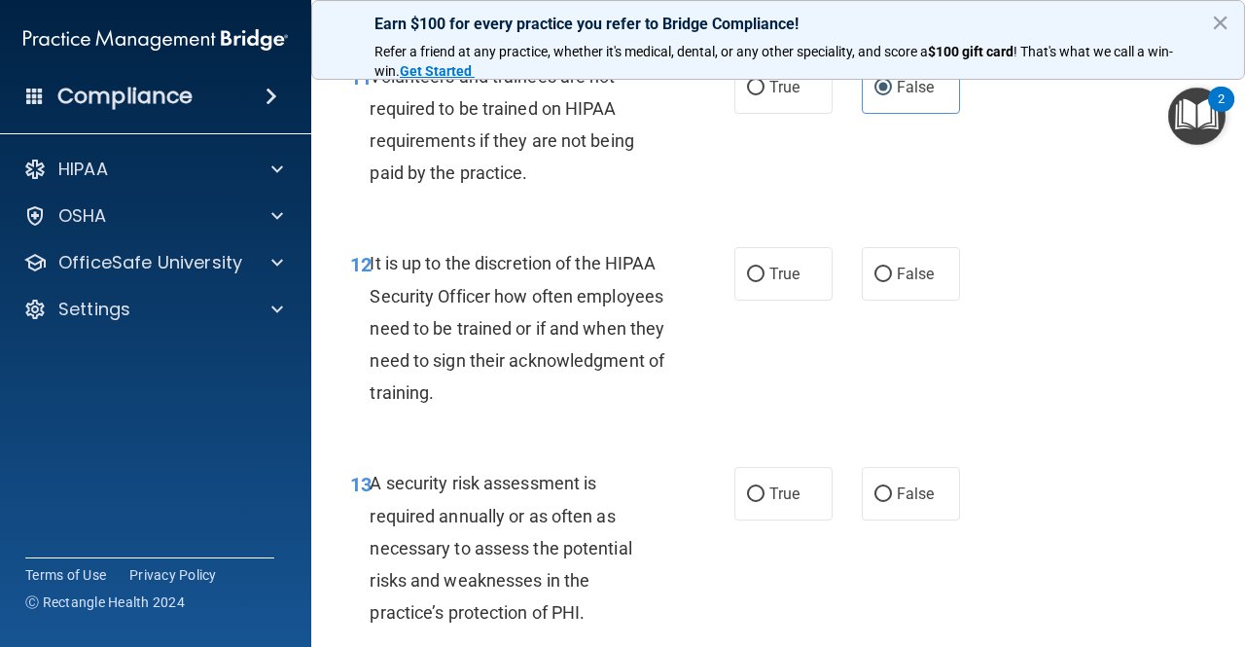
scroll to position [2627, 0]
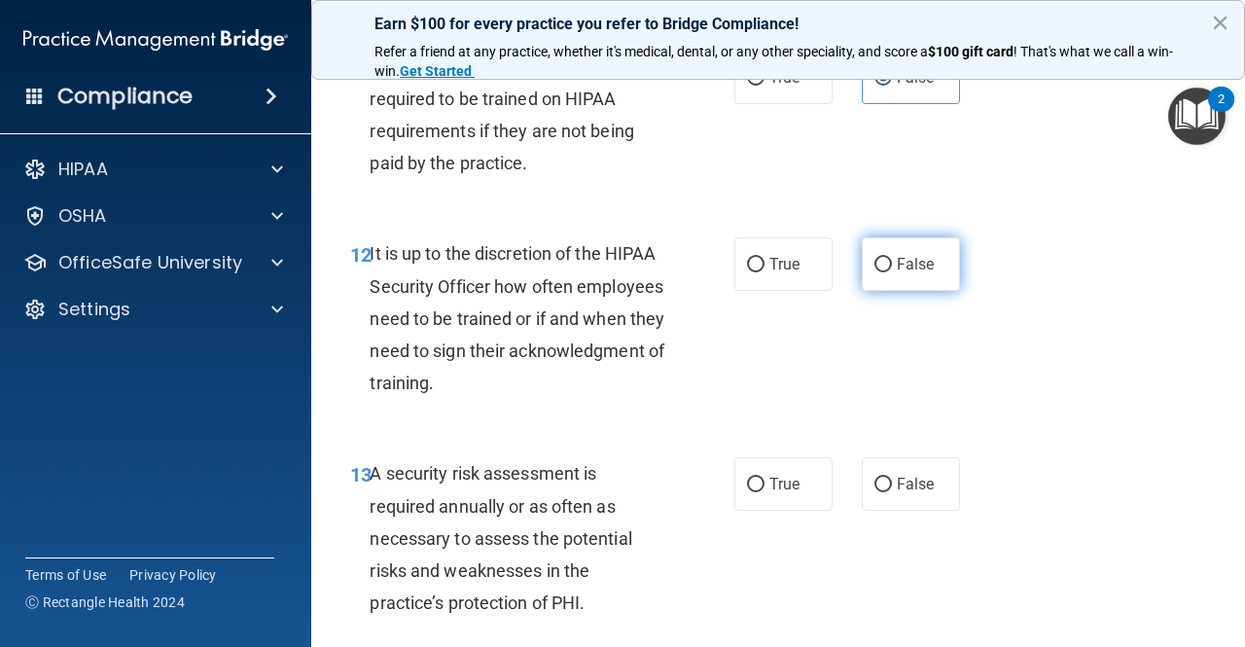
click at [873, 291] on label "False" at bounding box center [911, 264] width 98 height 54
click at [875, 272] on input "False" at bounding box center [884, 265] width 18 height 15
radio input "true"
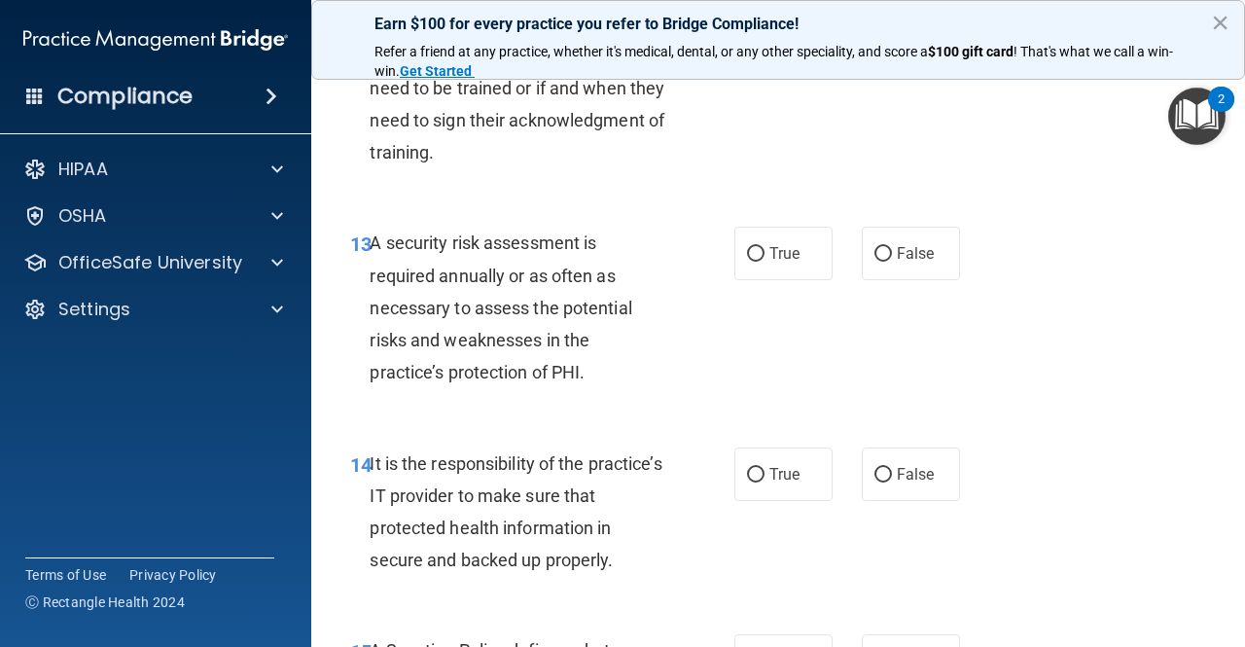
scroll to position [2859, 0]
click at [775, 262] on span "True" at bounding box center [785, 252] width 30 height 18
click at [765, 261] on input "True" at bounding box center [756, 253] width 18 height 15
radio input "true"
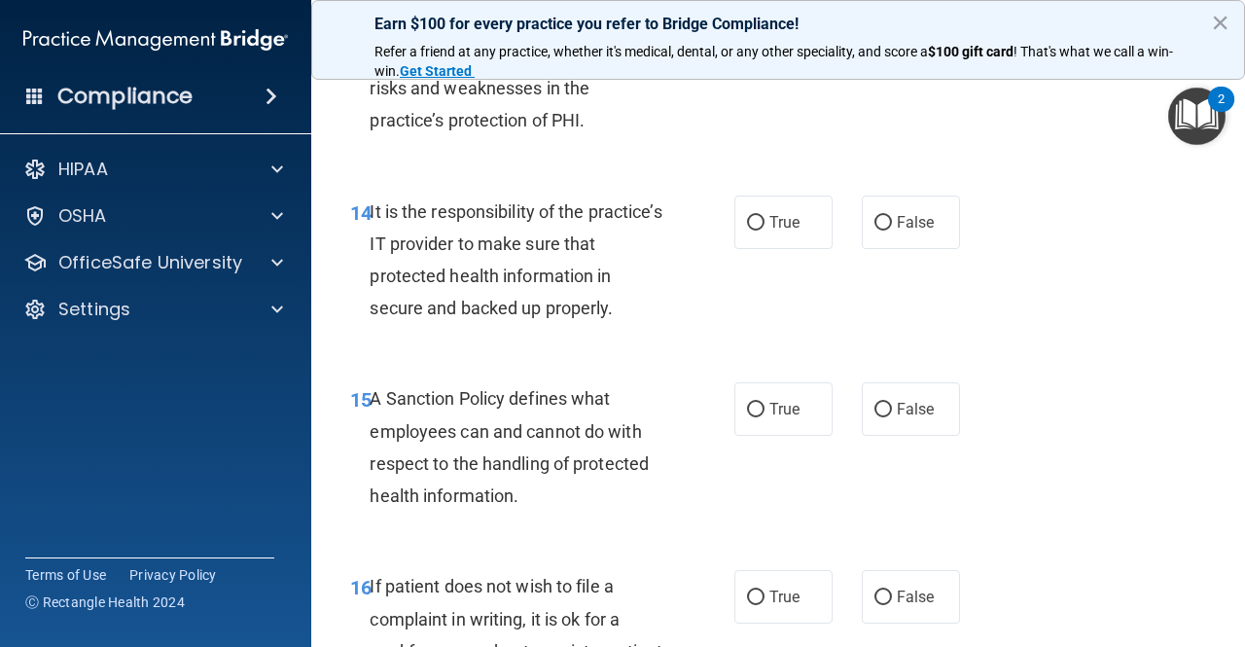
scroll to position [3111, 0]
click at [799, 248] on label "True" at bounding box center [784, 222] width 98 height 54
click at [765, 230] on input "True" at bounding box center [756, 222] width 18 height 15
radio input "true"
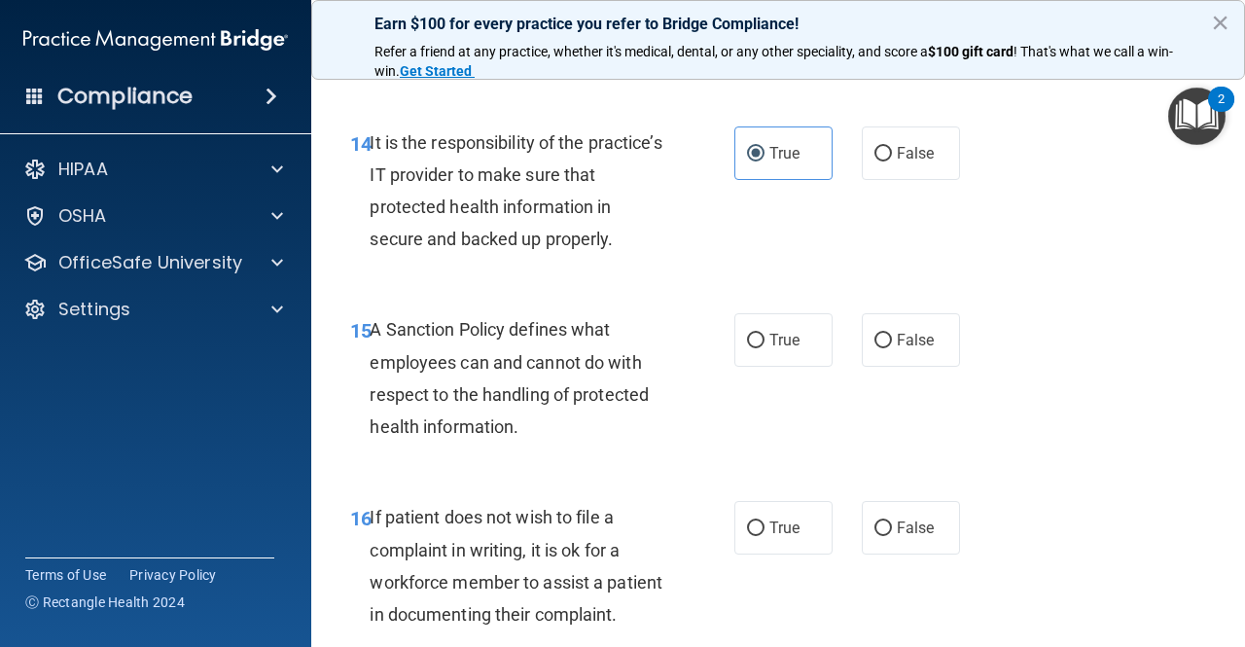
scroll to position [3180, 0]
click at [742, 366] on label "True" at bounding box center [784, 339] width 98 height 54
click at [747, 347] on input "True" at bounding box center [756, 340] width 18 height 15
radio input "true"
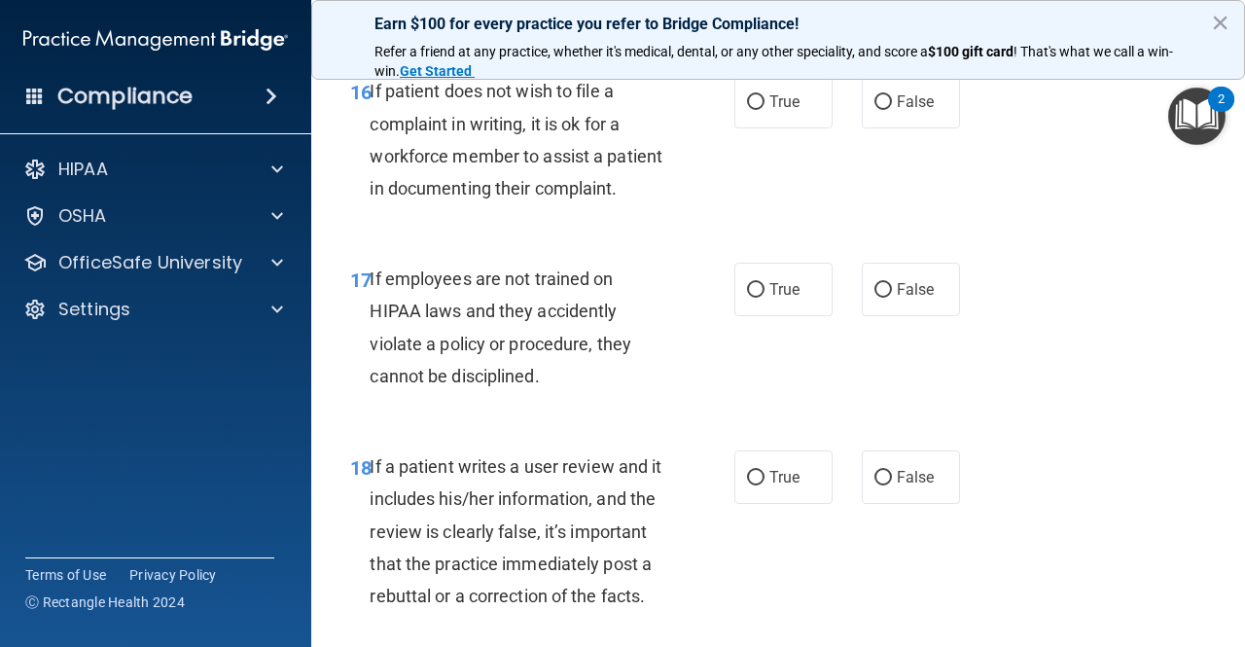
scroll to position [3610, 0]
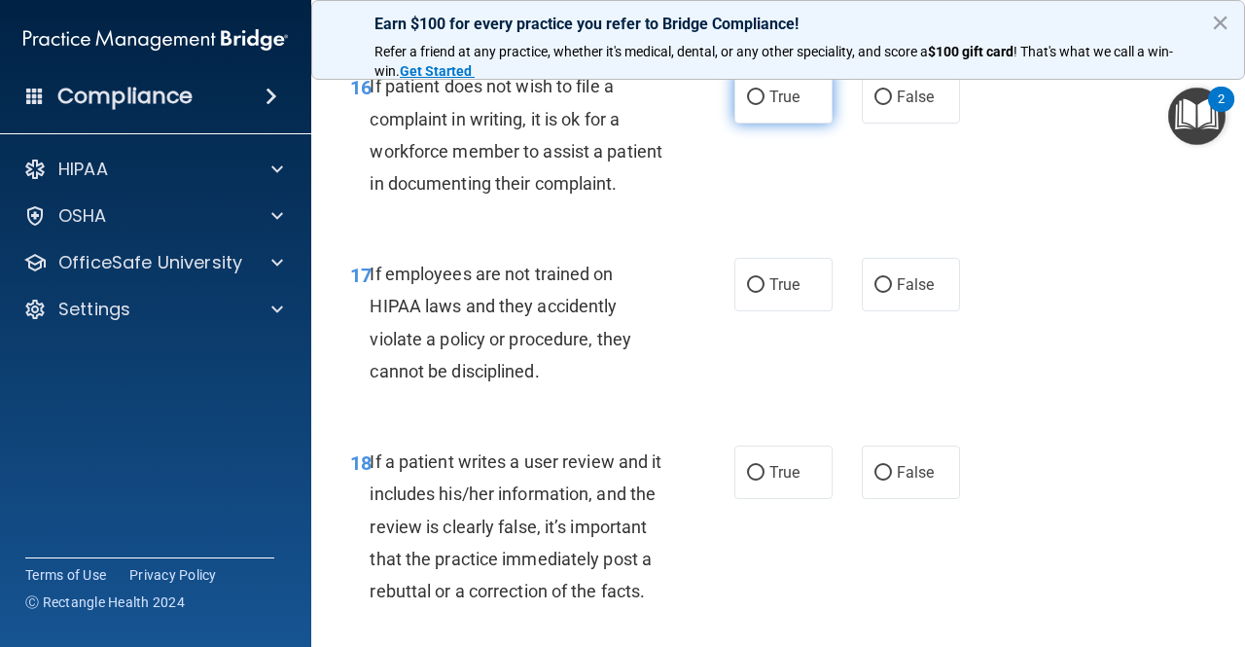
click at [768, 124] on label "True" at bounding box center [784, 97] width 98 height 54
click at [765, 105] on input "True" at bounding box center [756, 97] width 18 height 15
radio input "true"
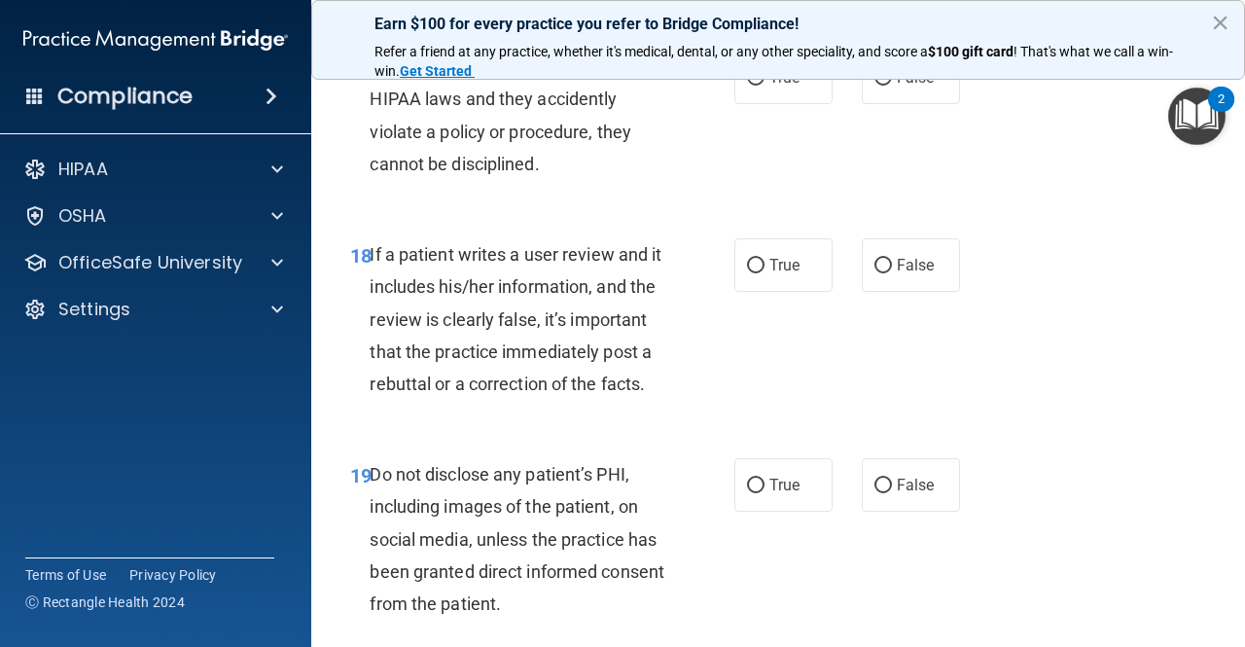
scroll to position [3821, 0]
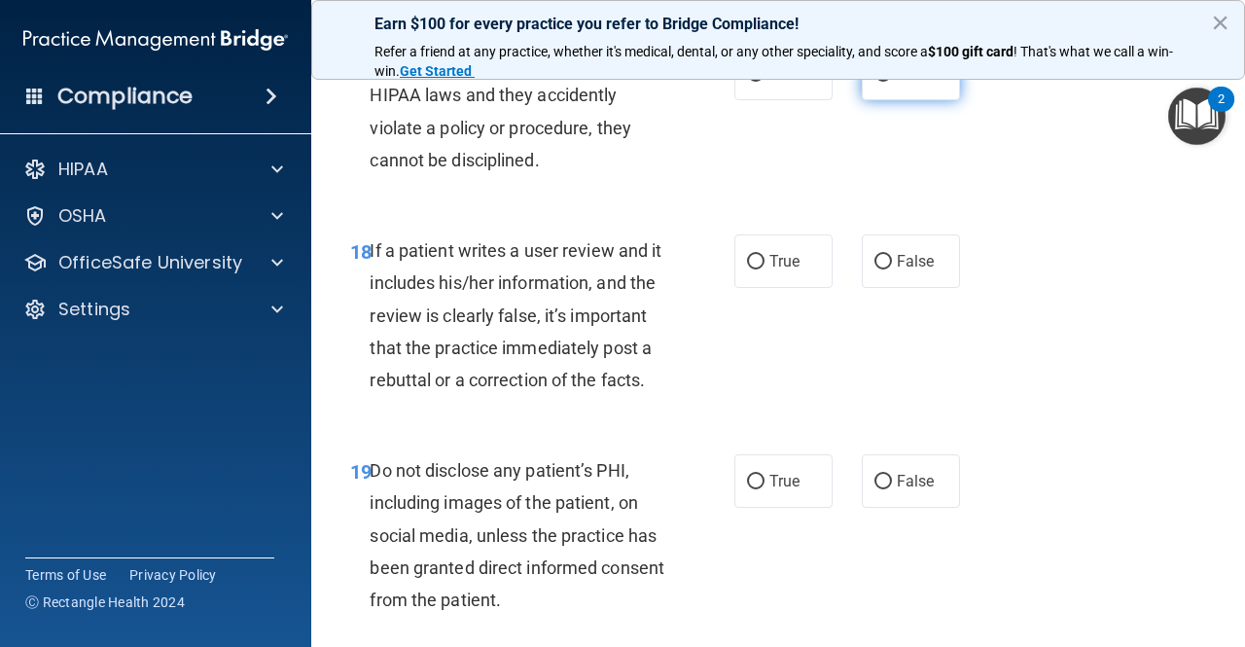
click at [878, 82] on input "False" at bounding box center [884, 74] width 18 height 15
radio input "true"
click at [747, 270] on input "True" at bounding box center [756, 262] width 18 height 15
radio input "true"
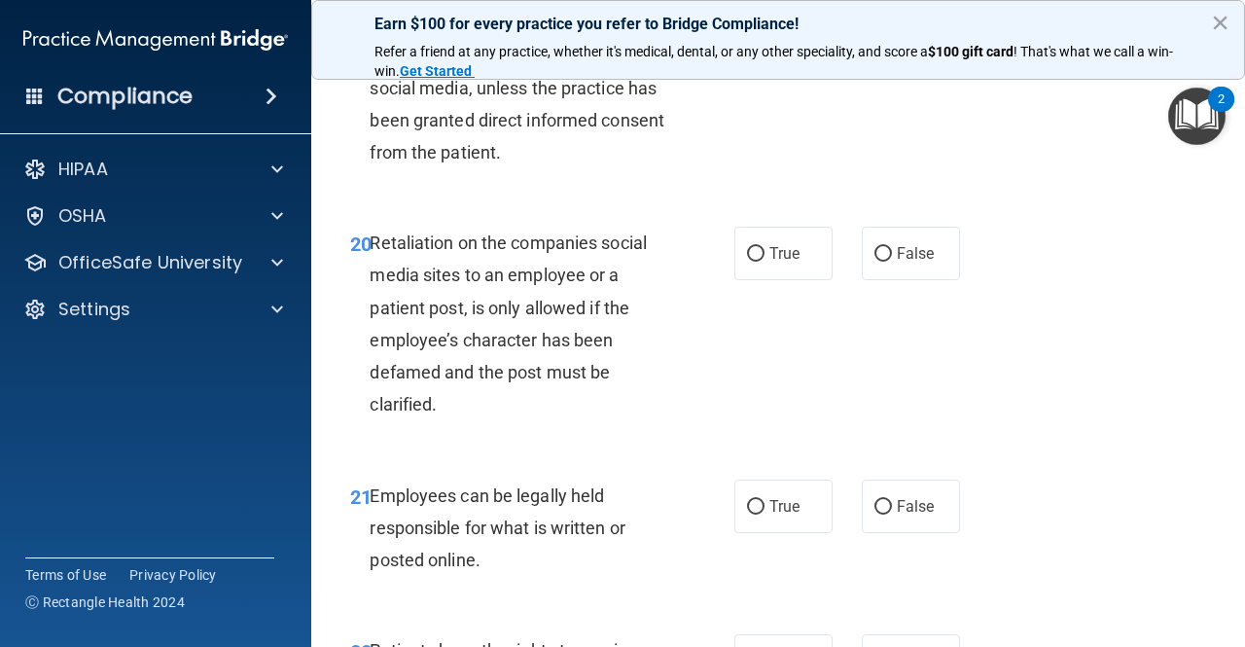
scroll to position [4269, 0]
click at [763, 59] on label "True" at bounding box center [784, 33] width 98 height 54
click at [763, 41] on input "True" at bounding box center [756, 33] width 18 height 15
radio input "true"
click at [897, 262] on span "False" at bounding box center [916, 252] width 38 height 18
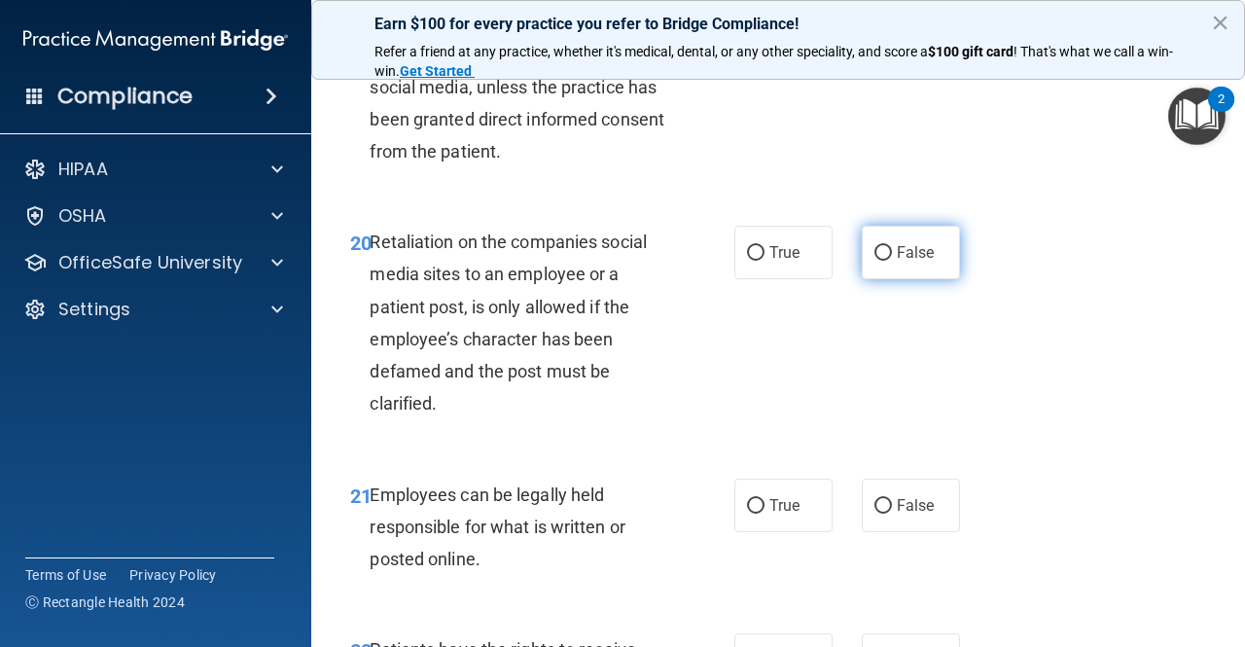
click at [890, 261] on input "False" at bounding box center [884, 253] width 18 height 15
radio input "true"
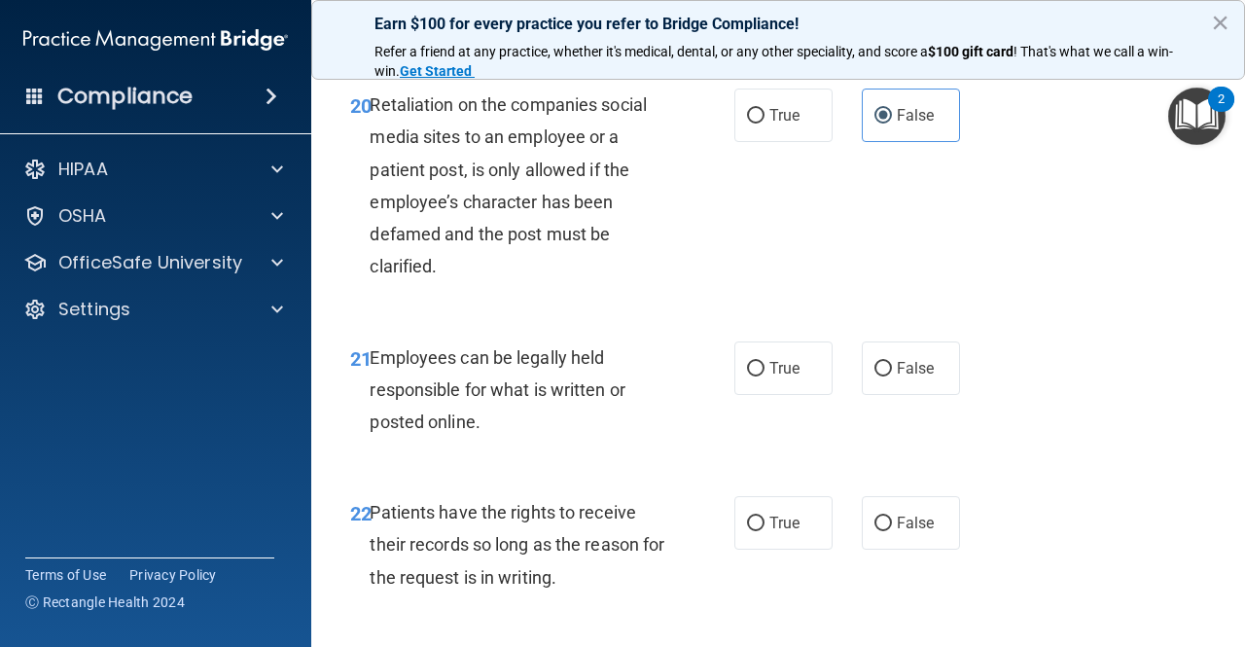
scroll to position [4412, 0]
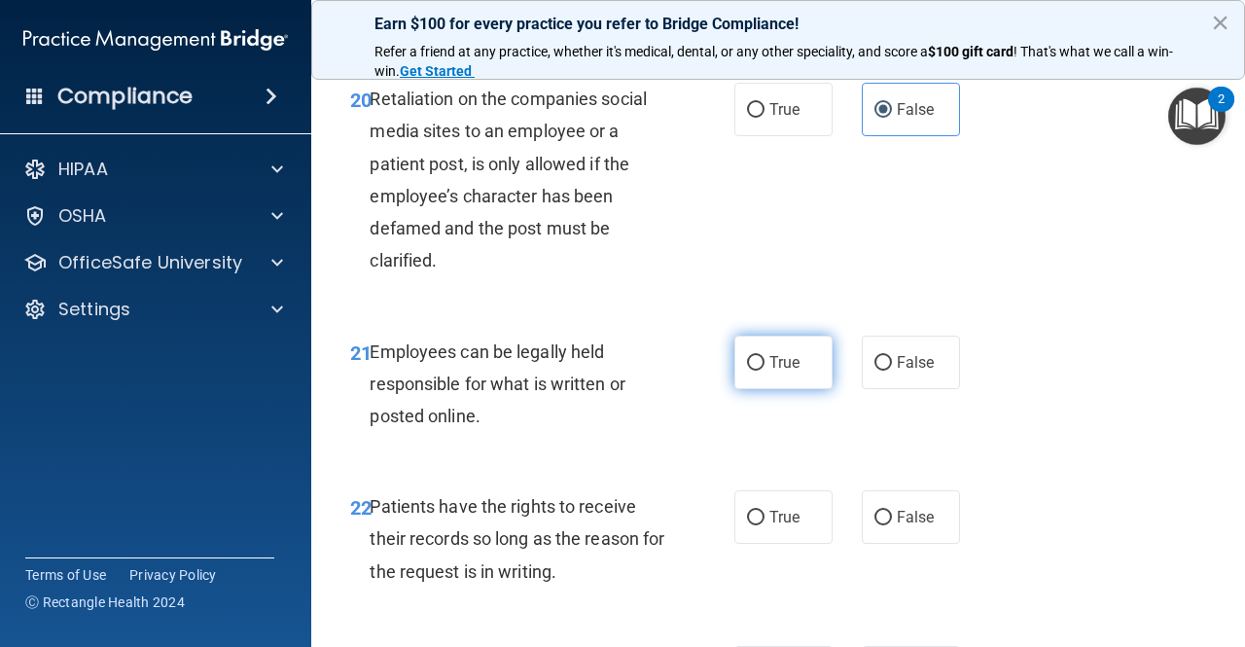
click at [755, 371] on input "True" at bounding box center [756, 363] width 18 height 15
radio input "true"
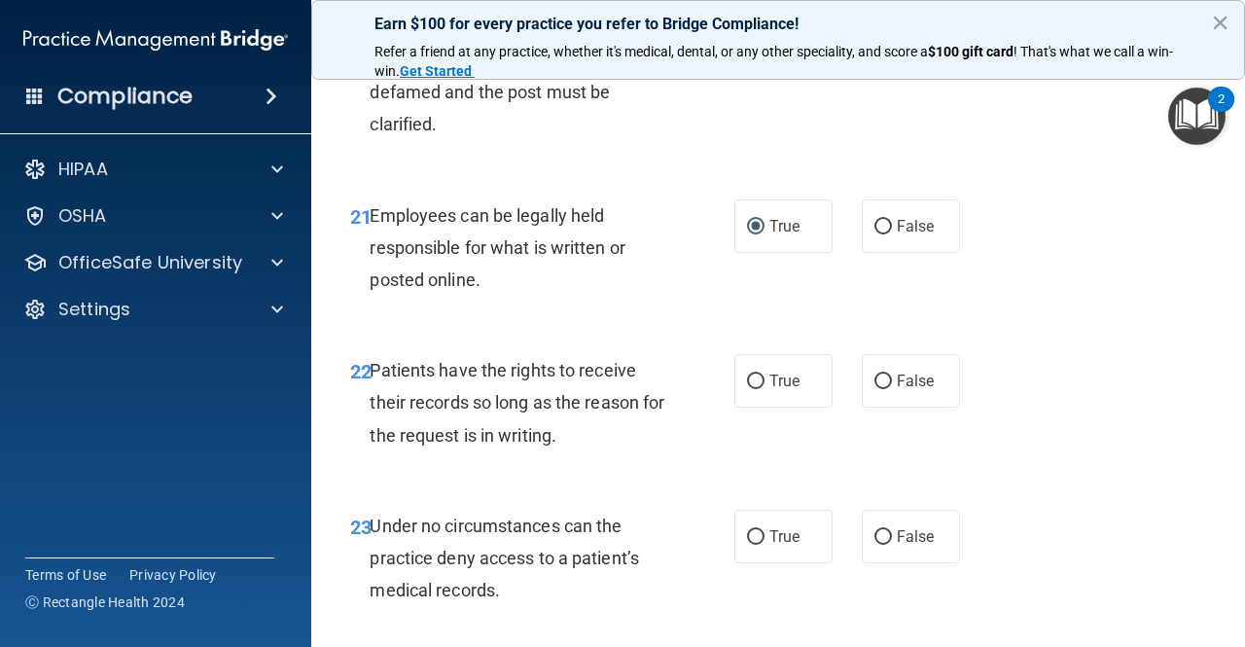
scroll to position [4550, 0]
click at [770, 389] on span "True" at bounding box center [785, 380] width 30 height 18
click at [765, 388] on input "True" at bounding box center [756, 381] width 18 height 15
radio input "true"
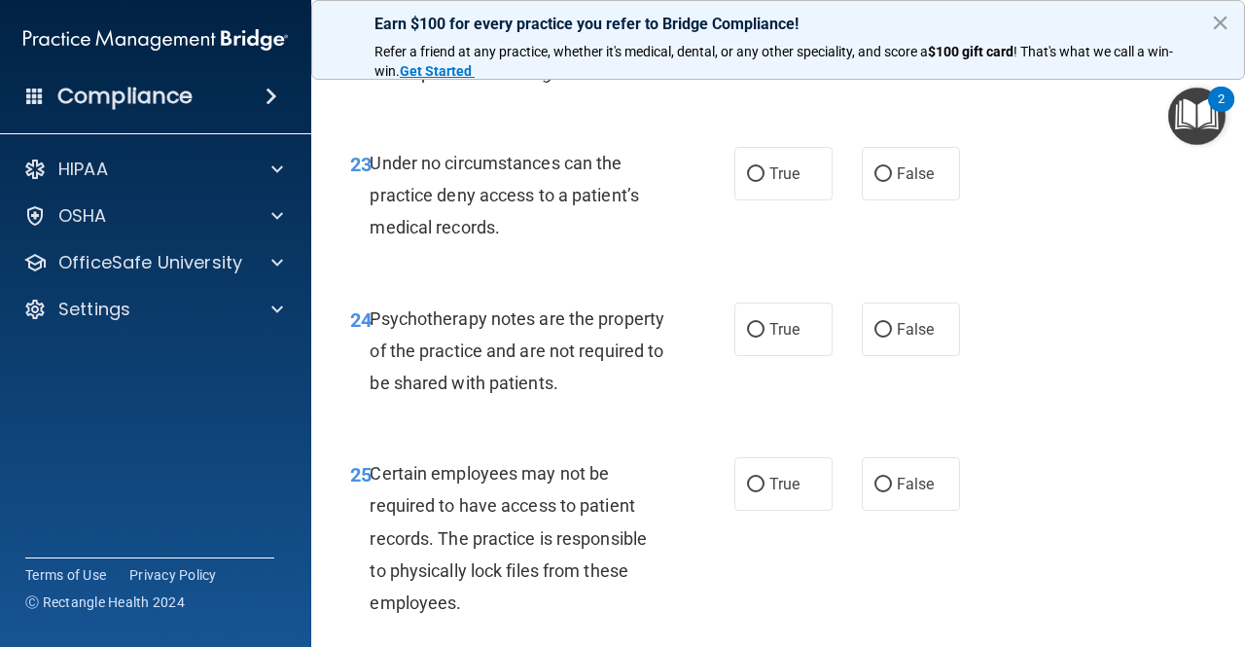
scroll to position [4934, 0]
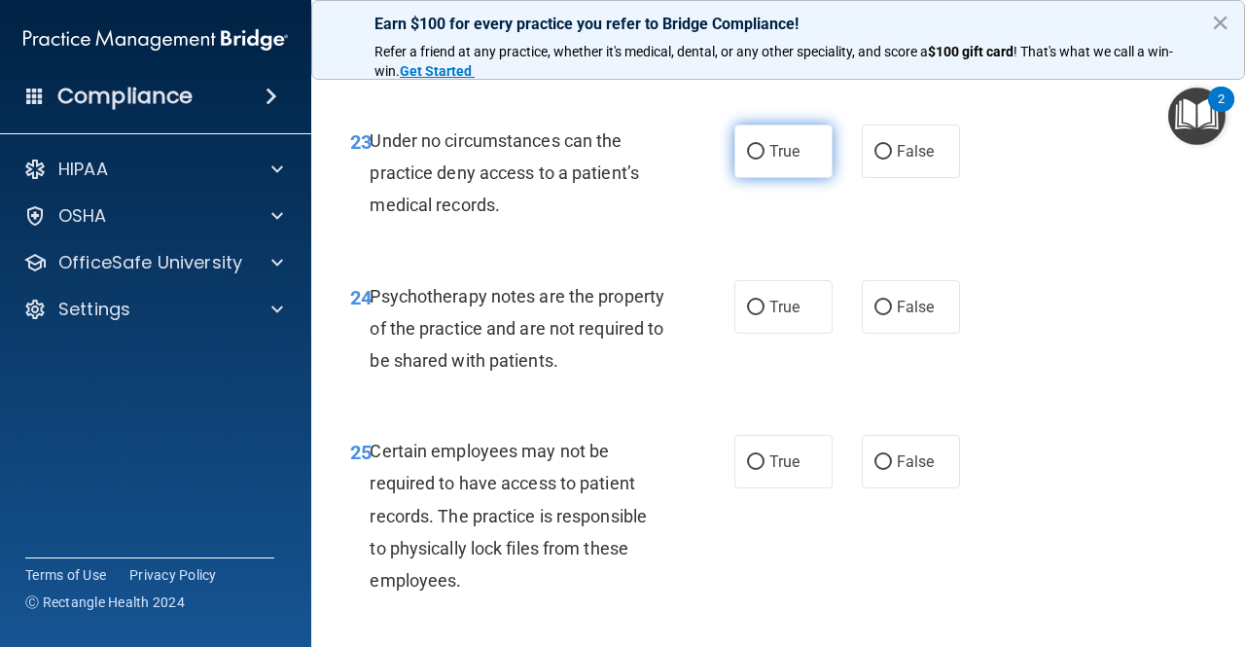
click at [770, 161] on span "True" at bounding box center [785, 151] width 30 height 18
click at [765, 160] on input "True" at bounding box center [756, 152] width 18 height 15
radio input "true"
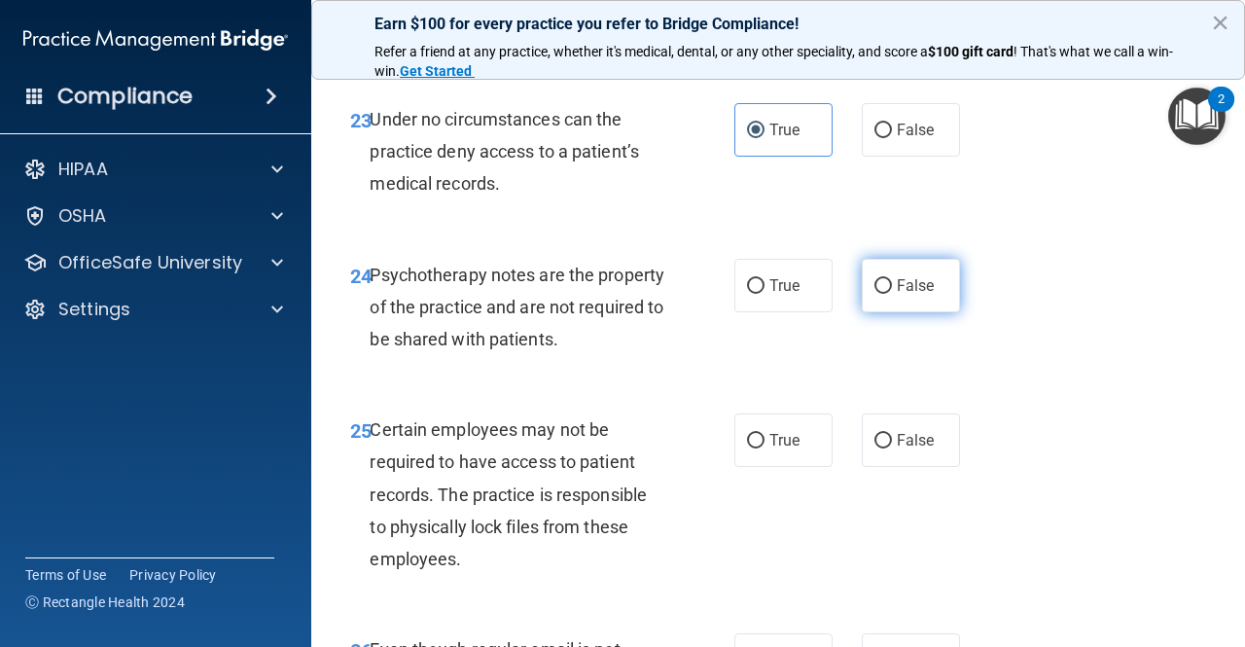
click at [886, 312] on label "False" at bounding box center [911, 286] width 98 height 54
click at [886, 294] on input "False" at bounding box center [884, 286] width 18 height 15
radio input "true"
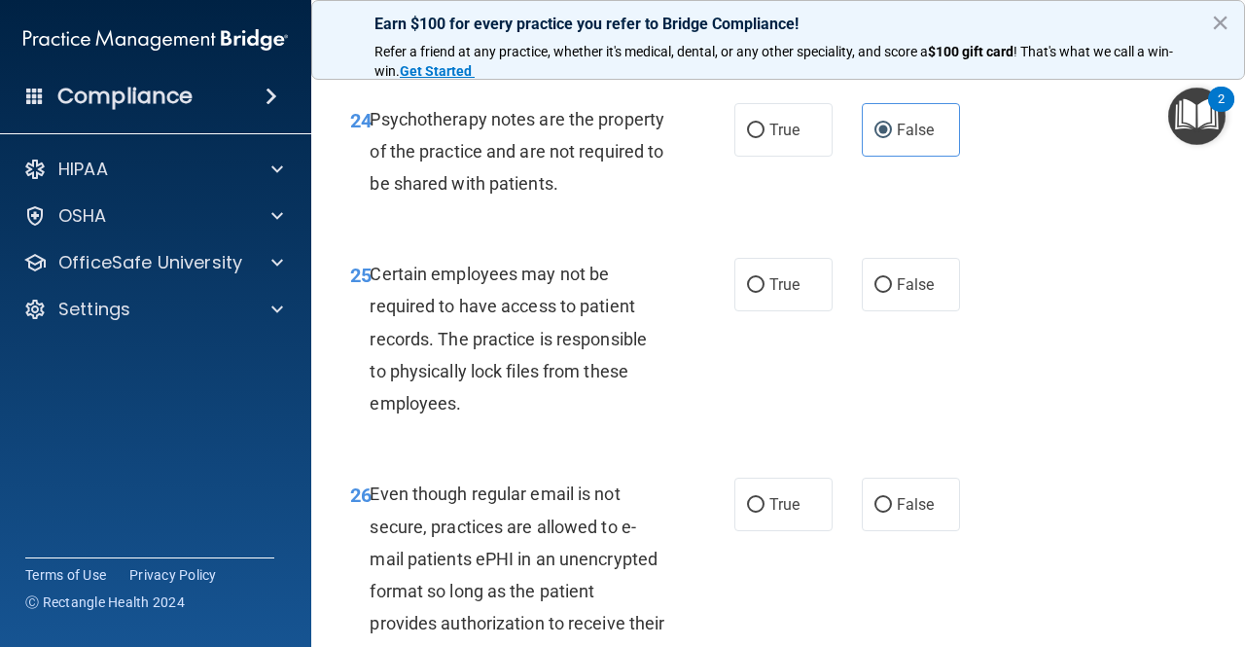
scroll to position [5203, 0]
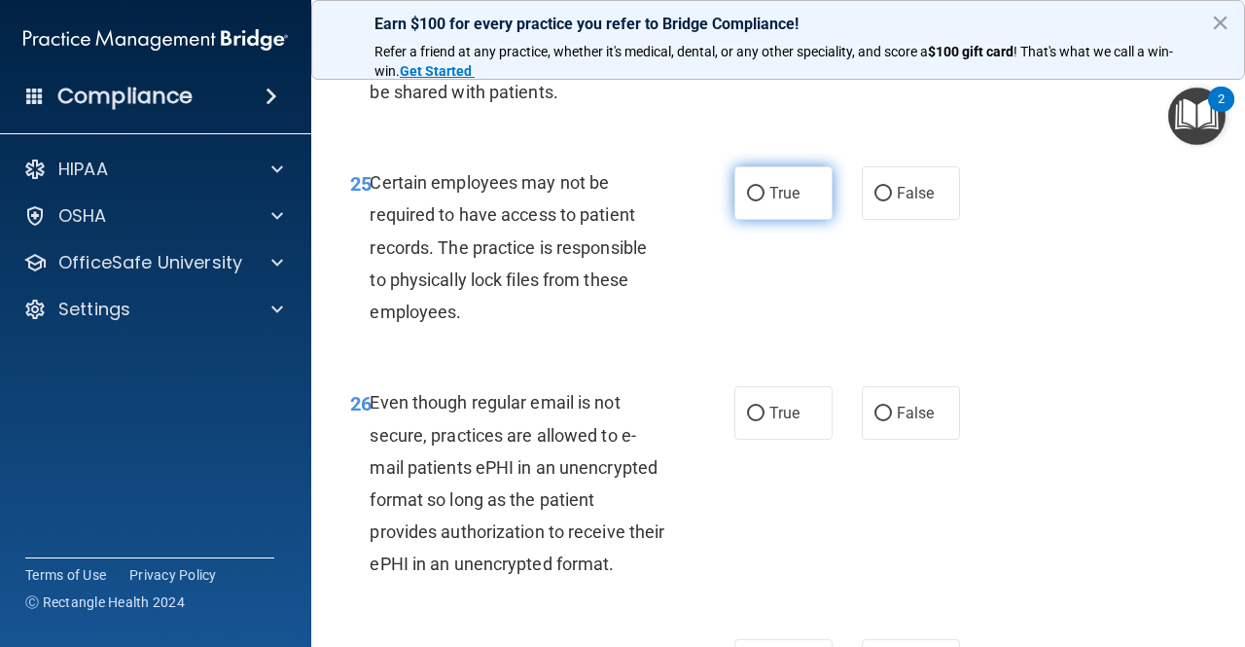
click at [774, 220] on label "True" at bounding box center [784, 193] width 98 height 54
click at [765, 201] on input "True" at bounding box center [756, 194] width 18 height 15
radio input "true"
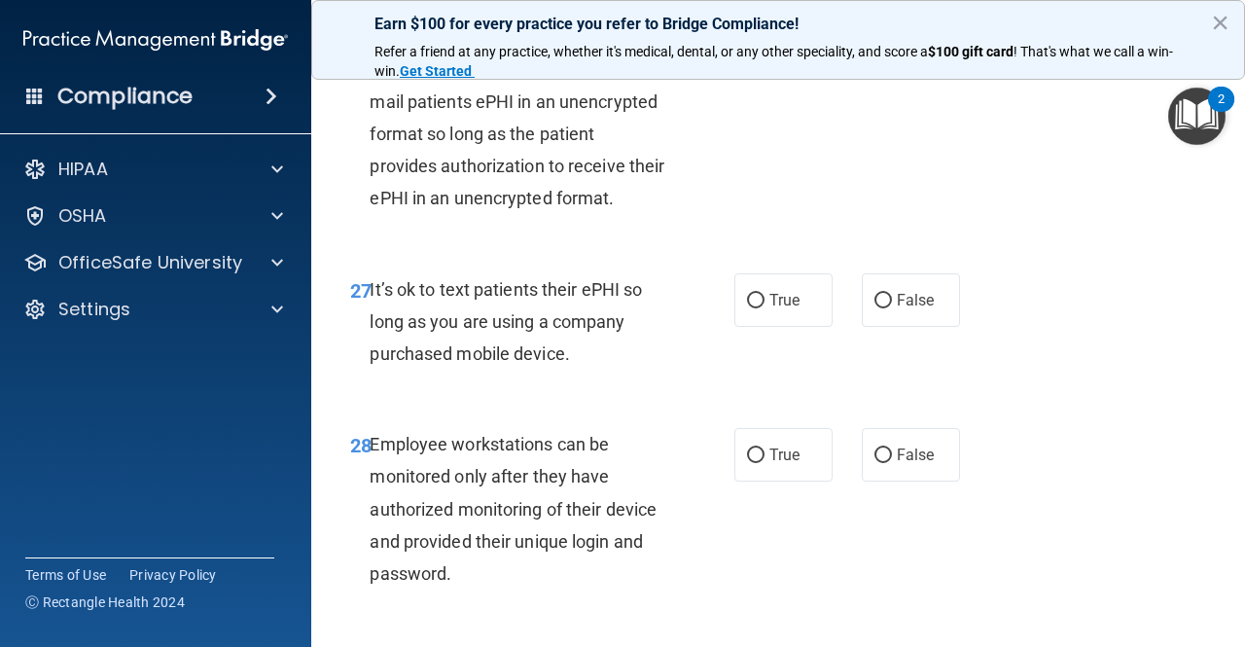
scroll to position [5582, 0]
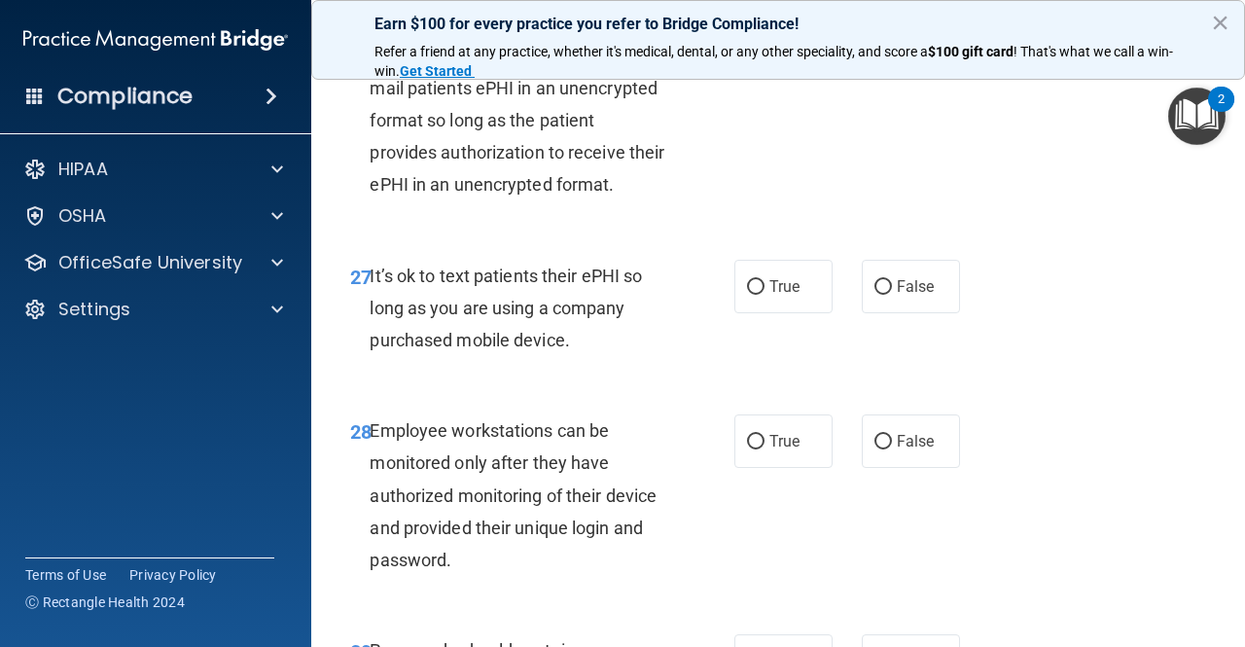
click at [899, 43] on span "False" at bounding box center [916, 33] width 38 height 18
click at [892, 42] on input "False" at bounding box center [884, 34] width 18 height 15
radio input "true"
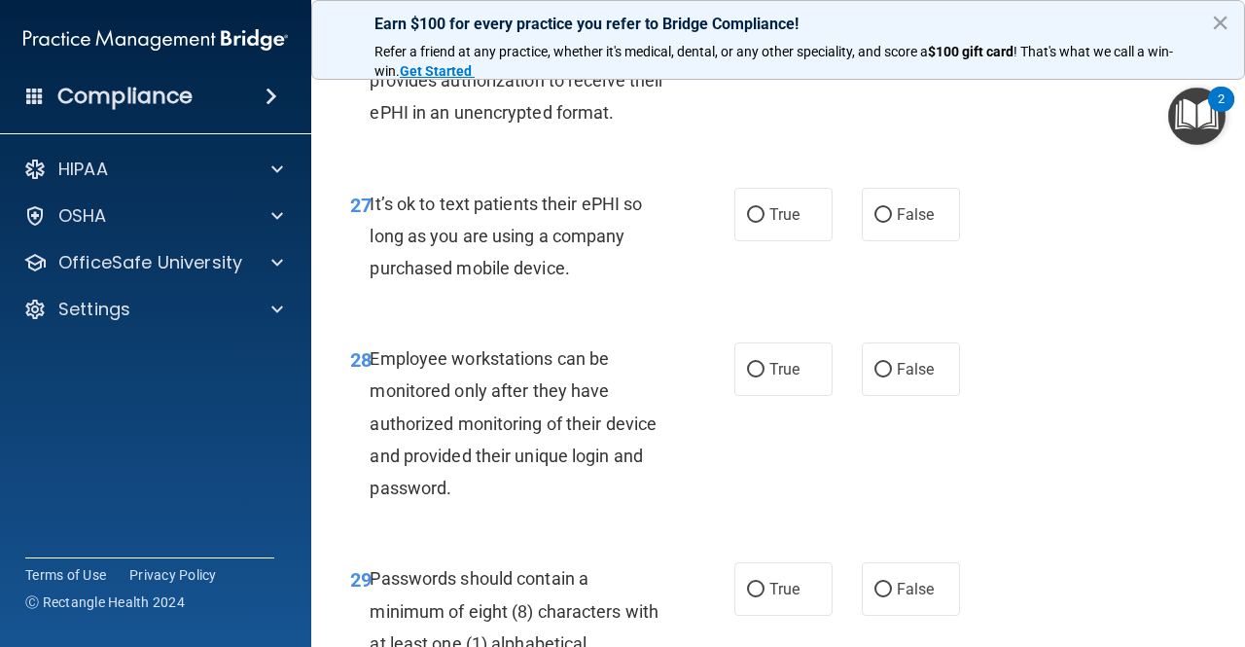
scroll to position [5671, 0]
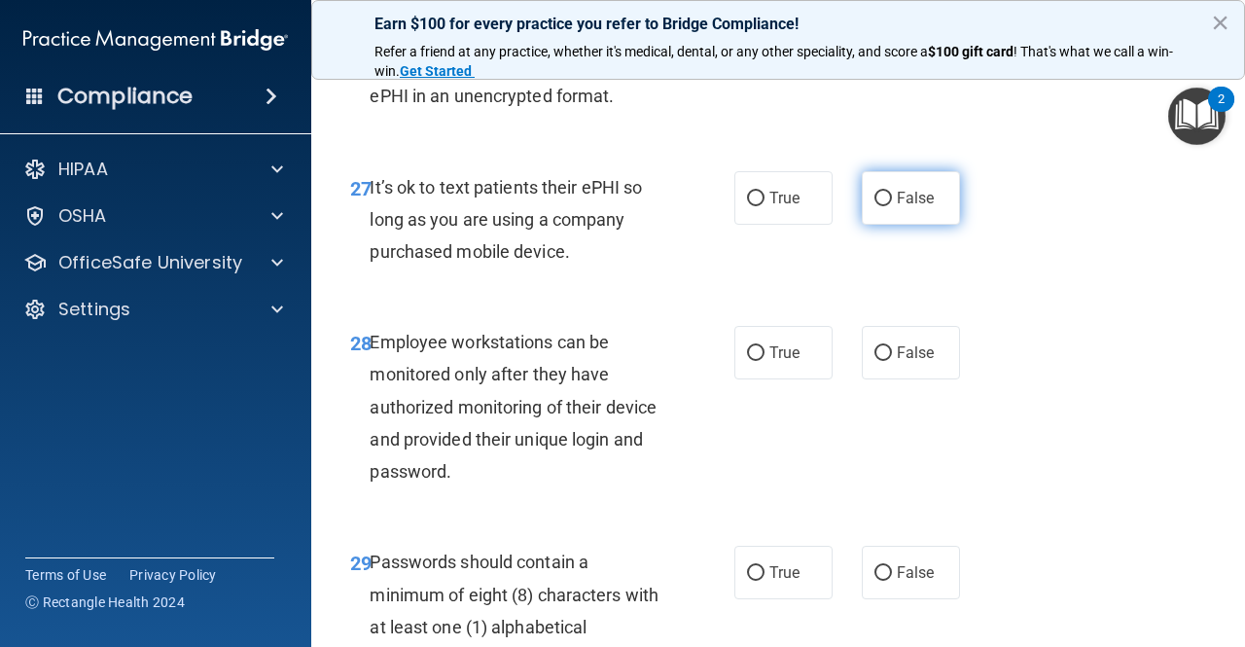
click at [903, 225] on label "False" at bounding box center [911, 198] width 98 height 54
click at [892, 206] on input "False" at bounding box center [884, 199] width 18 height 15
radio input "true"
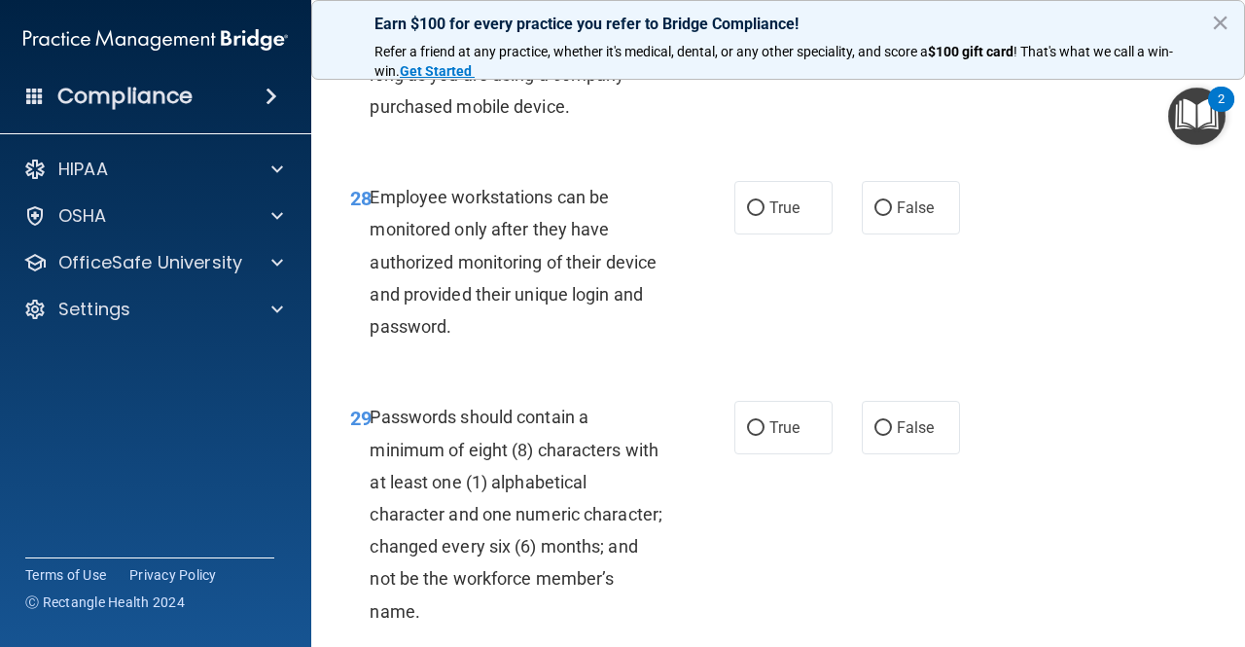
scroll to position [5818, 0]
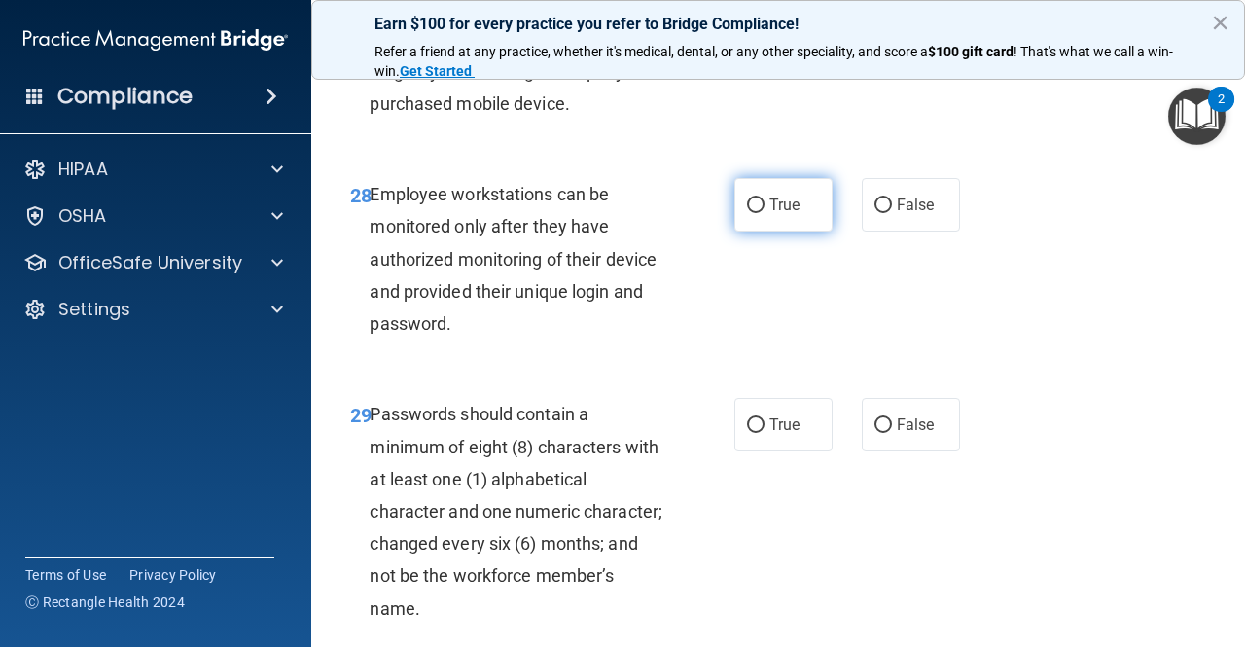
click at [778, 232] on label "True" at bounding box center [784, 205] width 98 height 54
click at [765, 213] on input "True" at bounding box center [756, 205] width 18 height 15
radio input "true"
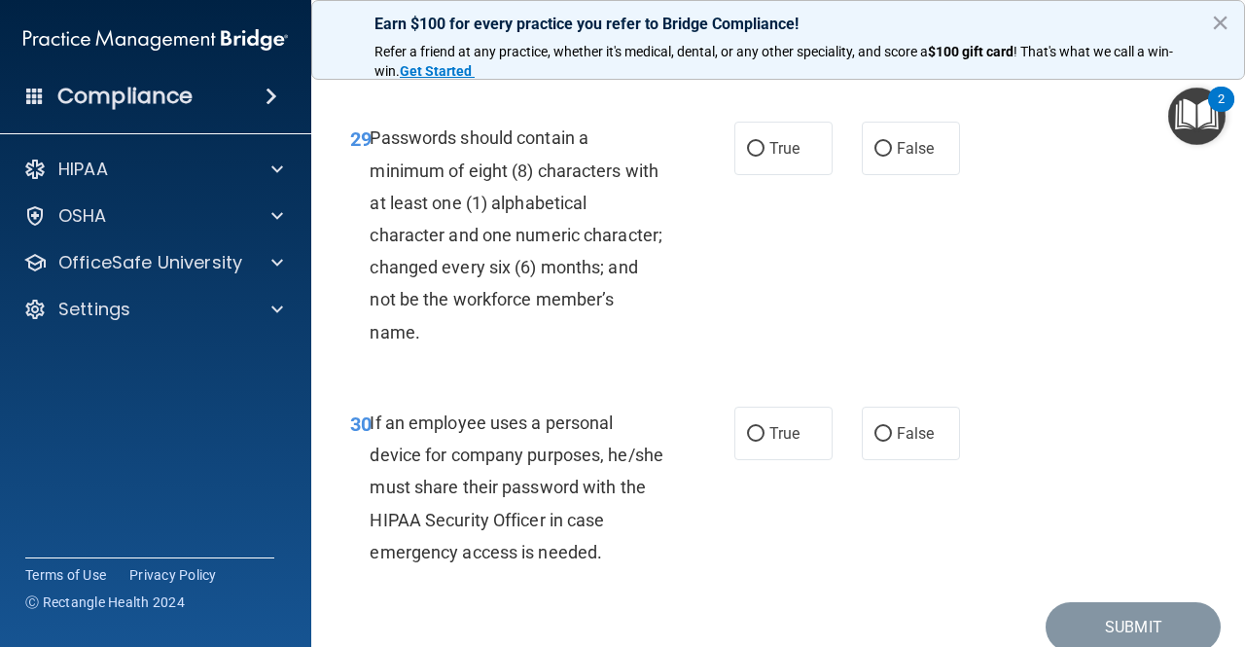
scroll to position [6096, 0]
click at [746, 250] on div "29 Passwords should contain a minimum of eight (8) characters with at least one…" at bounding box center [778, 238] width 885 height 285
click at [749, 174] on label "True" at bounding box center [784, 148] width 98 height 54
click at [749, 156] on input "True" at bounding box center [756, 148] width 18 height 15
radio input "true"
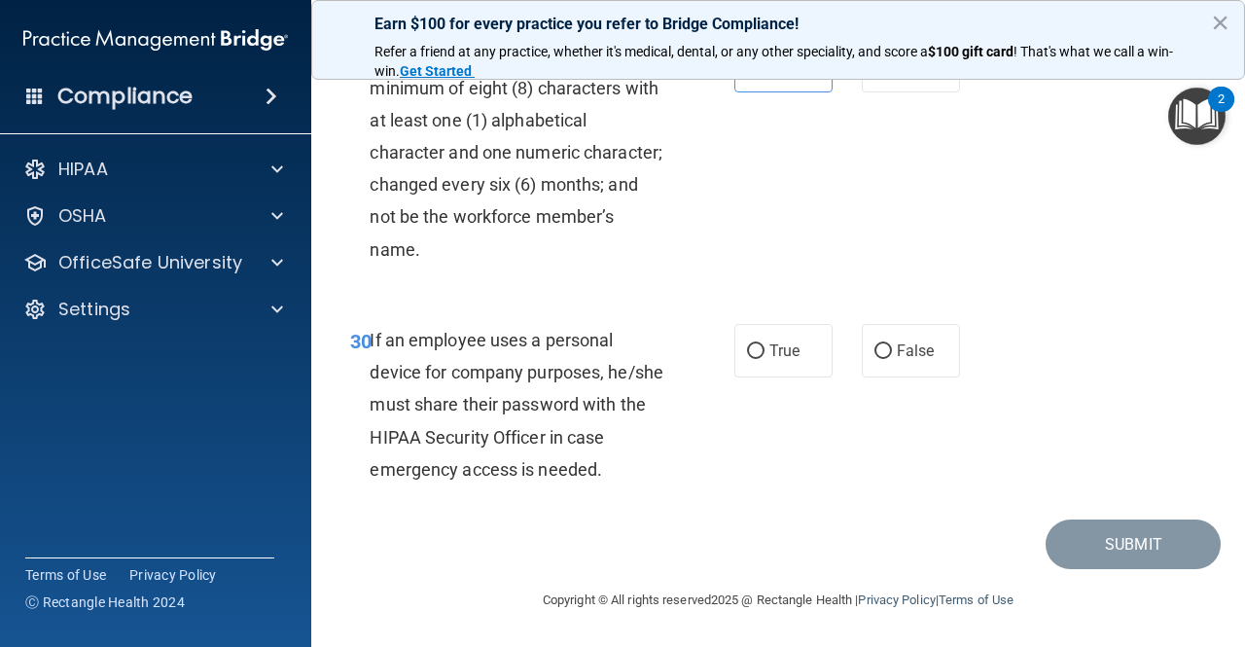
scroll to position [6244, 0]
click at [754, 378] on label "True" at bounding box center [784, 351] width 98 height 54
click at [754, 359] on input "True" at bounding box center [756, 351] width 18 height 15
radio input "true"
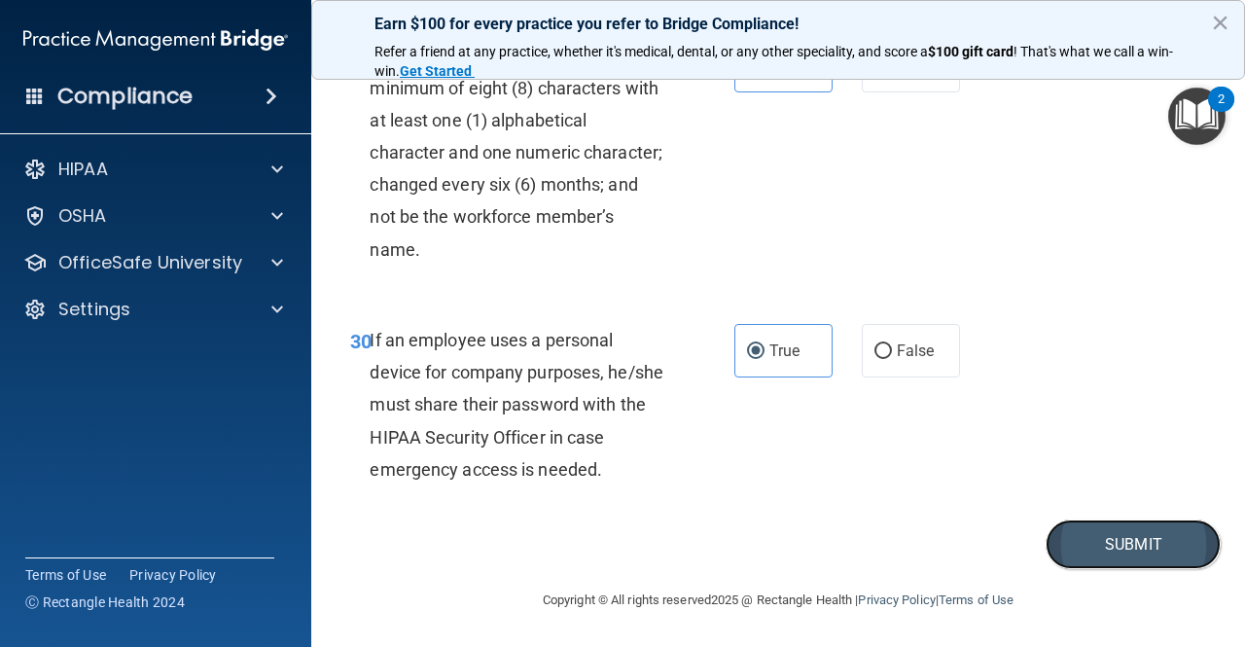
click at [1122, 569] on button "Submit" at bounding box center [1133, 545] width 175 height 50
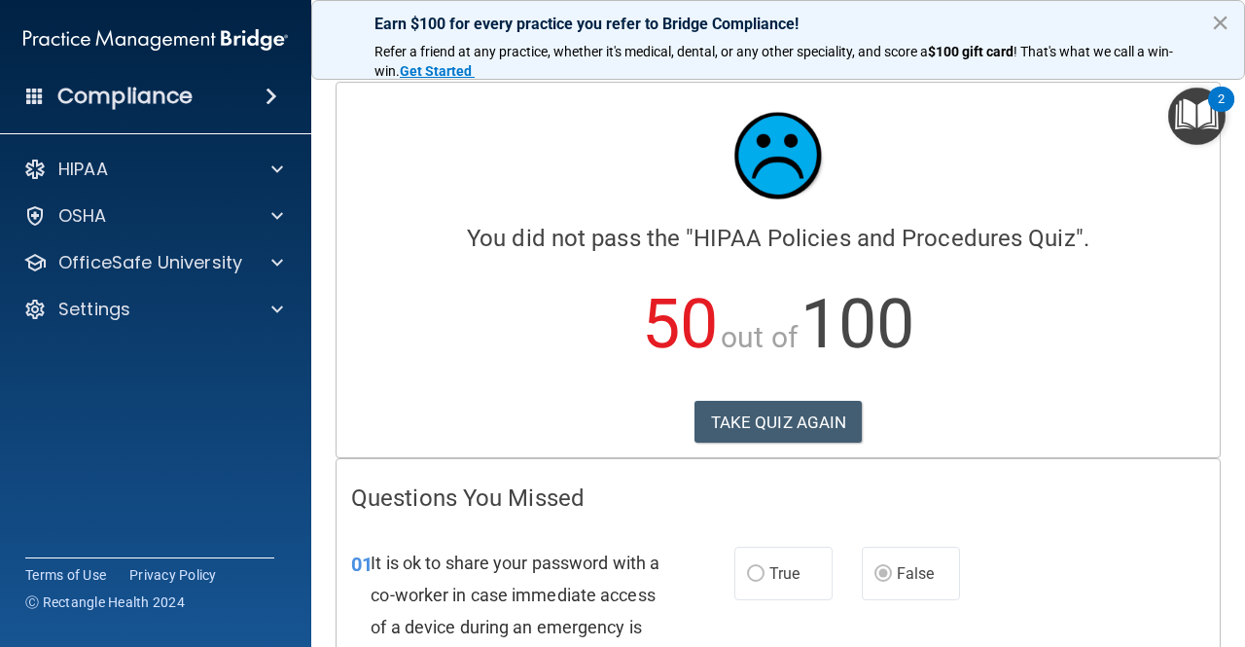
click at [1219, 30] on button "×" at bounding box center [1220, 22] width 18 height 31
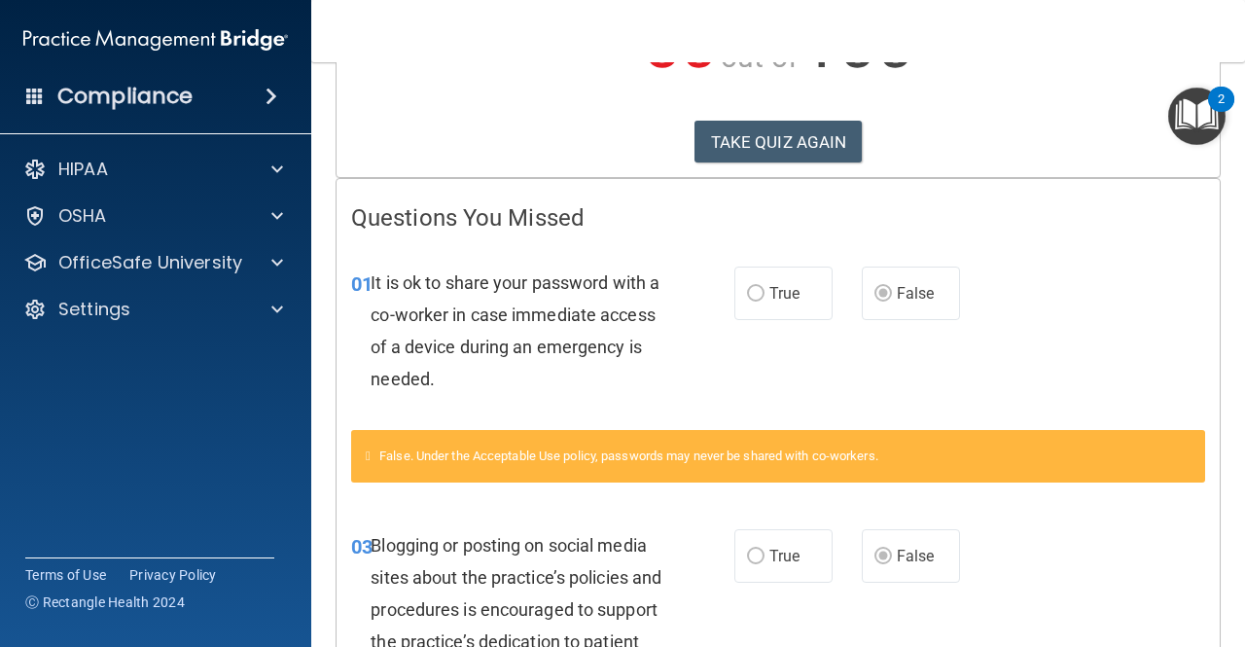
scroll to position [384, 0]
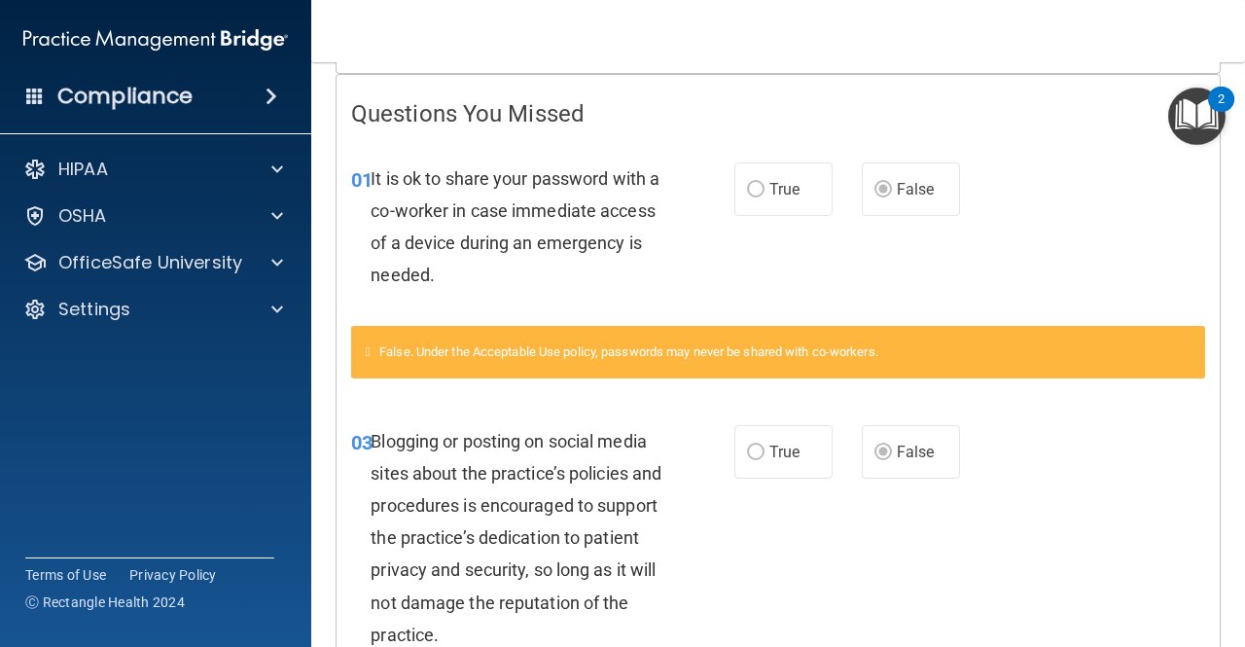
drag, startPoint x: 395, startPoint y: 11, endPoint x: 684, endPoint y: 241, distance: 369.7
click at [684, 241] on div "01 It is ok to share your password with a co-worker in case immediate access of…" at bounding box center [543, 231] width 442 height 139
drag, startPoint x: 479, startPoint y: 16, endPoint x: 613, endPoint y: 93, distance: 155.2
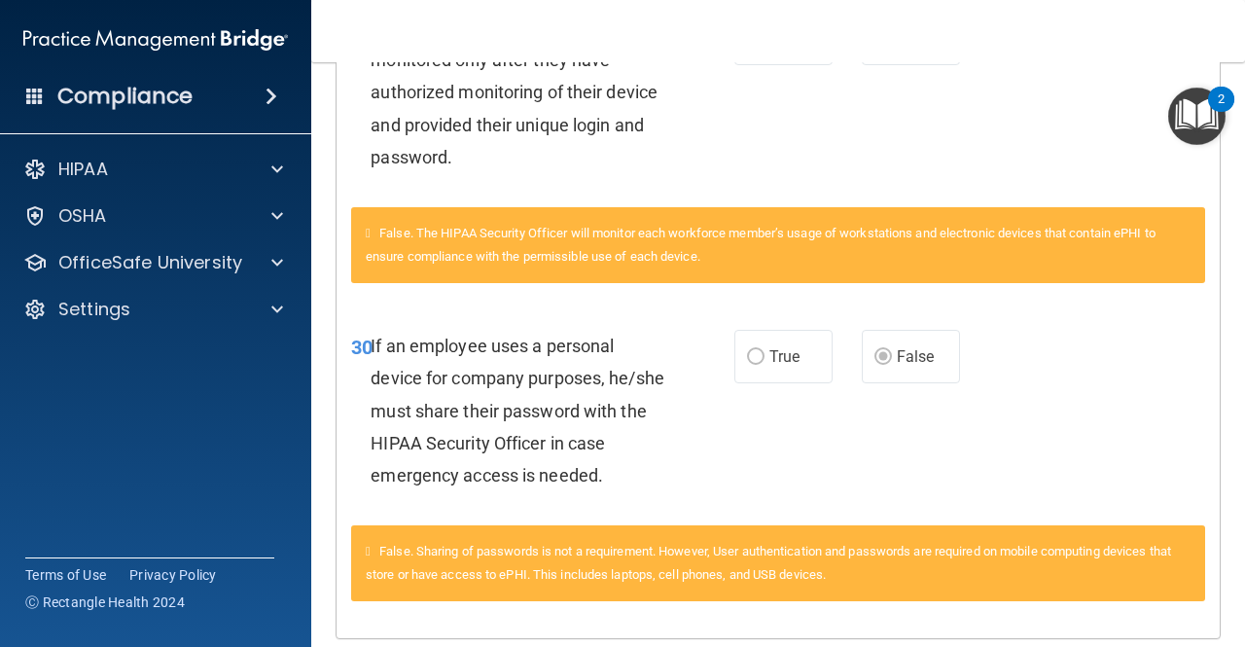
scroll to position [4552, 0]
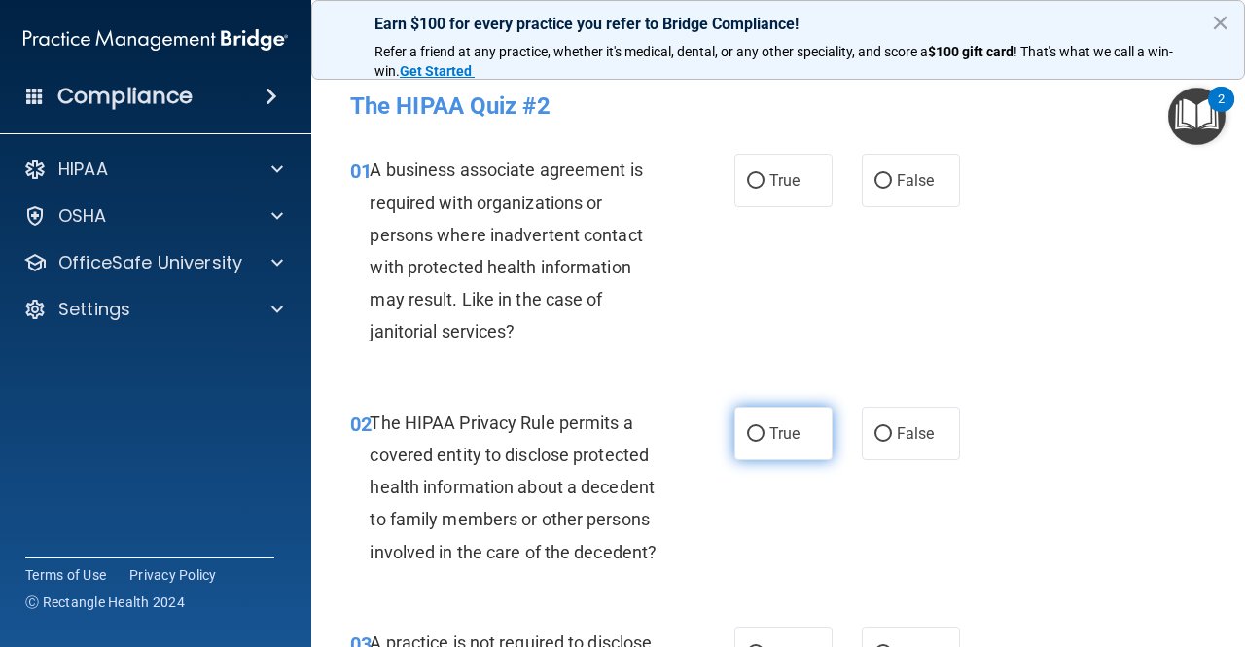
click at [767, 446] on label "True" at bounding box center [784, 434] width 98 height 54
click at [765, 442] on input "True" at bounding box center [756, 434] width 18 height 15
radio input "true"
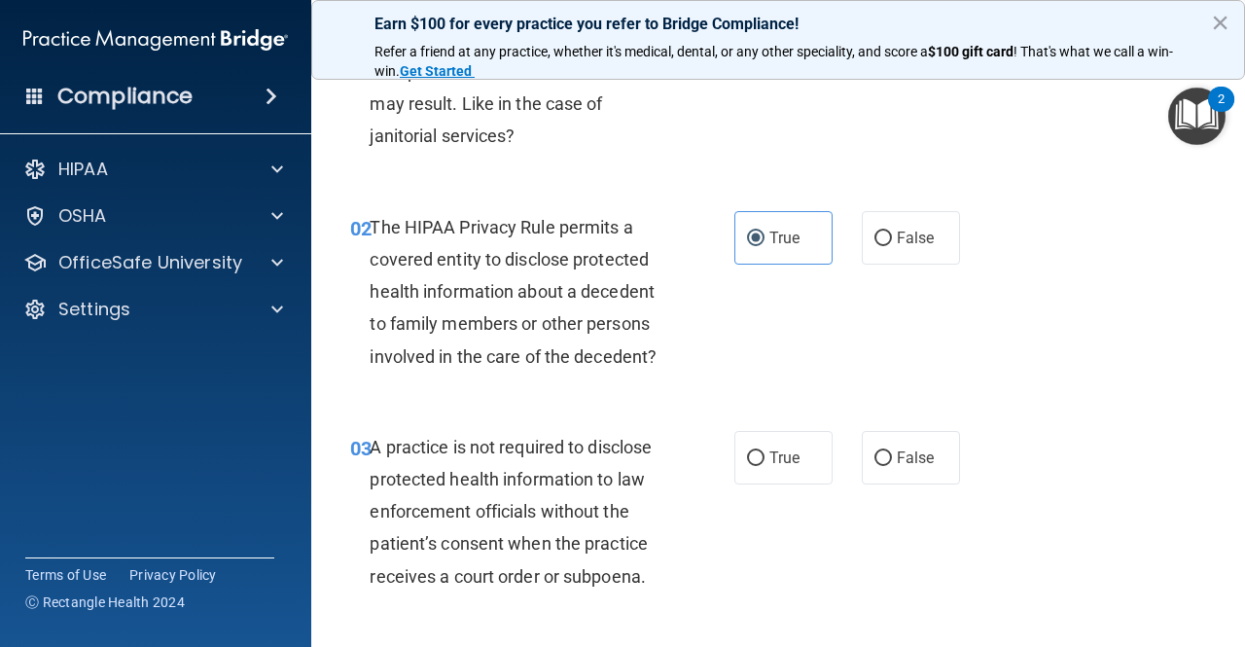
scroll to position [197, 0]
click at [897, 458] on span "False" at bounding box center [916, 457] width 38 height 18
click at [892, 458] on input "False" at bounding box center [884, 457] width 18 height 15
radio input "true"
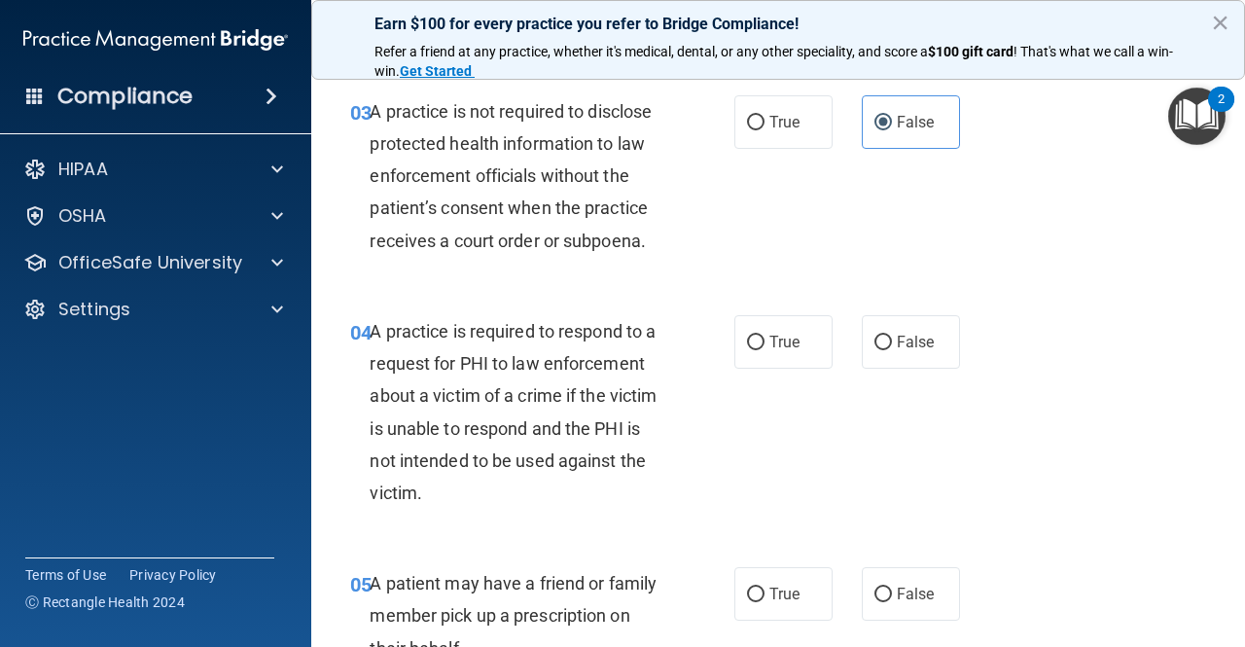
scroll to position [530, 0]
drag, startPoint x: 763, startPoint y: 342, endPoint x: 754, endPoint y: 354, distance: 14.6
click at [754, 354] on label "True" at bounding box center [784, 343] width 98 height 54
click at [754, 351] on input "True" at bounding box center [756, 344] width 18 height 15
radio input "true"
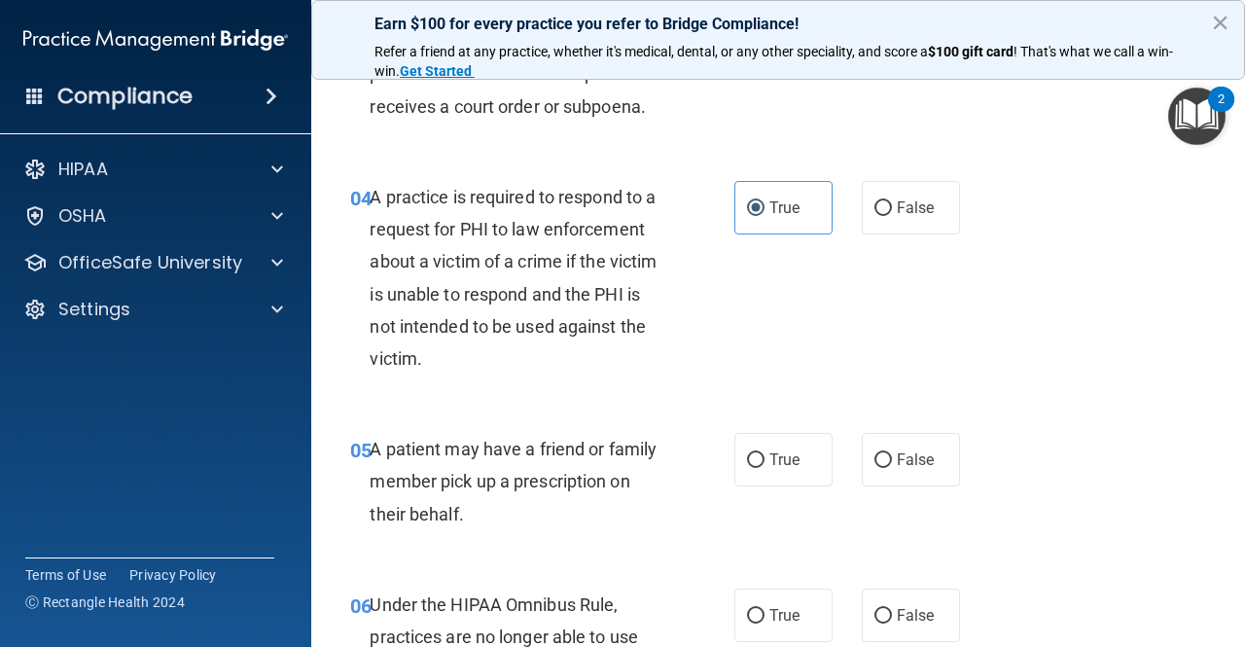
scroll to position [666, 0]
click at [747, 454] on input "True" at bounding box center [756, 459] width 18 height 15
radio input "true"
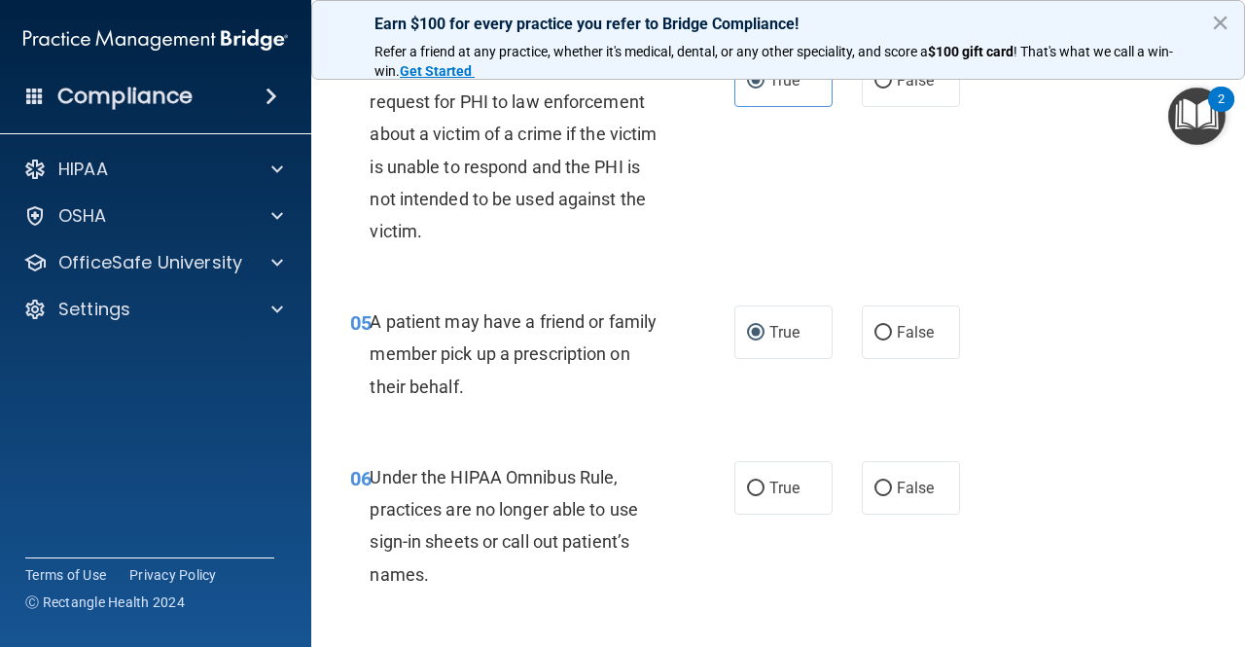
scroll to position [803, 0]
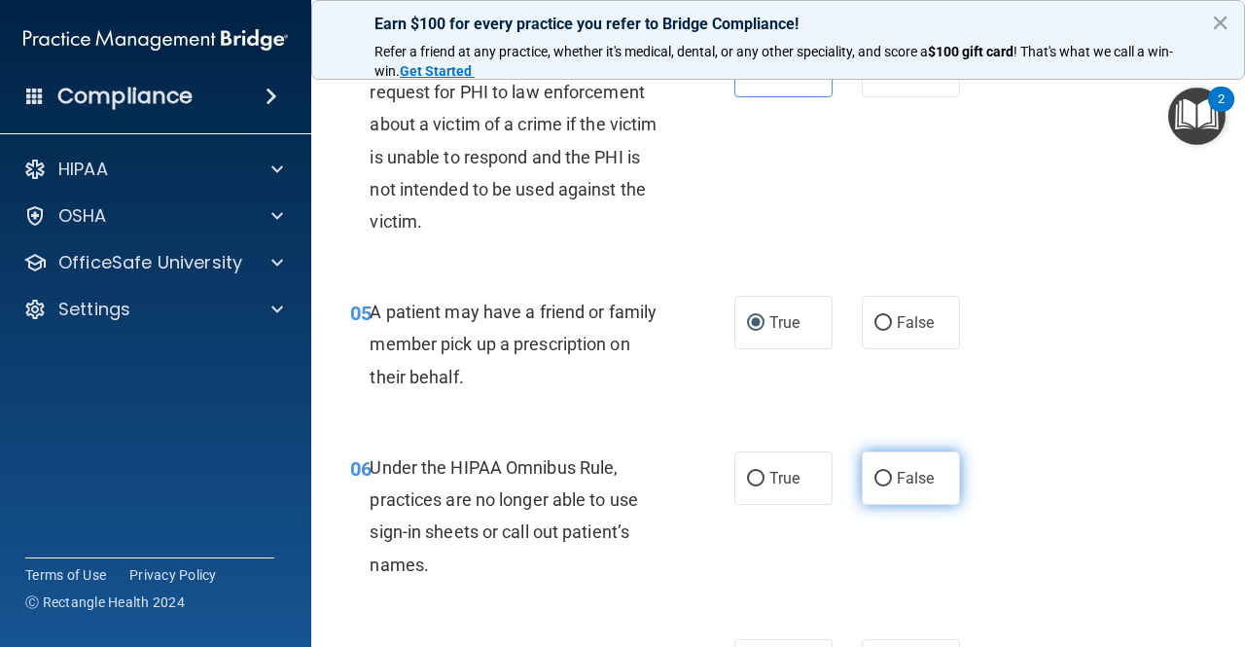
click at [878, 472] on input "False" at bounding box center [884, 479] width 18 height 15
radio input "true"
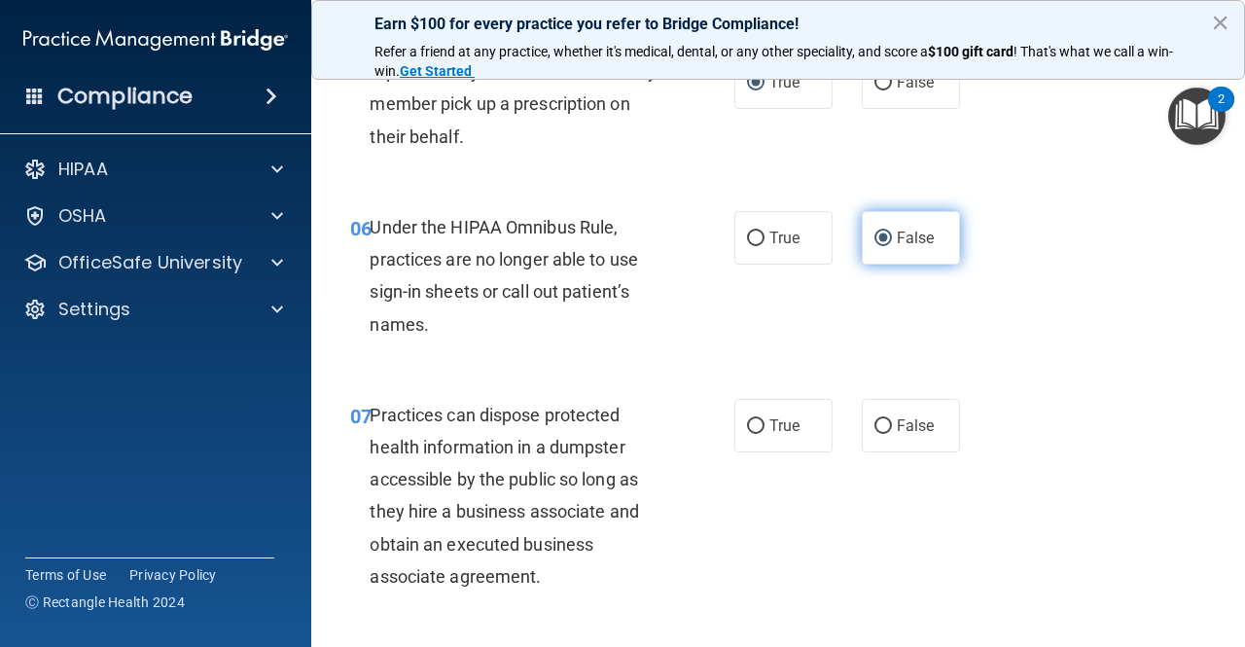
scroll to position [1045, 0]
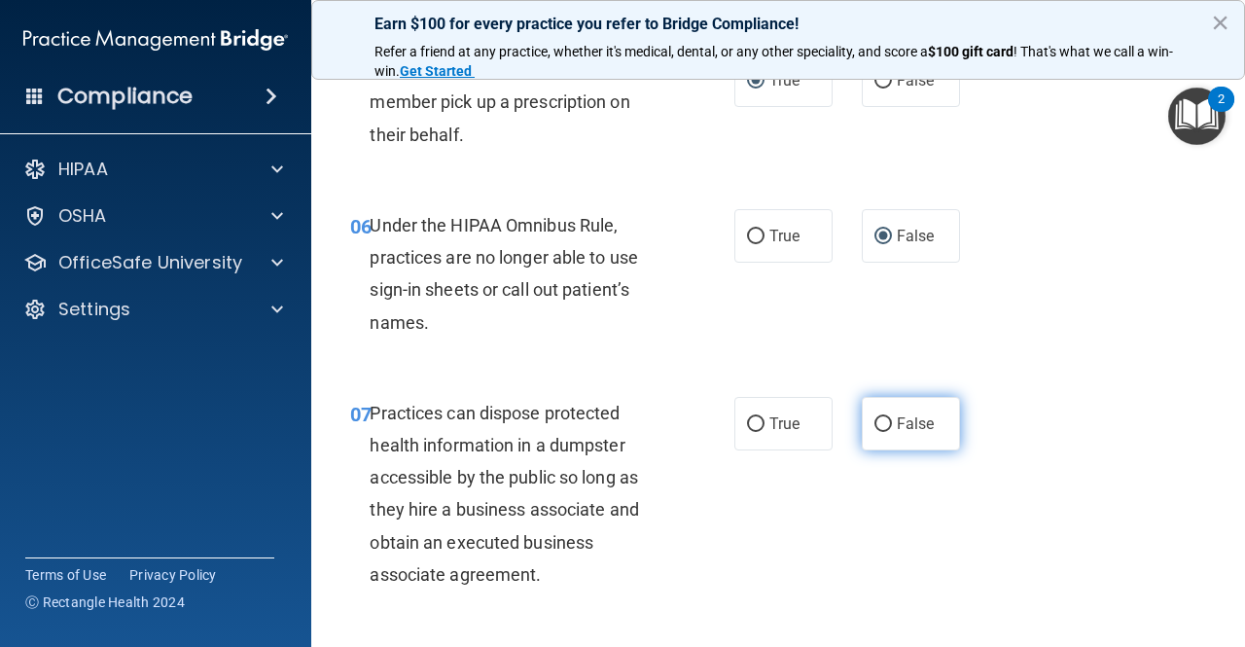
click at [875, 428] on input "False" at bounding box center [884, 424] width 18 height 15
radio input "true"
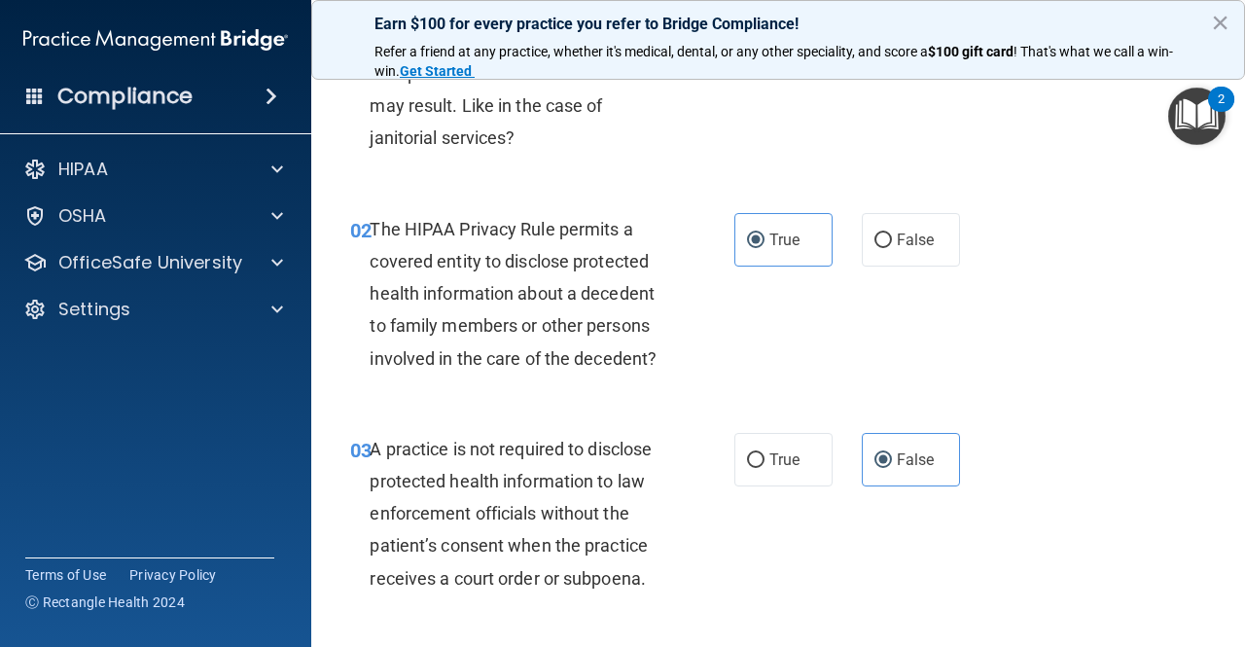
scroll to position [0, 0]
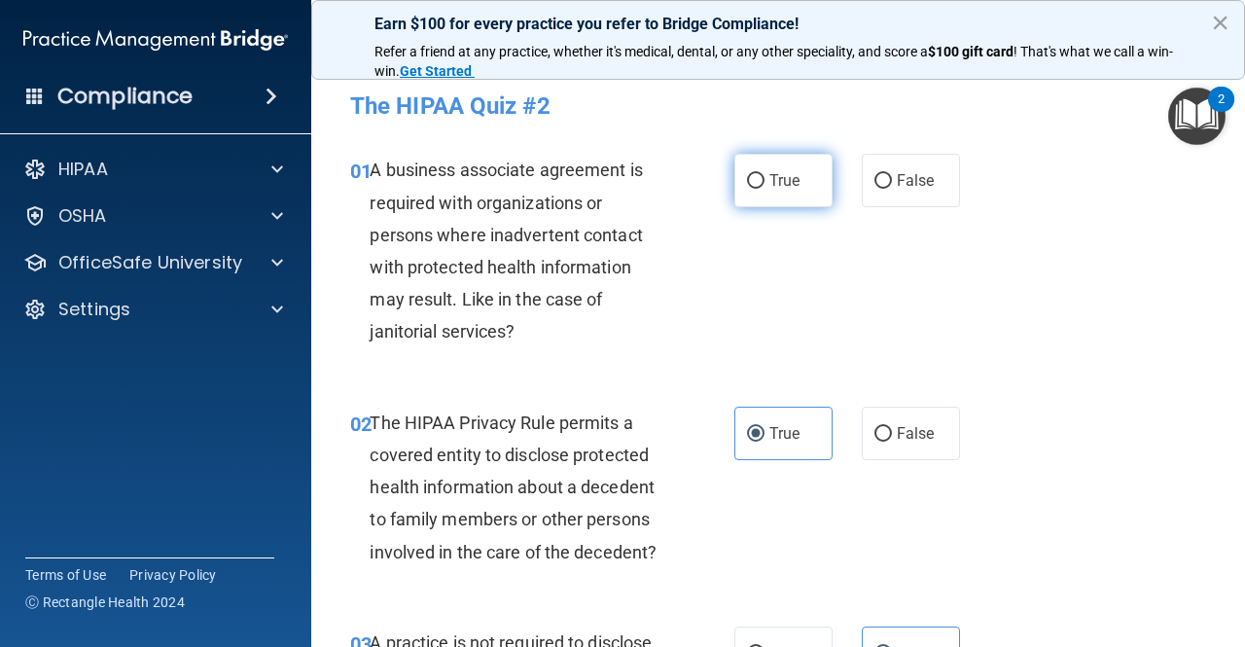
click at [755, 163] on label "True" at bounding box center [784, 181] width 98 height 54
click at [755, 174] on input "True" at bounding box center [756, 181] width 18 height 15
radio input "true"
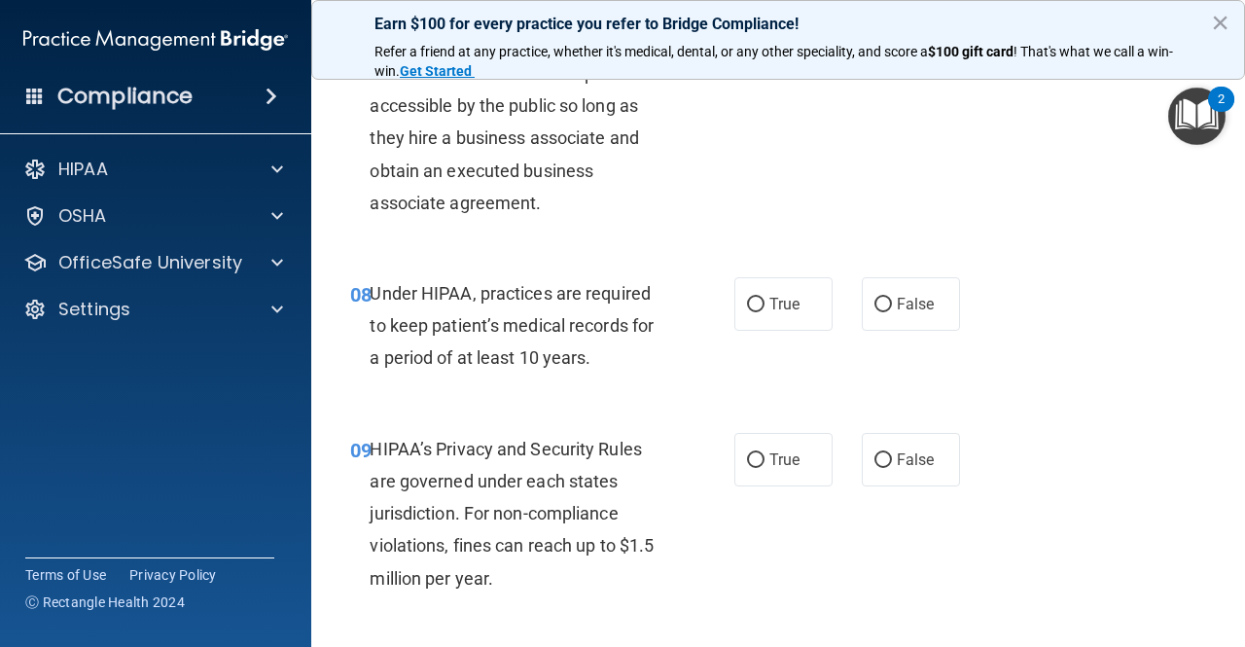
scroll to position [1430, 0]
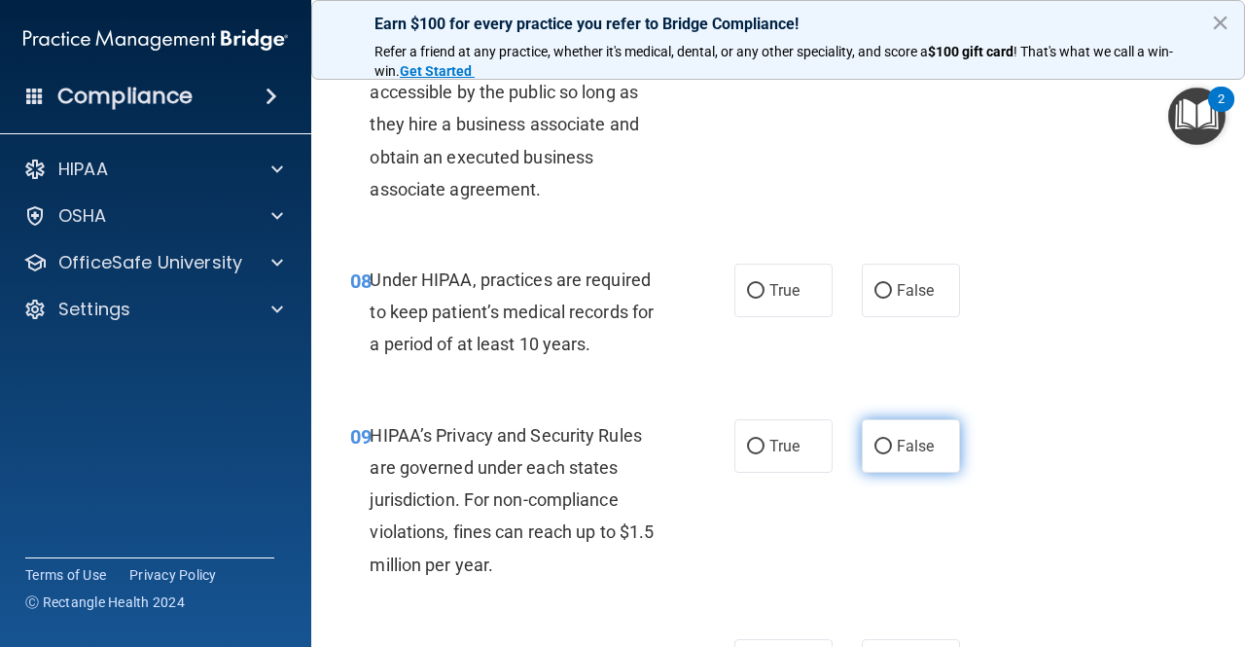
click at [897, 440] on span "False" at bounding box center [916, 446] width 38 height 18
click at [890, 440] on input "False" at bounding box center [884, 447] width 18 height 15
radio input "true"
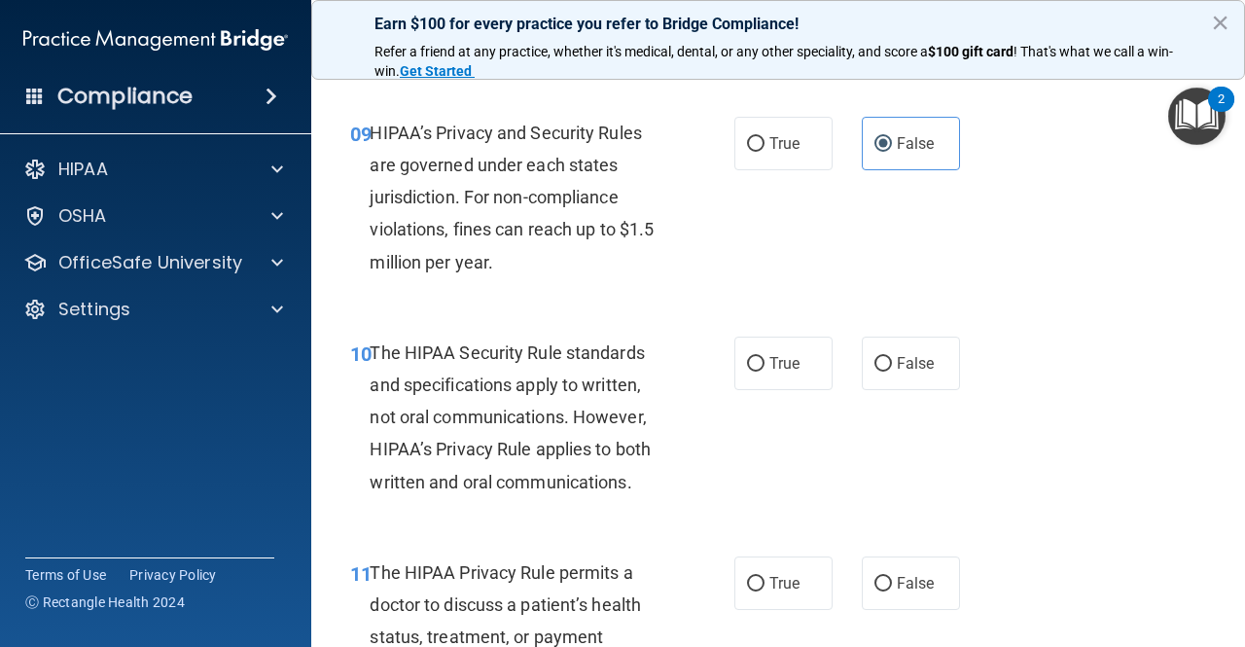
scroll to position [1732, 0]
click at [875, 370] on input "False" at bounding box center [884, 365] width 18 height 15
radio input "true"
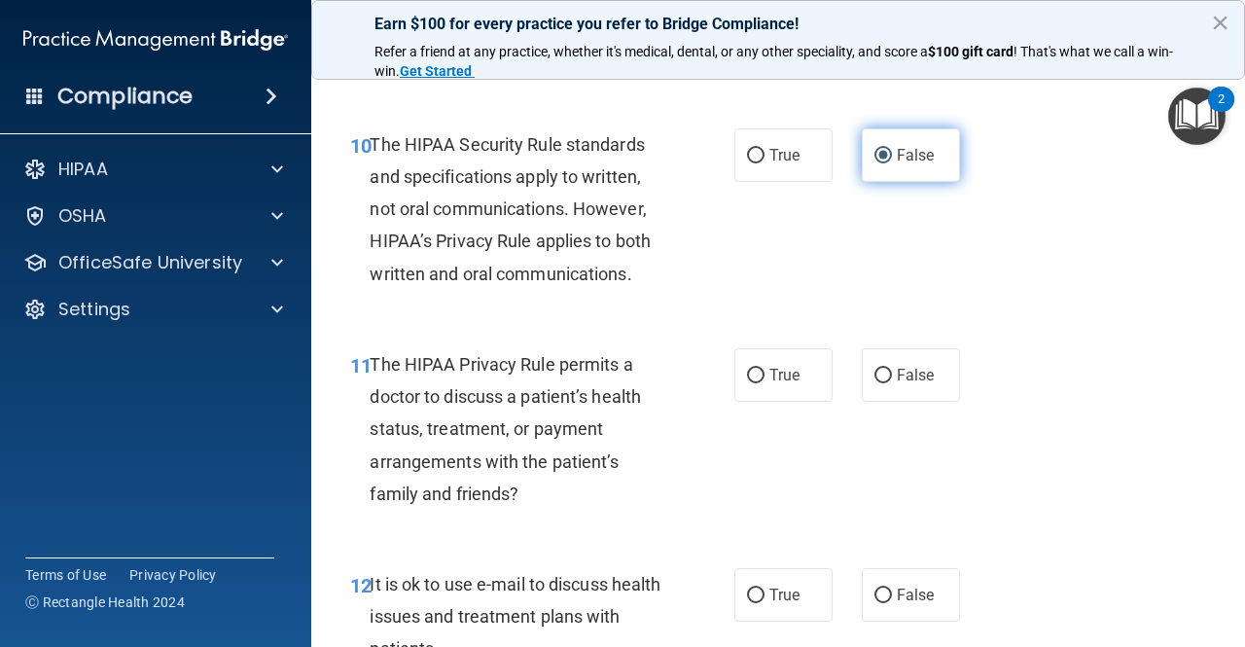
scroll to position [1946, 0]
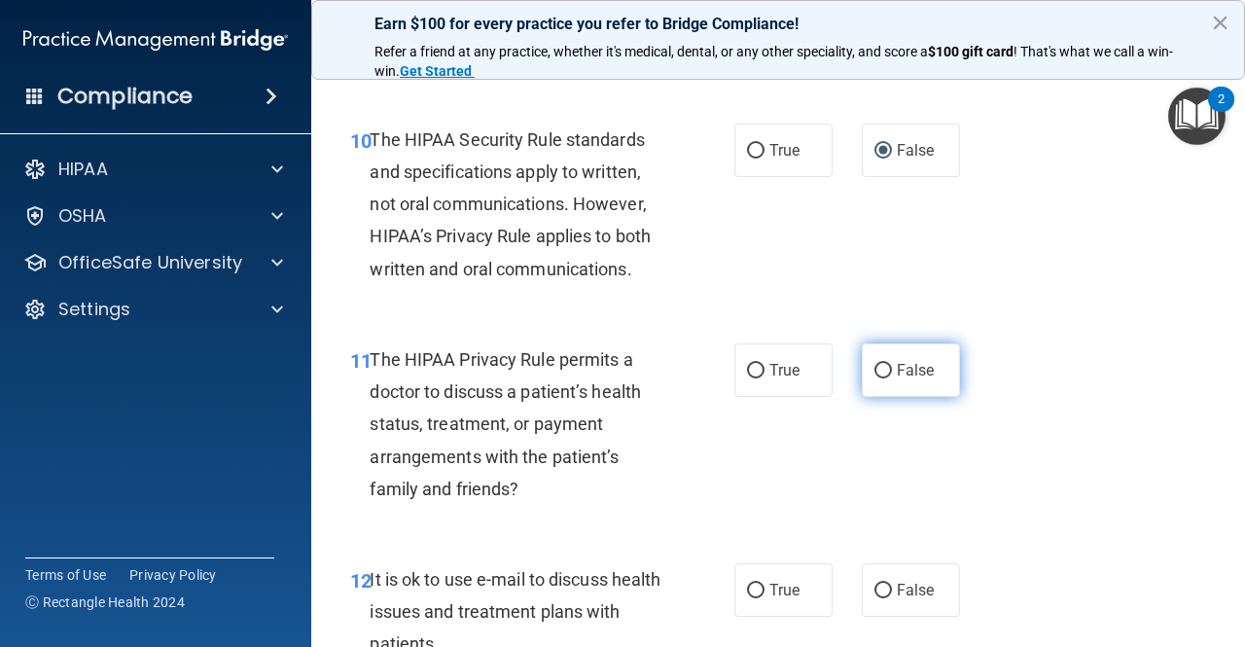
click at [915, 381] on label "False" at bounding box center [911, 370] width 98 height 54
click at [892, 378] on input "False" at bounding box center [884, 371] width 18 height 15
radio input "true"
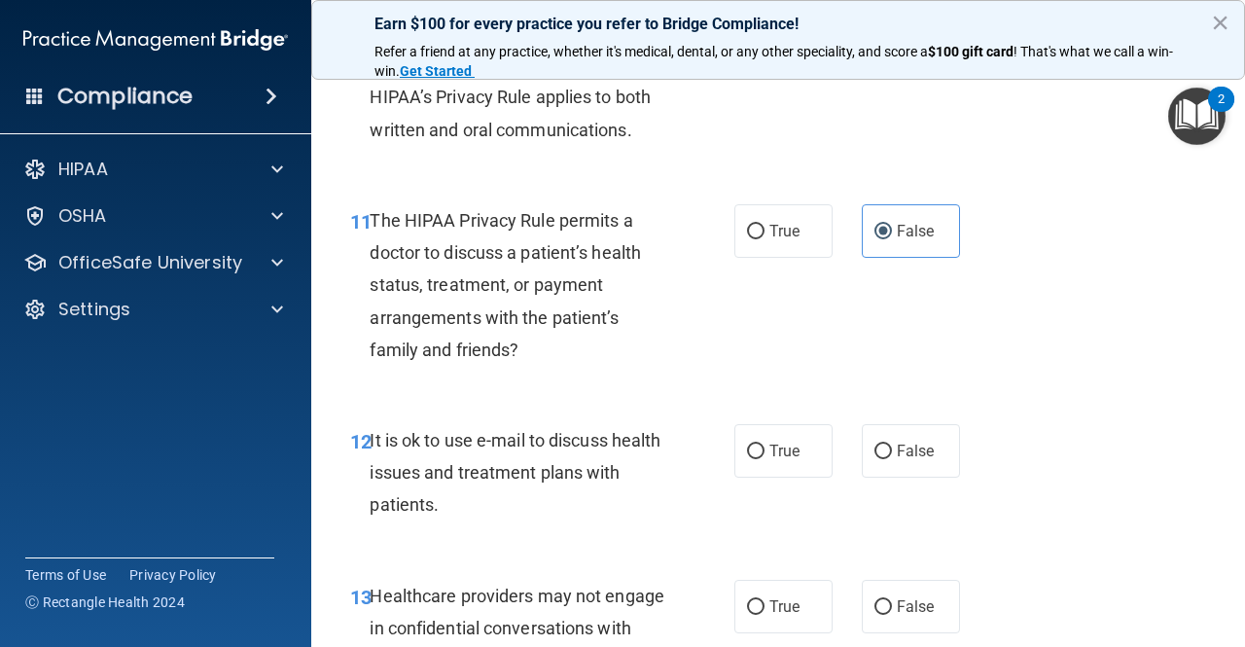
scroll to position [2119, 0]
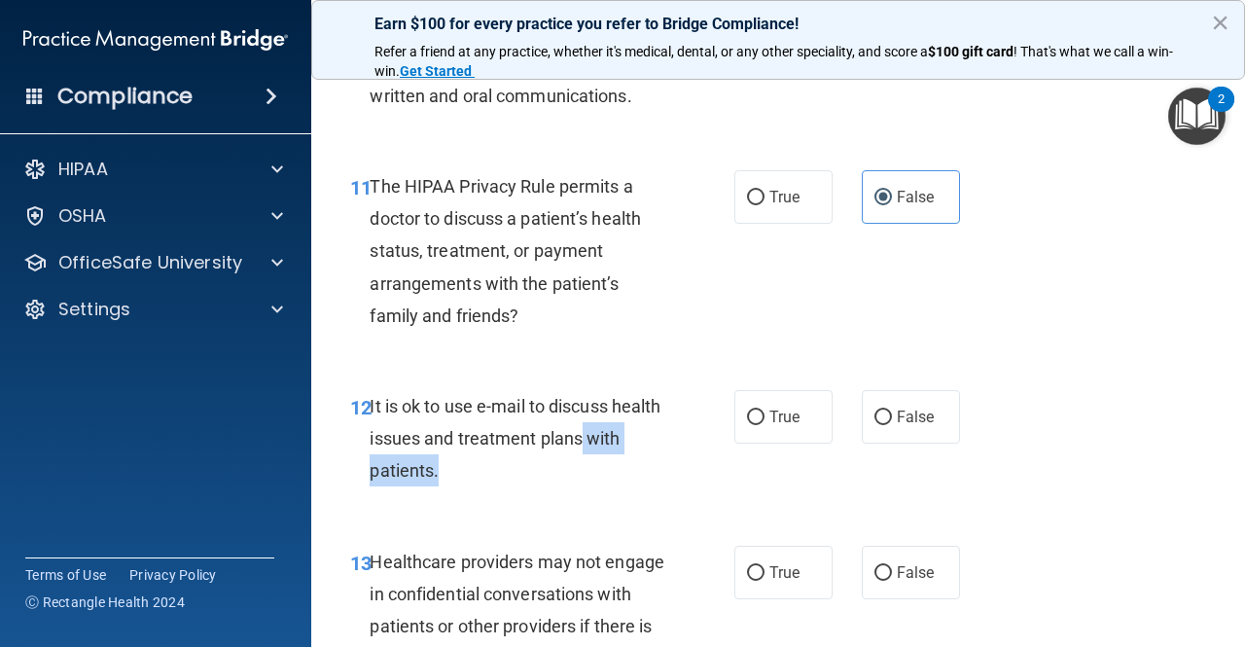
drag, startPoint x: 680, startPoint y: 439, endPoint x: 669, endPoint y: 459, distance: 23.1
click at [669, 459] on div "12 It is ok to use e-mail to discuss health issues and treatment plans with pat…" at bounding box center [542, 443] width 443 height 107
click at [669, 459] on div "It is ok to use e-mail to discuss health issues and treatment plans with patien…" at bounding box center [525, 438] width 310 height 97
click at [738, 415] on label "True" at bounding box center [784, 417] width 98 height 54
click at [747, 415] on input "True" at bounding box center [756, 418] width 18 height 15
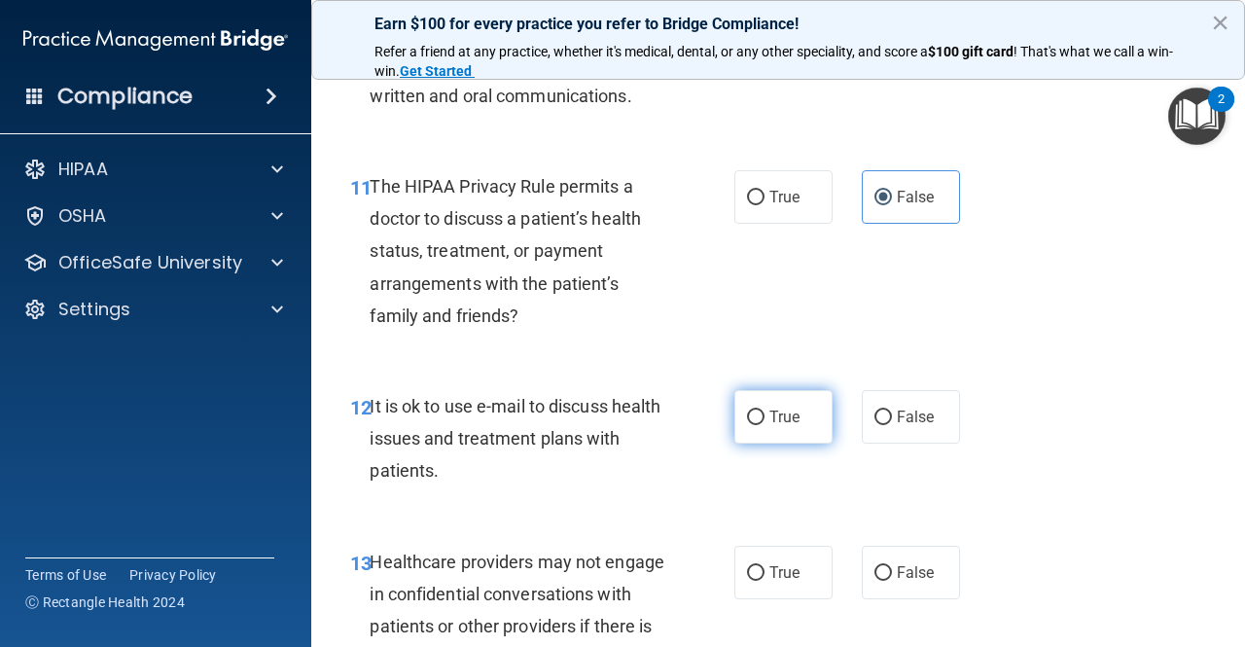
radio input "true"
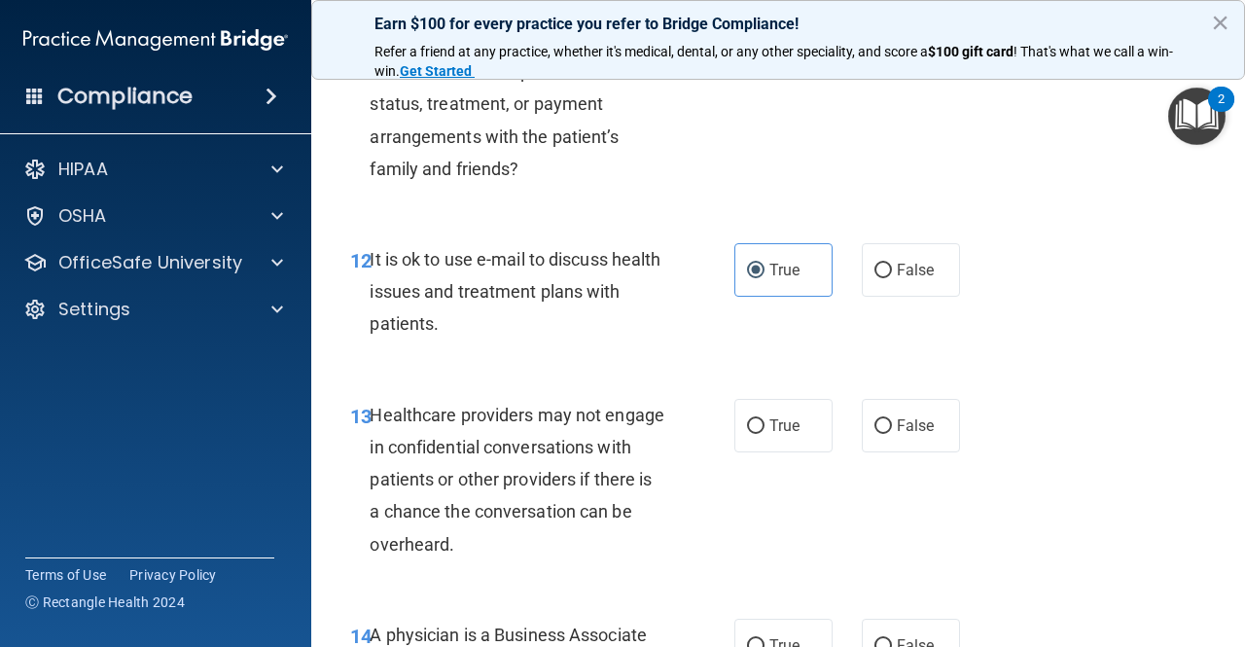
scroll to position [2323, 0]
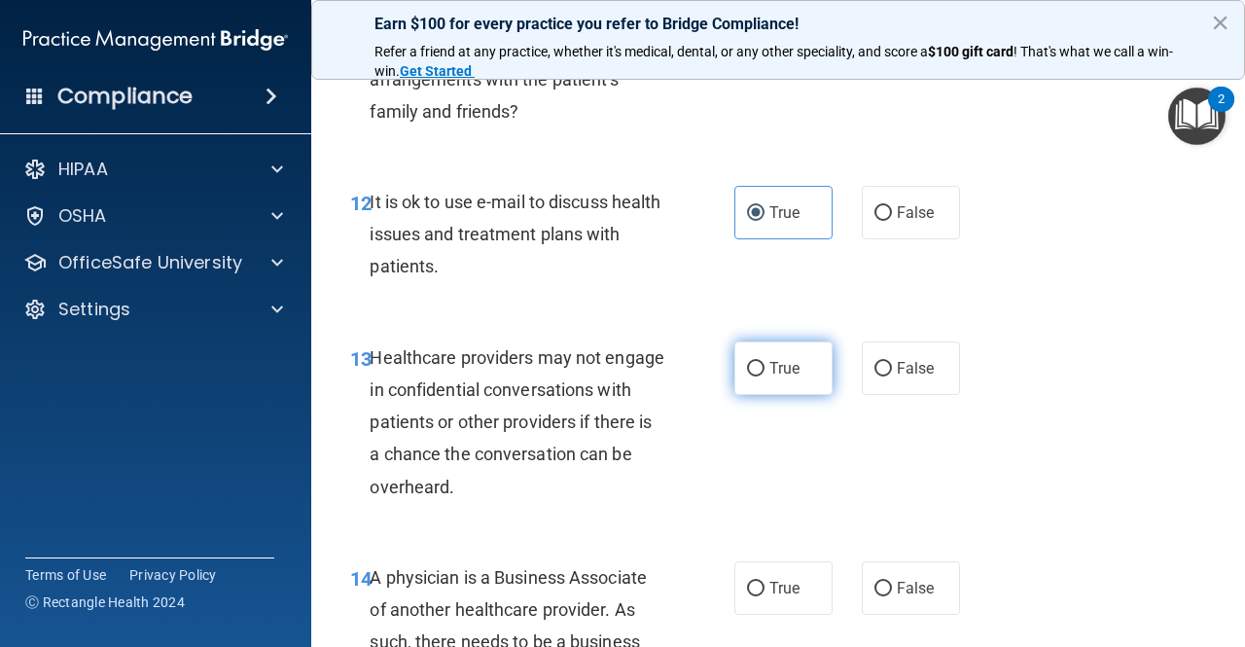
click at [761, 378] on label "True" at bounding box center [784, 369] width 98 height 54
click at [761, 377] on input "True" at bounding box center [756, 369] width 18 height 15
radio input "true"
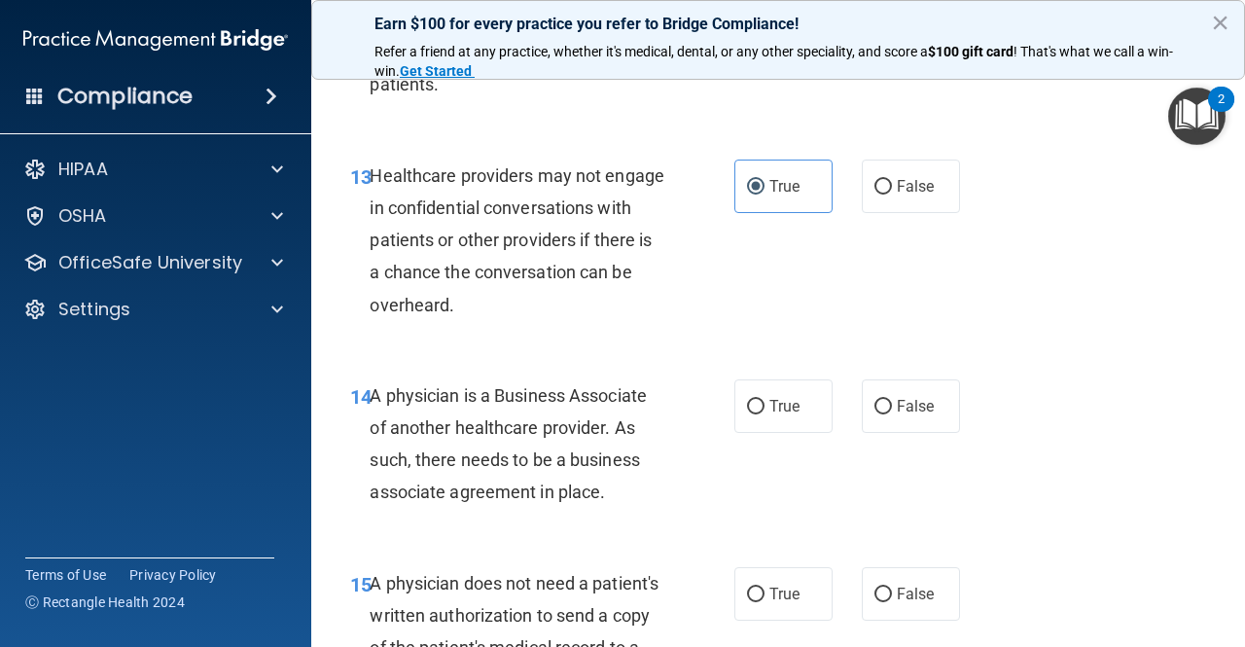
scroll to position [2506, 0]
click at [1214, 25] on button "×" at bounding box center [1220, 22] width 18 height 31
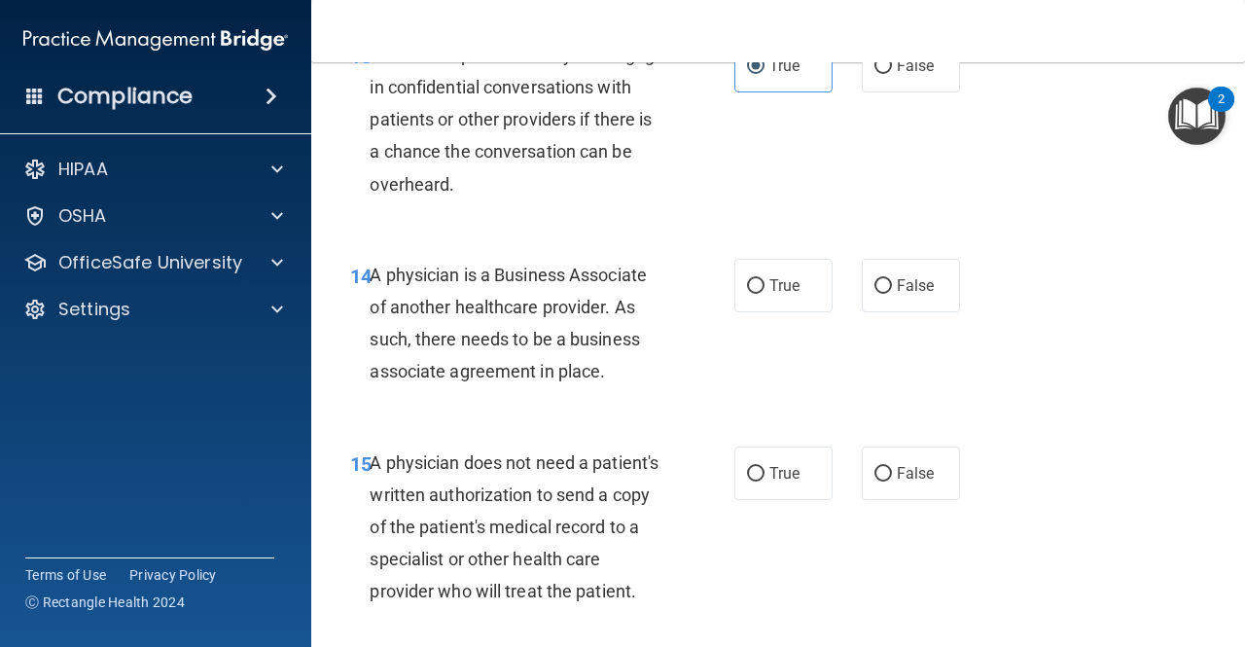
scroll to position [2664, 0]
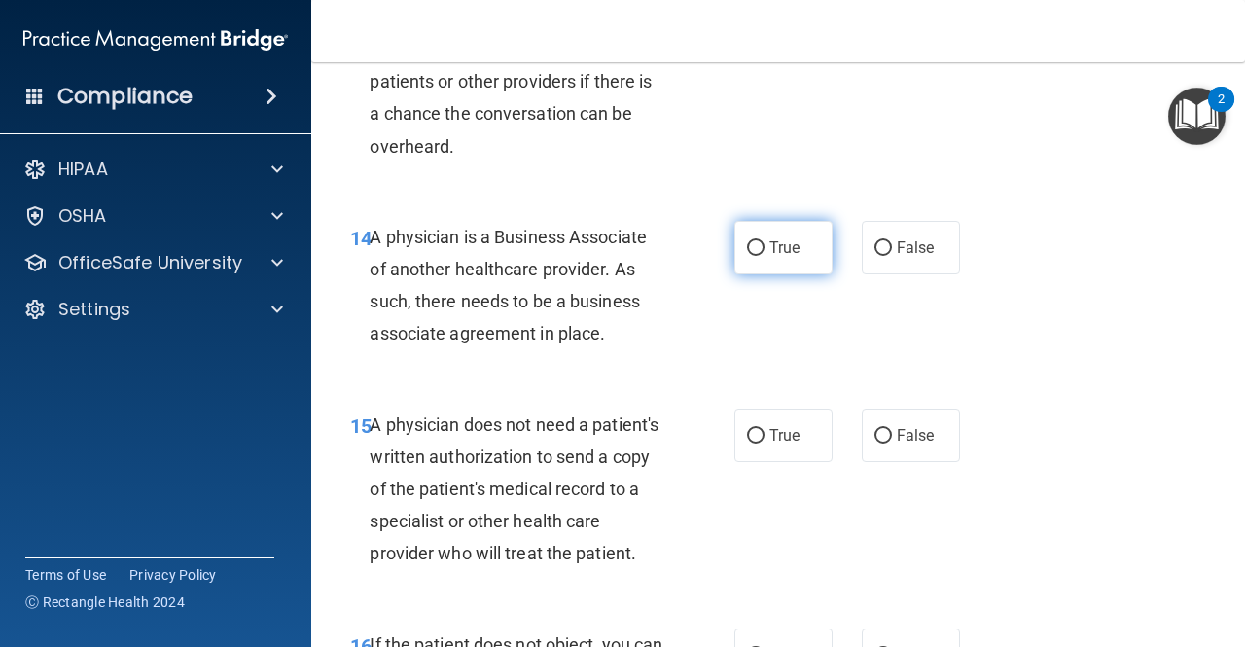
click at [735, 250] on label "True" at bounding box center [784, 248] width 98 height 54
click at [747, 250] on input "True" at bounding box center [756, 248] width 18 height 15
radio input "true"
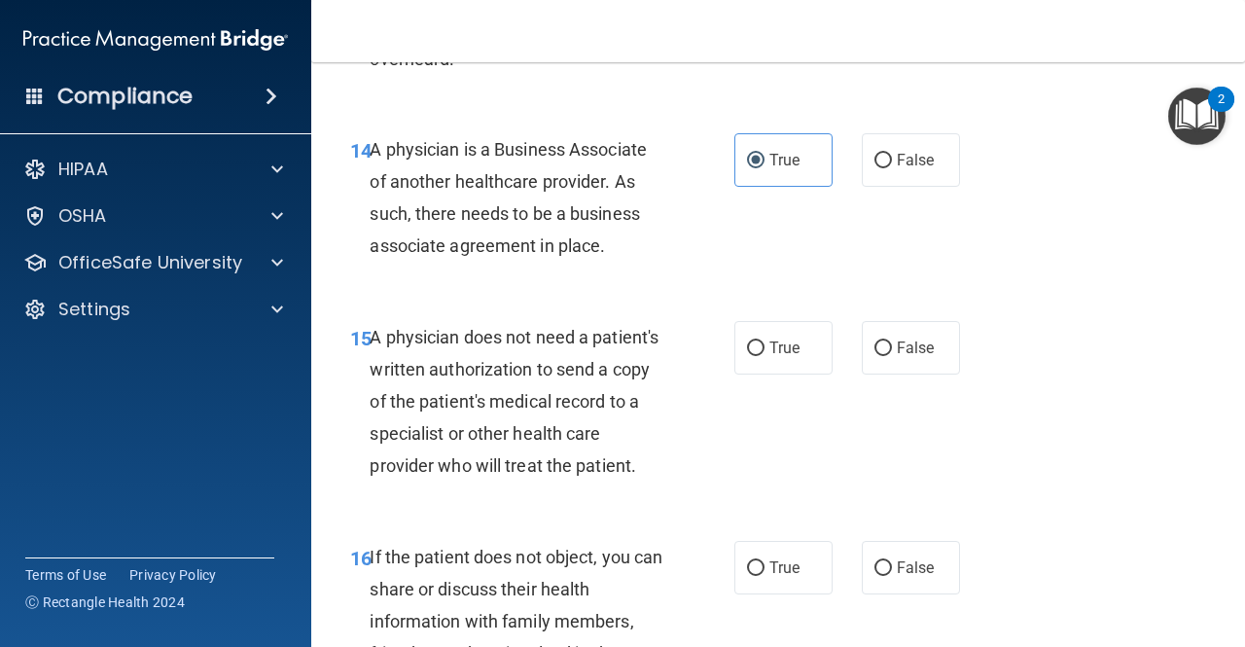
scroll to position [2757, 0]
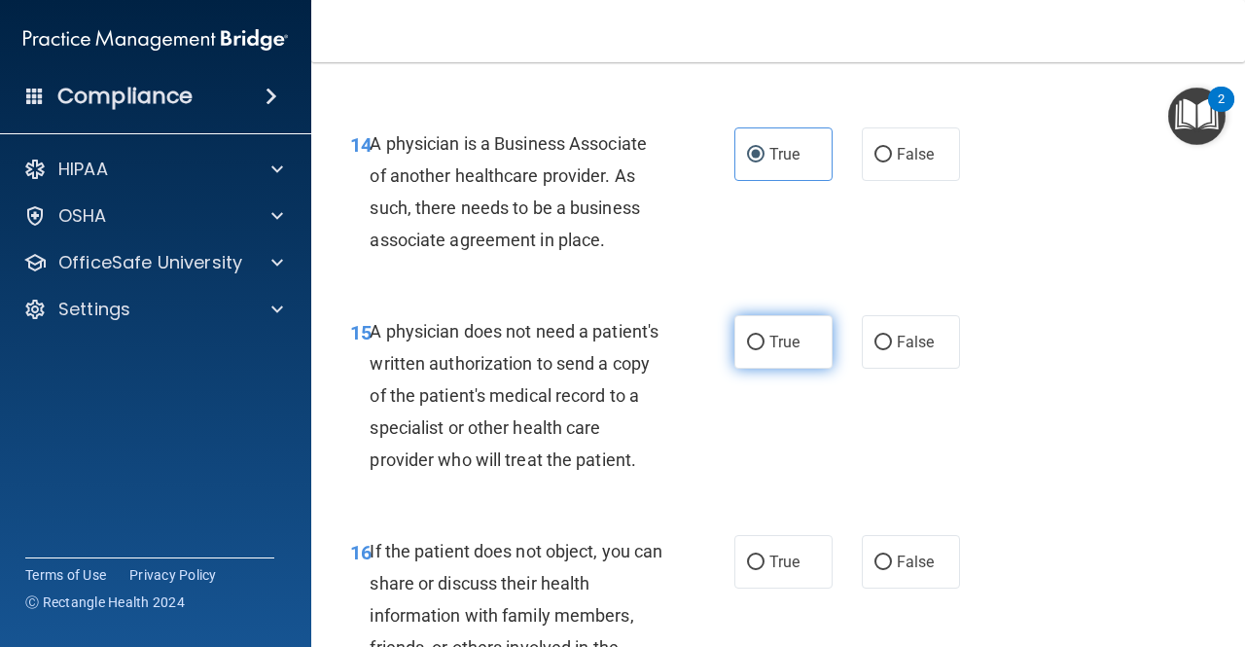
click at [747, 341] on input "True" at bounding box center [756, 343] width 18 height 15
radio input "true"
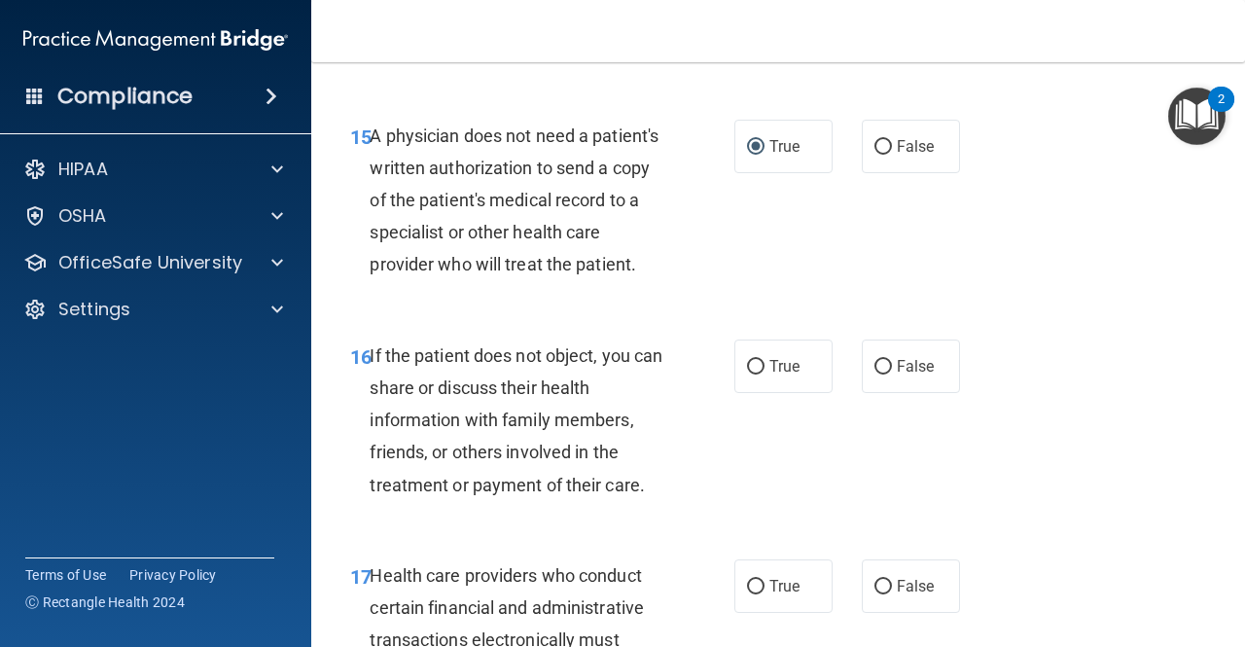
scroll to position [2959, 0]
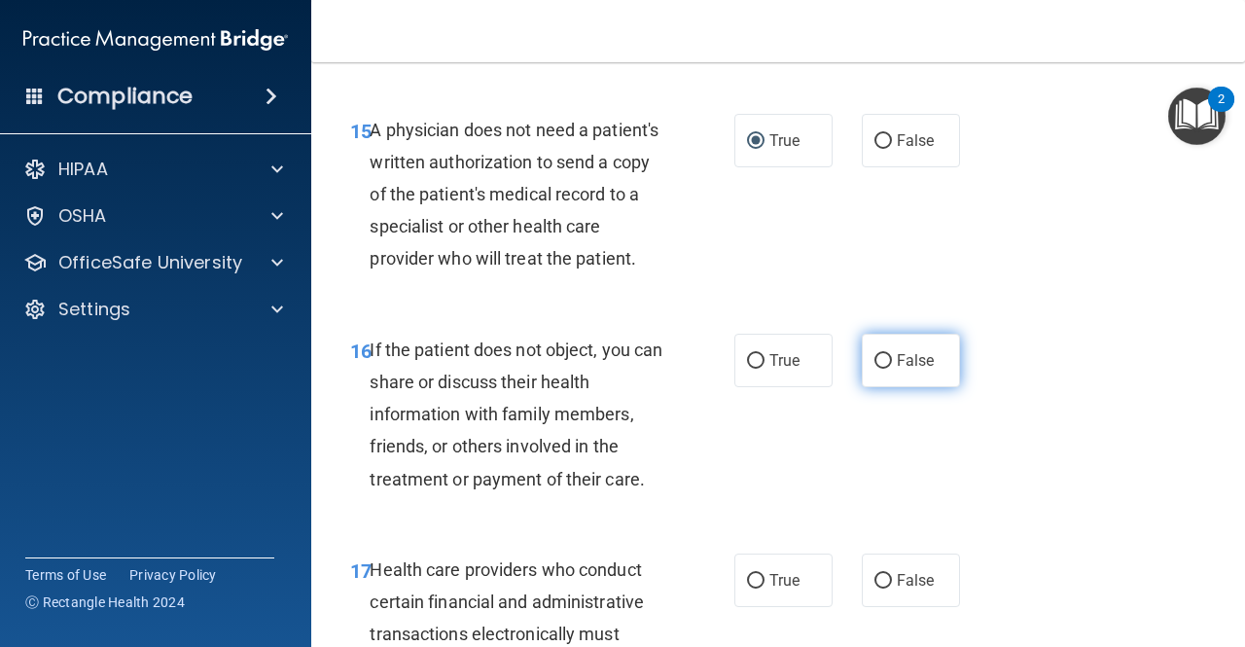
drag, startPoint x: 883, startPoint y: 378, endPoint x: 884, endPoint y: 393, distance: 14.6
click at [884, 387] on label "False" at bounding box center [911, 361] width 98 height 54
click at [884, 369] on input "False" at bounding box center [884, 361] width 18 height 15
radio input "true"
click at [884, 387] on label "False" at bounding box center [911, 361] width 98 height 54
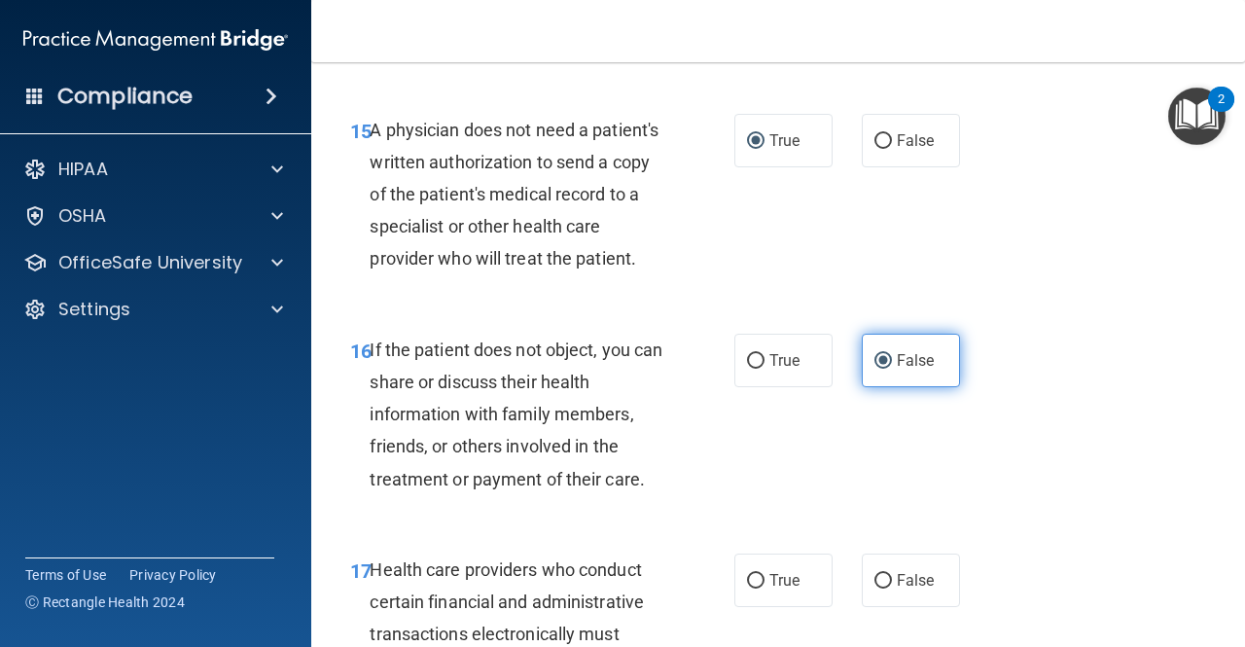
click at [884, 369] on input "False" at bounding box center [884, 361] width 18 height 15
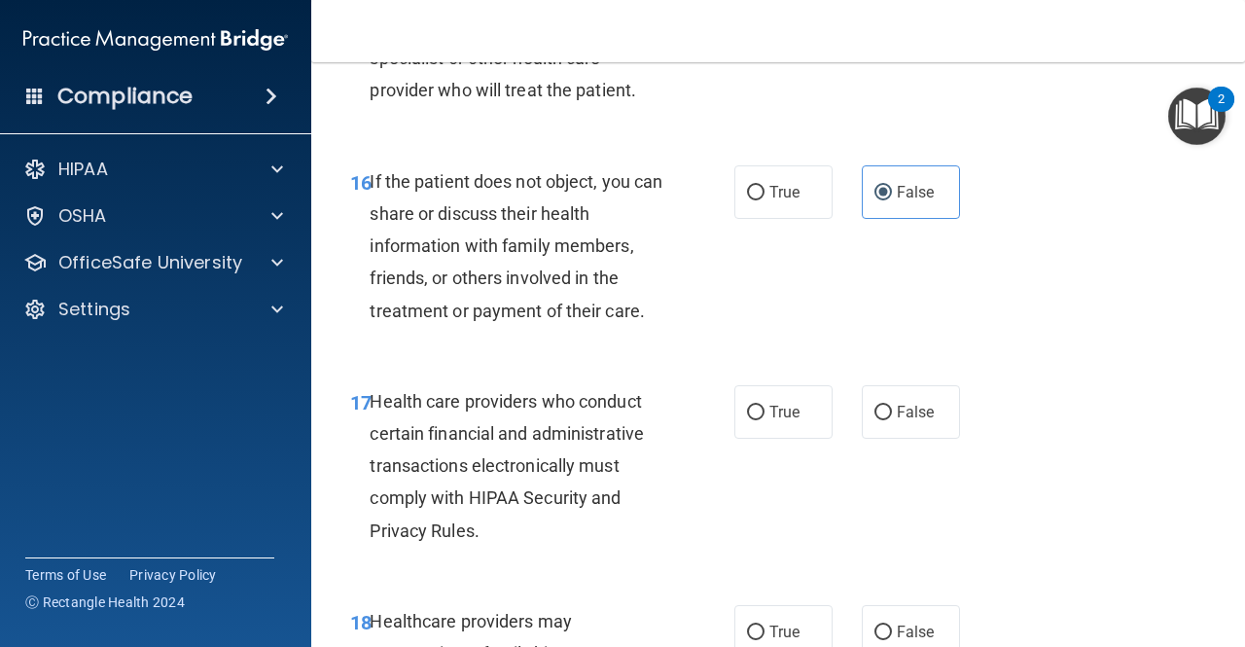
scroll to position [3156, 0]
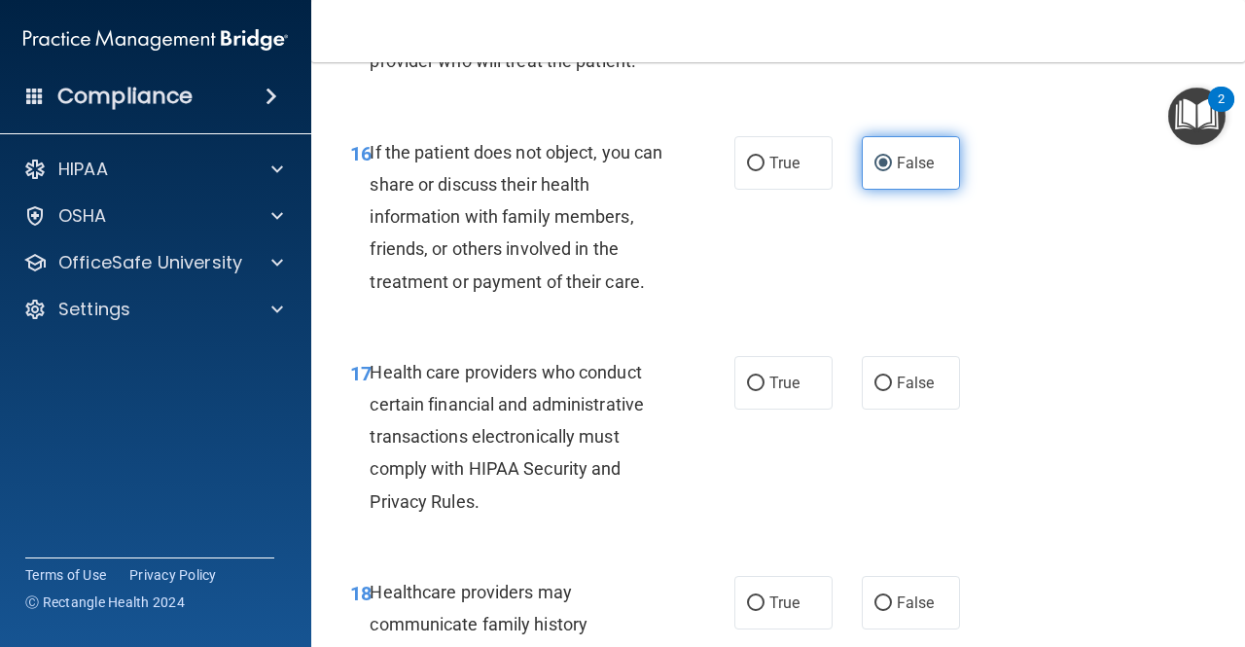
click at [862, 190] on label "False" at bounding box center [911, 163] width 98 height 54
click at [875, 171] on input "False" at bounding box center [884, 164] width 18 height 15
click at [862, 190] on label "False" at bounding box center [911, 163] width 98 height 54
click at [875, 171] on input "False" at bounding box center [884, 164] width 18 height 15
click at [774, 303] on div "16 If the patient does not object, you can share or discuss their health inform…" at bounding box center [778, 222] width 885 height 220
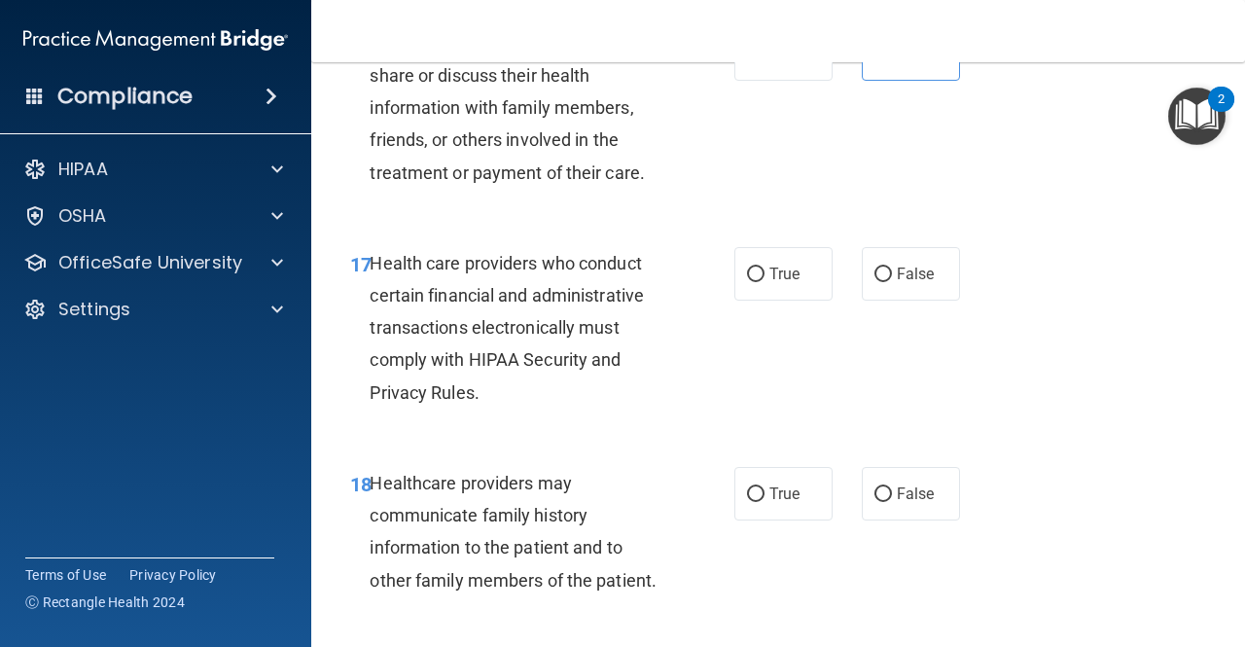
scroll to position [3305, 0]
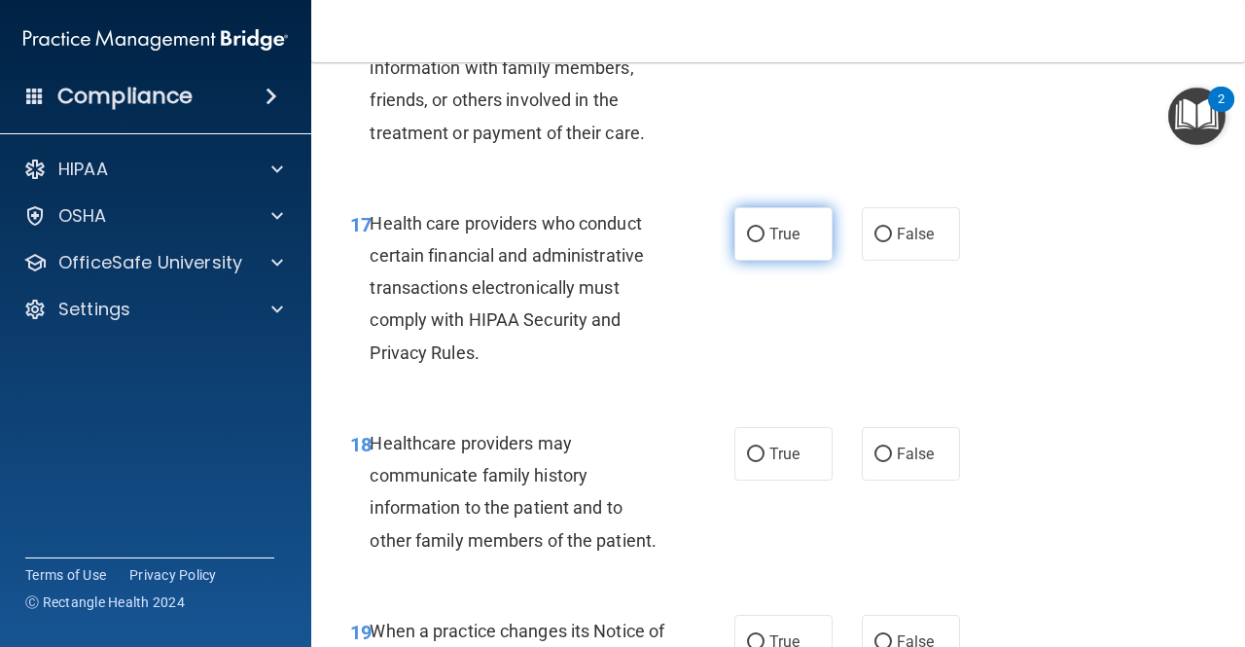
click at [747, 261] on label "True" at bounding box center [784, 234] width 98 height 54
click at [747, 242] on input "True" at bounding box center [756, 235] width 18 height 15
radio input "true"
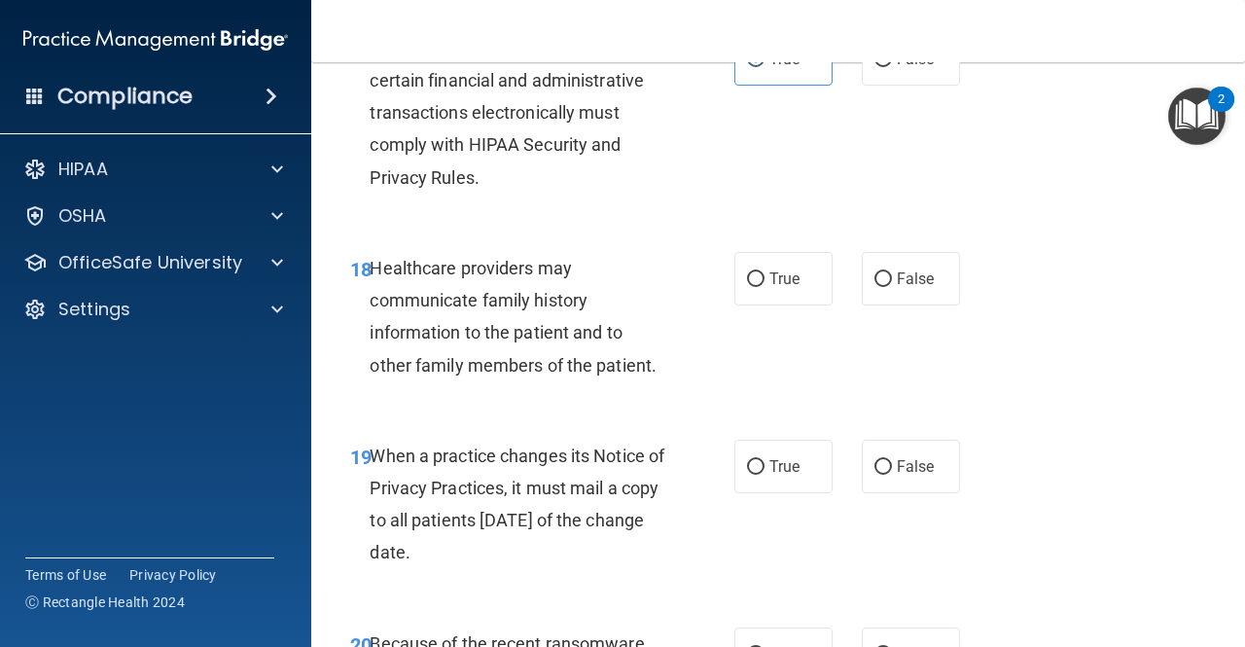
scroll to position [3483, 0]
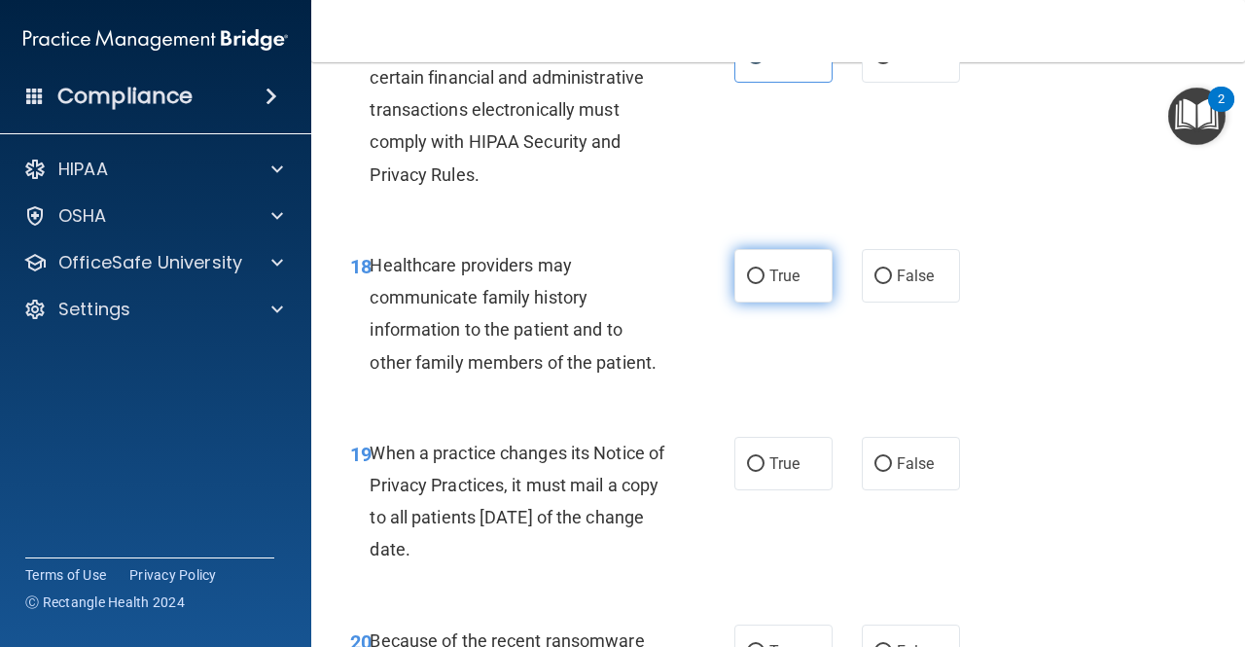
click at [761, 303] on label "True" at bounding box center [784, 276] width 98 height 54
click at [761, 284] on input "True" at bounding box center [756, 277] width 18 height 15
radio input "true"
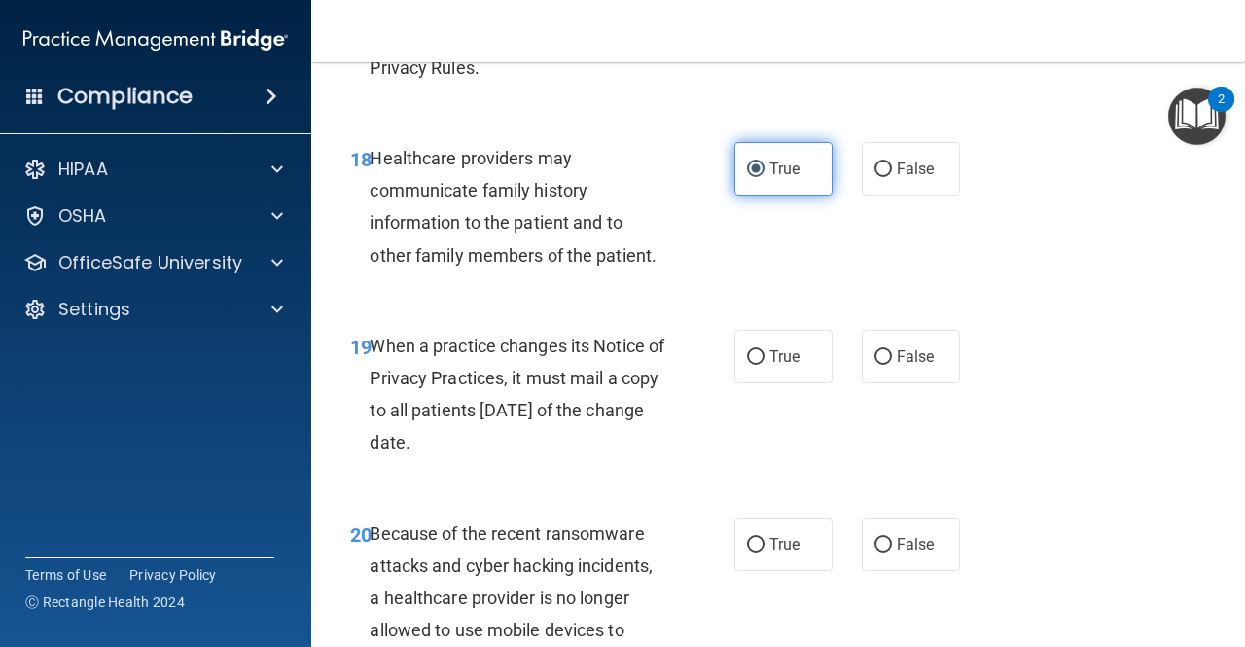
scroll to position [3609, 0]
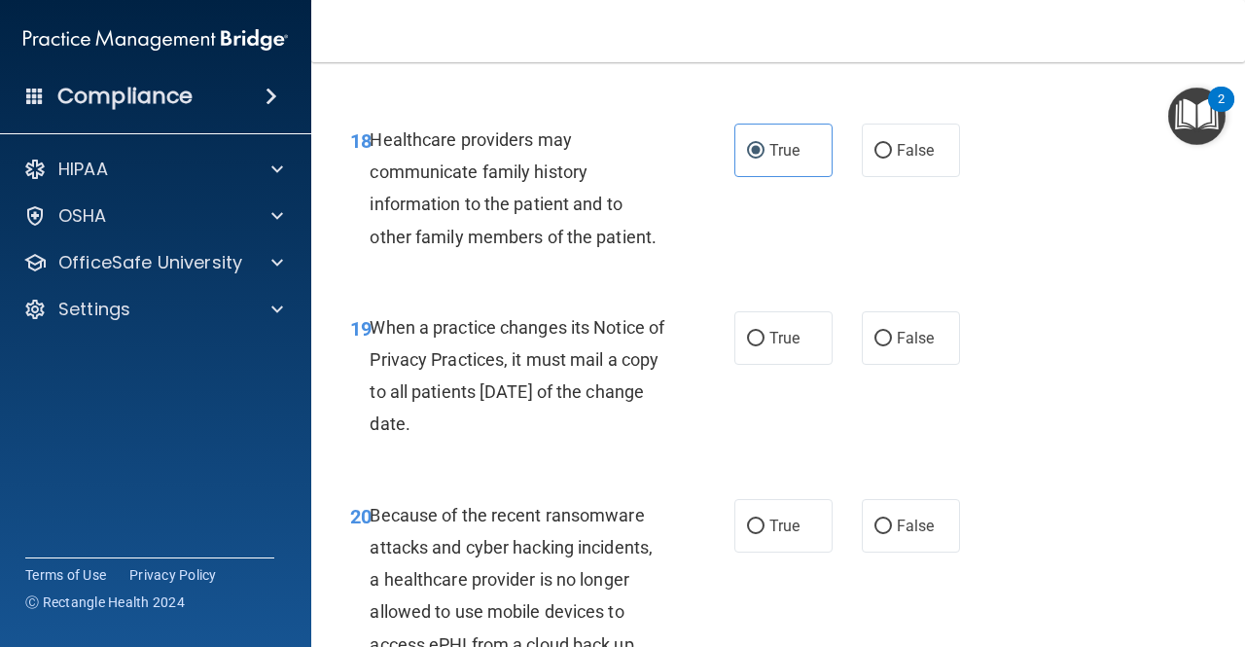
click at [707, 287] on div "18 Healthcare providers may communicate family history information to the patie…" at bounding box center [778, 193] width 885 height 188
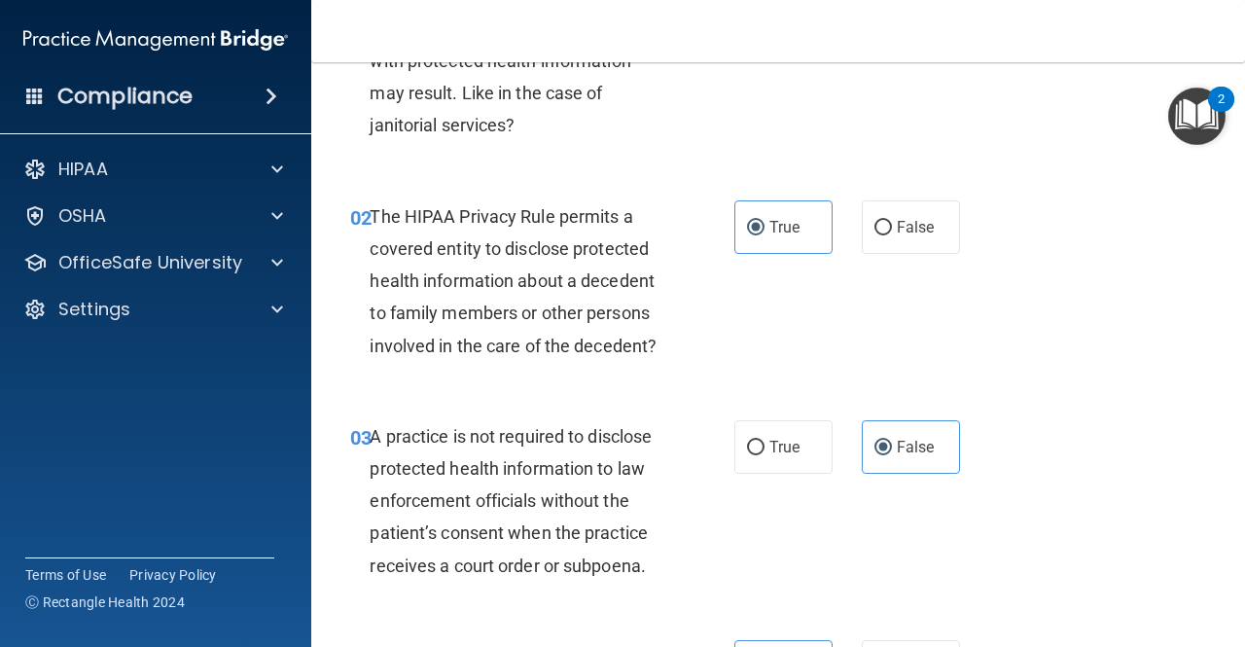
scroll to position [0, 0]
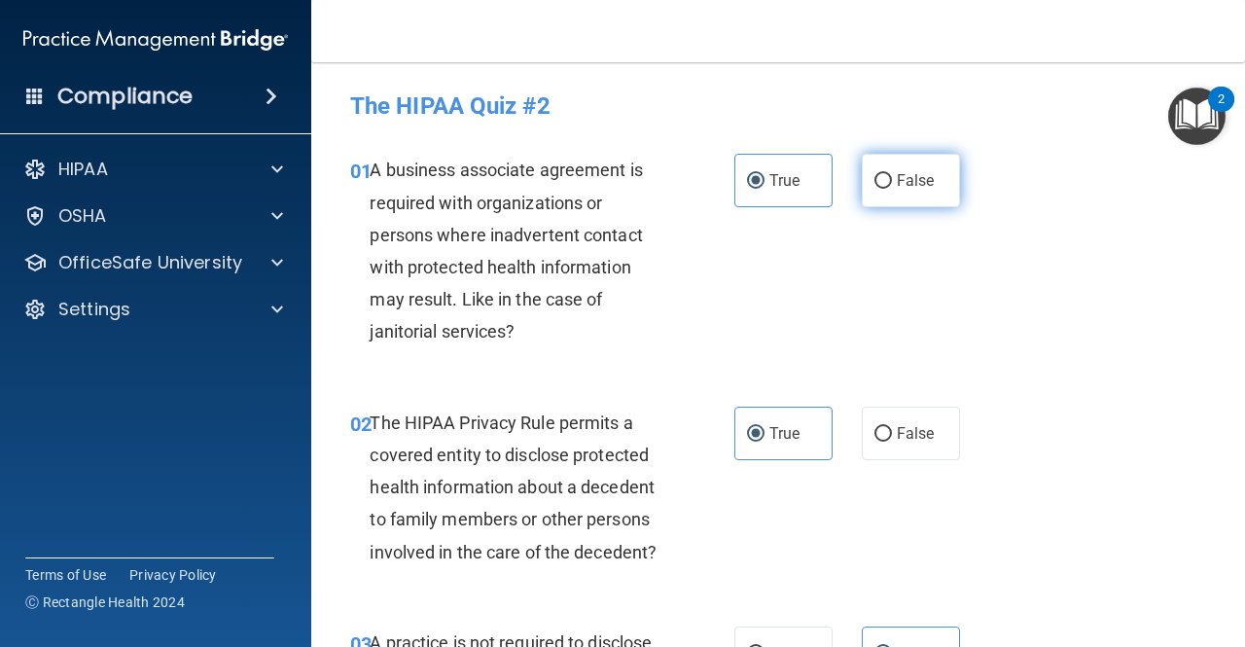
click at [879, 174] on input "False" at bounding box center [884, 181] width 18 height 15
radio input "true"
radio input "false"
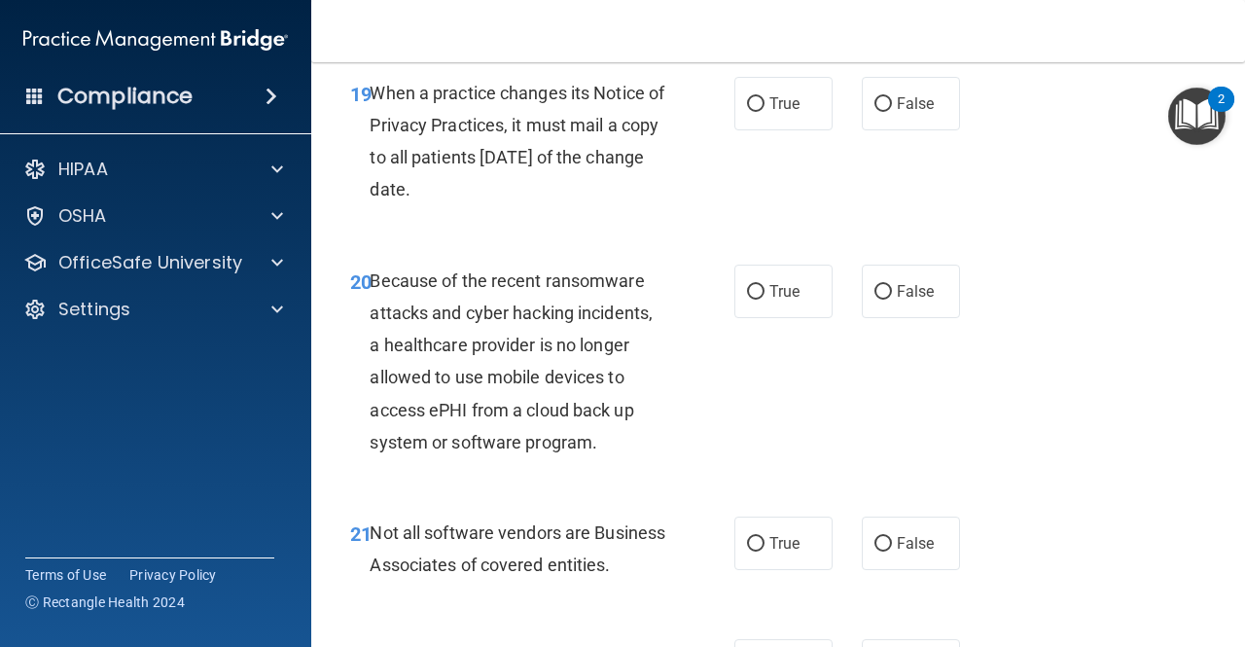
scroll to position [3842, 0]
click at [900, 131] on label "False" at bounding box center [911, 105] width 98 height 54
click at [892, 113] on input "False" at bounding box center [884, 105] width 18 height 15
radio input "true"
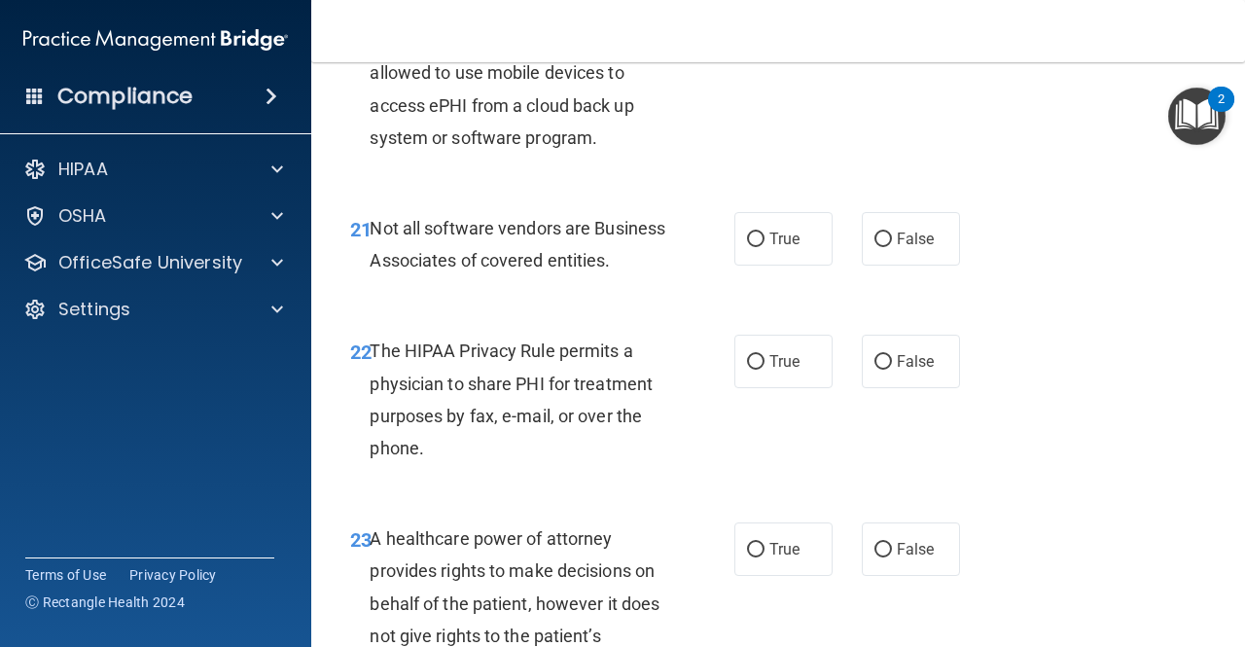
scroll to position [4149, 0]
click at [770, 370] on span "True" at bounding box center [785, 360] width 30 height 18
click at [763, 369] on input "True" at bounding box center [756, 361] width 18 height 15
radio input "true"
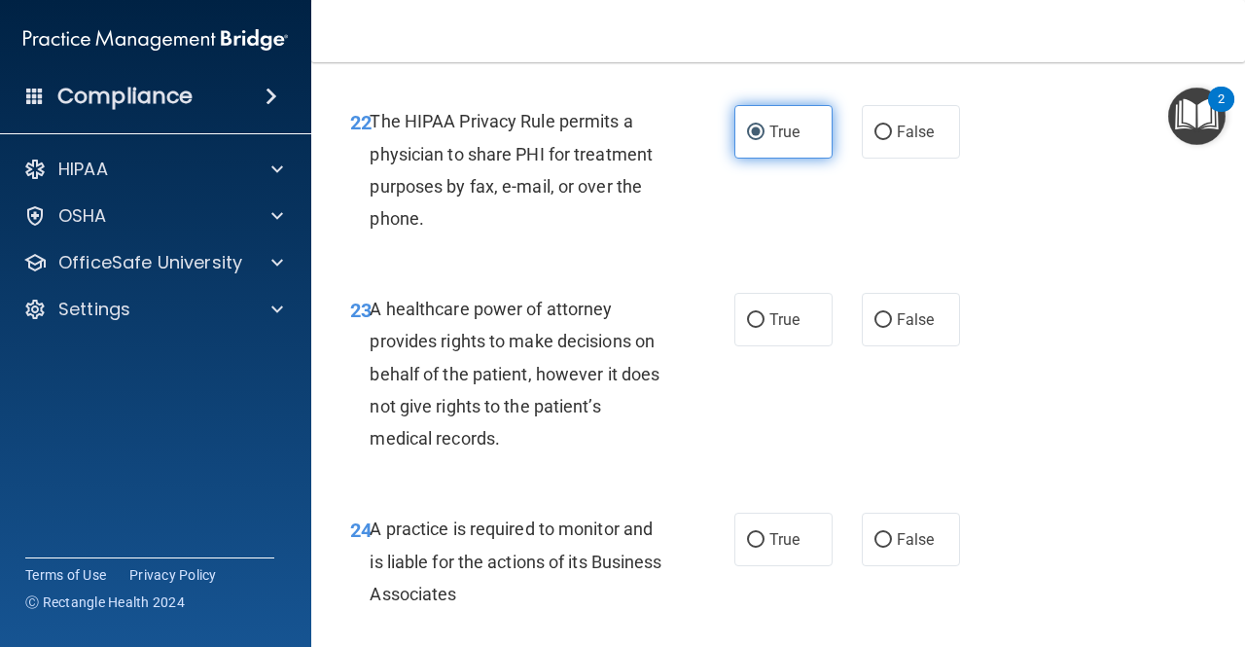
scroll to position [4386, 0]
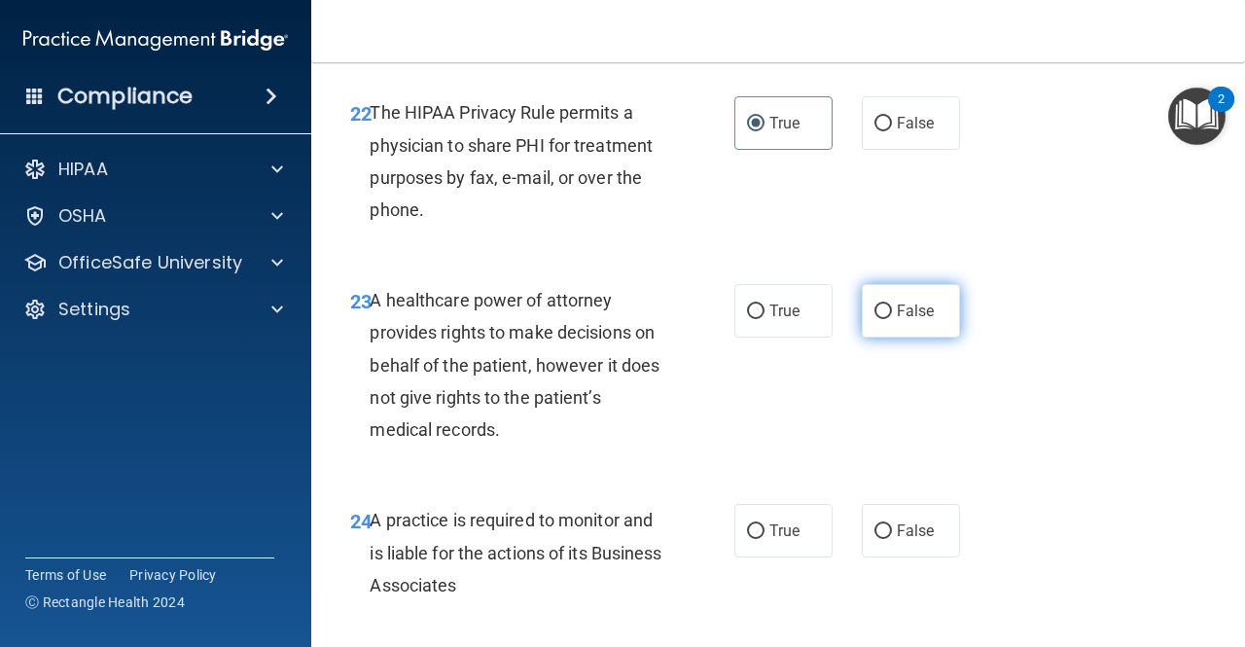
click at [875, 319] on input "False" at bounding box center [884, 312] width 18 height 15
radio input "true"
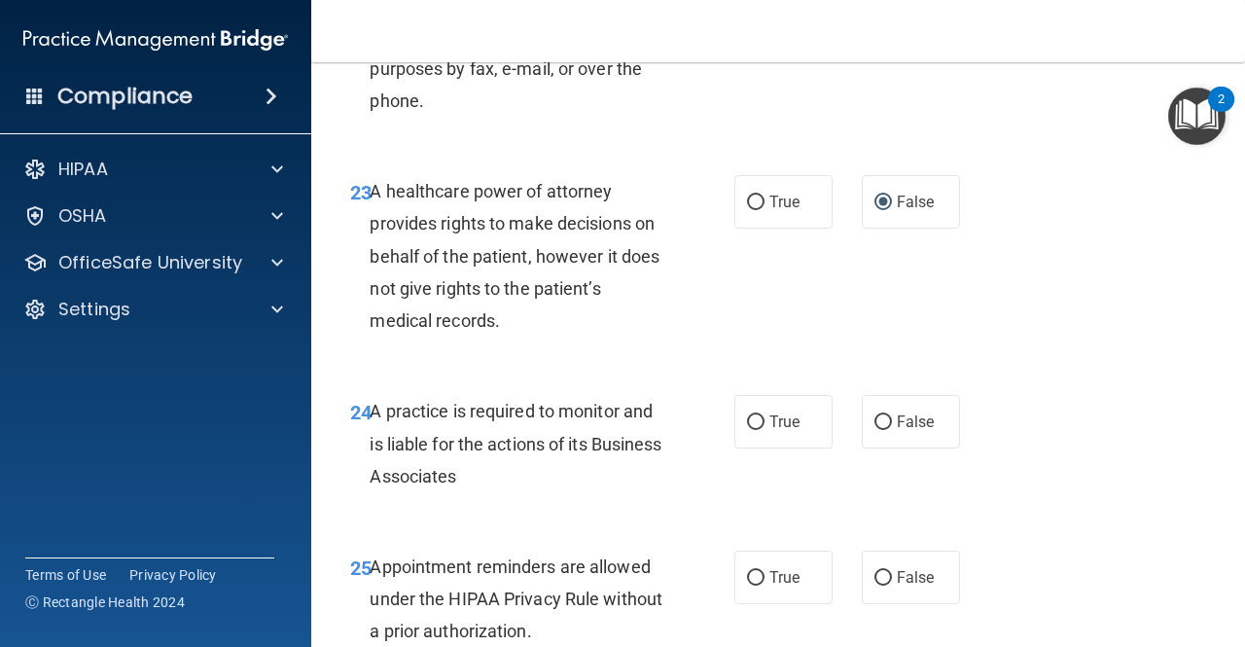
scroll to position [4496, 0]
click at [774, 430] on span "True" at bounding box center [785, 421] width 30 height 18
click at [765, 429] on input "True" at bounding box center [756, 421] width 18 height 15
radio input "true"
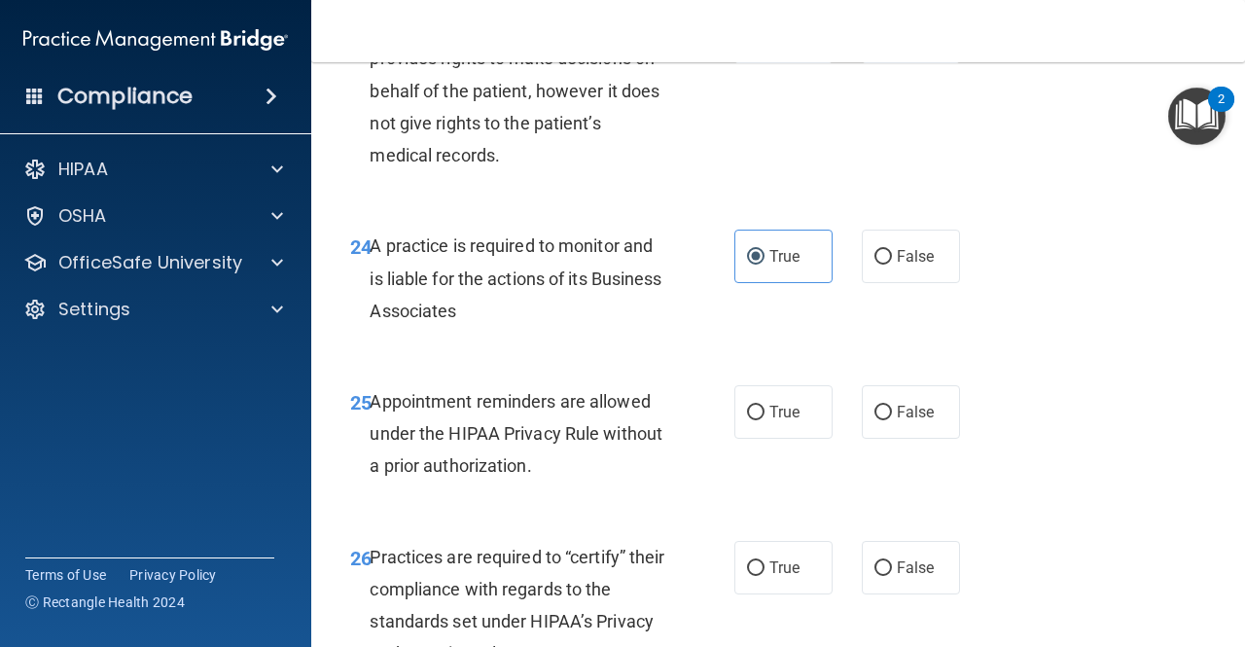
scroll to position [4660, 0]
click at [751, 421] on input "True" at bounding box center [756, 414] width 18 height 15
radio input "true"
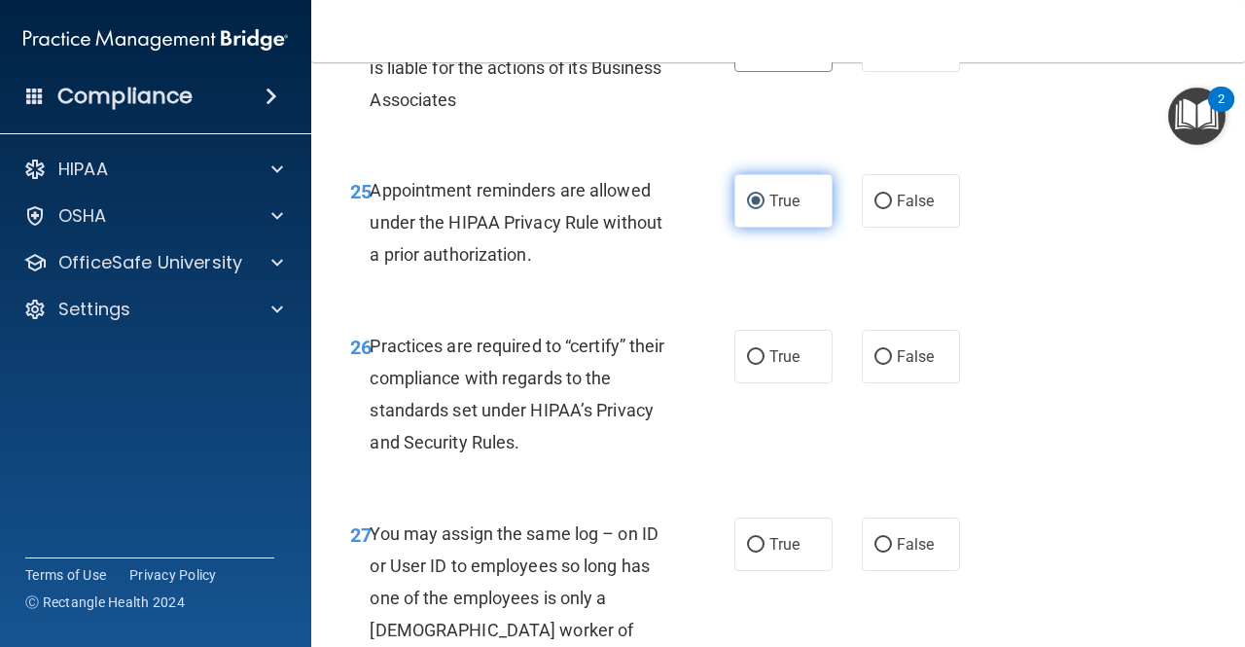
scroll to position [4882, 0]
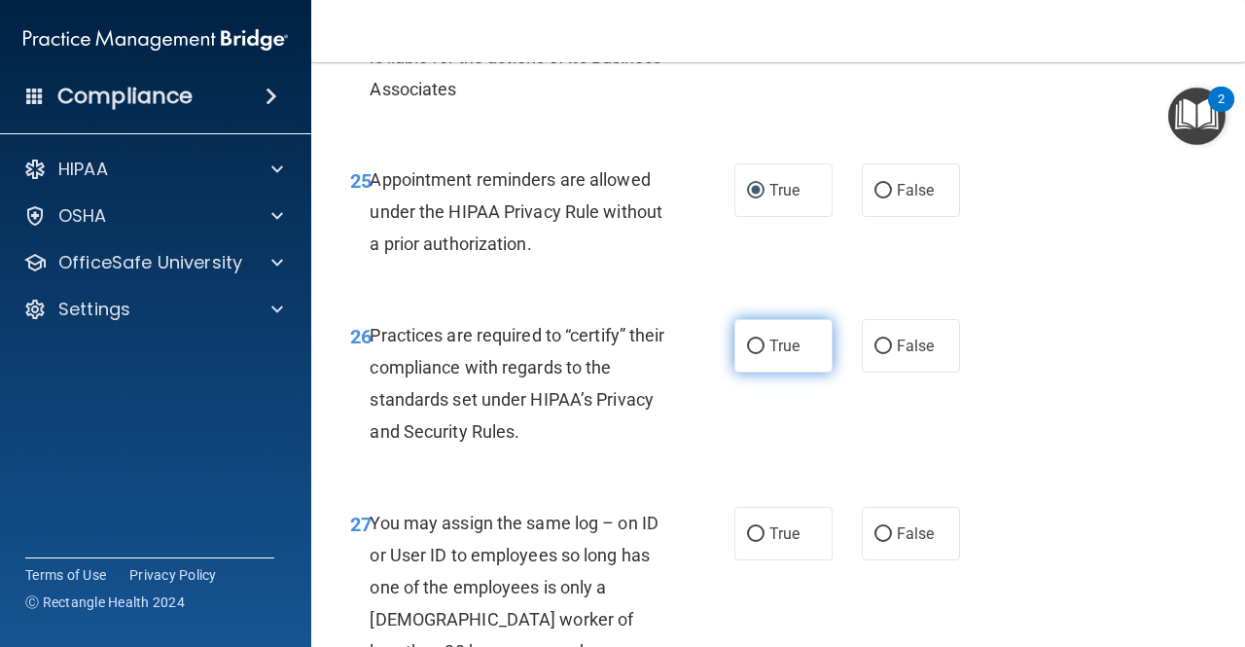
click at [757, 373] on label "True" at bounding box center [784, 346] width 98 height 54
click at [757, 354] on input "True" at bounding box center [756, 347] width 18 height 15
radio input "true"
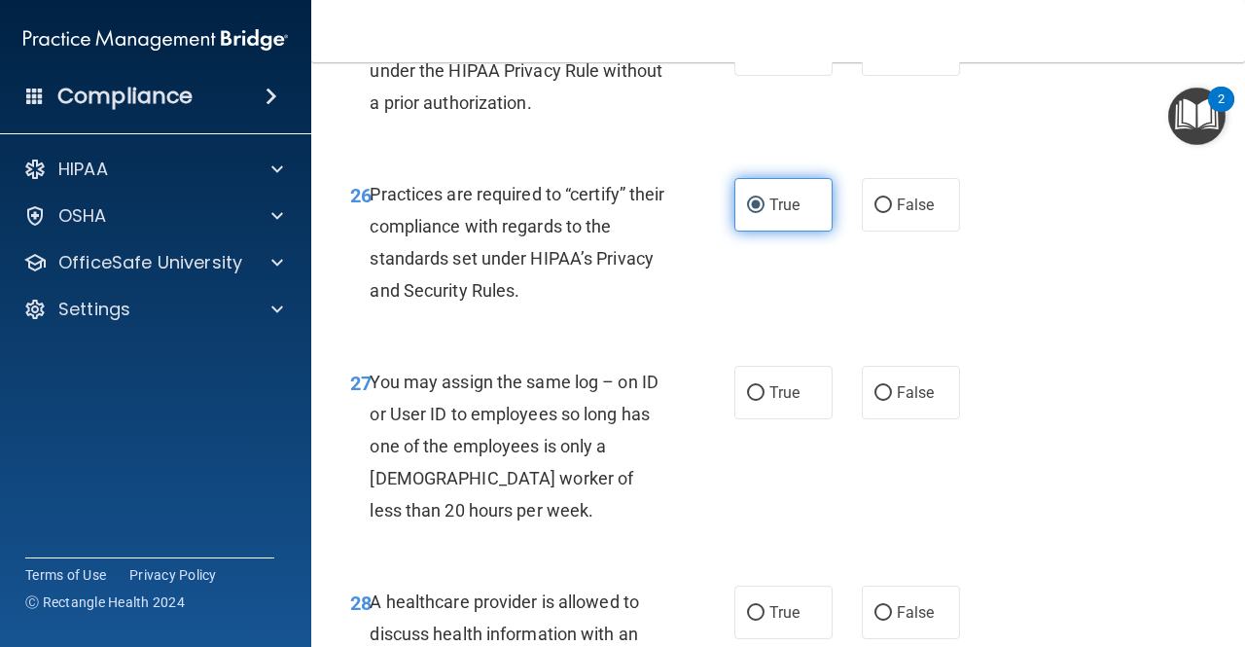
scroll to position [5025, 0]
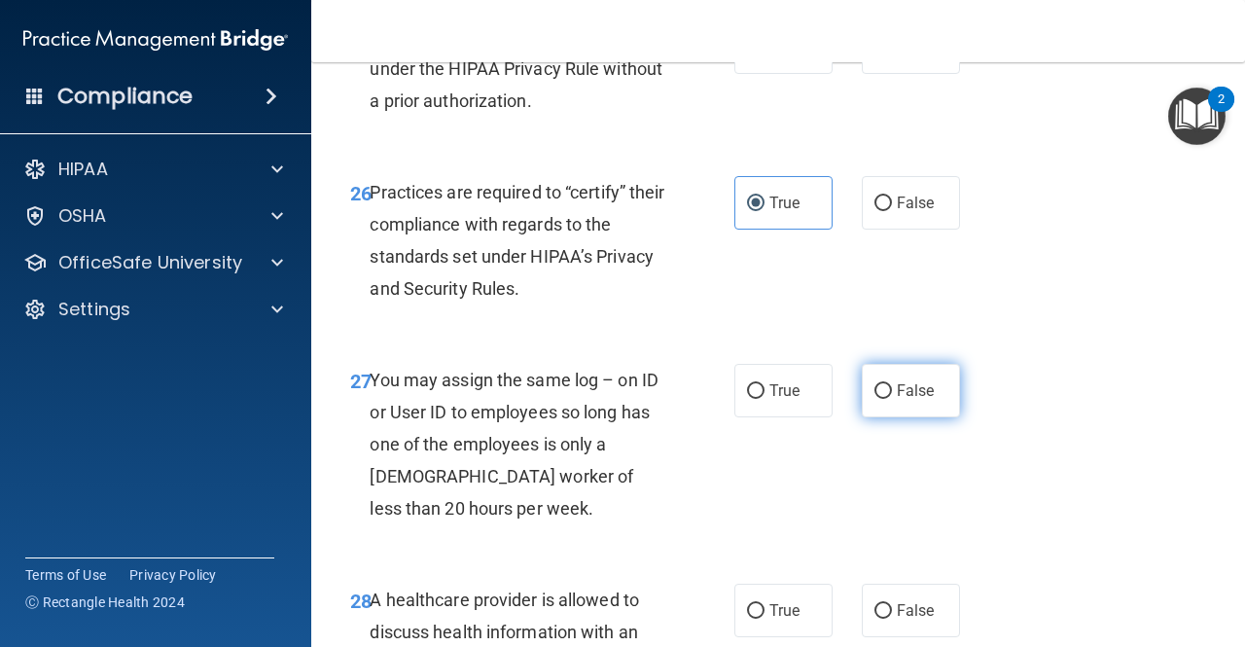
click at [875, 399] on input "False" at bounding box center [884, 391] width 18 height 15
radio input "true"
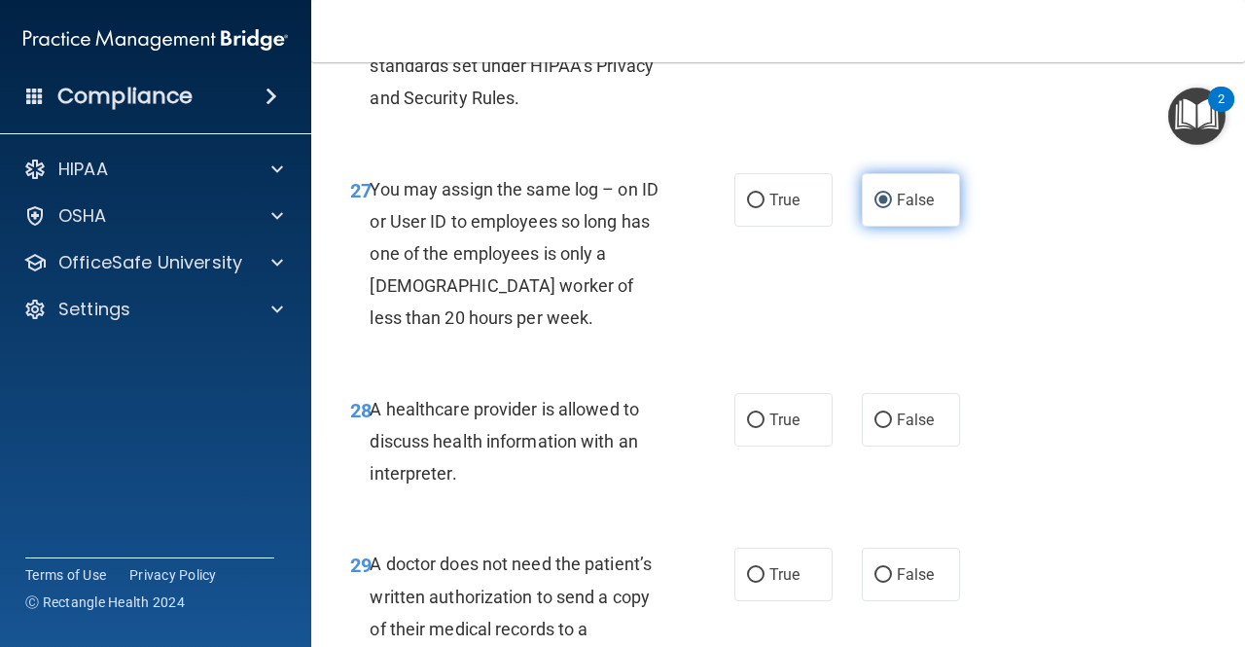
scroll to position [5217, 0]
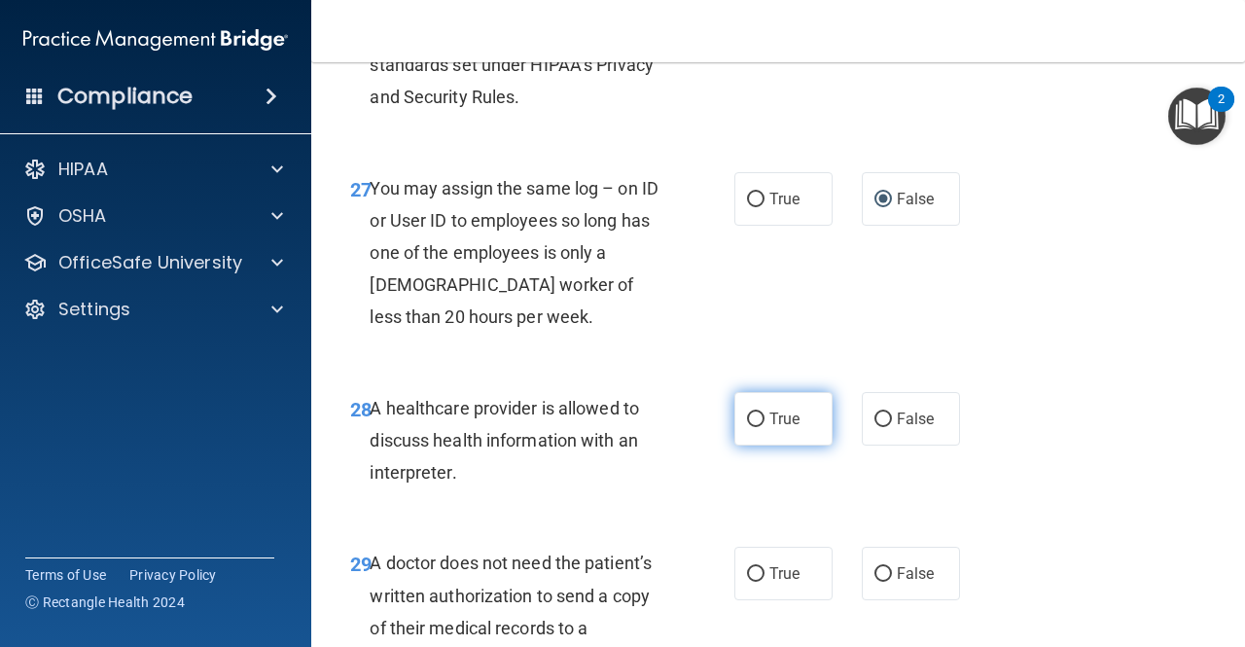
click at [754, 427] on input "True" at bounding box center [756, 420] width 18 height 15
radio input "true"
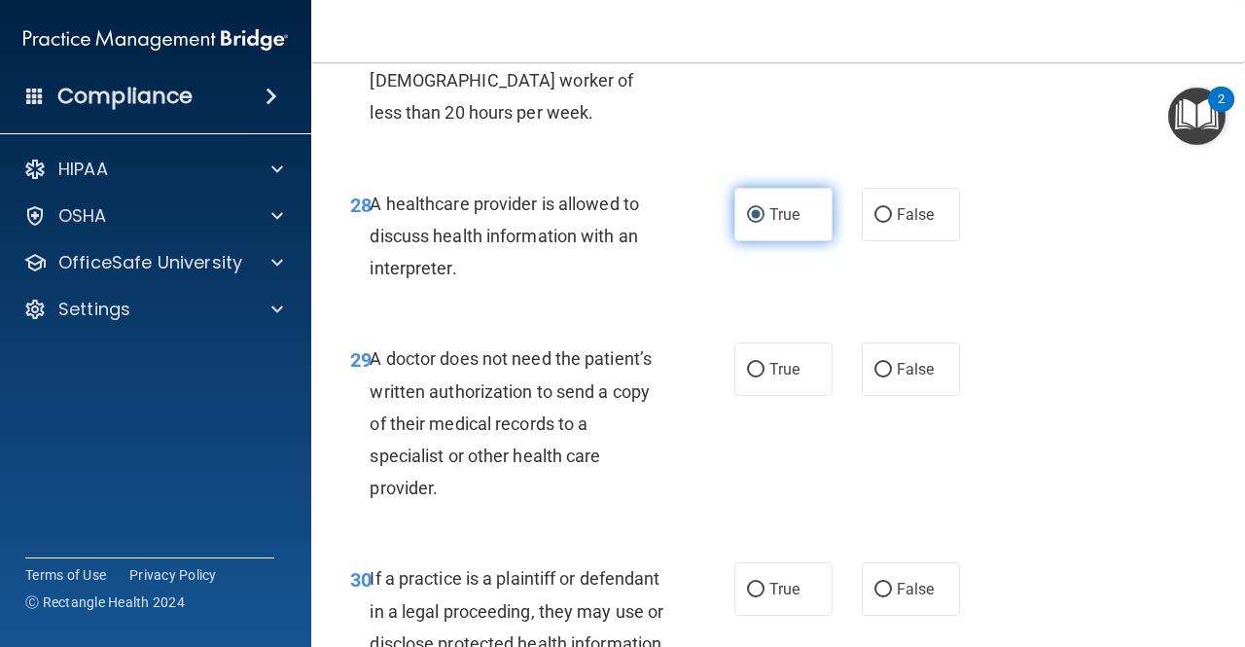
scroll to position [5425, 0]
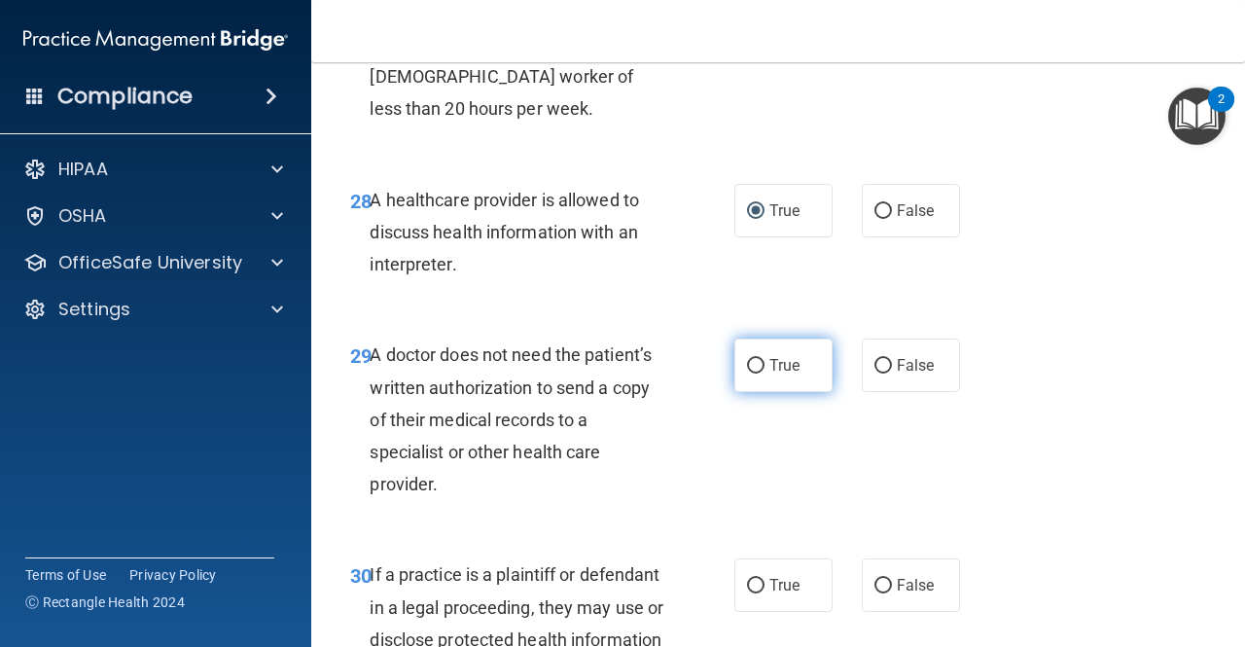
click at [740, 392] on label "True" at bounding box center [784, 366] width 98 height 54
click at [747, 374] on input "True" at bounding box center [756, 366] width 18 height 15
radio input "true"
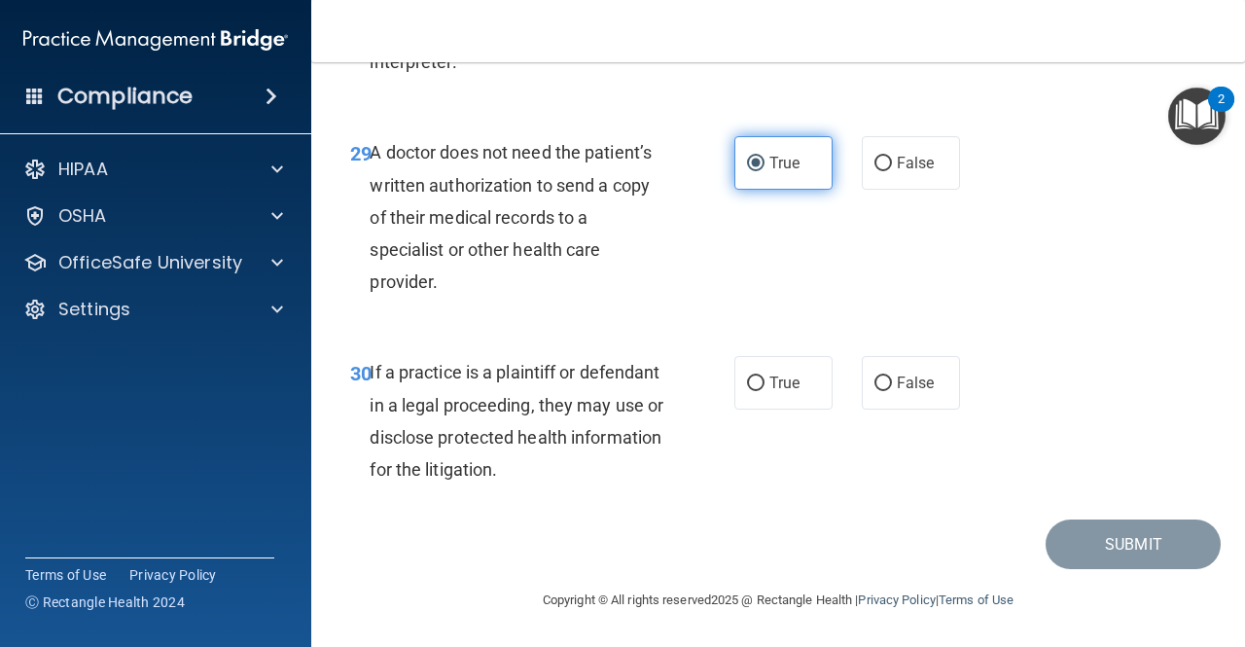
scroll to position [5672, 0]
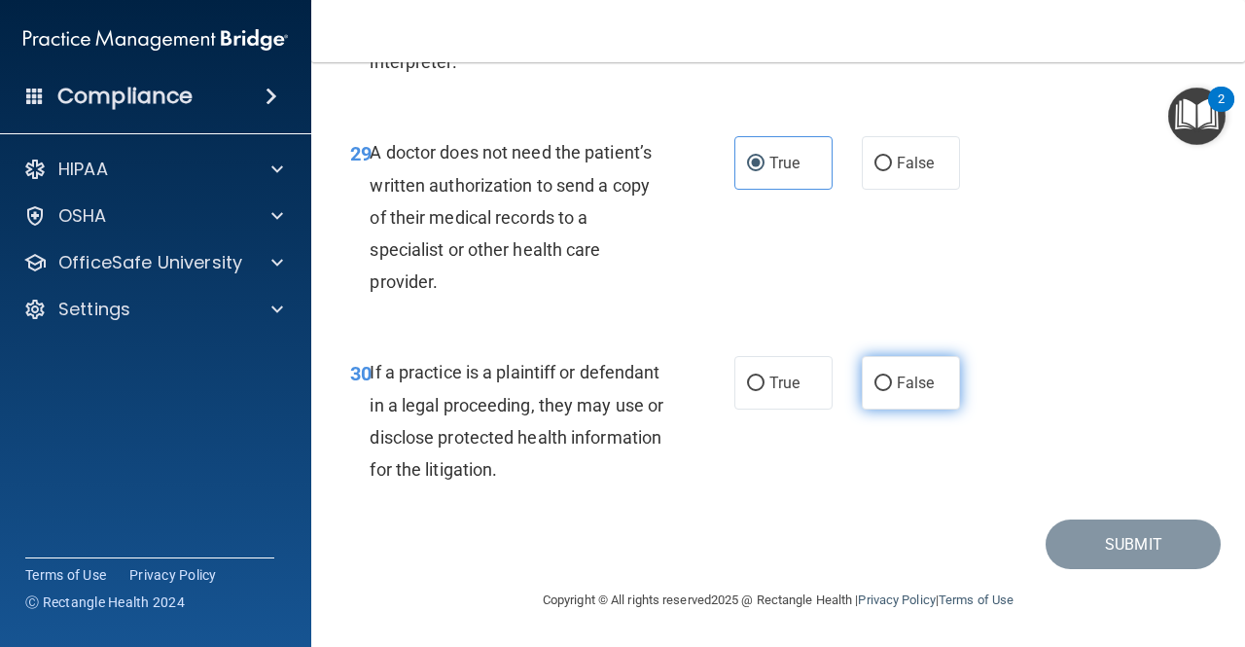
click at [868, 410] on label "False" at bounding box center [911, 383] width 98 height 54
click at [875, 391] on input "False" at bounding box center [884, 384] width 18 height 15
radio input "true"
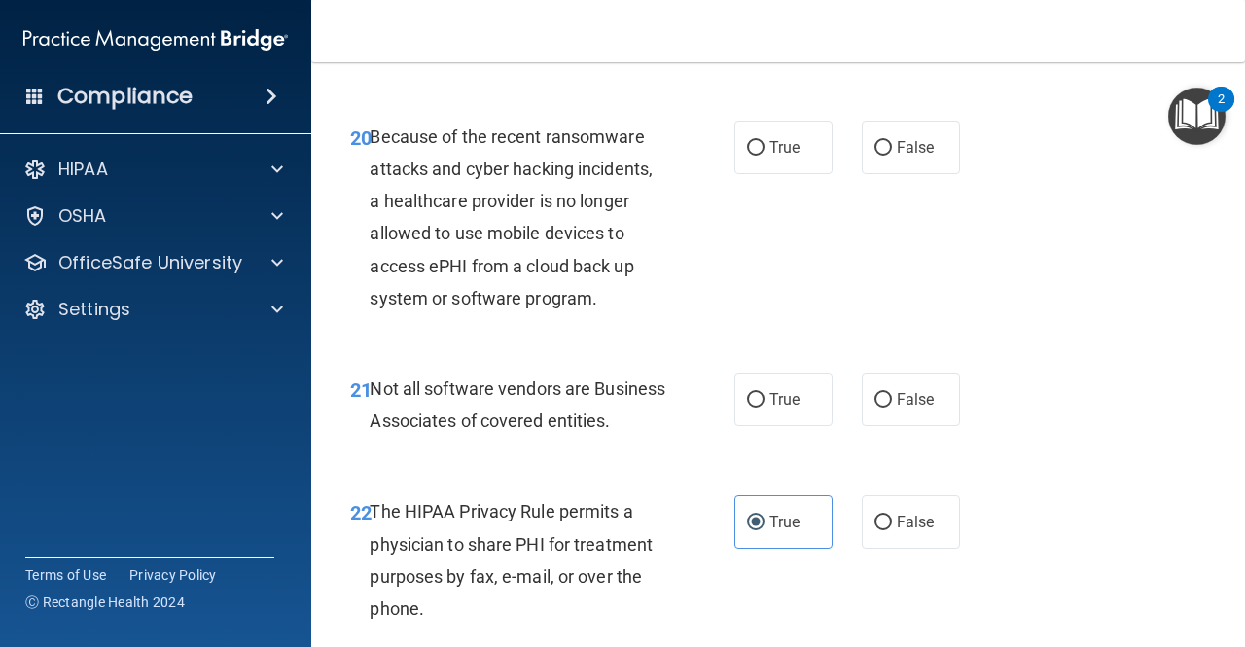
scroll to position [3981, 0]
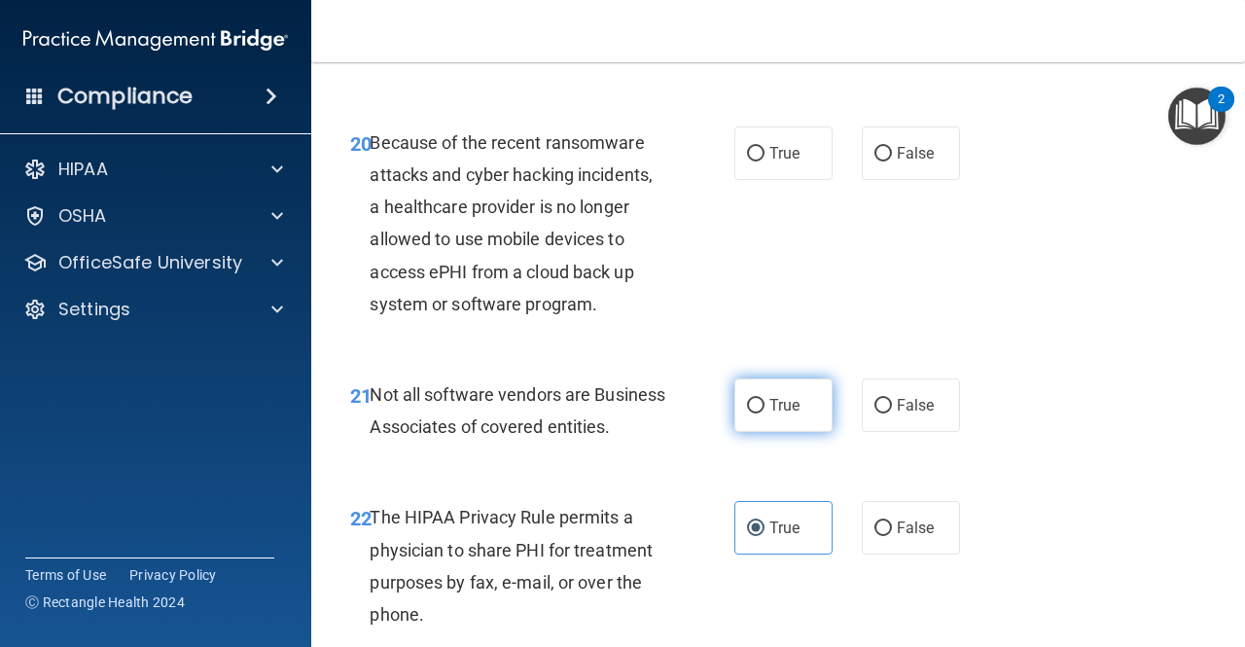
click at [782, 414] on span "True" at bounding box center [785, 405] width 30 height 18
click at [765, 414] on input "True" at bounding box center [756, 406] width 18 height 15
radio input "true"
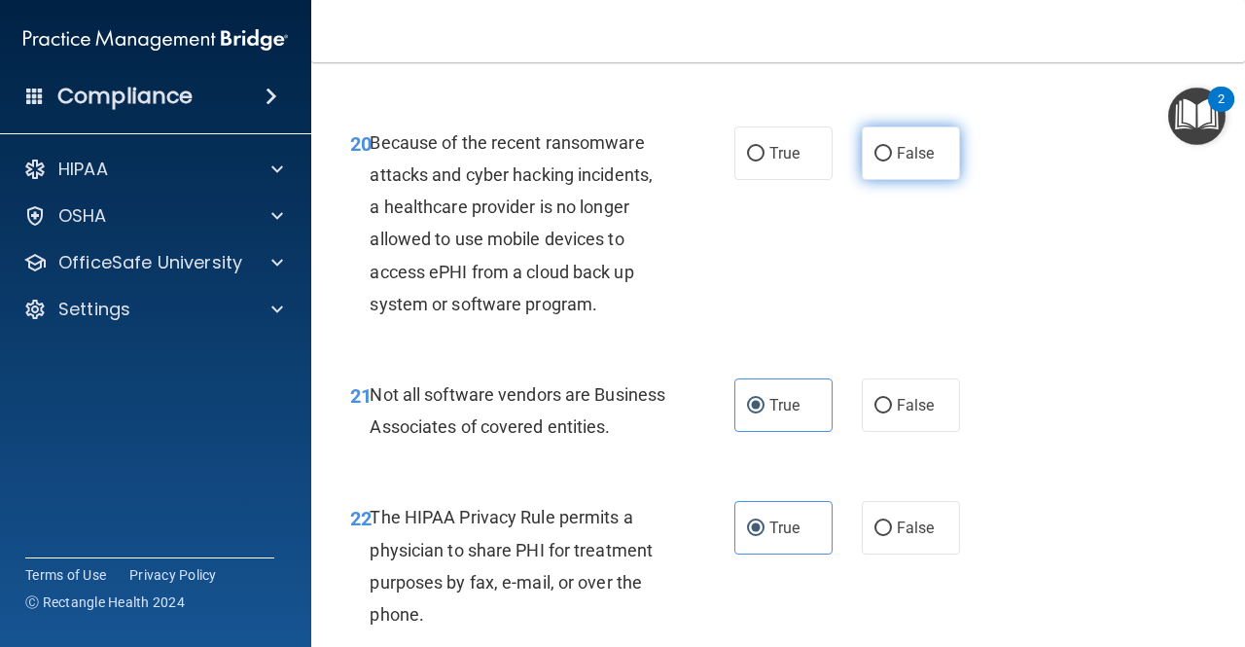
click at [892, 180] on label "False" at bounding box center [911, 153] width 98 height 54
click at [892, 162] on input "False" at bounding box center [884, 154] width 18 height 15
radio input "true"
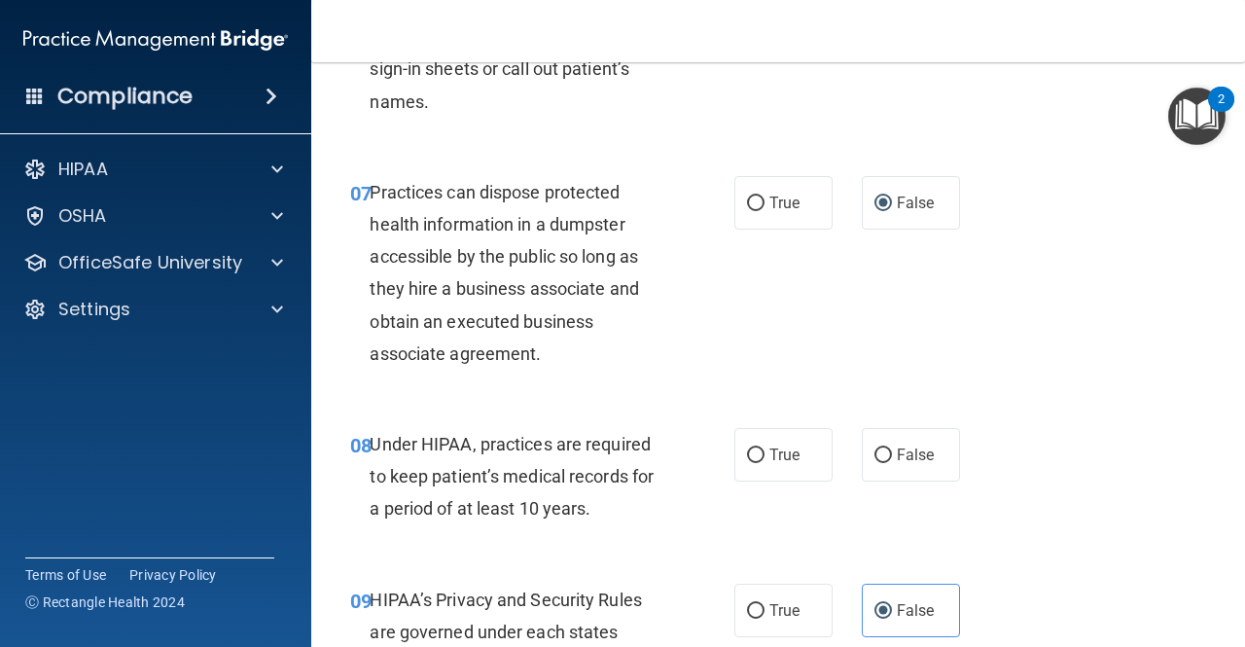
scroll to position [1265, 0]
click at [862, 451] on label "False" at bounding box center [911, 456] width 98 height 54
click at [875, 451] on input "False" at bounding box center [884, 457] width 18 height 15
radio input "true"
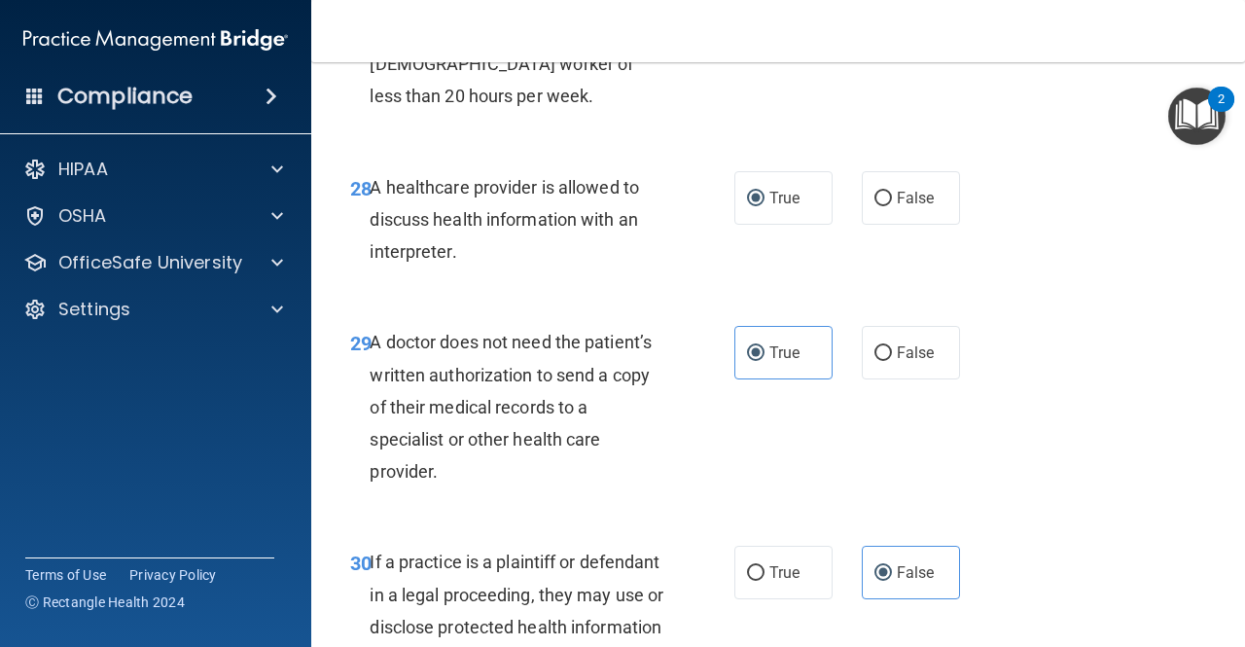
scroll to position [5693, 0]
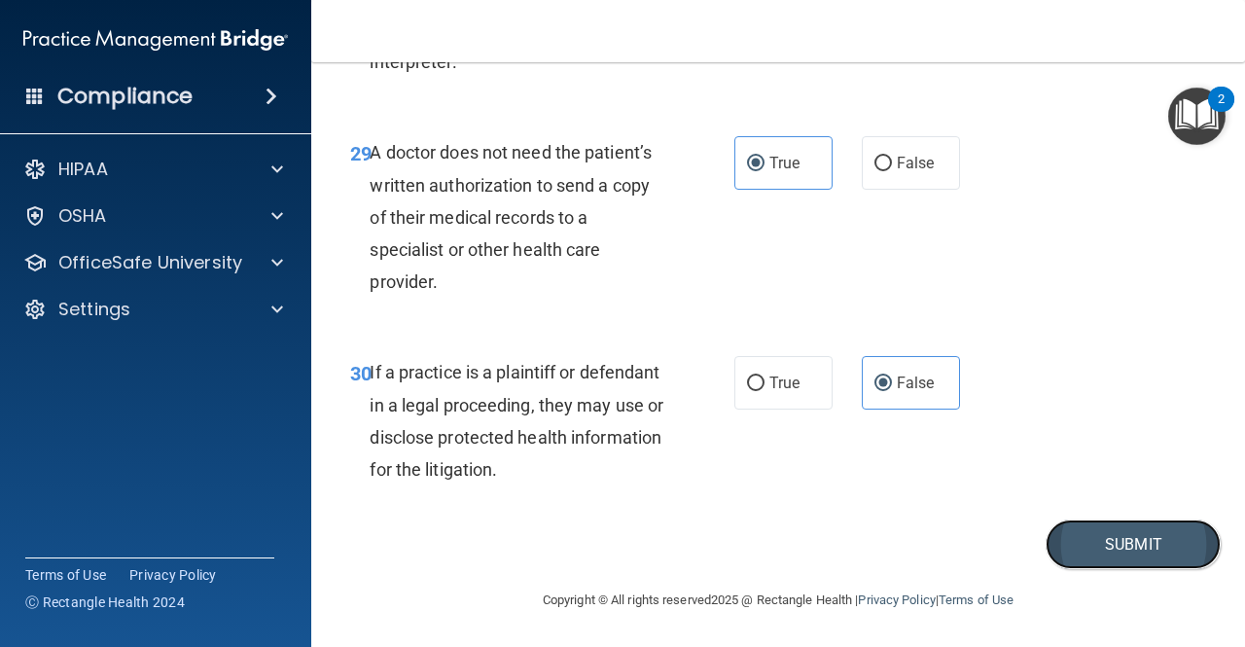
click at [1077, 556] on button "Submit" at bounding box center [1133, 545] width 175 height 50
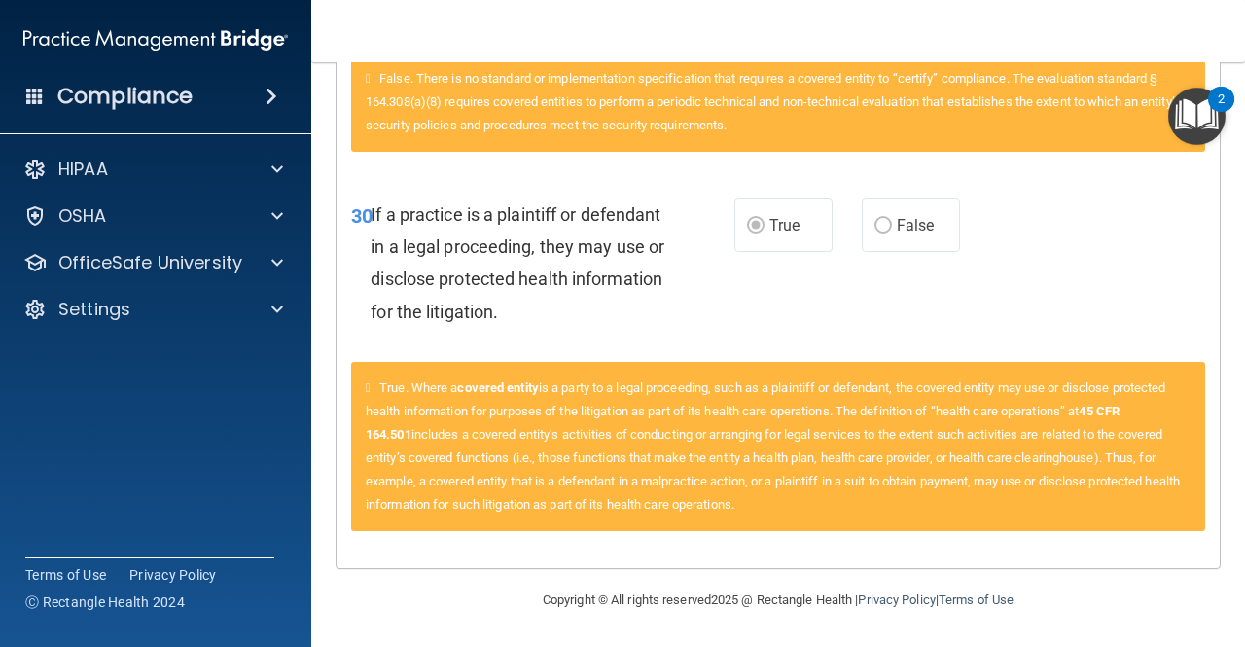
scroll to position [2941, 0]
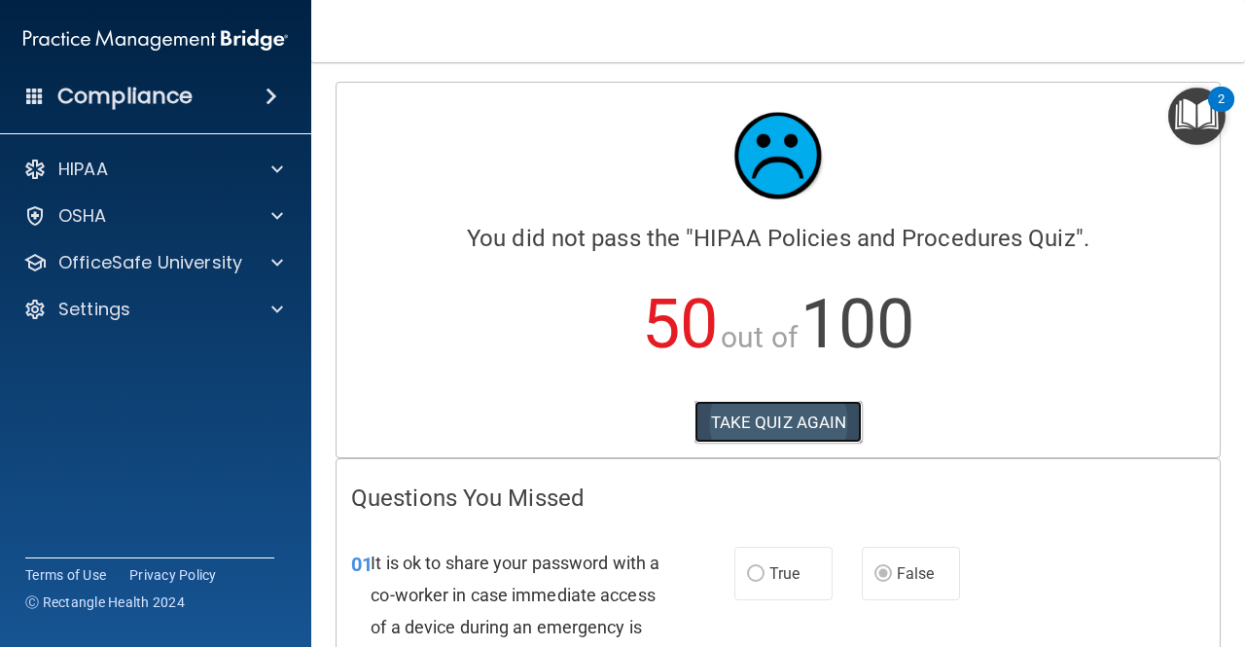
click at [759, 423] on button "TAKE QUIZ AGAIN" at bounding box center [779, 422] width 168 height 43
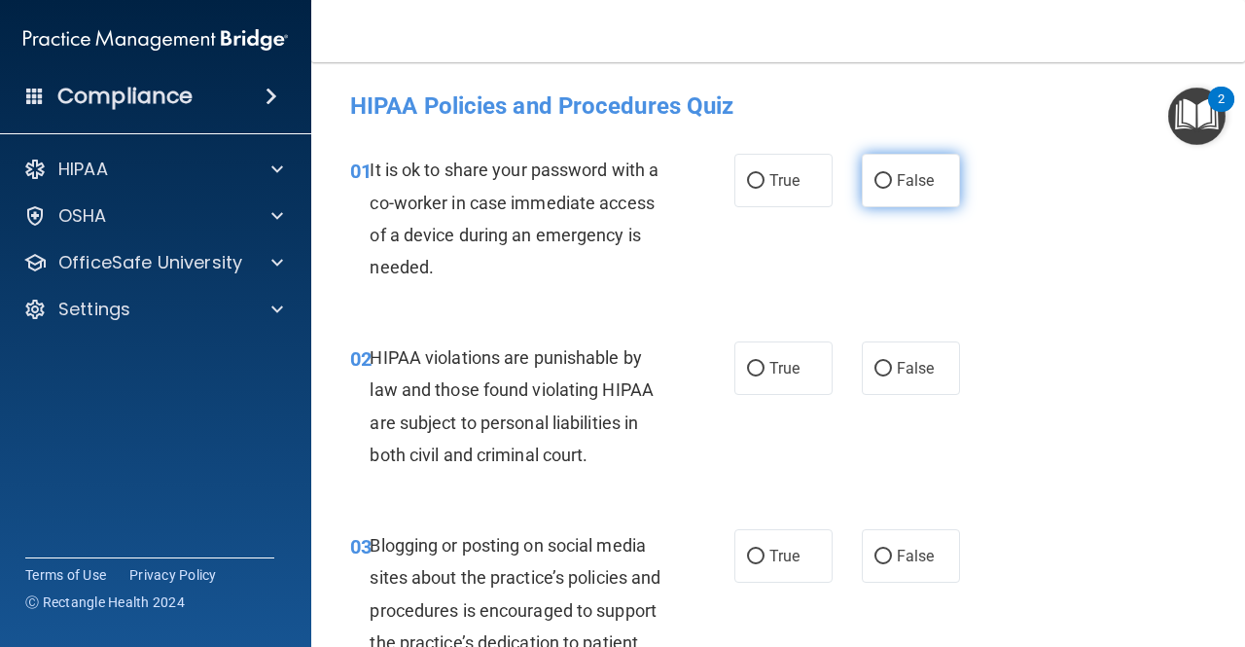
click at [887, 186] on label "False" at bounding box center [911, 181] width 98 height 54
click at [887, 186] on input "False" at bounding box center [884, 181] width 18 height 15
radio input "true"
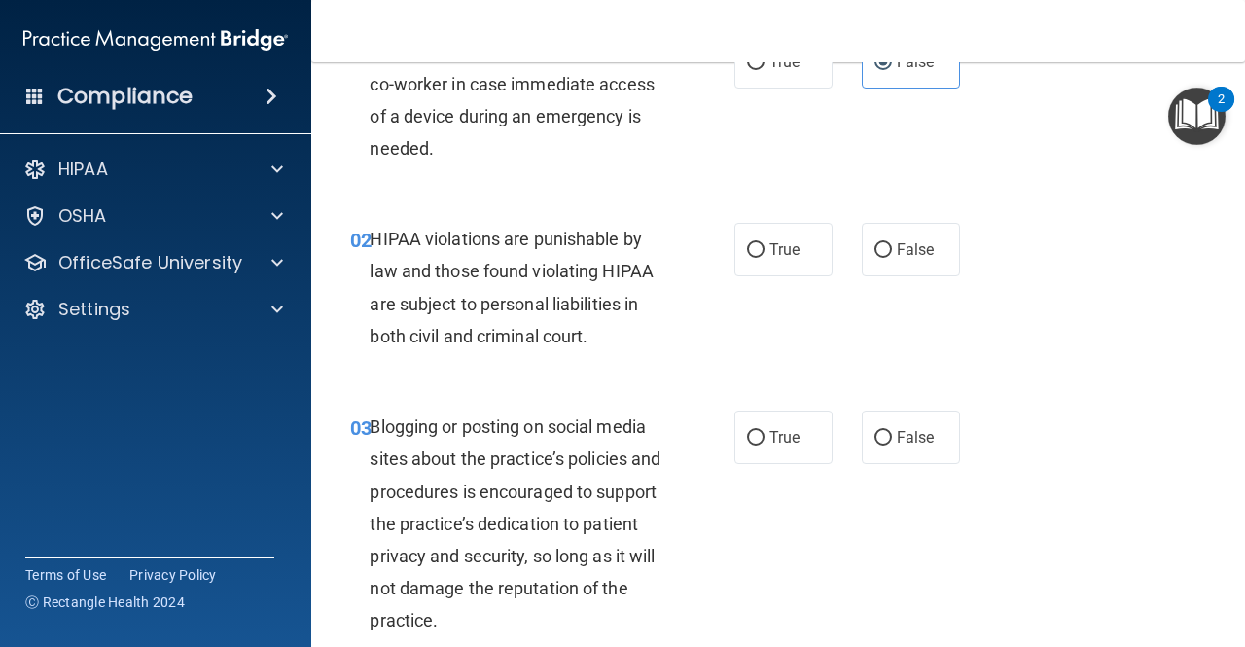
scroll to position [121, 0]
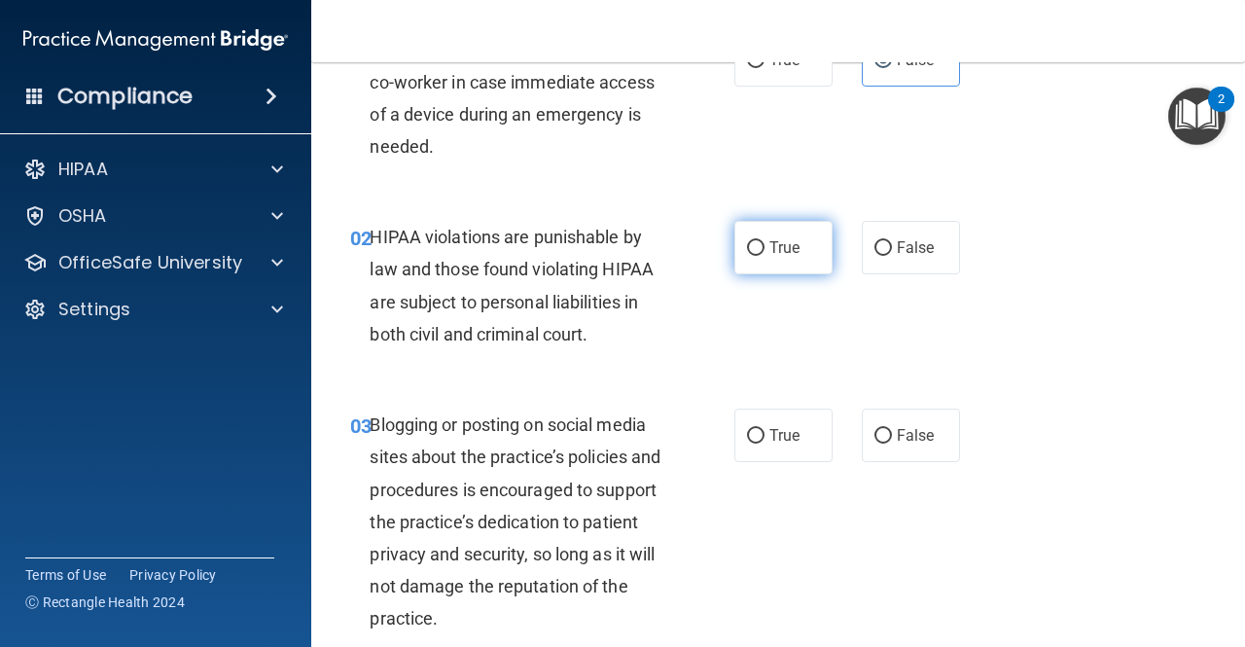
click at [764, 258] on label "True" at bounding box center [784, 248] width 98 height 54
click at [764, 256] on input "True" at bounding box center [756, 248] width 18 height 15
radio input "true"
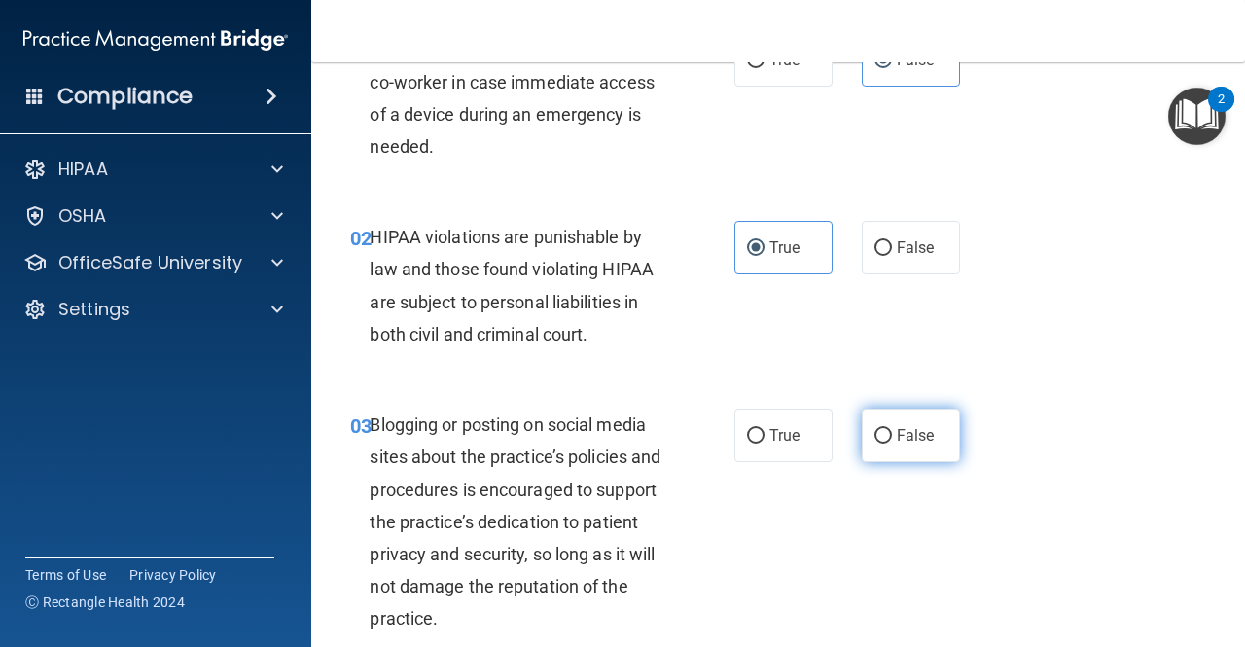
click at [903, 430] on span "False" at bounding box center [916, 435] width 38 height 18
click at [892, 430] on input "False" at bounding box center [884, 436] width 18 height 15
radio input "true"
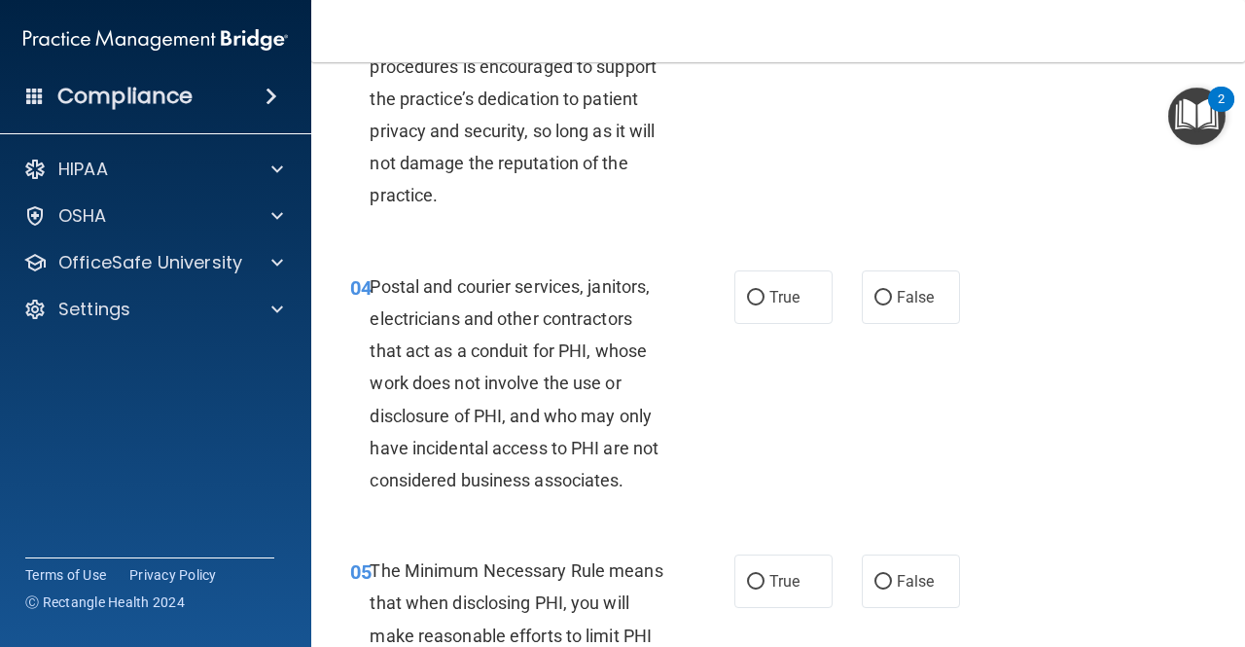
scroll to position [687, 0]
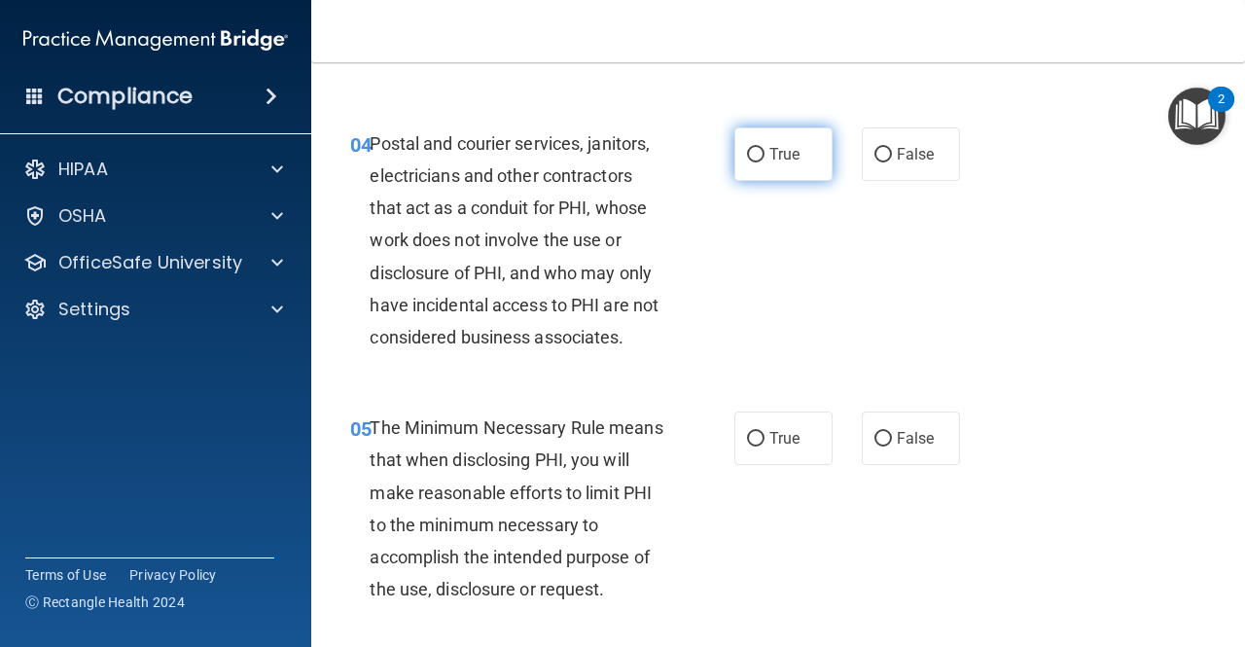
click at [770, 154] on span "True" at bounding box center [785, 154] width 30 height 18
click at [765, 154] on input "True" at bounding box center [756, 155] width 18 height 15
radio input "true"
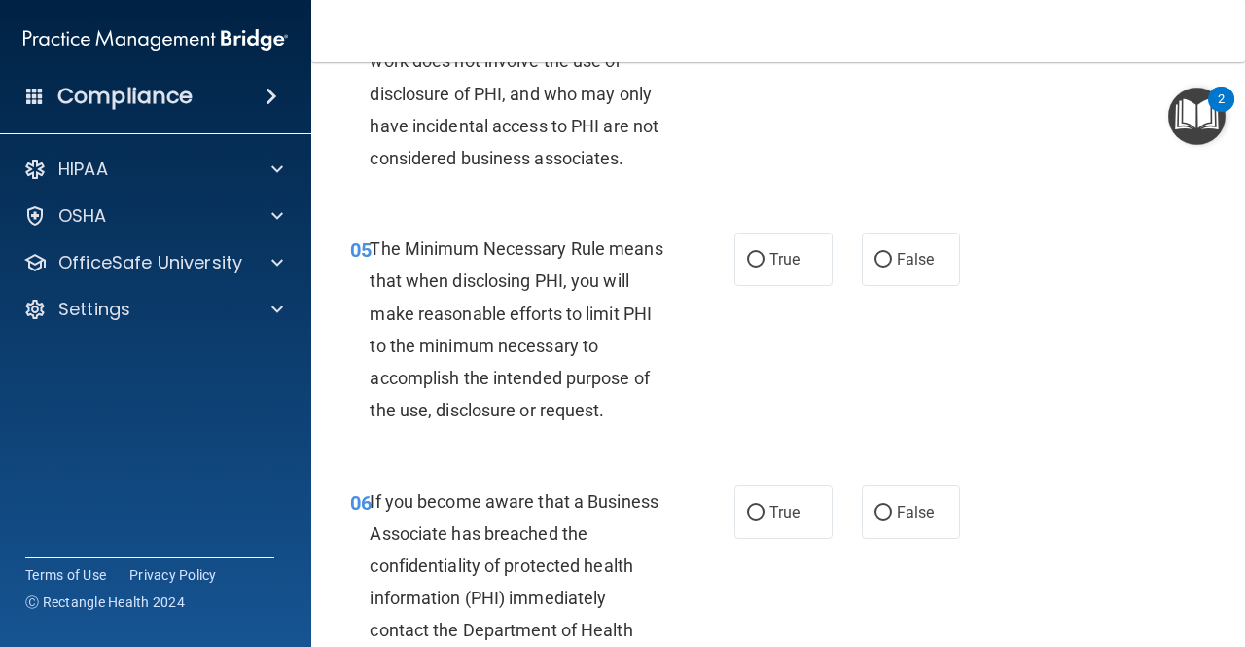
scroll to position [868, 0]
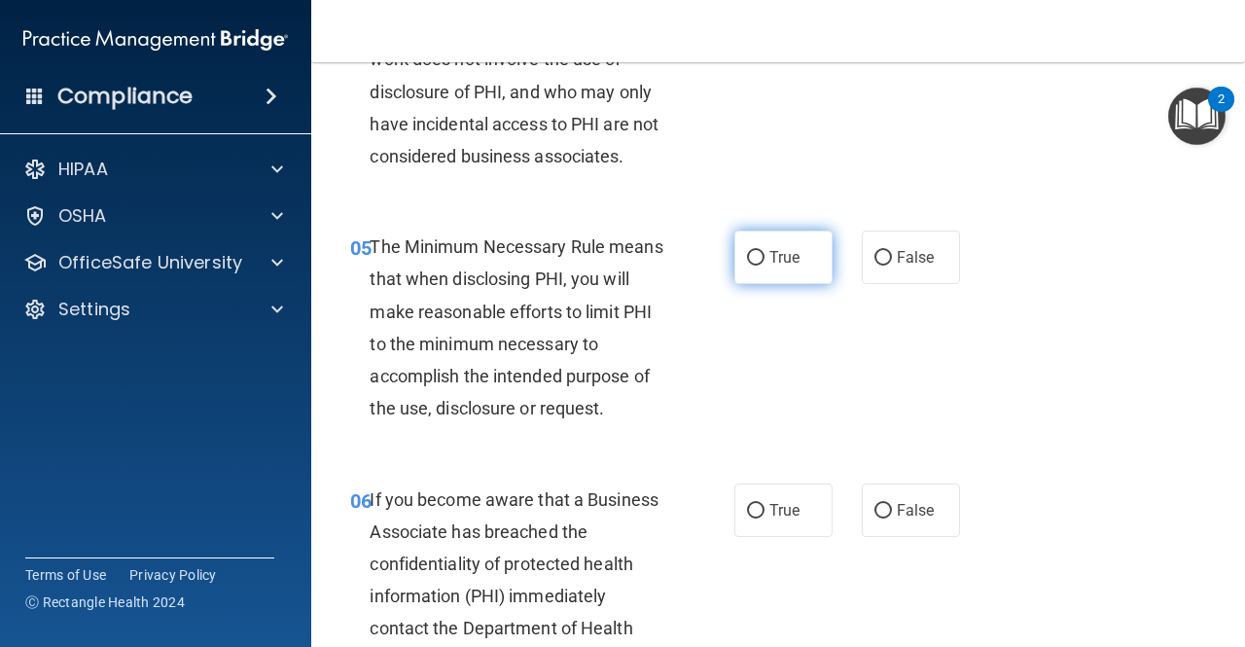
click at [770, 271] on label "True" at bounding box center [784, 258] width 98 height 54
click at [765, 266] on input "True" at bounding box center [756, 258] width 18 height 15
radio input "true"
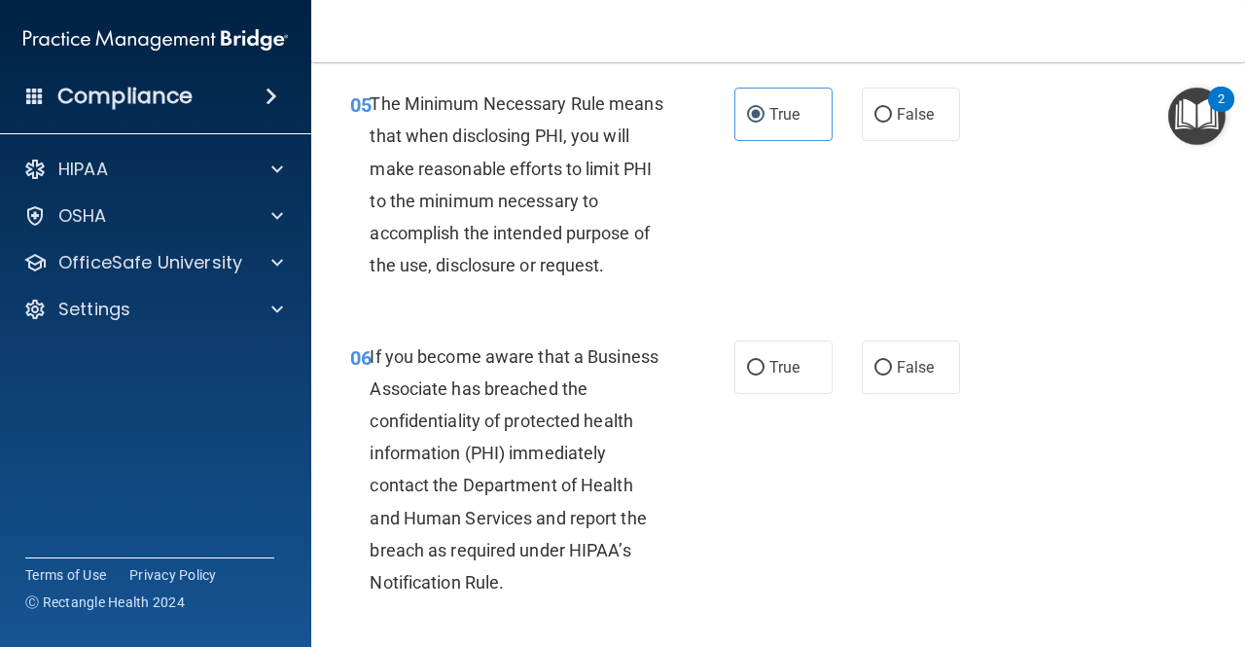
scroll to position [1012, 0]
click at [888, 130] on label "False" at bounding box center [911, 114] width 98 height 54
click at [888, 122] on input "False" at bounding box center [884, 114] width 18 height 15
radio input "true"
click at [787, 102] on label "True" at bounding box center [784, 114] width 98 height 54
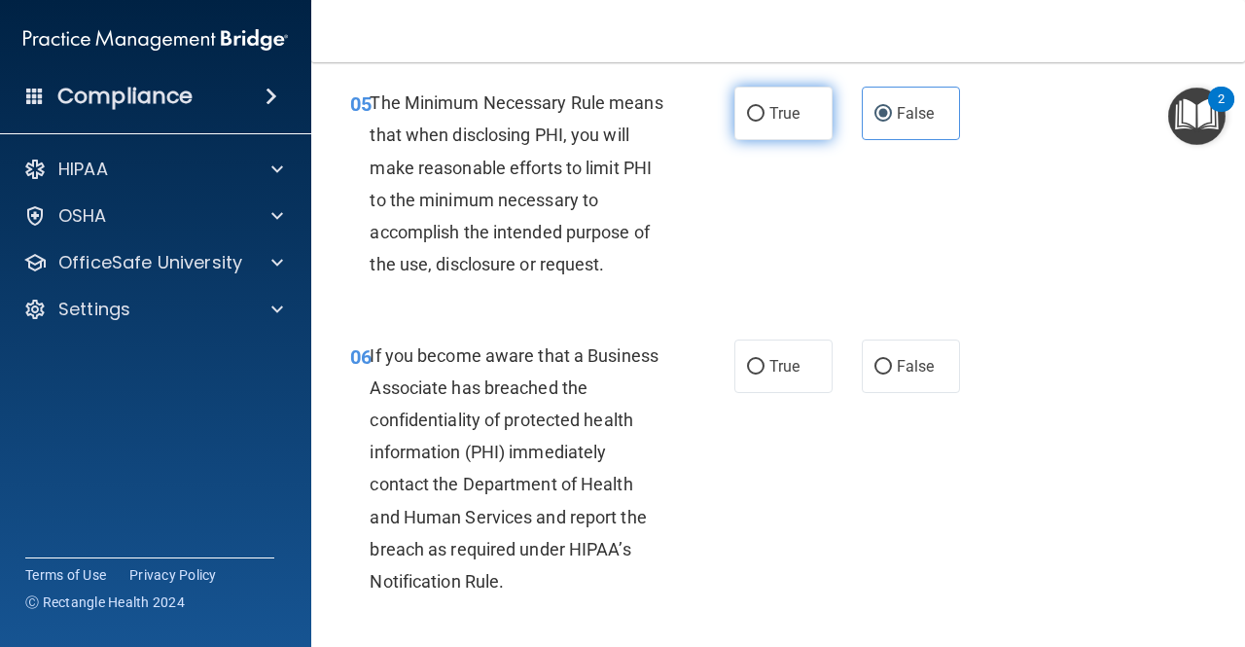
click at [765, 107] on input "True" at bounding box center [756, 114] width 18 height 15
radio input "true"
radio input "false"
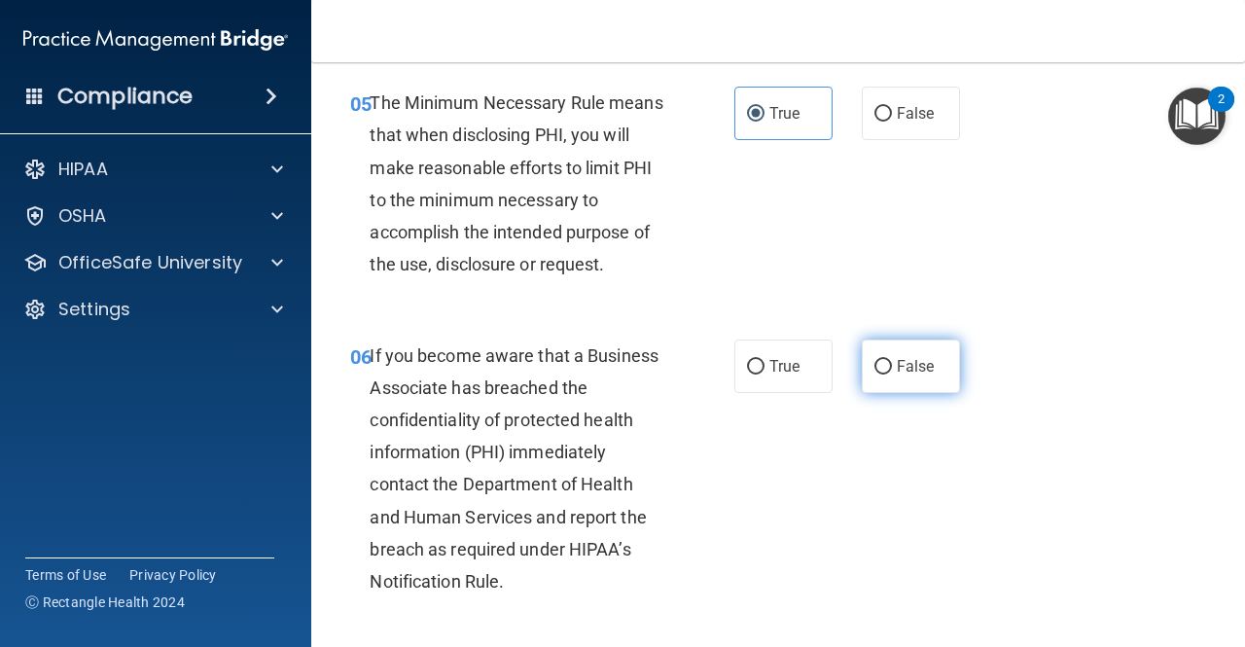
click at [891, 356] on label "False" at bounding box center [911, 367] width 98 height 54
click at [891, 360] on input "False" at bounding box center [884, 367] width 18 height 15
radio input "true"
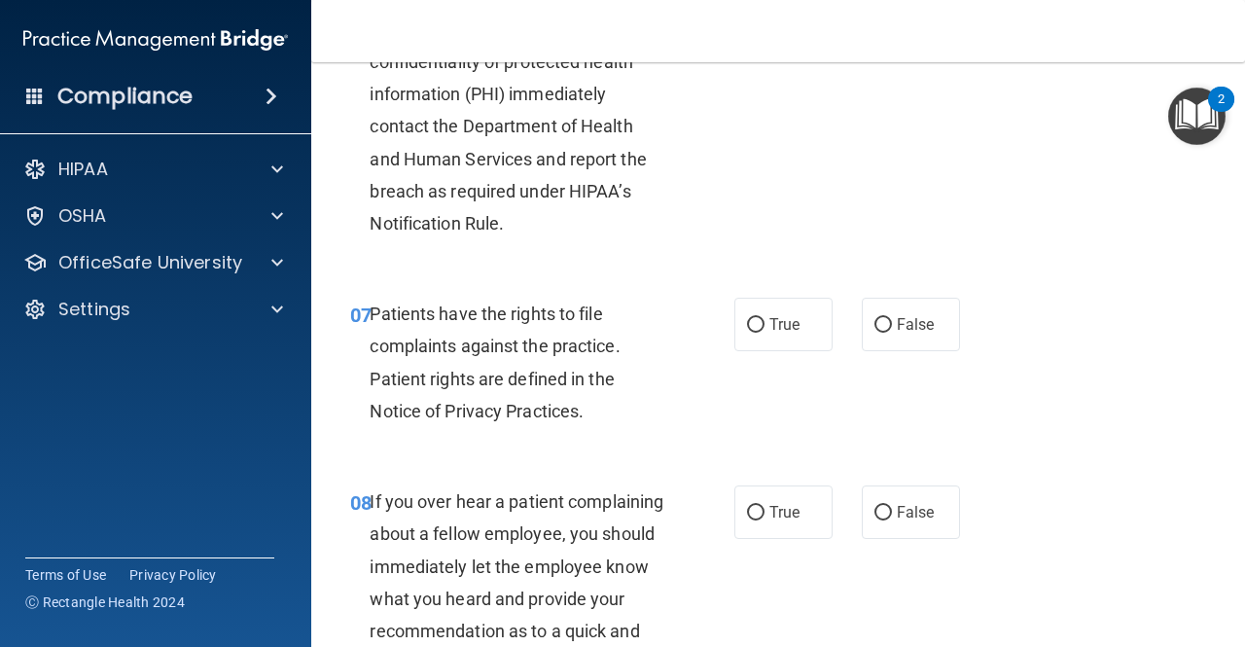
scroll to position [1411, 0]
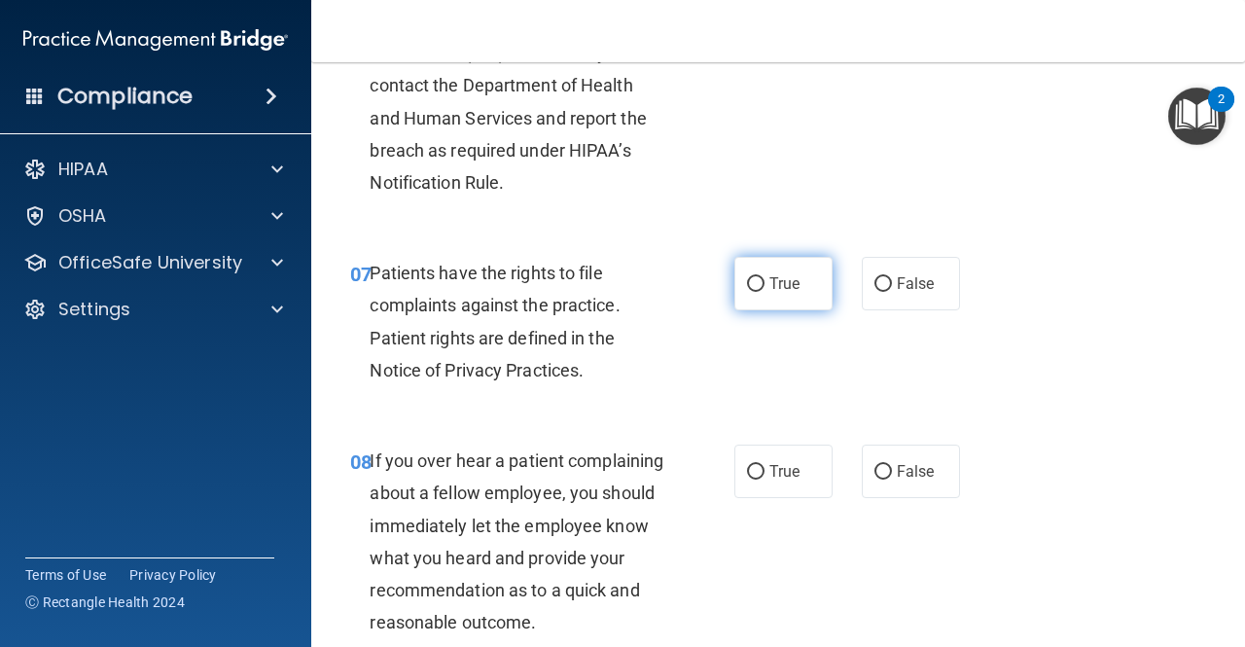
click at [792, 284] on span "True" at bounding box center [785, 283] width 30 height 18
click at [765, 284] on input "True" at bounding box center [756, 284] width 18 height 15
radio input "true"
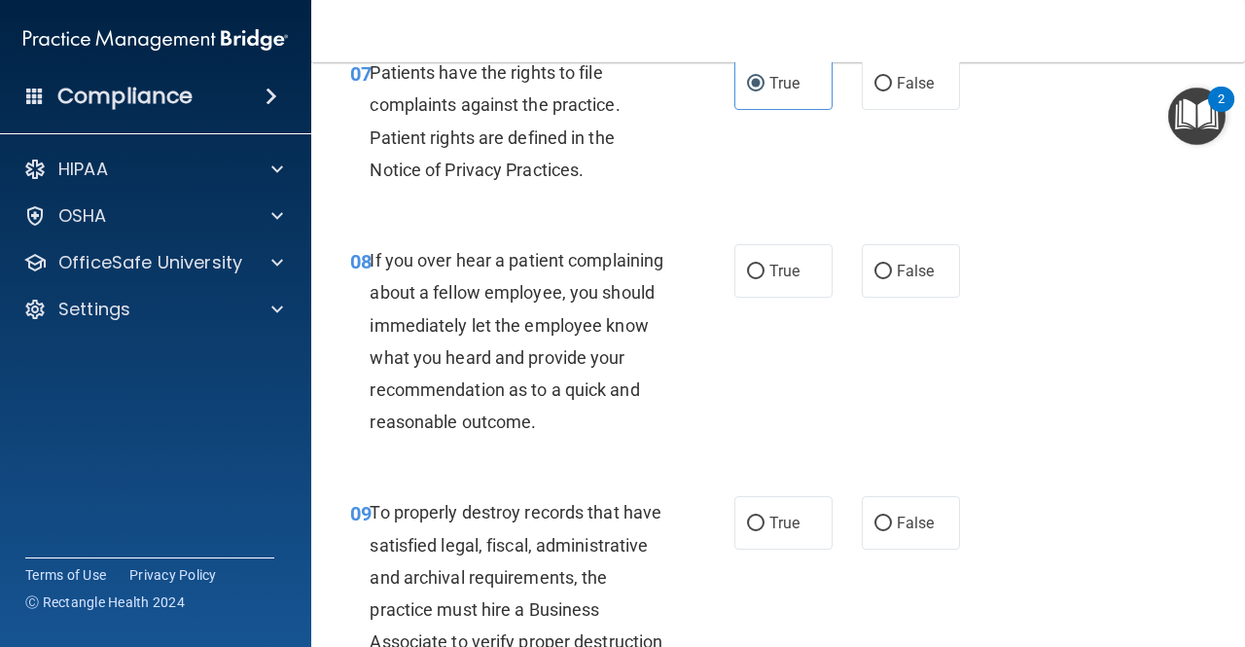
scroll to position [1612, 0]
click at [885, 273] on label "False" at bounding box center [911, 270] width 98 height 54
click at [885, 273] on input "False" at bounding box center [884, 271] width 18 height 15
radio input "true"
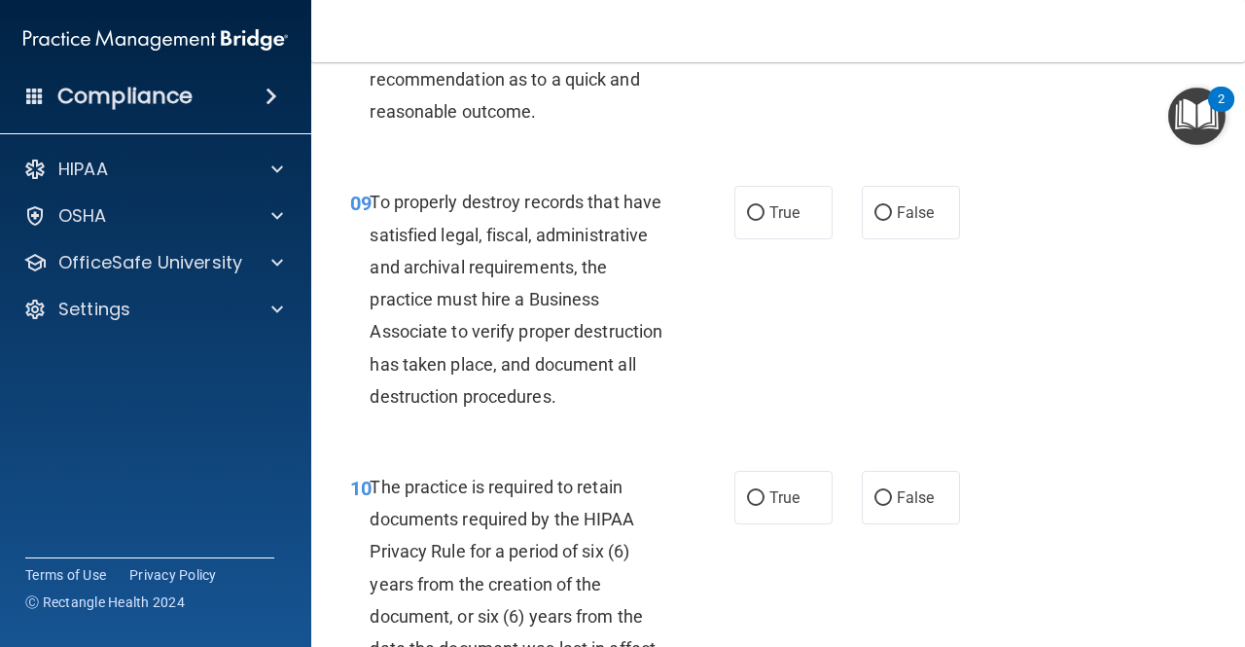
scroll to position [1925, 0]
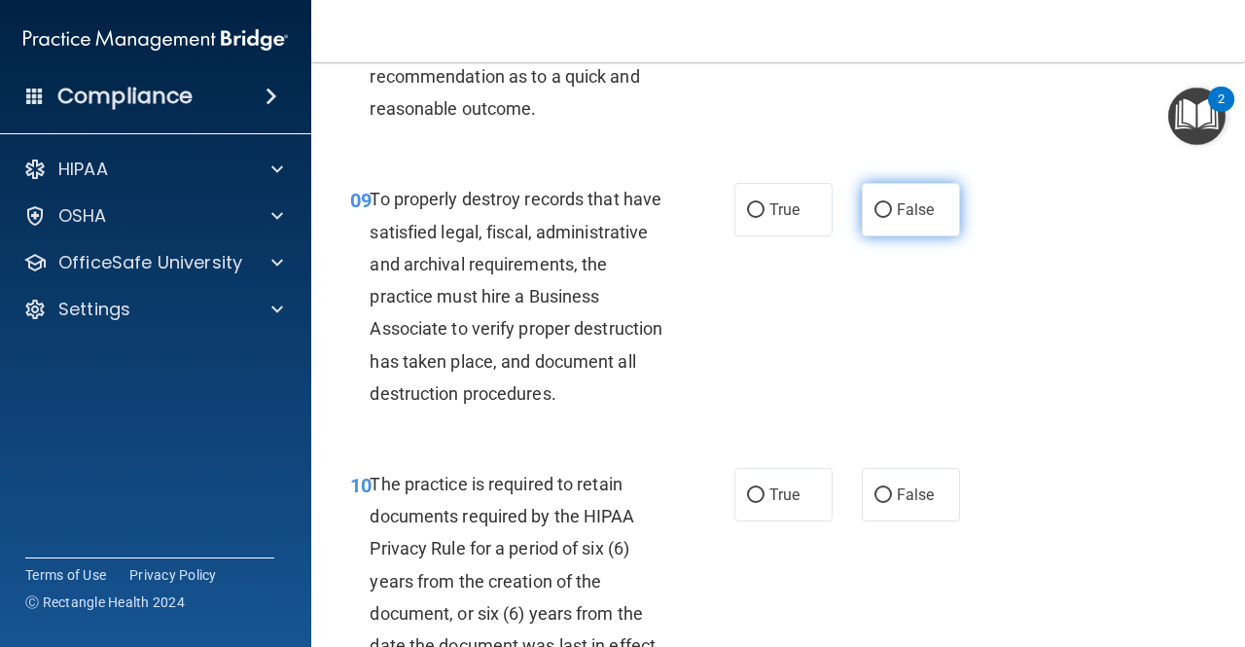
click at [878, 218] on input "False" at bounding box center [884, 210] width 18 height 15
radio input "true"
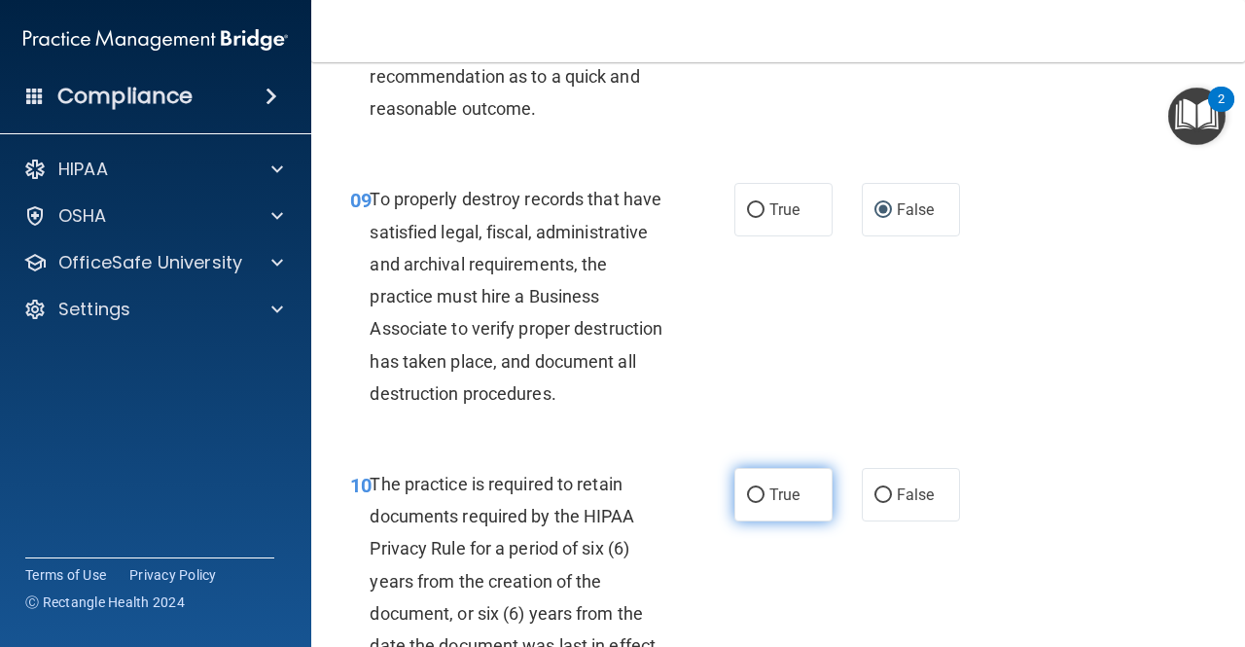
click at [757, 503] on input "True" at bounding box center [756, 495] width 18 height 15
radio input "true"
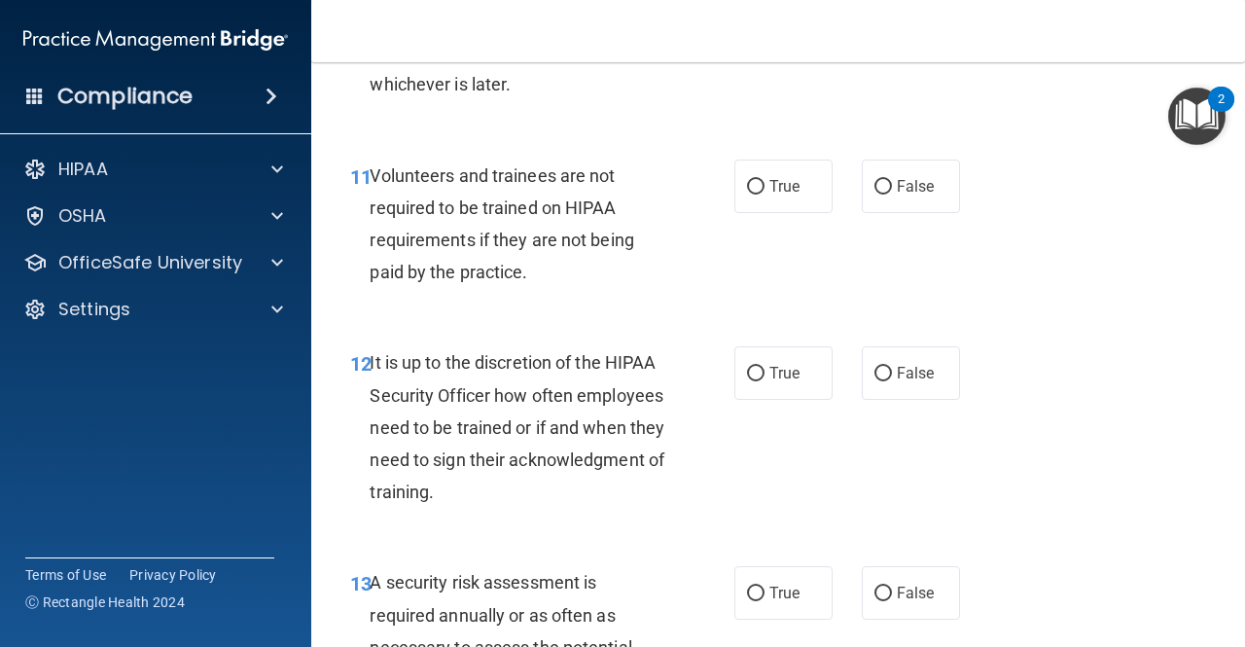
scroll to position [2519, 0]
click at [877, 194] on input "False" at bounding box center [884, 186] width 18 height 15
radio input "true"
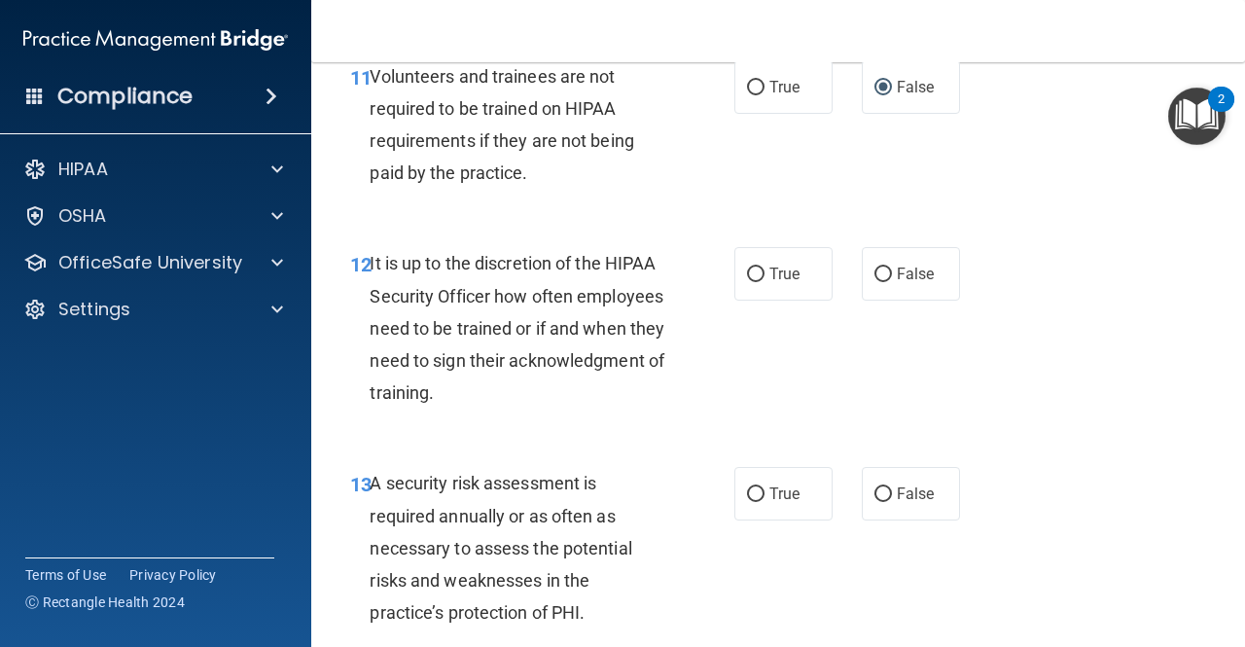
scroll to position [2638, 0]
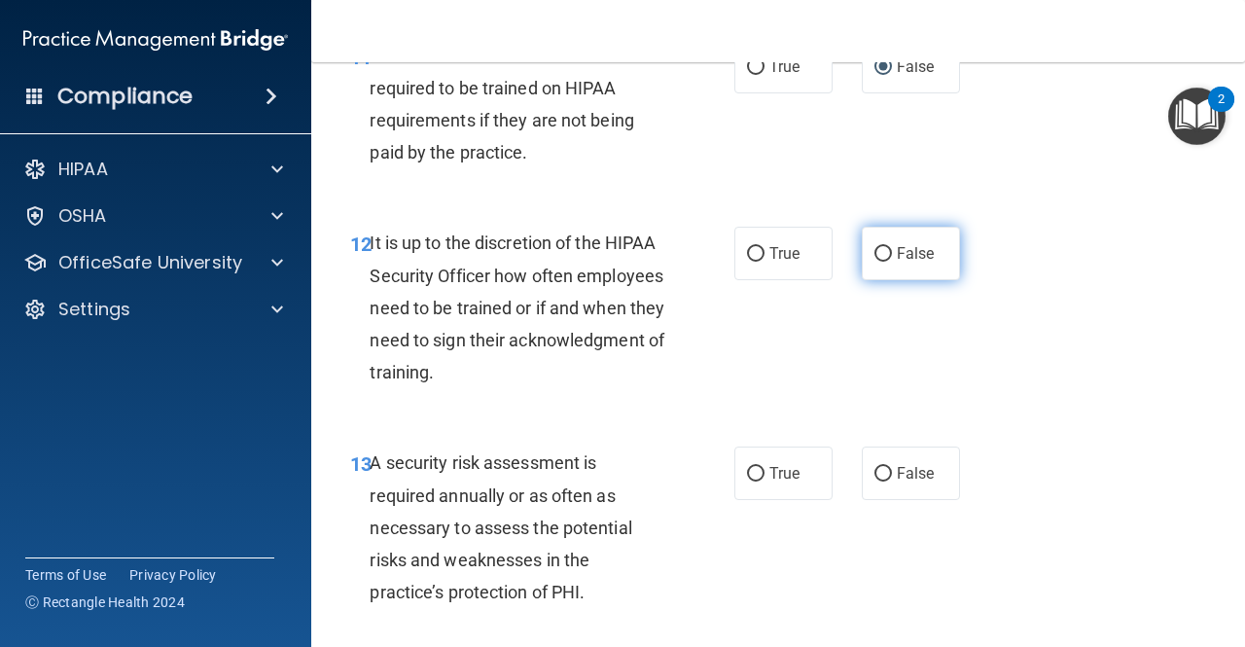
click at [918, 280] on label "False" at bounding box center [911, 254] width 98 height 54
click at [892, 262] on input "False" at bounding box center [884, 254] width 18 height 15
radio input "true"
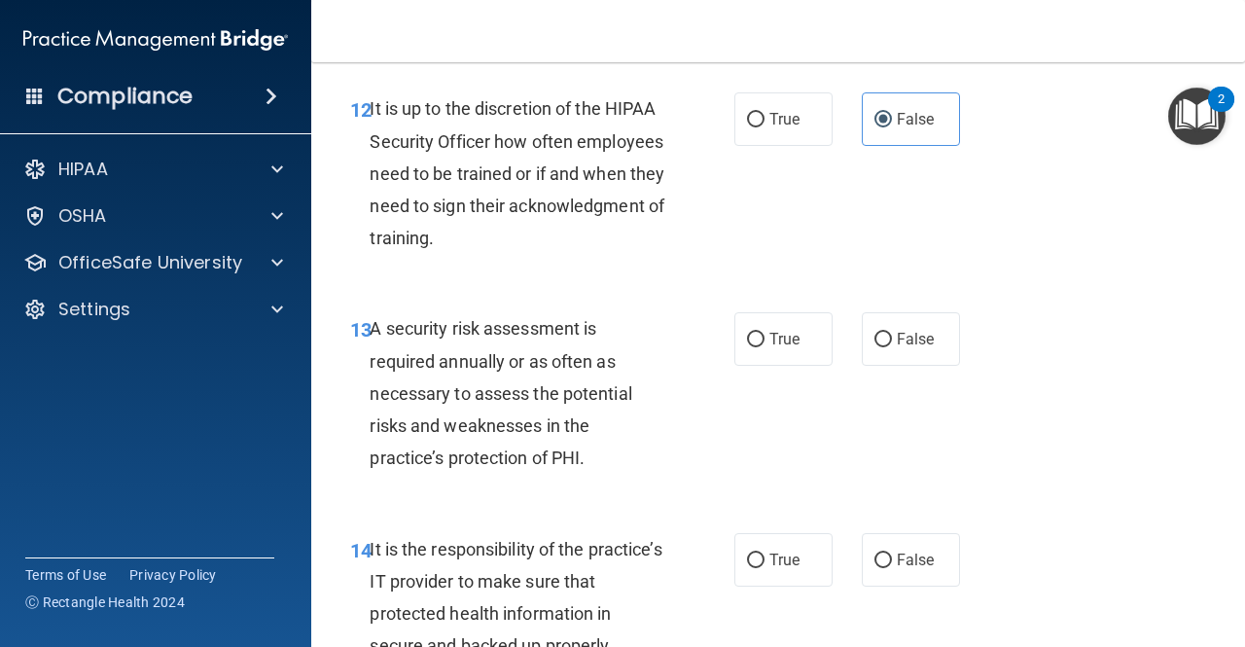
scroll to position [2822, 0]
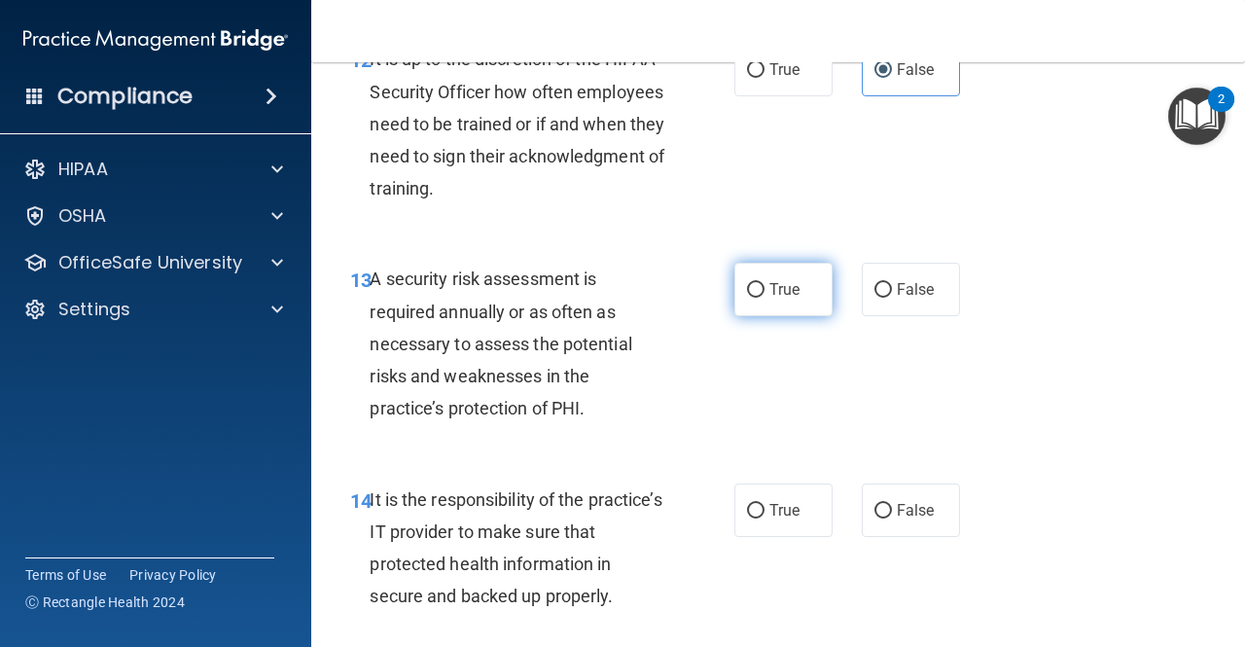
click at [759, 316] on label "True" at bounding box center [784, 290] width 98 height 54
click at [759, 298] on input "True" at bounding box center [756, 290] width 18 height 15
radio input "true"
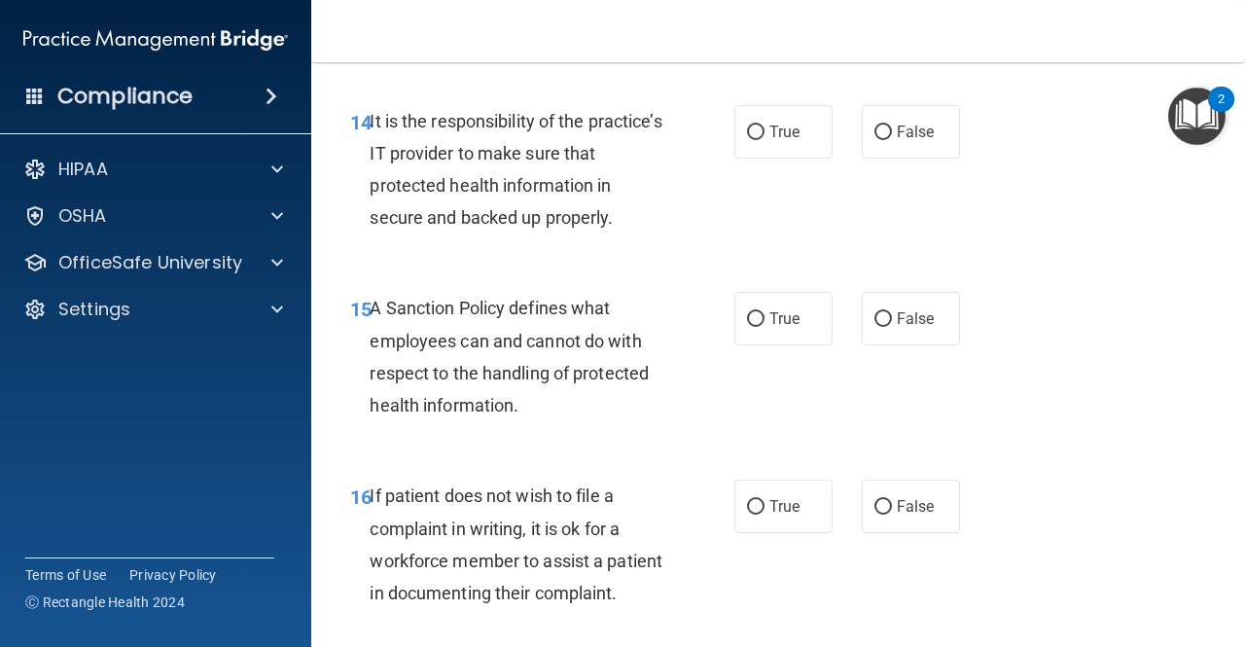
scroll to position [3222, 0]
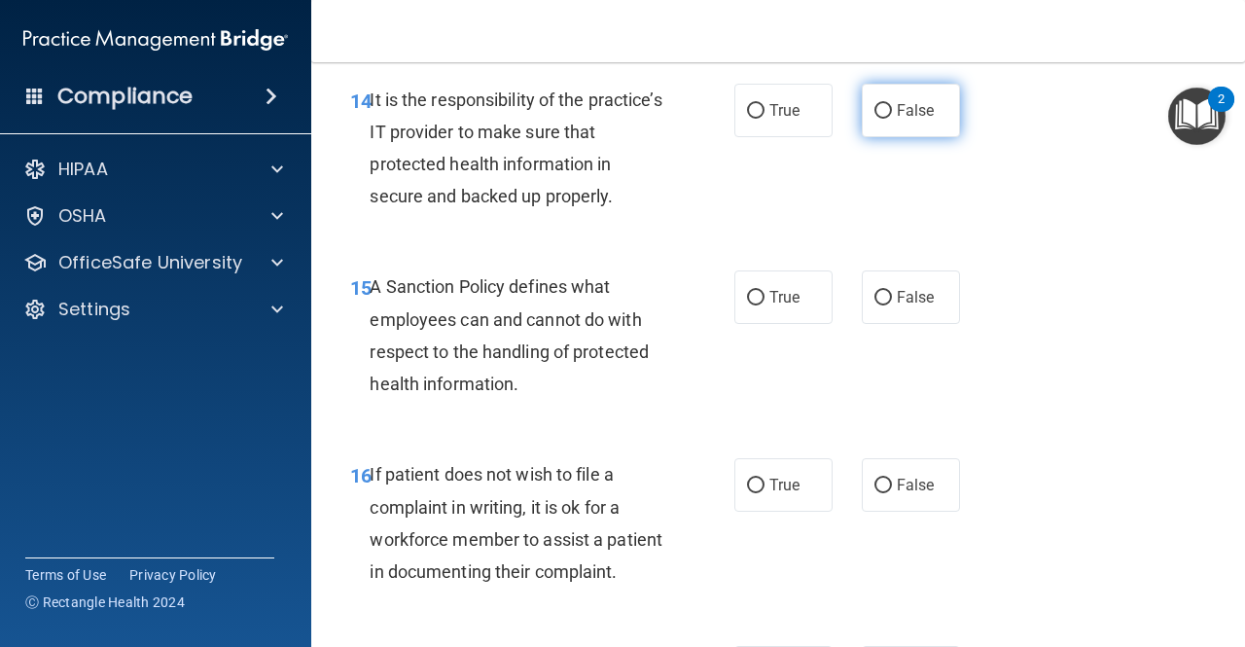
click at [921, 137] on label "False" at bounding box center [911, 111] width 98 height 54
click at [892, 119] on input "False" at bounding box center [884, 111] width 18 height 15
radio input "true"
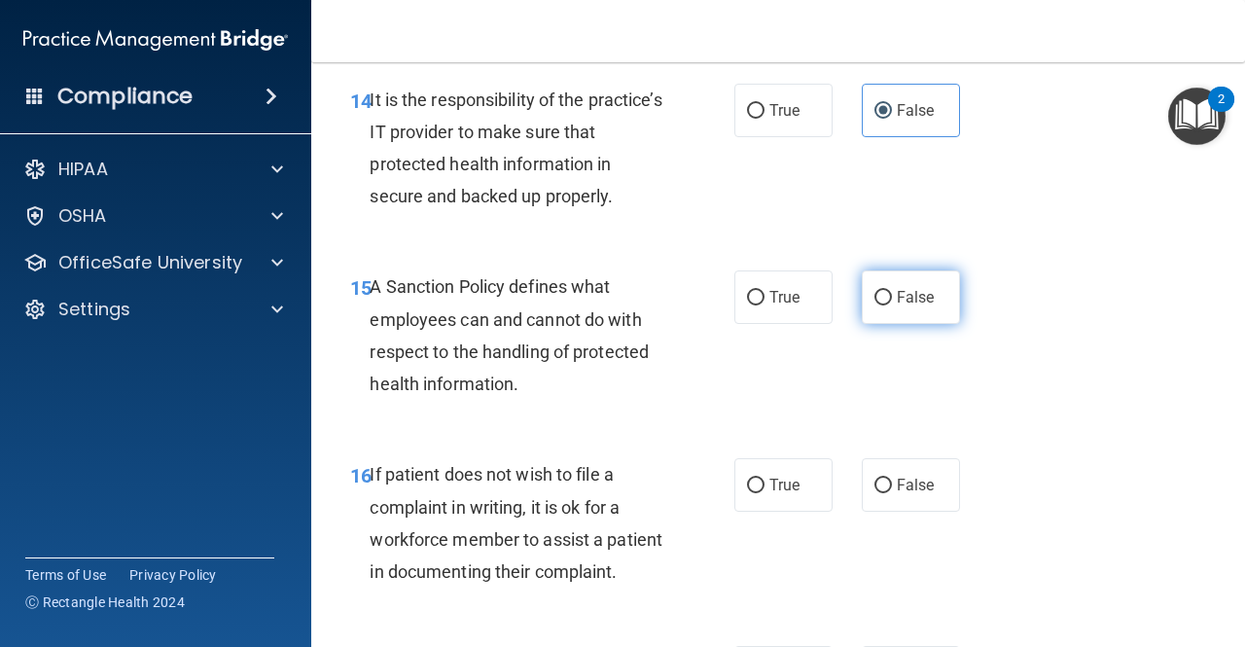
click at [897, 306] on span "False" at bounding box center [916, 297] width 38 height 18
click at [892, 306] on input "False" at bounding box center [884, 298] width 18 height 15
radio input "true"
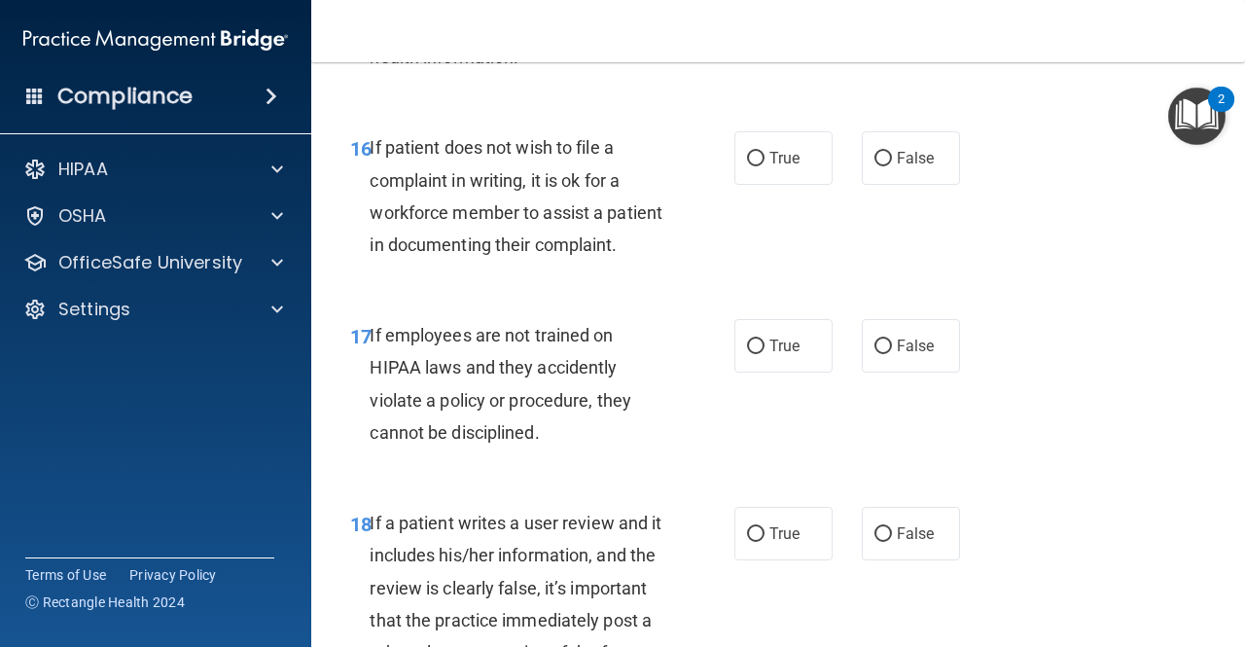
scroll to position [3577, 0]
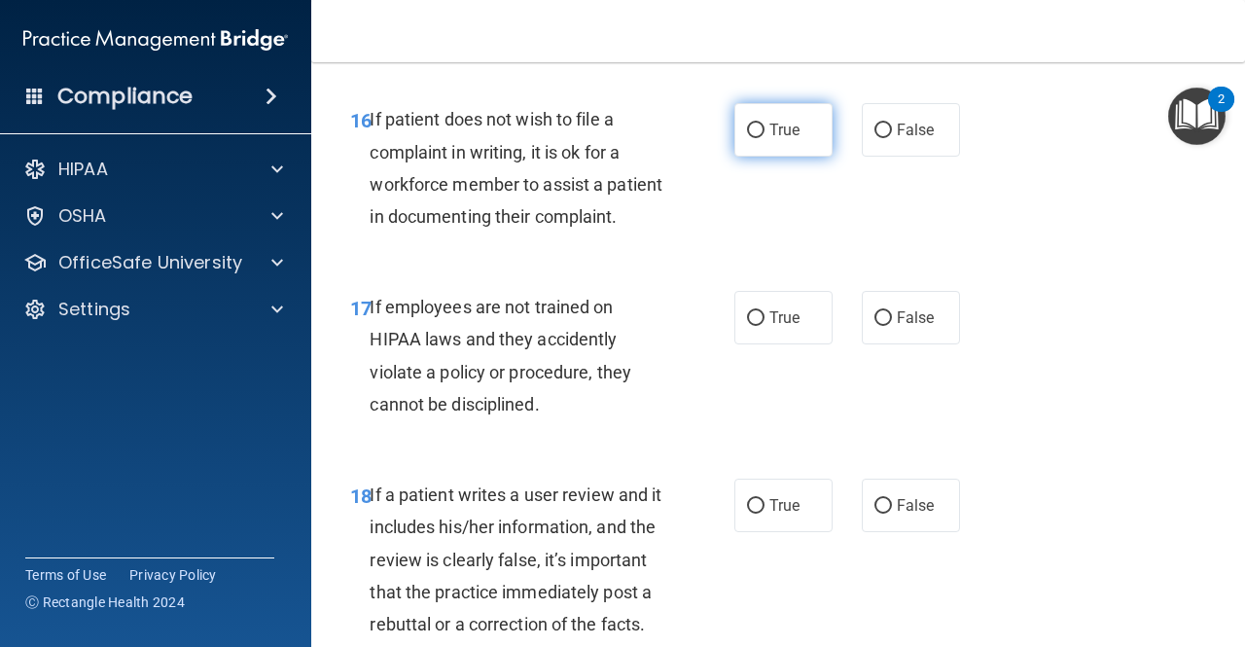
click at [783, 139] on span "True" at bounding box center [785, 130] width 30 height 18
click at [765, 138] on input "True" at bounding box center [756, 131] width 18 height 15
radio input "true"
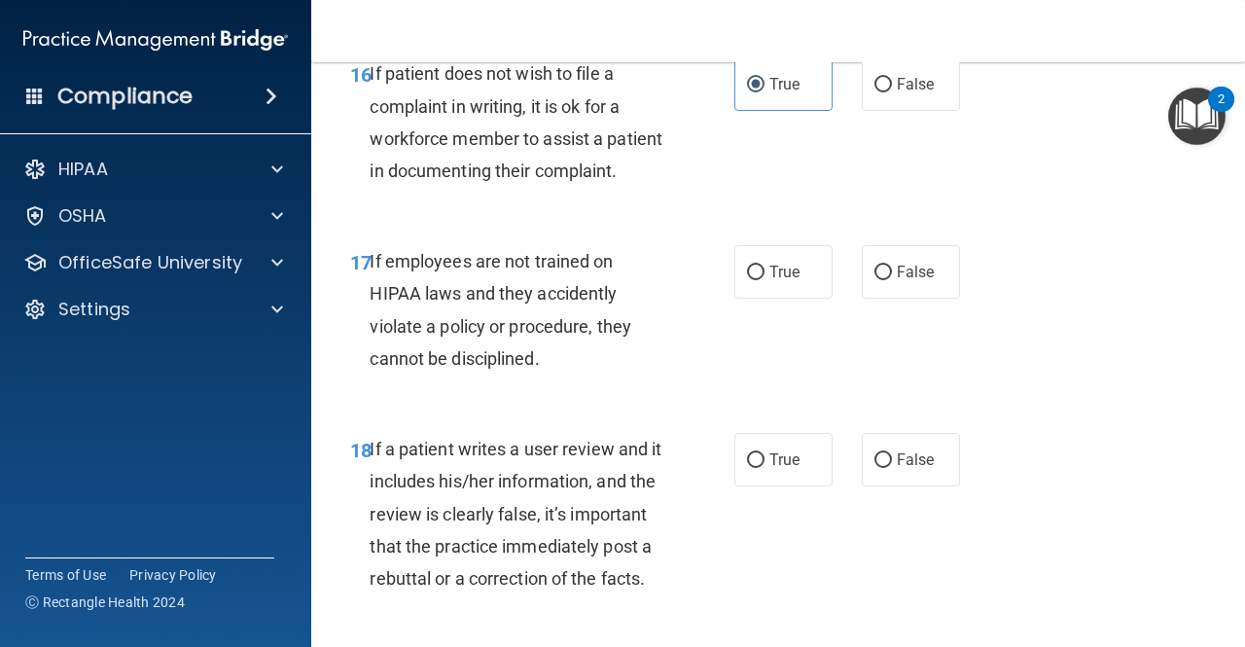
scroll to position [3621, 0]
click at [880, 281] on input "False" at bounding box center [884, 274] width 18 height 15
radio input "true"
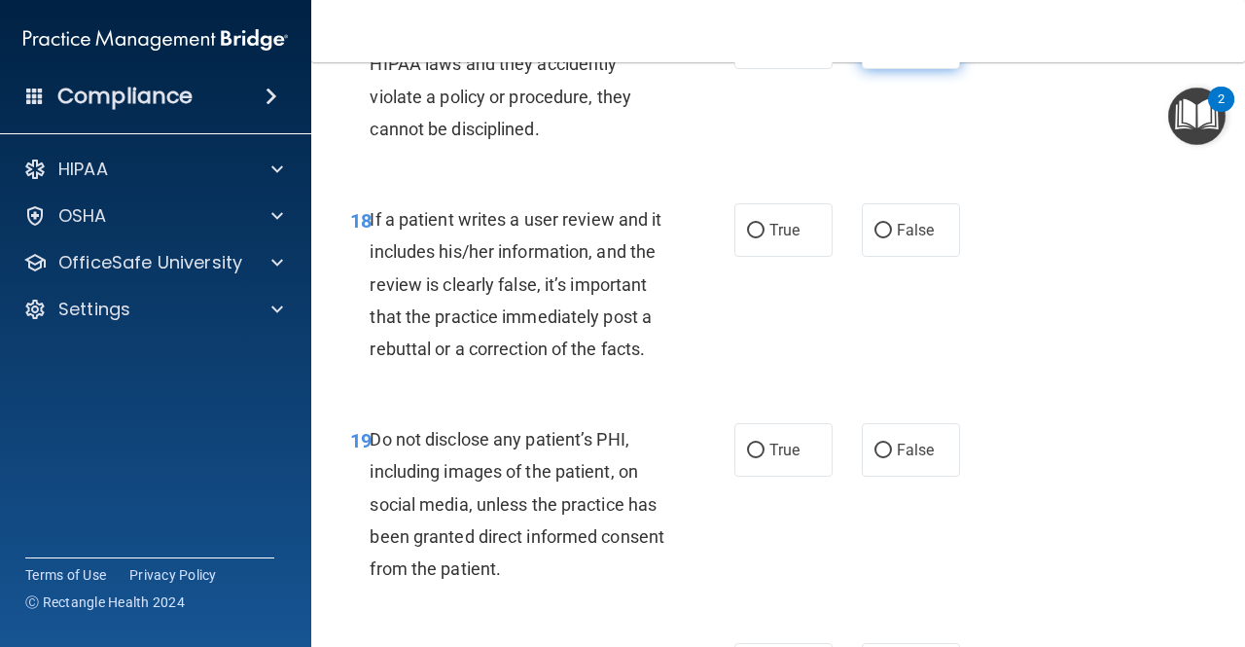
scroll to position [3916, 0]
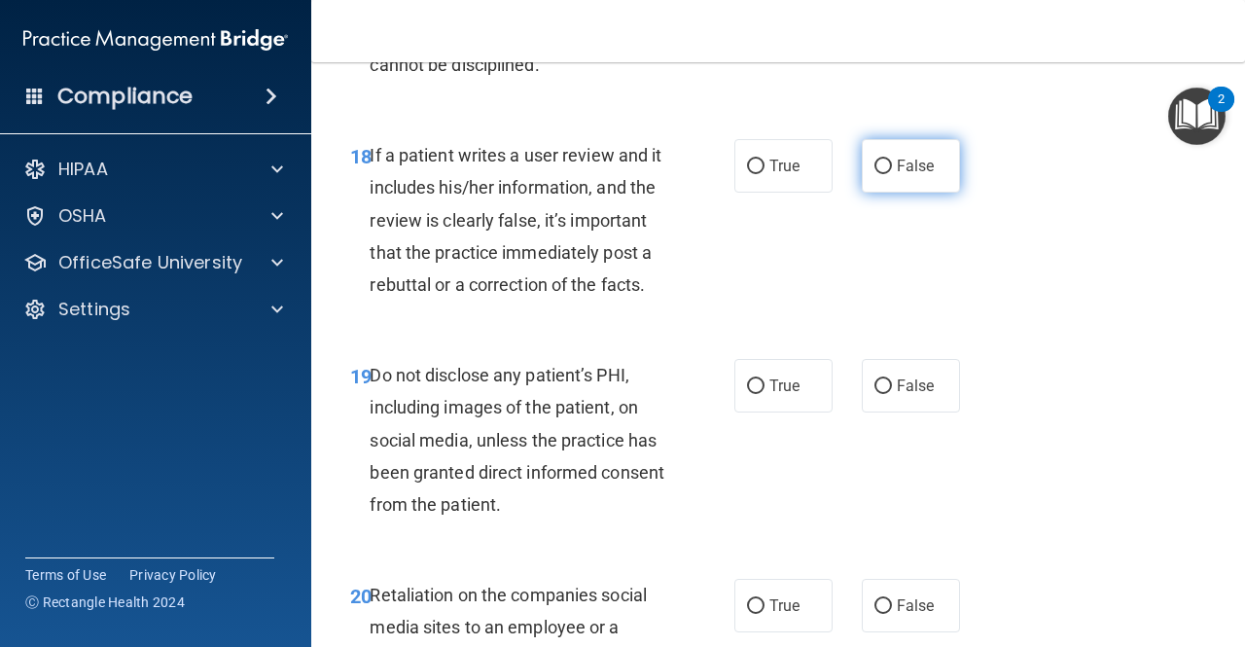
click at [895, 193] on label "False" at bounding box center [911, 166] width 98 height 54
click at [892, 174] on input "False" at bounding box center [884, 167] width 18 height 15
radio input "true"
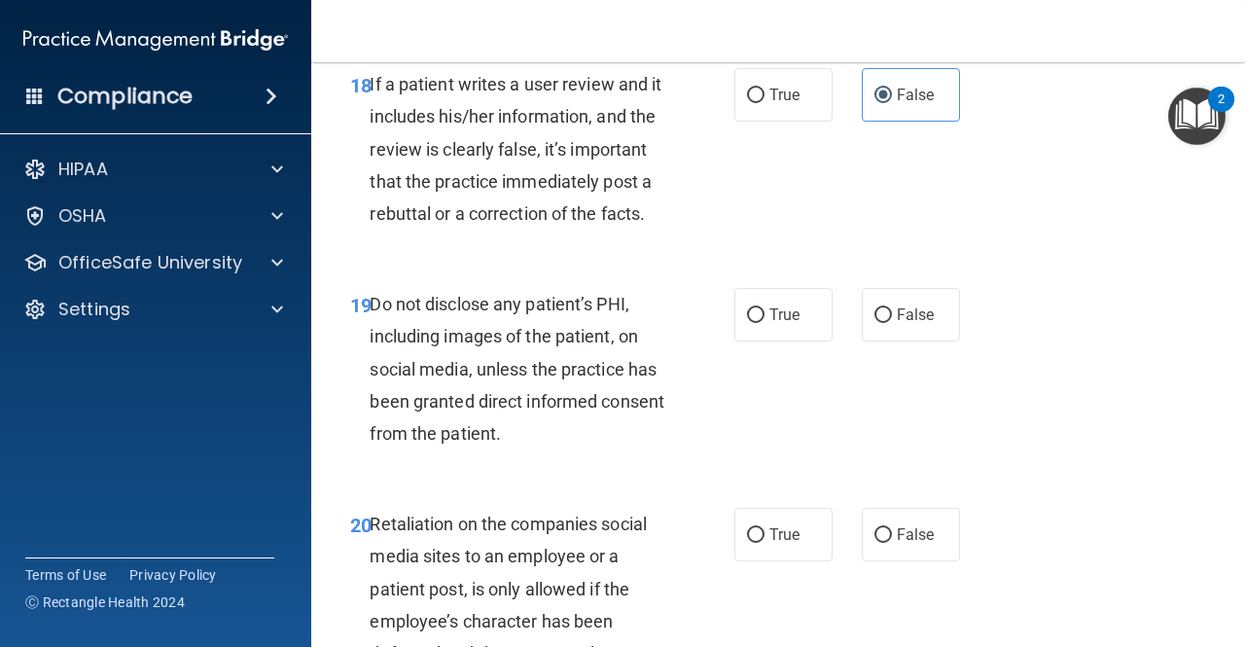
scroll to position [3995, 0]
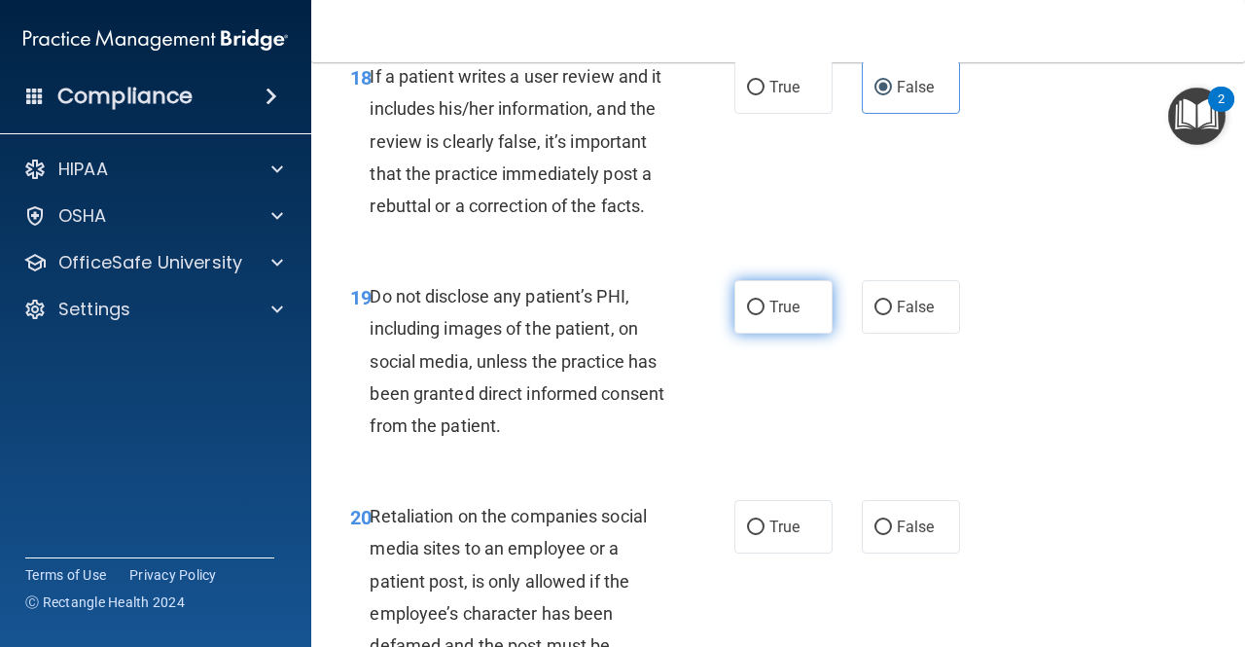
click at [770, 316] on span "True" at bounding box center [785, 307] width 30 height 18
click at [764, 315] on input "True" at bounding box center [756, 308] width 18 height 15
radio input "true"
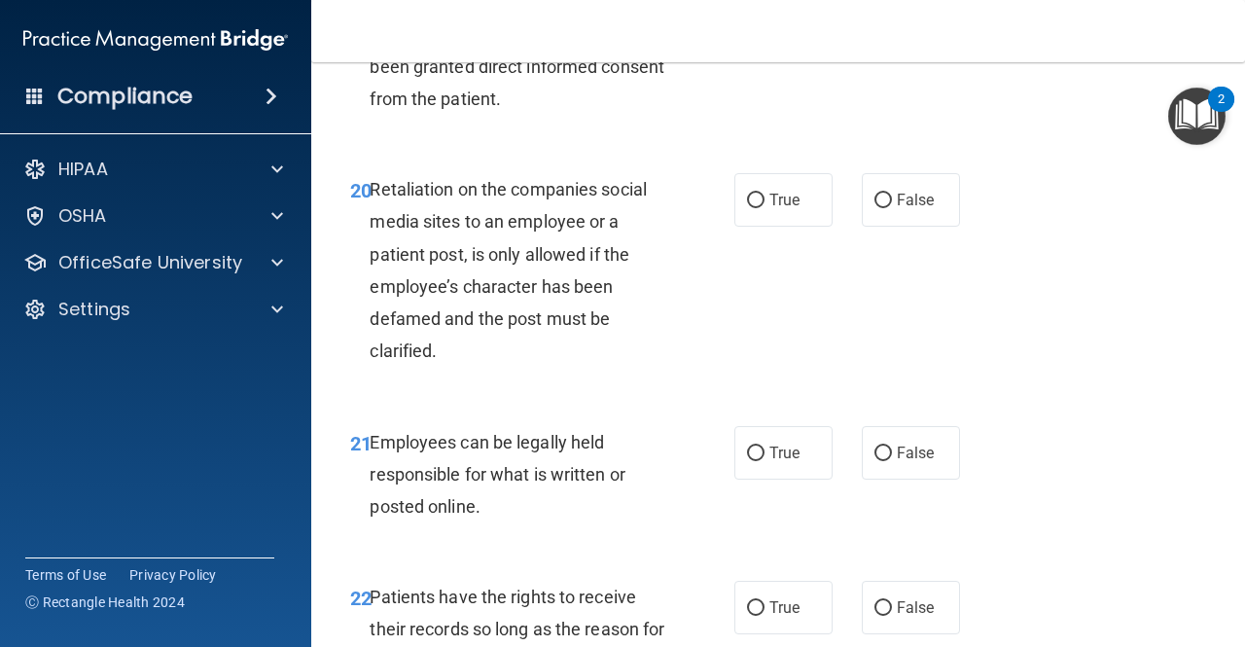
scroll to position [4321, 0]
click at [907, 210] on span "False" at bounding box center [916, 201] width 38 height 18
click at [892, 209] on input "False" at bounding box center [884, 202] width 18 height 15
radio input "true"
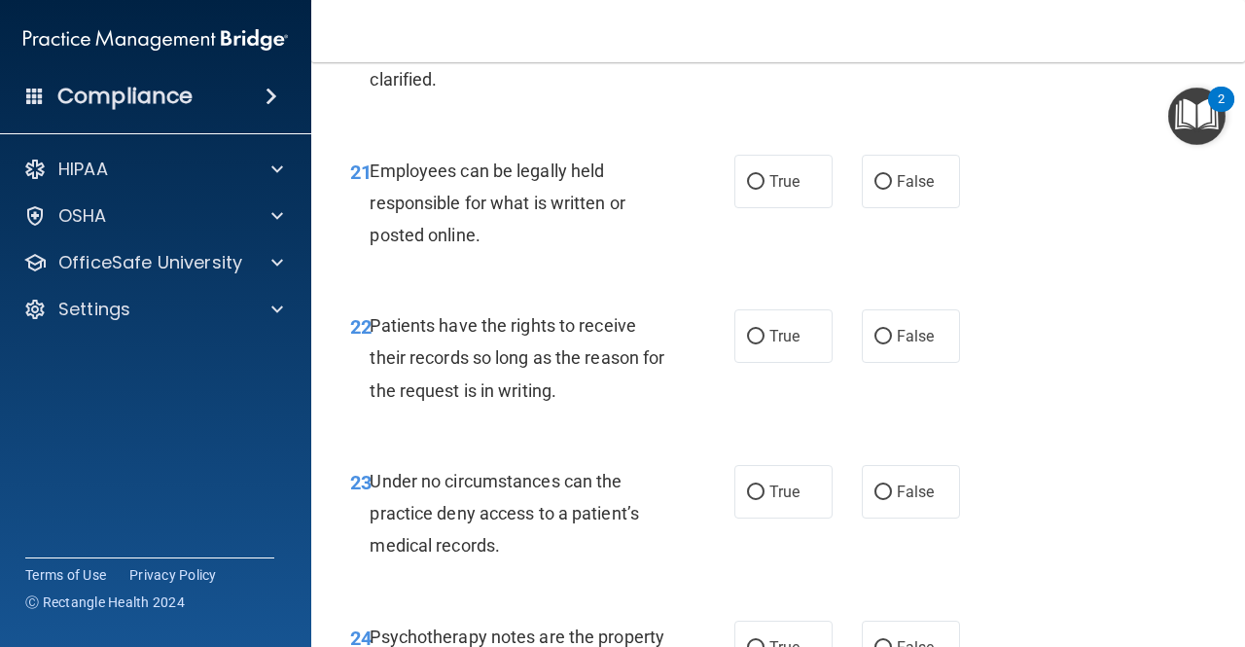
scroll to position [4594, 0]
click at [750, 189] on input "True" at bounding box center [756, 181] width 18 height 15
radio input "true"
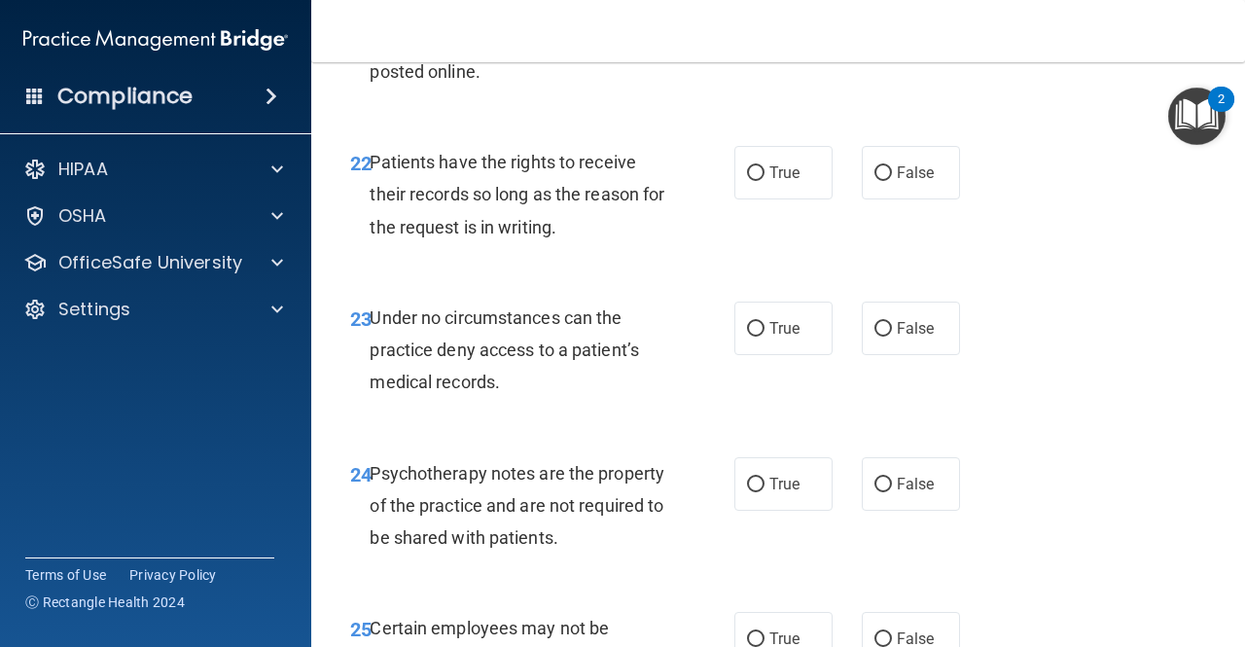
scroll to position [4759, 0]
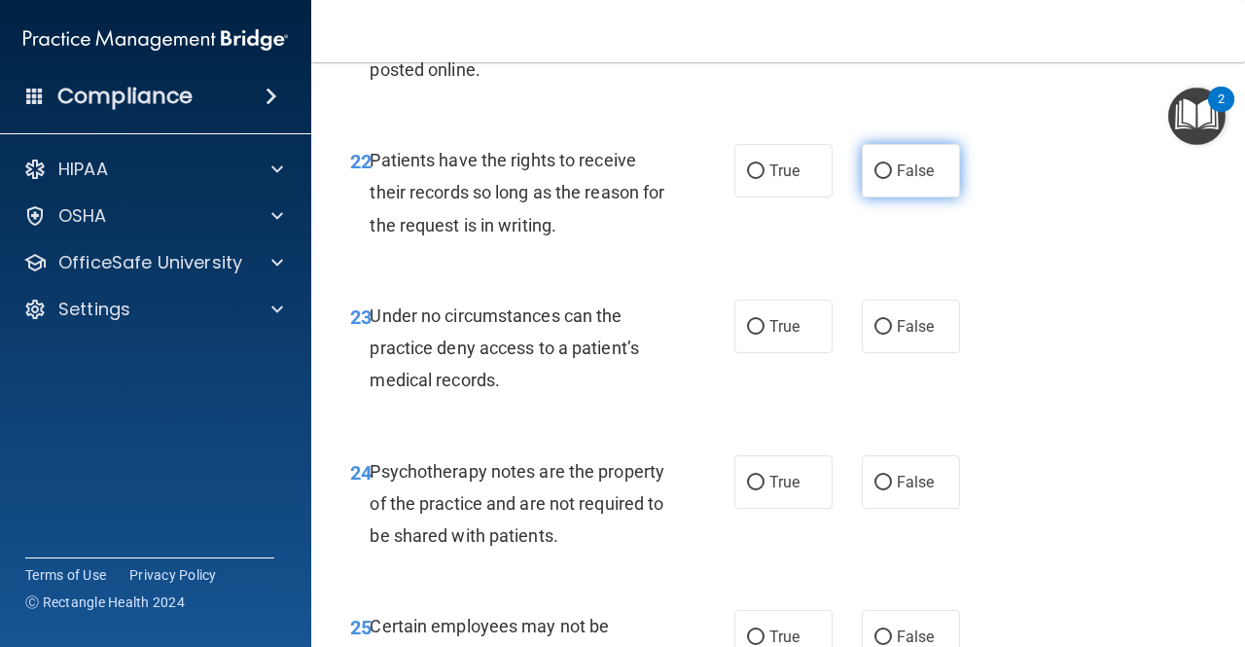
click at [899, 198] on label "False" at bounding box center [911, 171] width 98 height 54
click at [892, 179] on input "False" at bounding box center [884, 171] width 18 height 15
radio input "true"
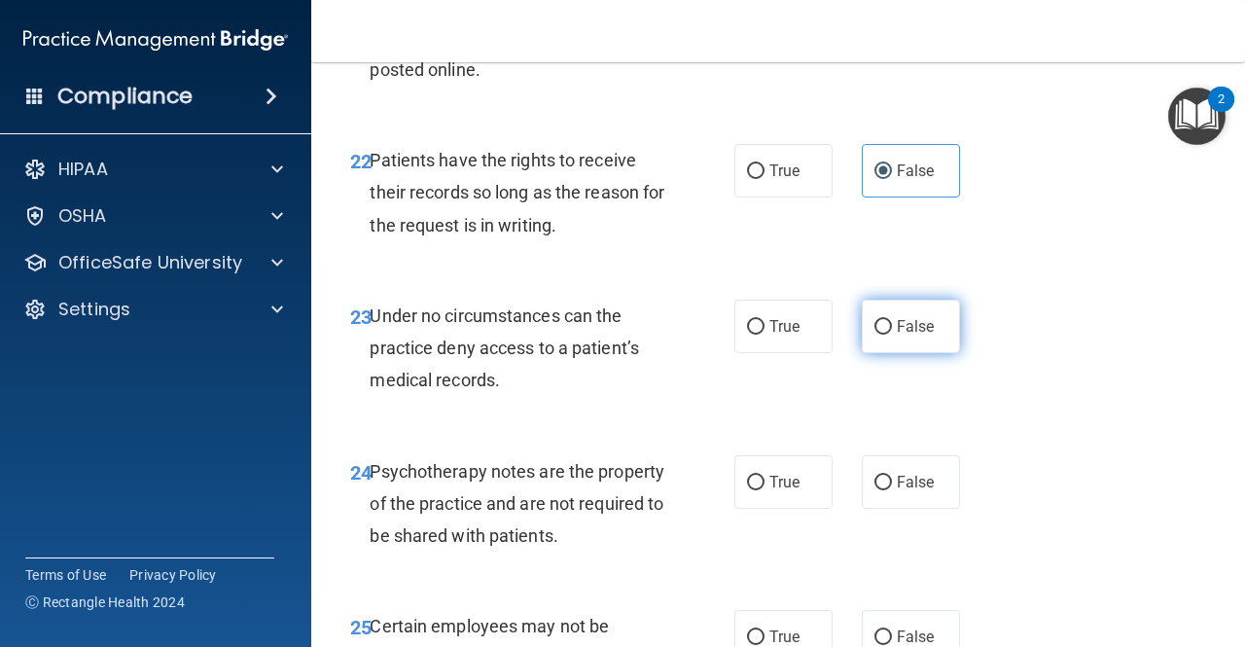
click at [896, 353] on label "False" at bounding box center [911, 327] width 98 height 54
click at [892, 335] on input "False" at bounding box center [884, 327] width 18 height 15
radio input "true"
click at [784, 509] on label "True" at bounding box center [784, 482] width 98 height 54
click at [765, 490] on input "True" at bounding box center [756, 483] width 18 height 15
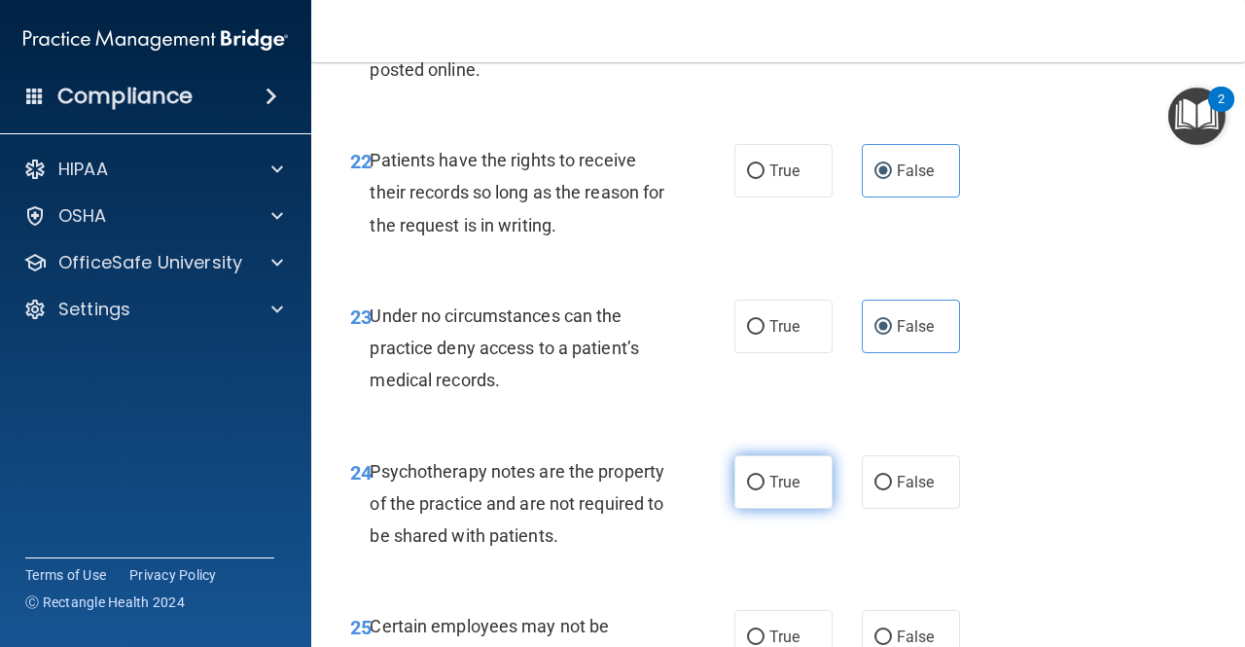
radio input "true"
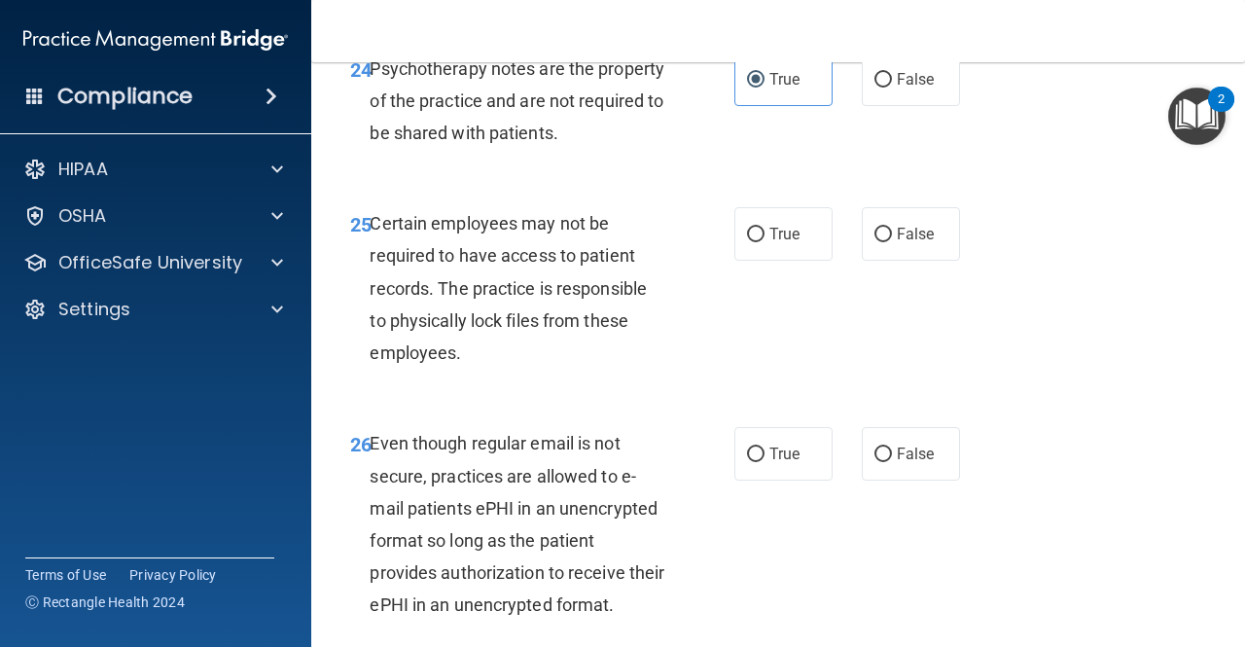
scroll to position [5161, 0]
click at [750, 243] on input "True" at bounding box center [756, 236] width 18 height 15
radio input "true"
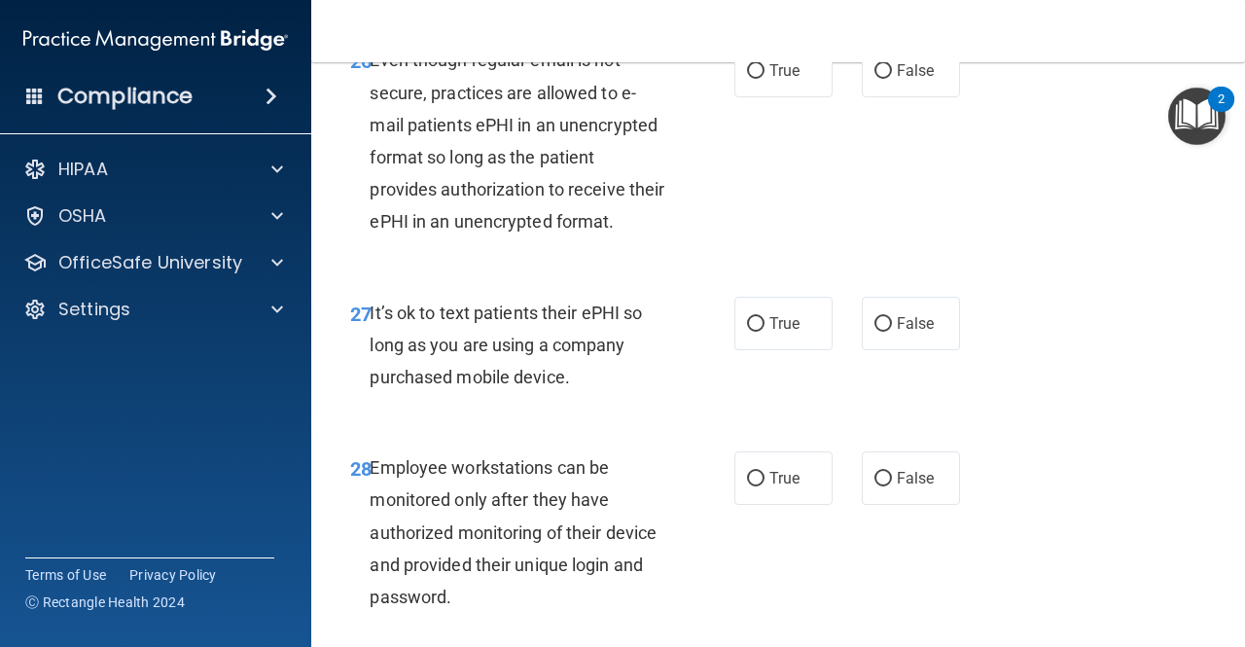
scroll to position [5547, 0]
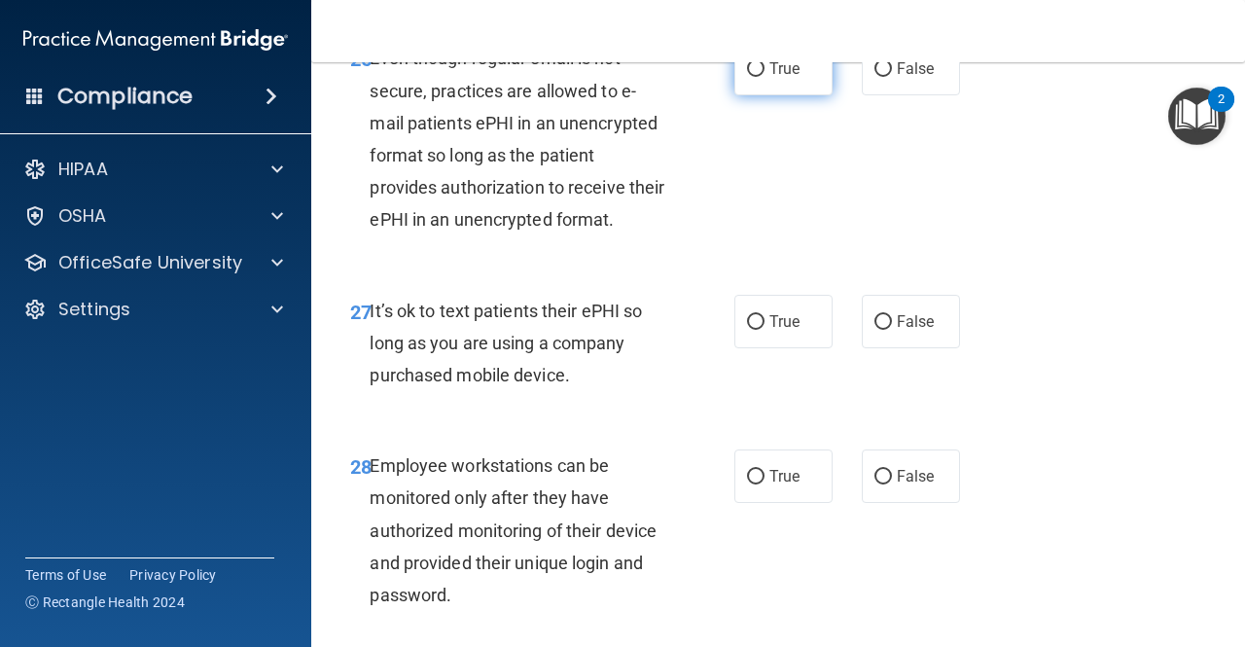
click at [750, 77] on input "True" at bounding box center [756, 69] width 18 height 15
radio input "true"
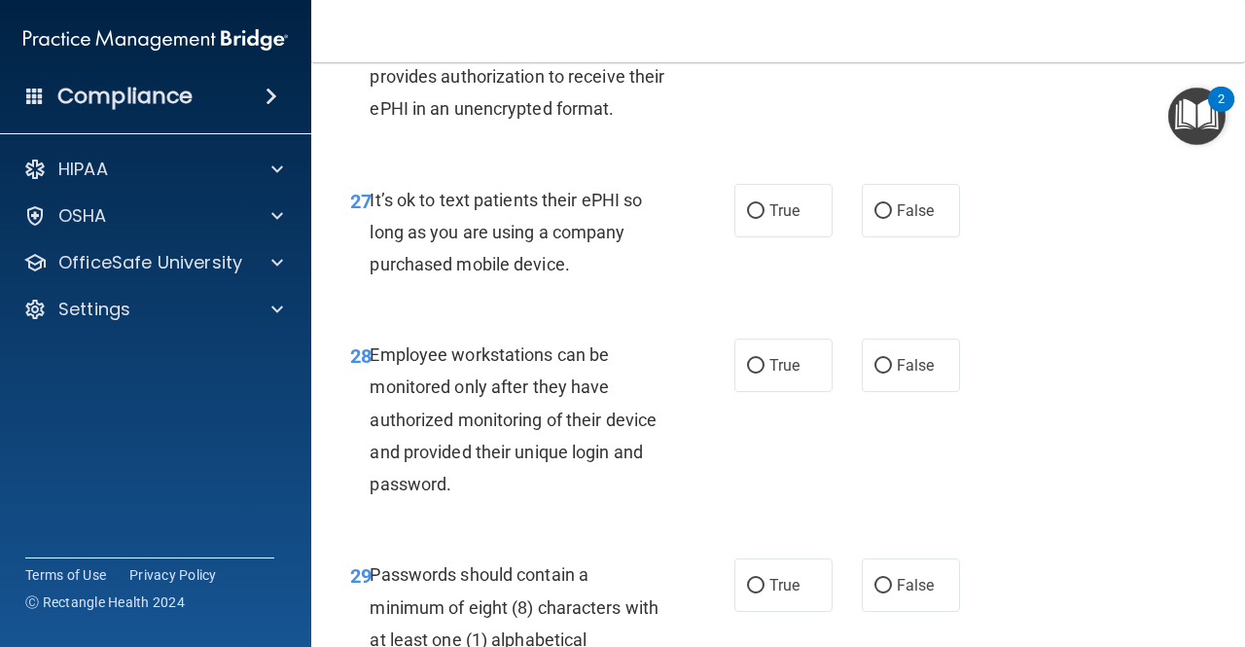
scroll to position [5660, 0]
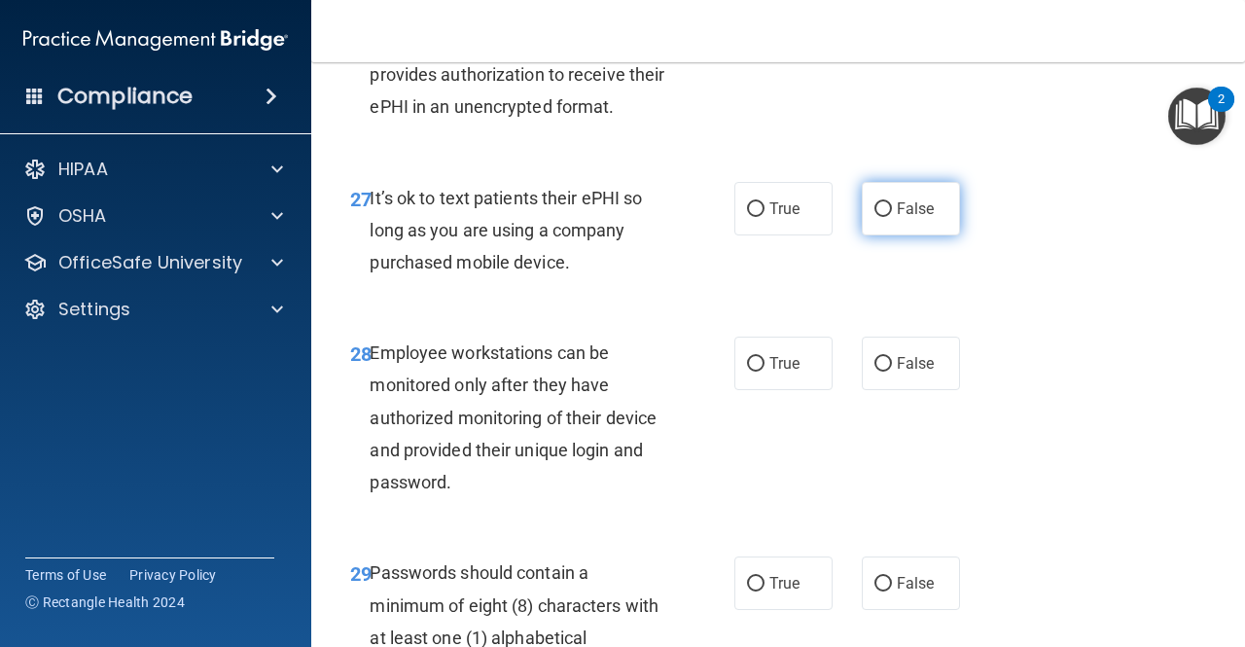
click at [875, 217] on input "False" at bounding box center [884, 209] width 18 height 15
radio input "true"
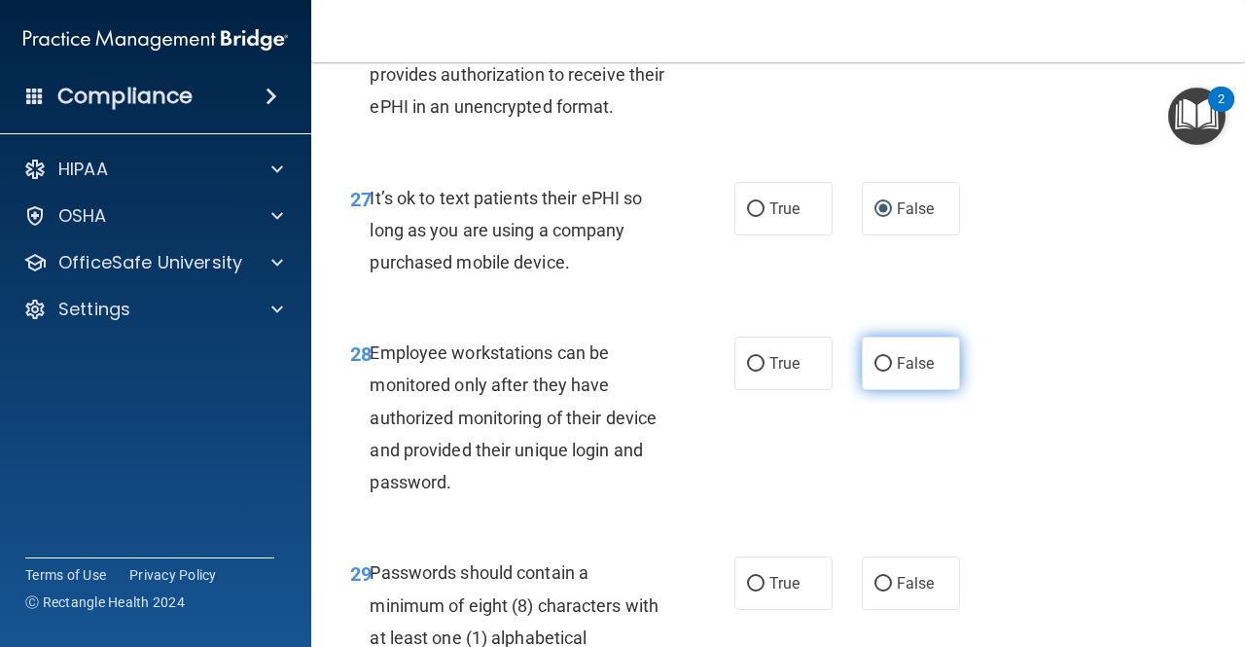
click at [907, 373] on span "False" at bounding box center [916, 363] width 38 height 18
click at [892, 372] on input "False" at bounding box center [884, 364] width 18 height 15
radio input "true"
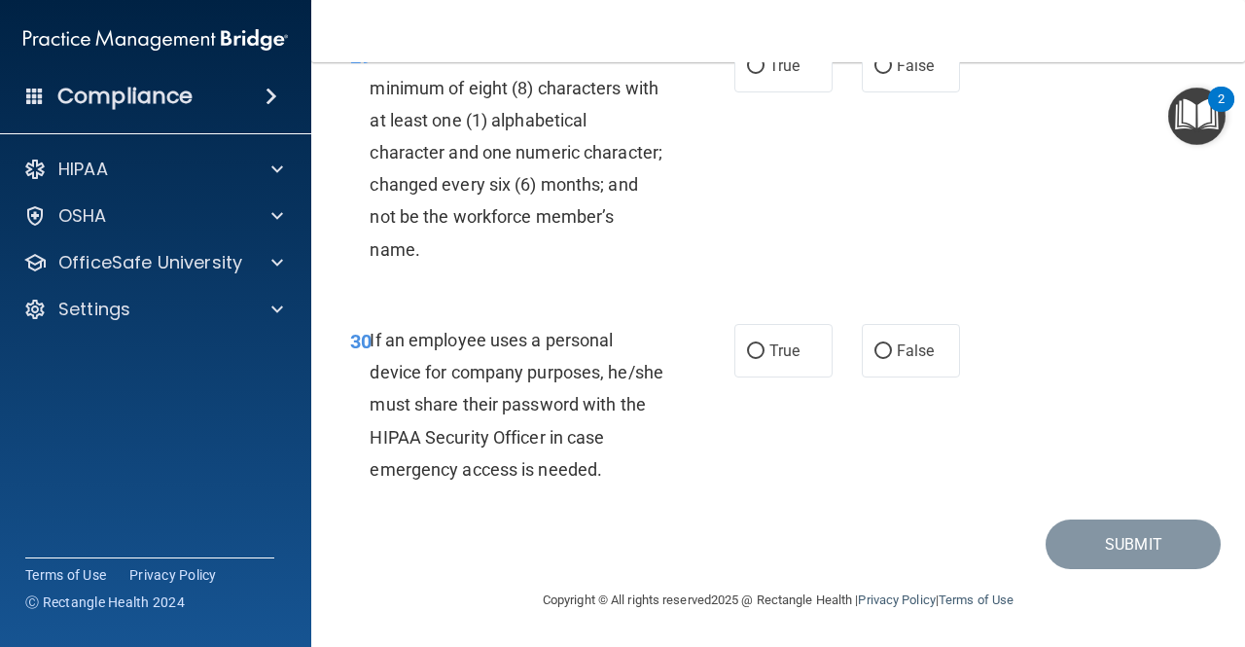
scroll to position [6208, 0]
click at [753, 74] on input "True" at bounding box center [756, 66] width 18 height 15
radio input "true"
click at [928, 378] on label "False" at bounding box center [911, 351] width 98 height 54
click at [892, 359] on input "False" at bounding box center [884, 351] width 18 height 15
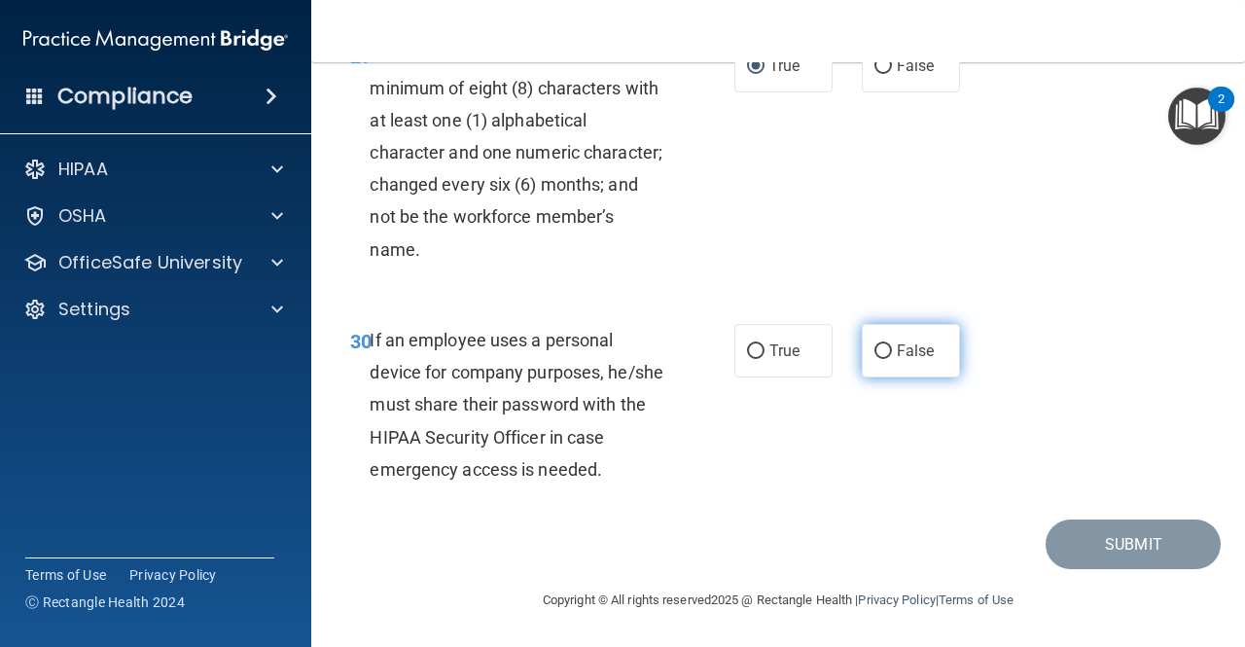
radio input "true"
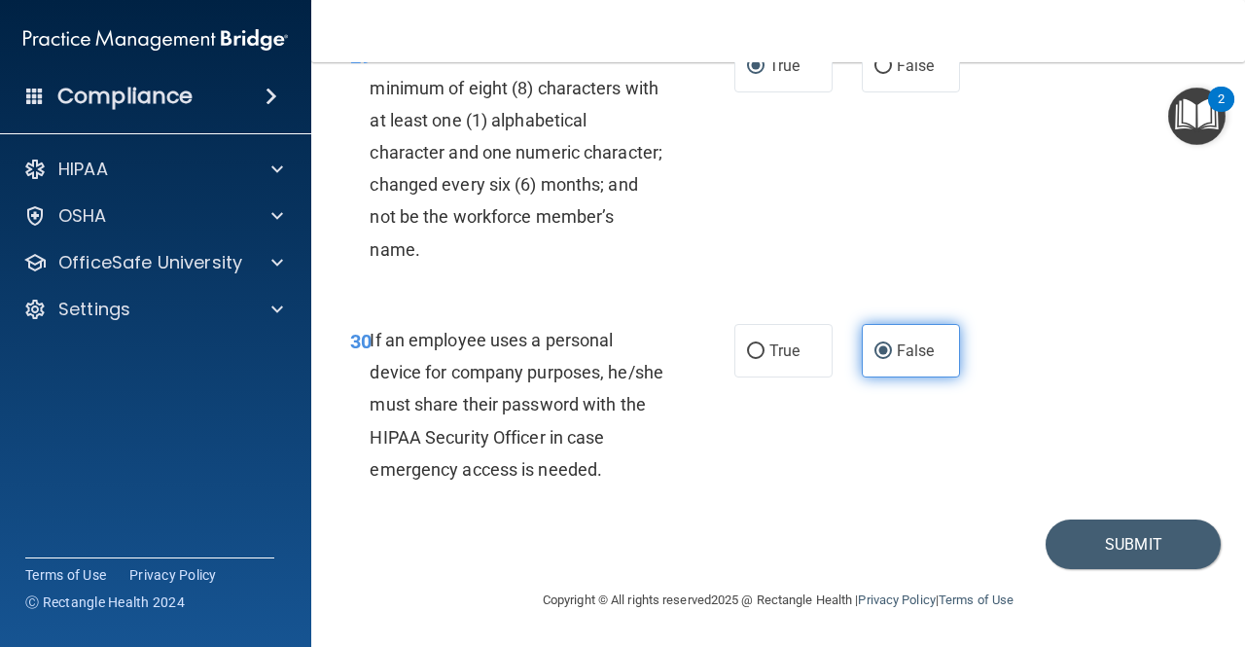
scroll to position [6307, 0]
click at [1109, 556] on button "Submit" at bounding box center [1133, 545] width 175 height 50
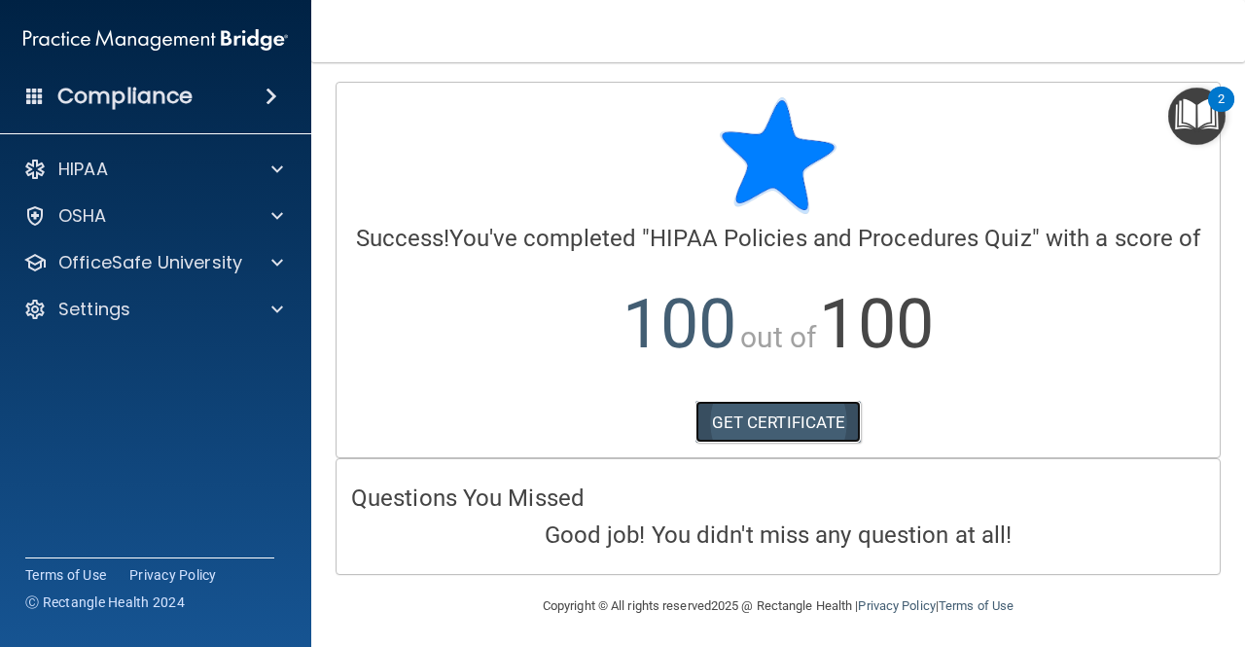
click at [747, 432] on link "GET CERTIFICATE" at bounding box center [779, 422] width 166 height 43
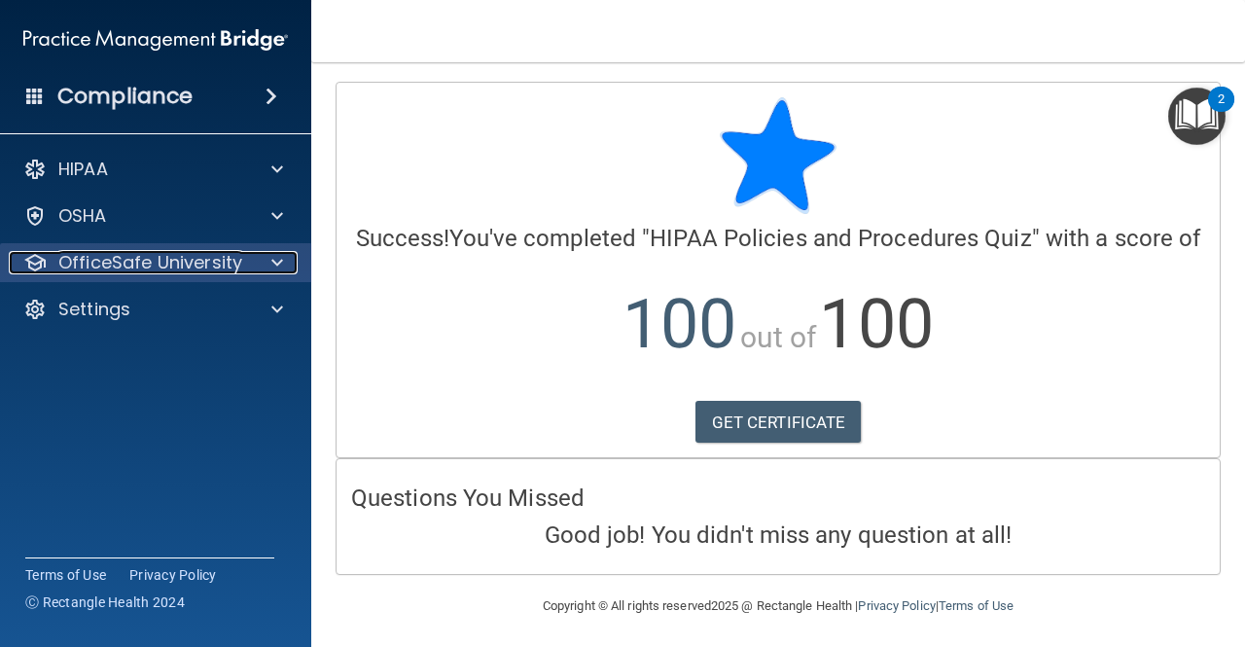
click at [280, 258] on span at bounding box center [277, 262] width 12 height 23
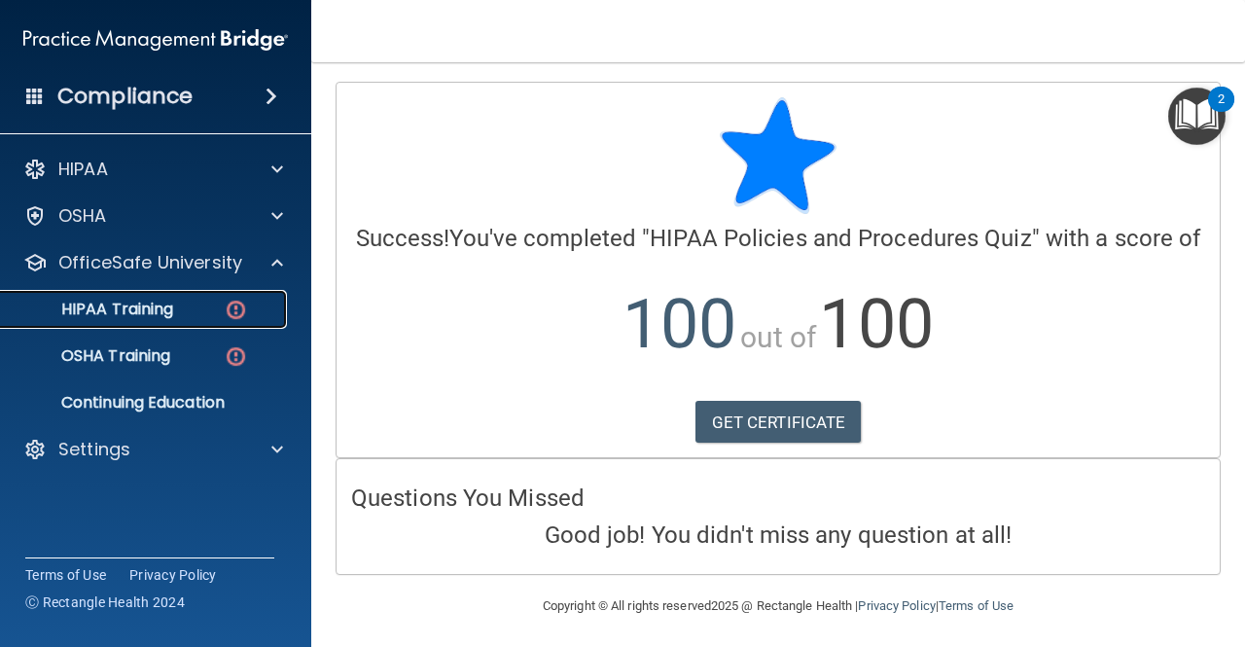
click at [116, 291] on link "HIPAA Training" at bounding box center [134, 309] width 306 height 39
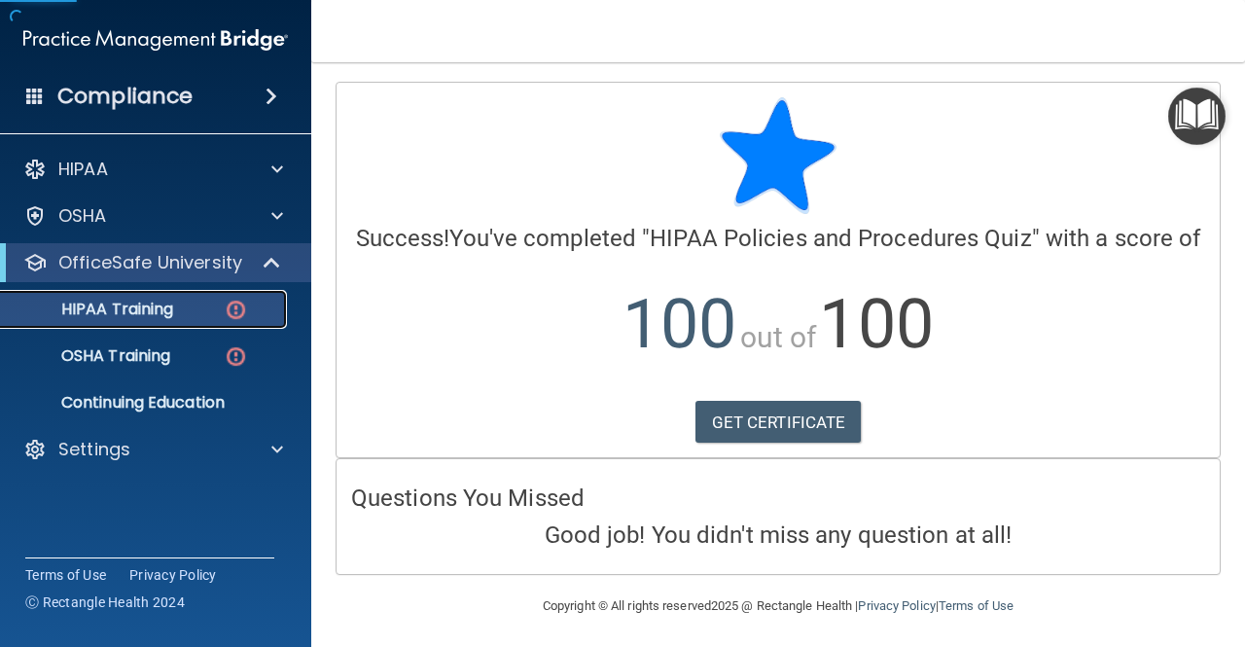
click at [120, 314] on p "HIPAA Training" at bounding box center [93, 309] width 161 height 19
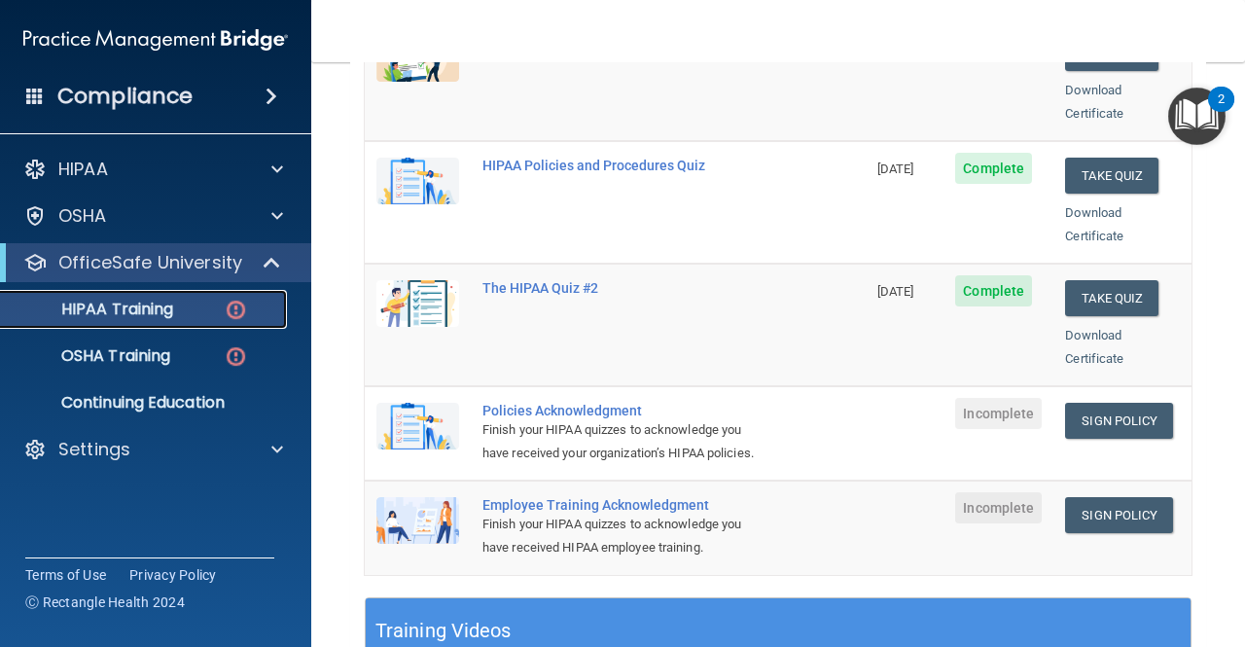
scroll to position [273, 0]
